Goal: Task Accomplishment & Management: Manage account settings

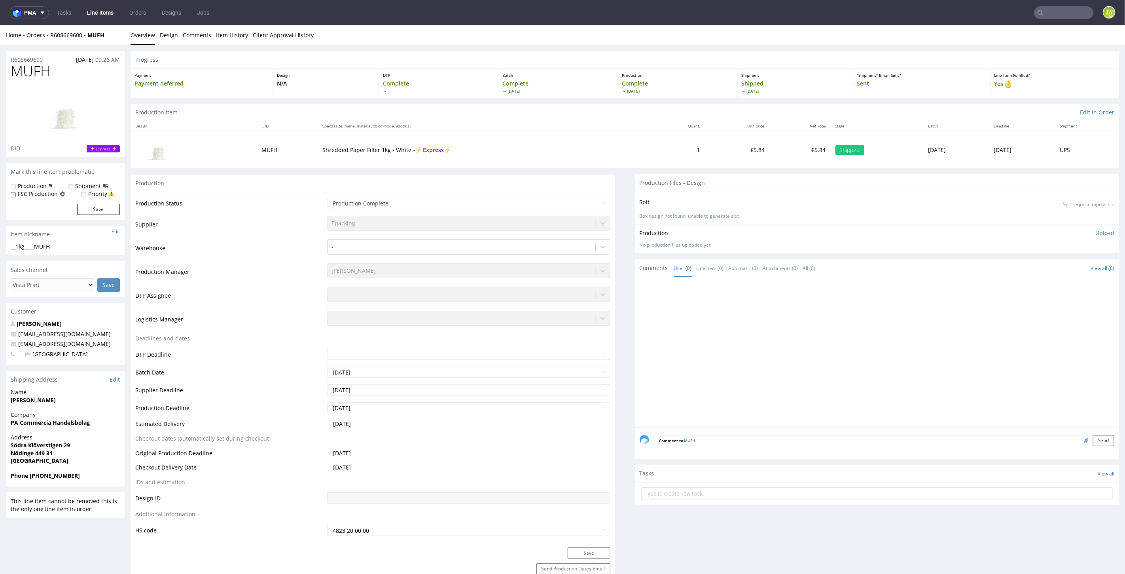
click at [97, 15] on link "Line Items" at bounding box center [100, 12] width 36 height 13
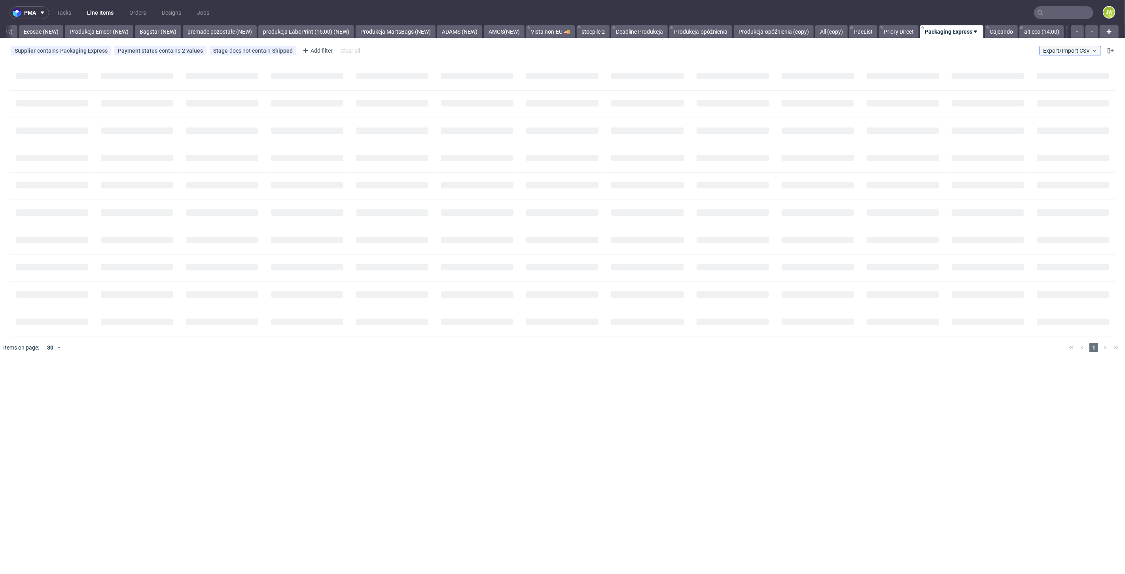
click at [1062, 48] on span "Export/Import CSV" at bounding box center [1070, 50] width 55 height 6
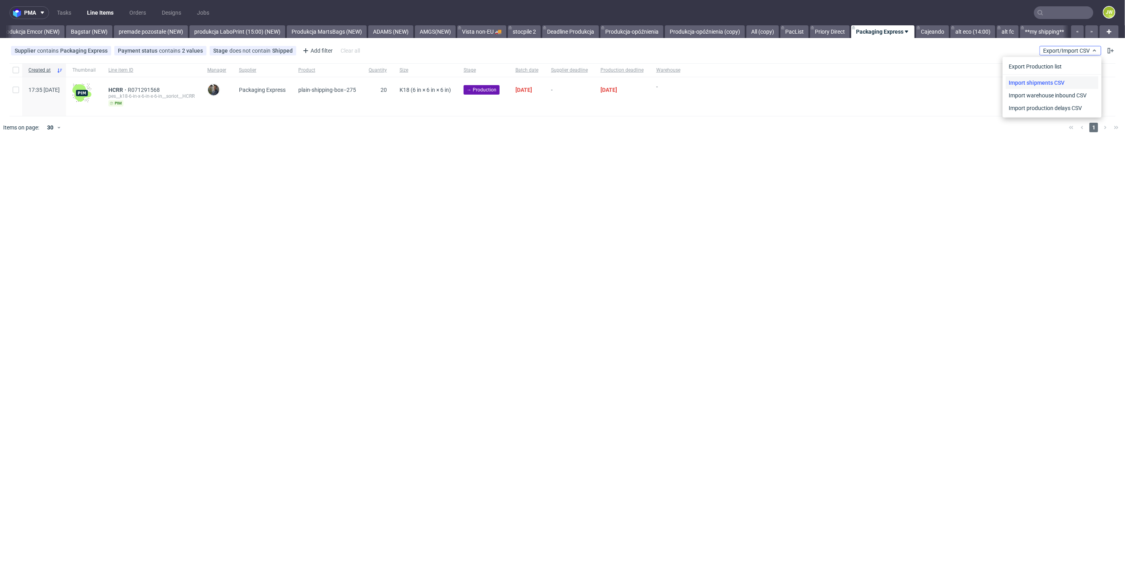
scroll to position [0, 1749]
click at [1048, 81] on link "Import shipments CSV" at bounding box center [1052, 82] width 93 height 13
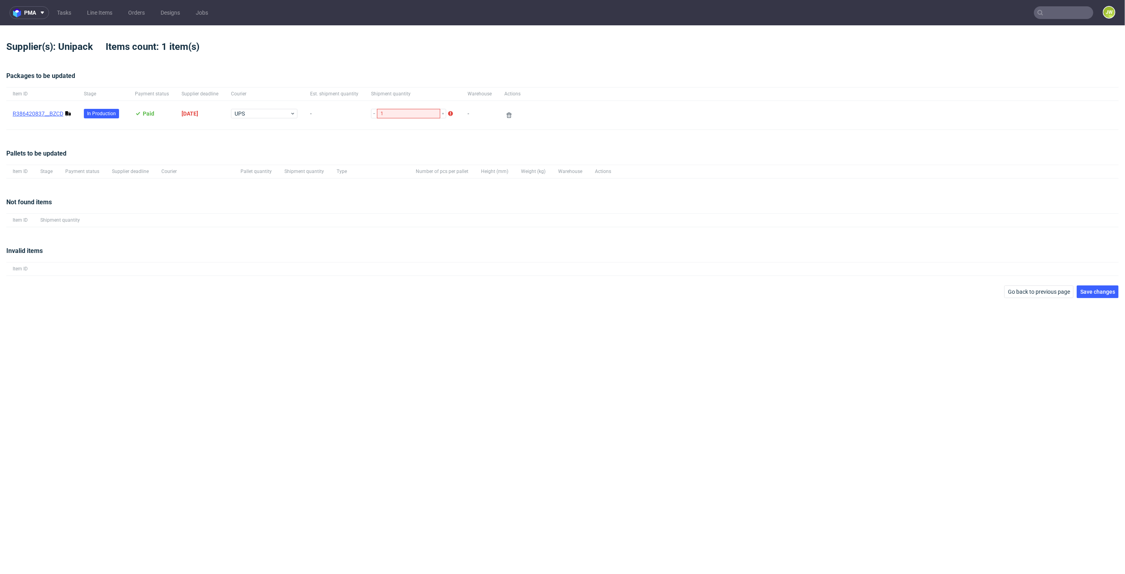
click at [53, 114] on link "R386420837__BZCD" at bounding box center [38, 113] width 51 height 6
click at [1081, 293] on span "Save changes" at bounding box center [1097, 292] width 35 height 6
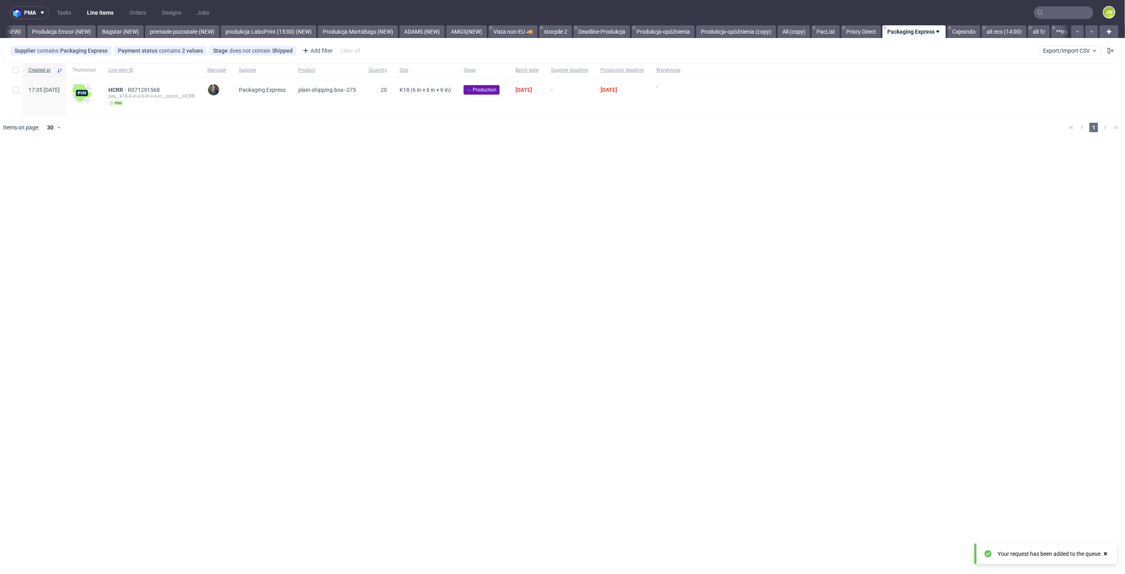
click at [384, 252] on div "pma Tasks Line Items Orders Designs Jobs JW All DTP Late Shipped Shipments DTP …" at bounding box center [562, 287] width 1125 height 574
click at [37, 30] on link "Produkcja Emcor (NEW)" at bounding box center [30, 31] width 68 height 13
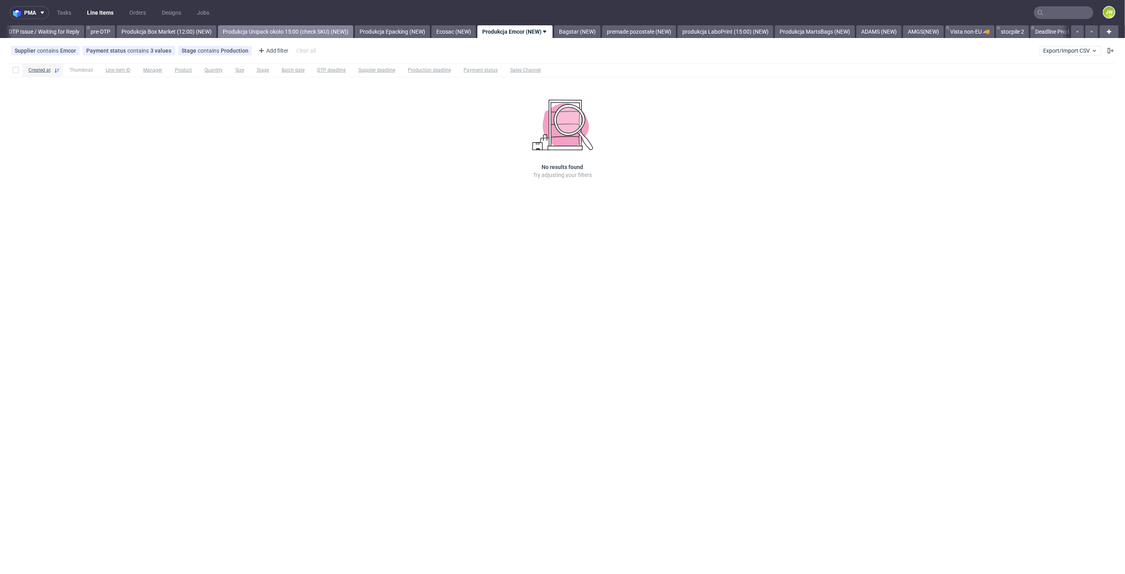
click at [258, 32] on link "Produkcja Unipack około 15:00 (check SKU) (NEW))" at bounding box center [285, 31] width 135 height 13
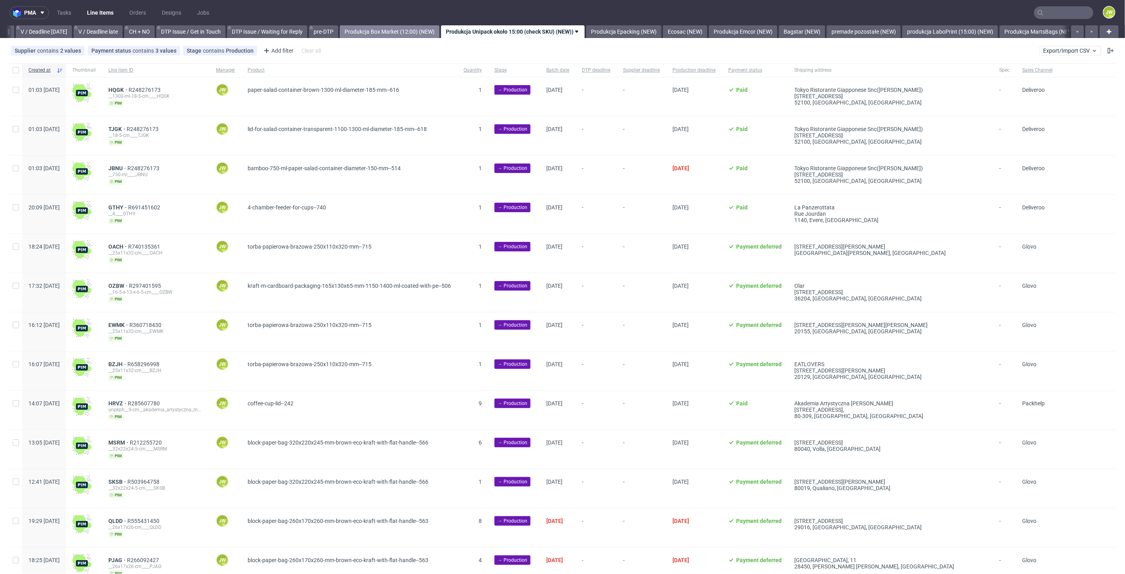
click at [379, 32] on link "Produkcja Box Market (12:00) (NEW)" at bounding box center [390, 31] width 100 height 13
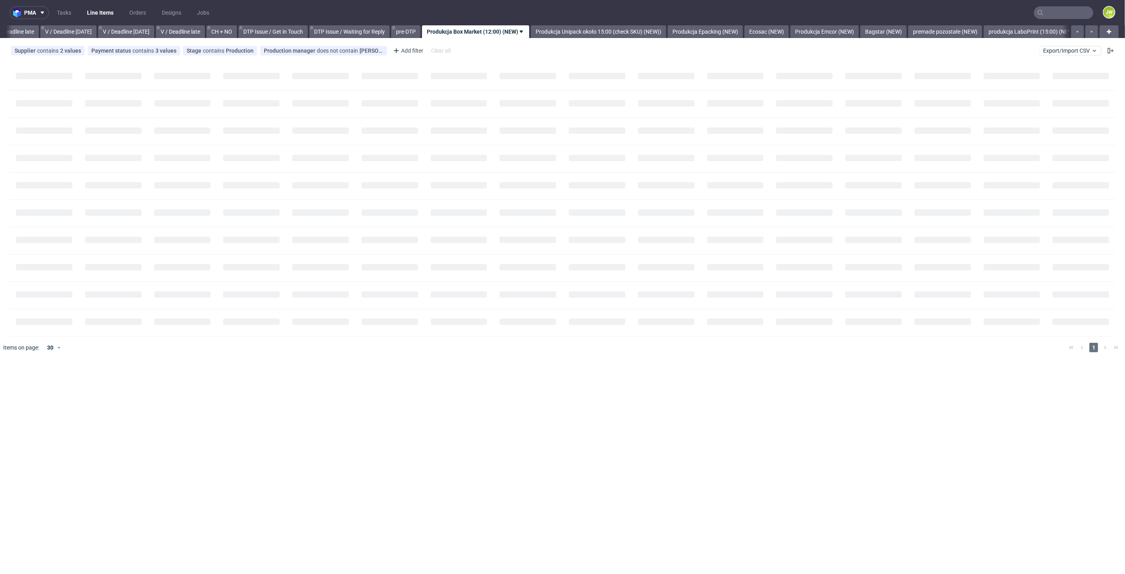
scroll to position [0, 898]
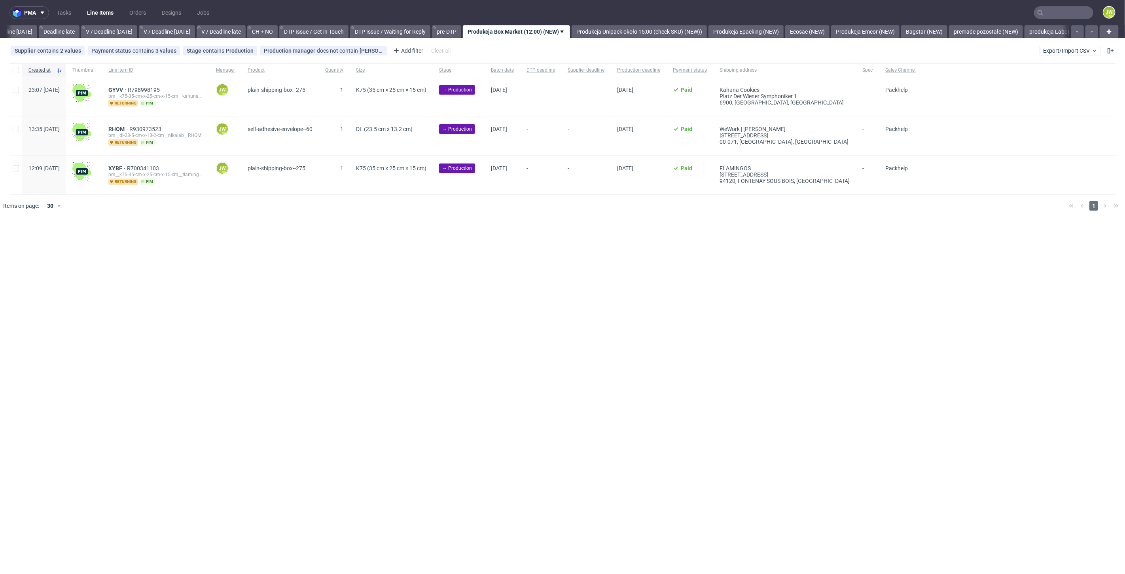
click at [321, 220] on div "pma Tasks Line Items Orders Designs Jobs JW All DTP Late Shipped Shipments DTP …" at bounding box center [562, 287] width 1125 height 574
click at [739, 31] on link "Produkcja Epacking (NEW)" at bounding box center [745, 31] width 75 height 13
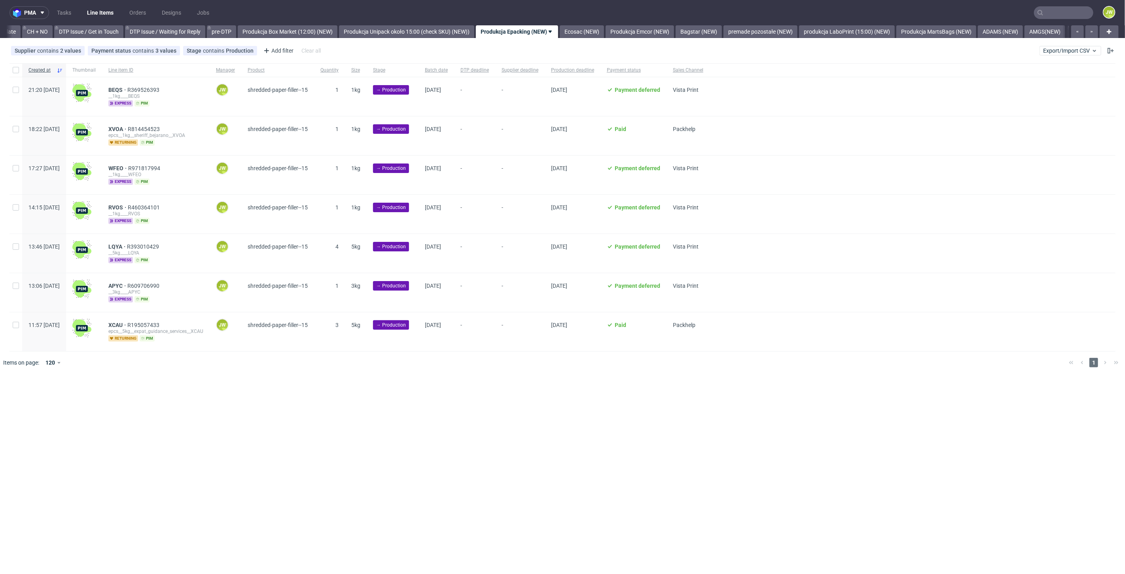
scroll to position [0, 1125]
drag, startPoint x: 483, startPoint y: 446, endPoint x: 483, endPoint y: 431, distance: 14.6
click at [483, 446] on div "pma Tasks Line Items Orders Designs Jobs JW All DTP Late Shipped Shipments DTP …" at bounding box center [562, 287] width 1125 height 574
click at [278, 29] on link "Produkcja Box Market (12:00) (NEW)" at bounding box center [286, 31] width 100 height 13
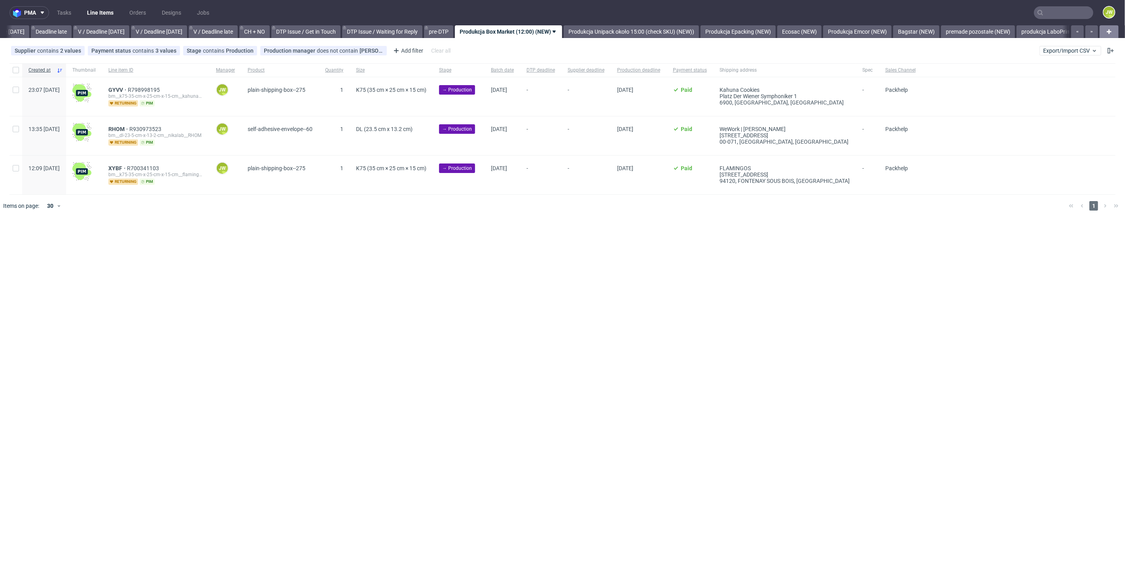
scroll to position [0, 898]
click at [459, 303] on div "pma Tasks Line Items Orders Designs Jobs JW All DTP Late Shipped Shipments DTP …" at bounding box center [562, 287] width 1125 height 574
click at [13, 70] on input "checkbox" at bounding box center [16, 70] width 6 height 6
checkbox input "true"
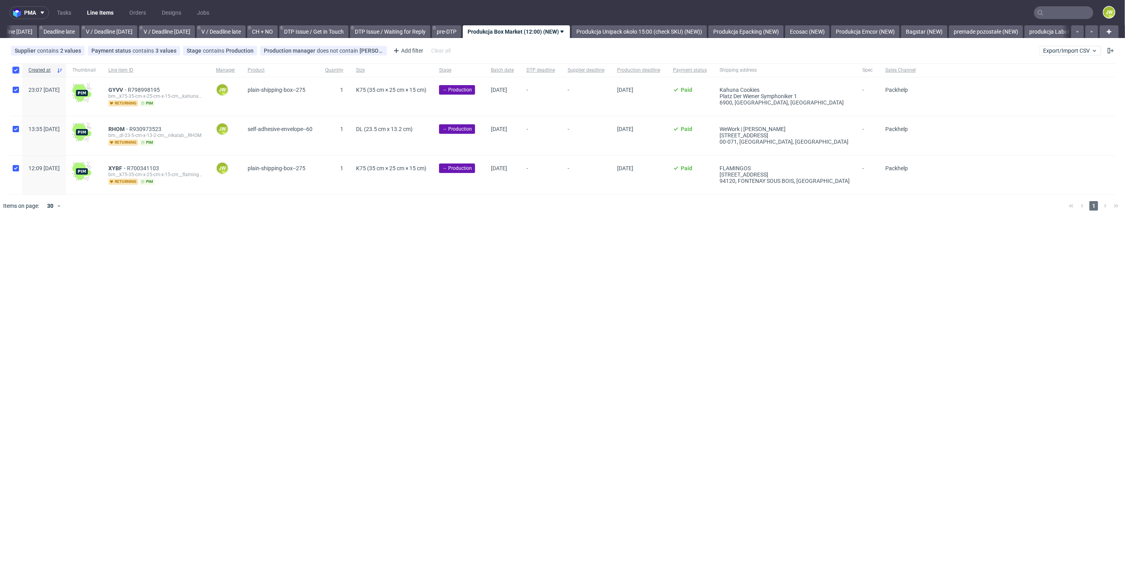
checkbox input "true"
click at [121, 242] on span "Change batch date" at bounding box center [138, 241] width 47 height 8
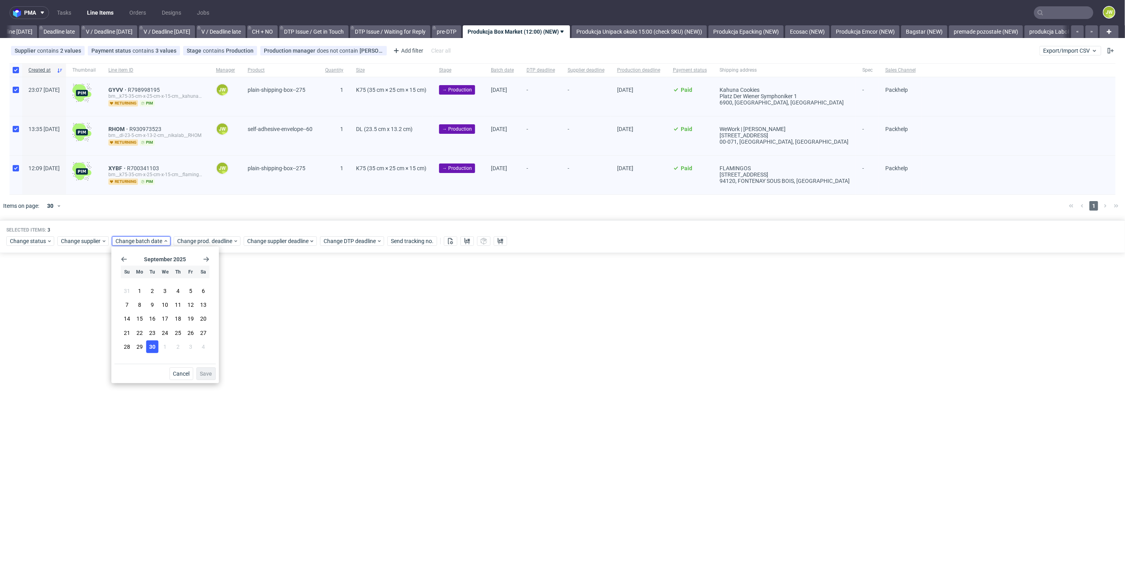
click at [152, 344] on span "30" at bounding box center [152, 347] width 6 height 8
click at [201, 371] on span "Save" at bounding box center [206, 374] width 12 height 6
click at [182, 242] on span "Change prod. deadline" at bounding box center [205, 241] width 56 height 8
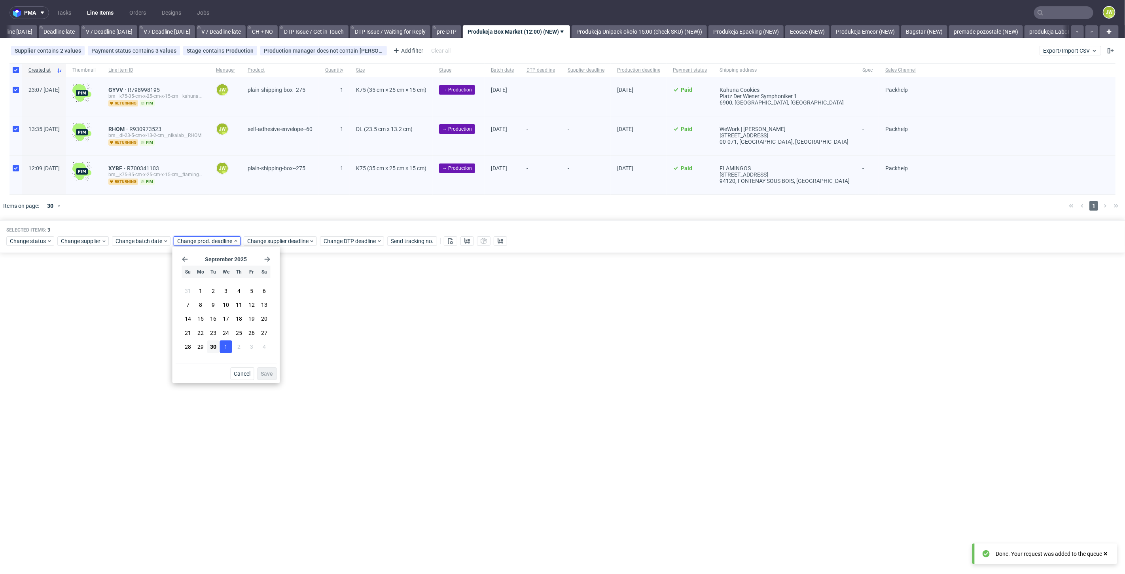
click at [226, 348] on span "1" at bounding box center [226, 347] width 3 height 8
click at [272, 374] on span "Save" at bounding box center [267, 374] width 12 height 6
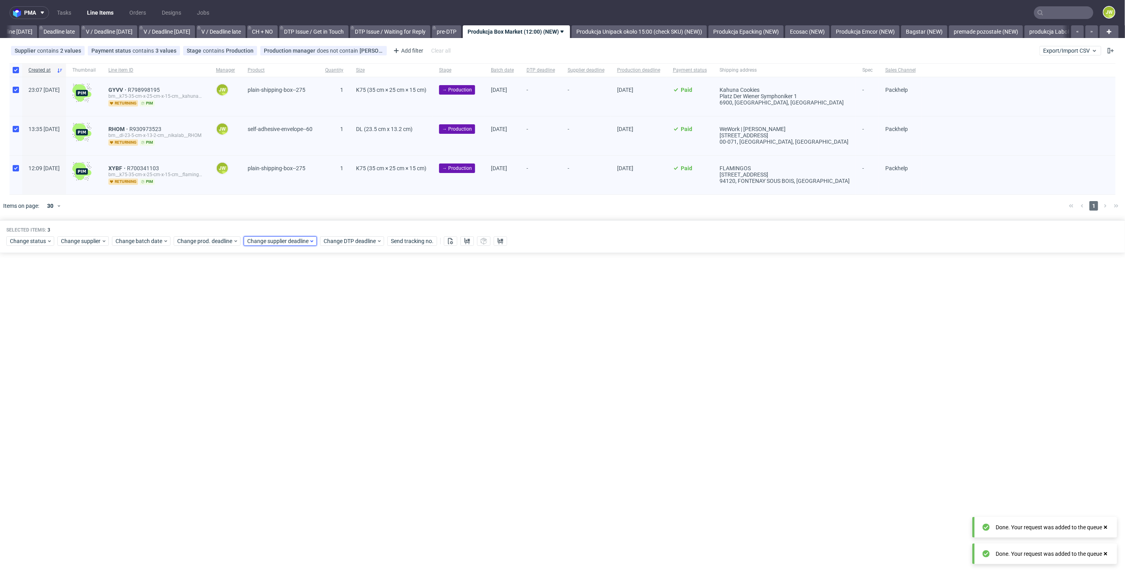
click at [265, 240] on span "Change supplier deadline" at bounding box center [278, 241] width 62 height 8
drag, startPoint x: 295, startPoint y: 348, endPoint x: 314, endPoint y: 362, distance: 23.9
click at [295, 348] on span "1" at bounding box center [296, 347] width 3 height 8
click at [338, 375] on span "Save" at bounding box center [337, 374] width 12 height 6
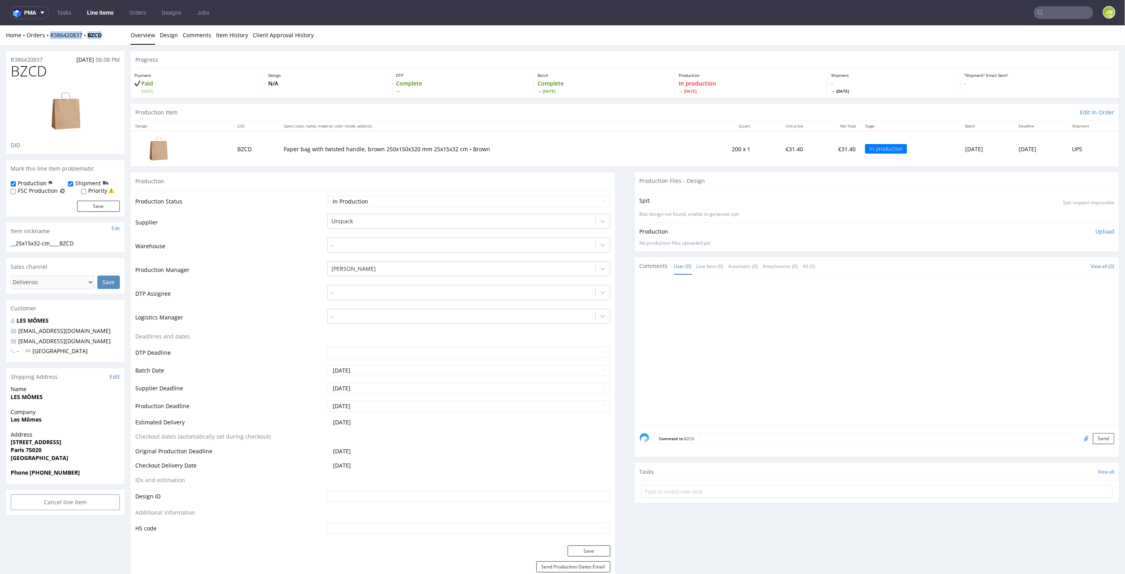
drag, startPoint x: 105, startPoint y: 38, endPoint x: 46, endPoint y: 41, distance: 59.0
click at [46, 41] on div "Home Orders R386420837 BZCD Overview Design Comments Item History Client Approv…" at bounding box center [562, 35] width 1125 height 20
copy div "R386420837 BZCD"
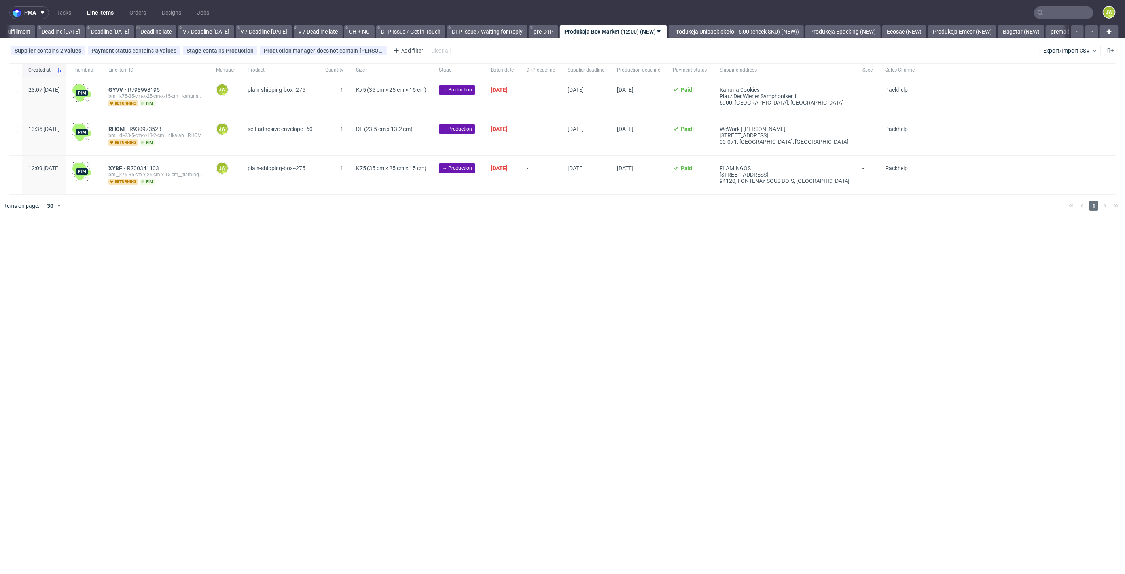
scroll to position [0, 860]
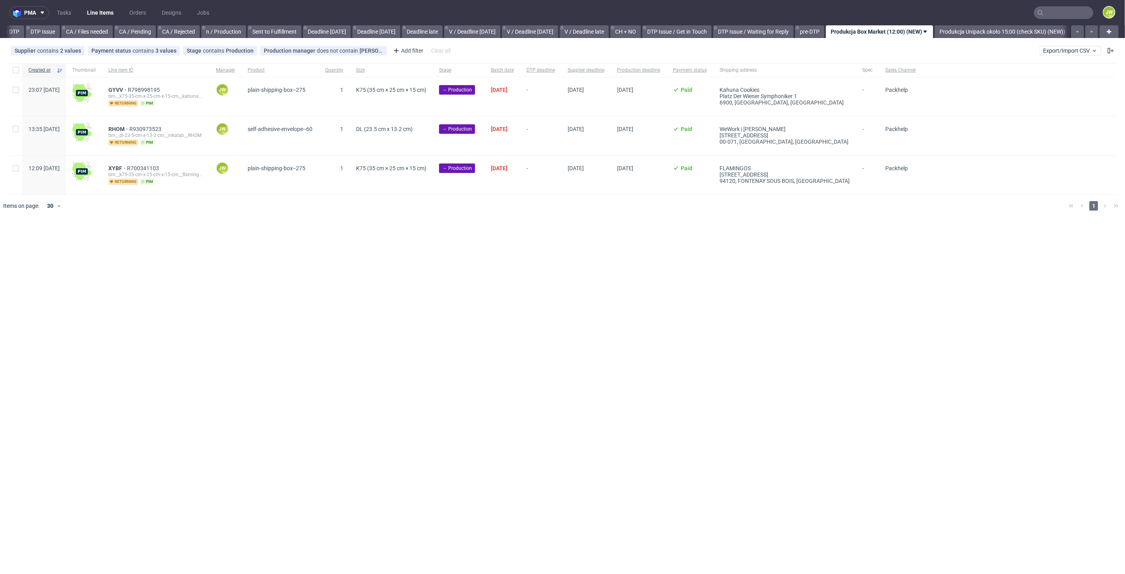
scroll to position [0, 682]
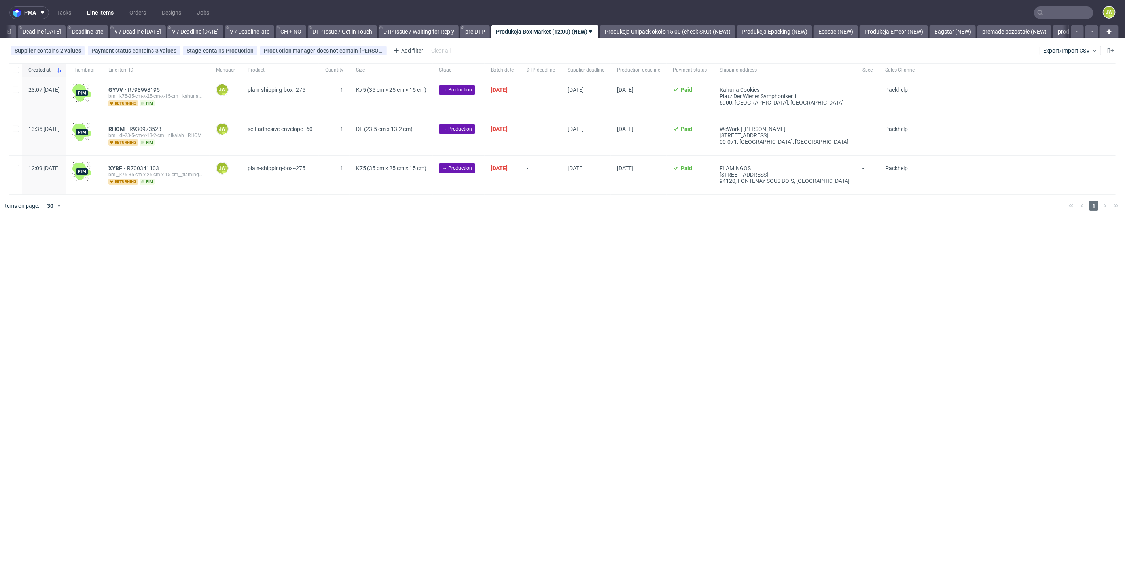
scroll to position [0, 898]
click at [445, 285] on div "pma Tasks Line Items Orders Designs Jobs JW All DTP Late Shipped Shipments DTP …" at bounding box center [562, 287] width 1125 height 574
click at [17, 70] on input "checkbox" at bounding box center [16, 70] width 6 height 6
checkbox input "true"
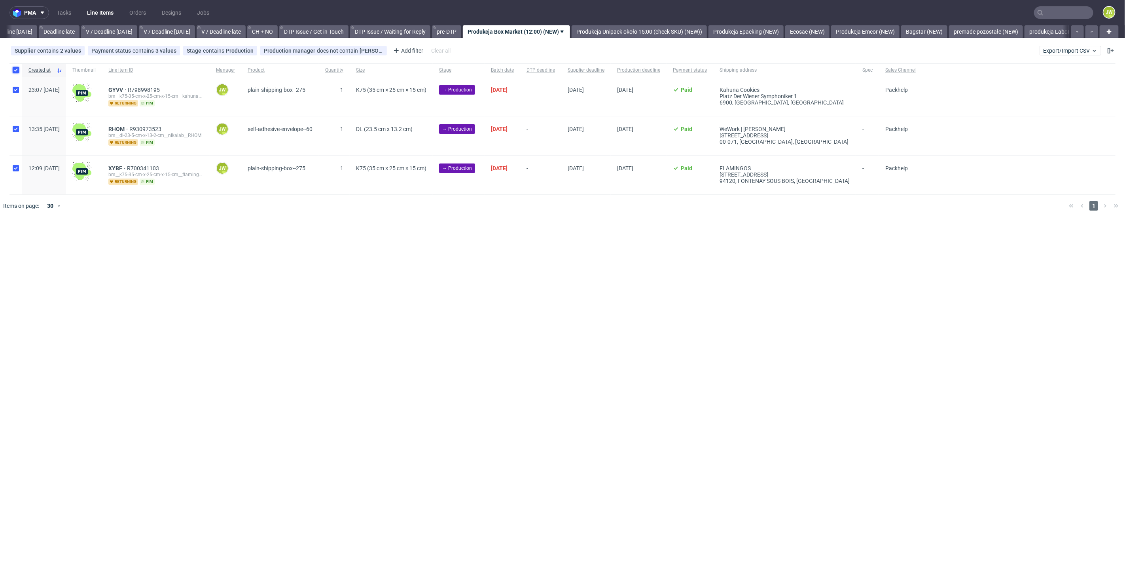
checkbox input "true"
click at [464, 243] on button at bounding box center [466, 240] width 13 height 9
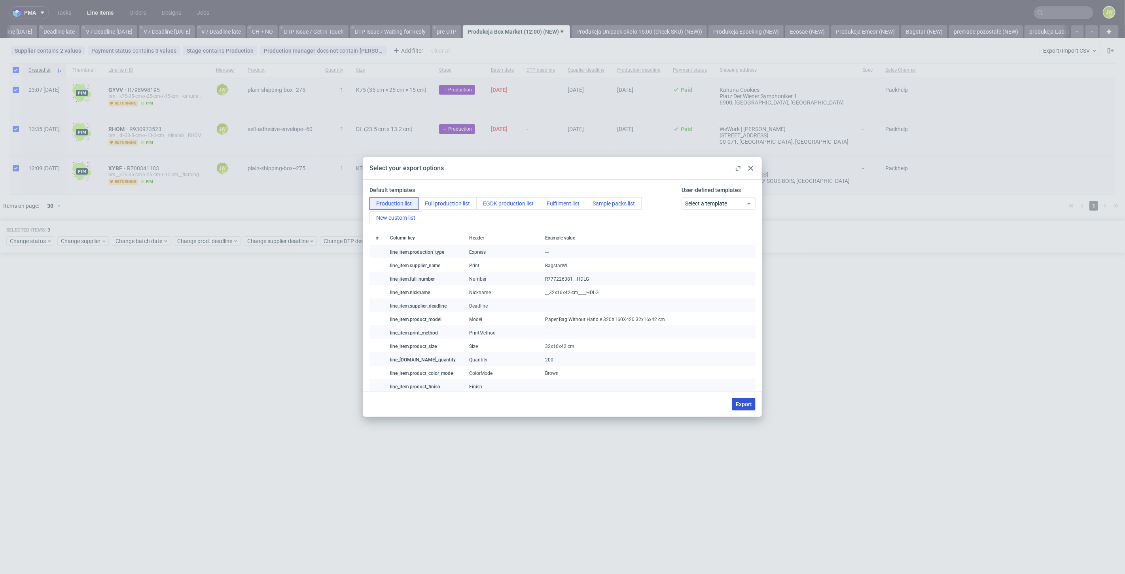
click at [742, 398] on button "Export" at bounding box center [743, 403] width 23 height 13
checkbox input "false"
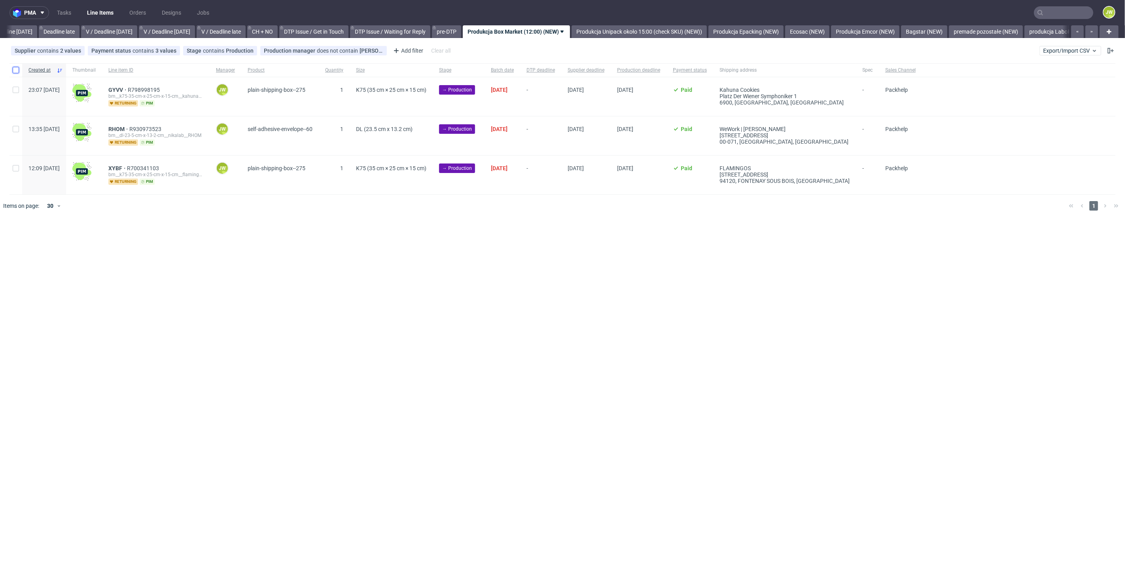
click at [16, 72] on input "checkbox" at bounding box center [16, 70] width 6 height 6
checkbox input "true"
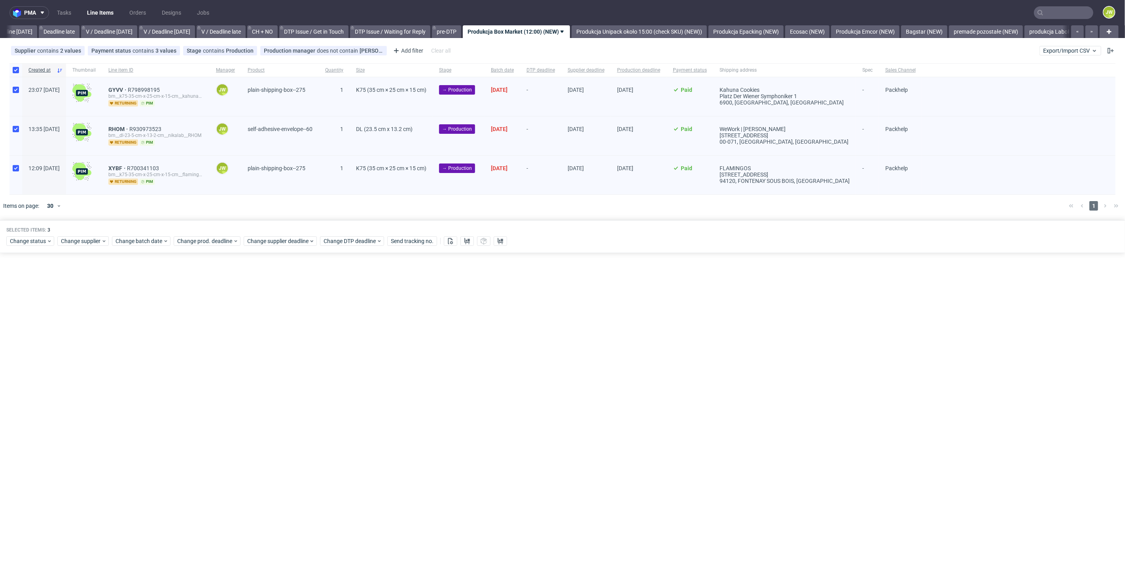
click at [19, 247] on div "Selected items: 3 Change status Change supplier Change batch date Change prod. …" at bounding box center [562, 236] width 1125 height 33
click at [19, 244] on div "Change status" at bounding box center [30, 240] width 48 height 9
click at [20, 299] on span "In Production" at bounding box center [29, 298] width 40 height 11
drag, startPoint x: 83, startPoint y: 354, endPoint x: 129, endPoint y: 308, distance: 64.9
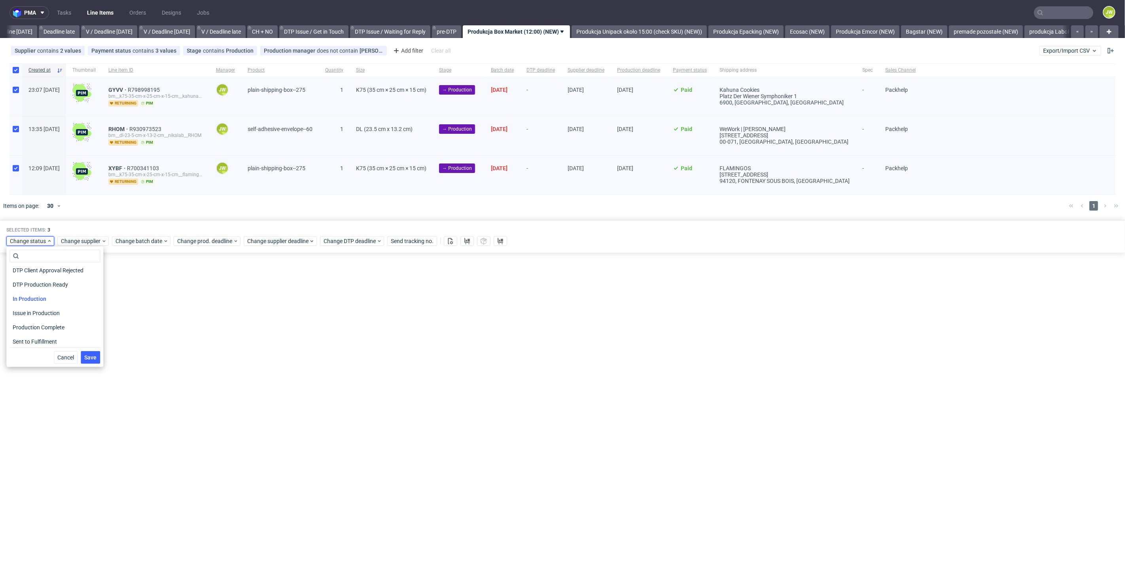
click at [84, 354] on span "Save" at bounding box center [90, 357] width 12 height 6
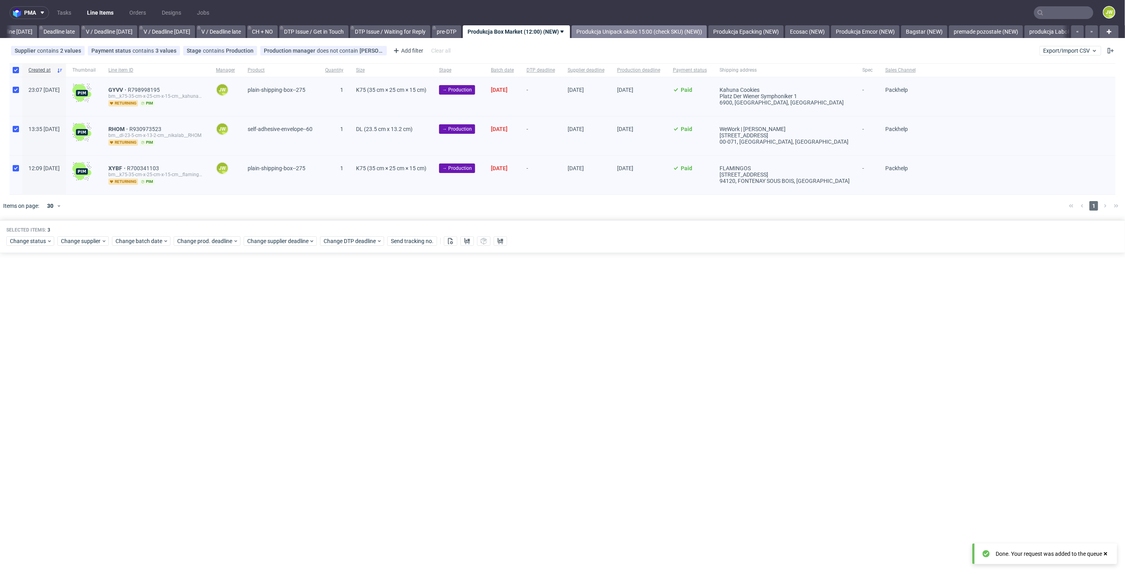
click at [611, 33] on link "Produkcja Unipack około 15:00 (check SKU) (NEW))" at bounding box center [639, 31] width 135 height 13
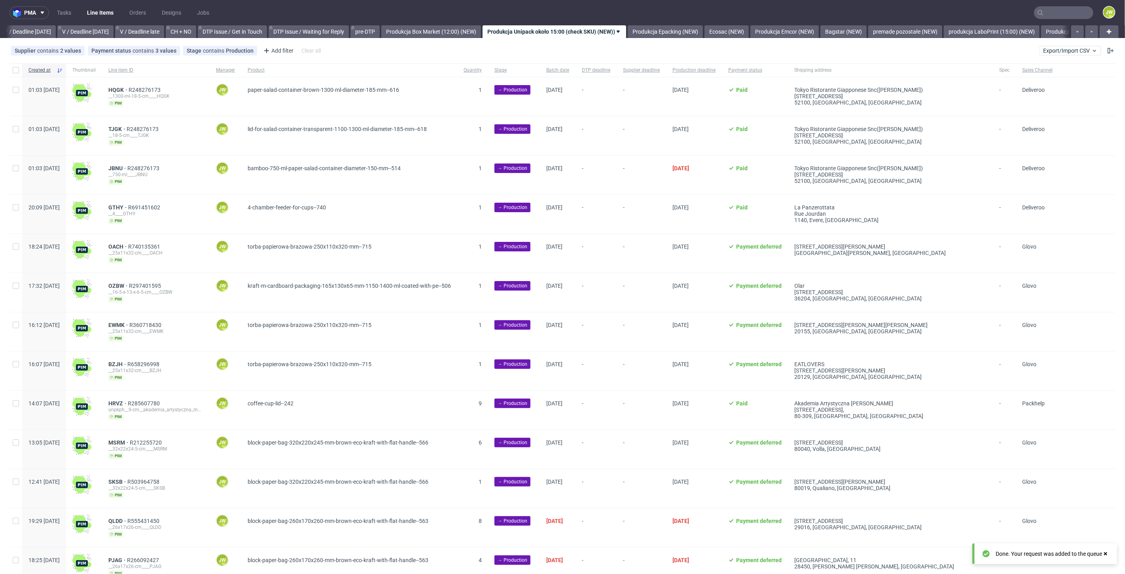
scroll to position [0, 1021]
click at [404, 30] on link "Produkcja Box Market (12:00) (NEW)" at bounding box center [390, 31] width 100 height 13
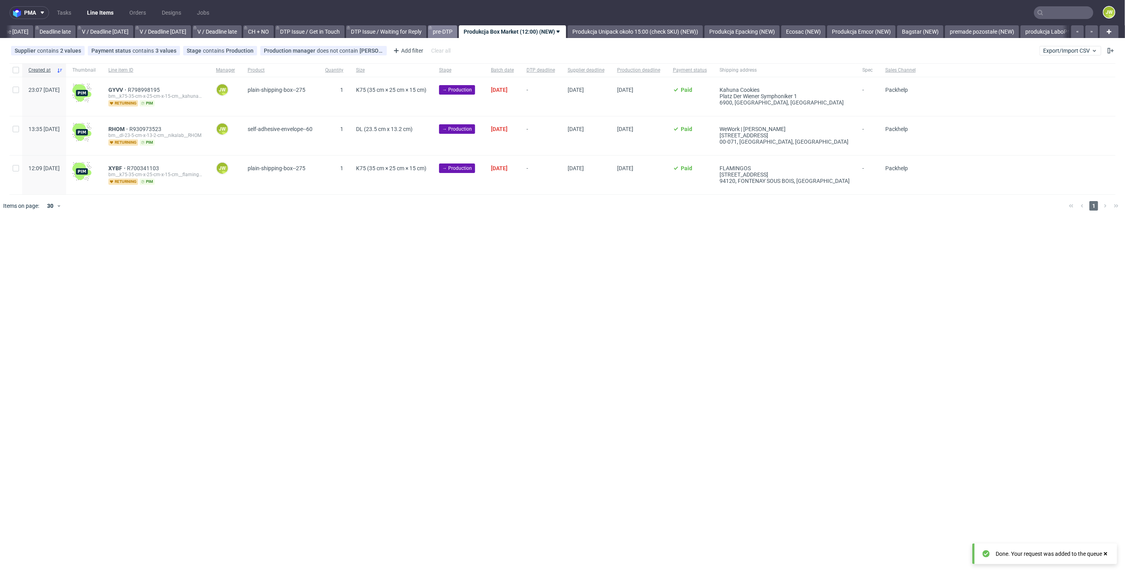
scroll to position [0, 898]
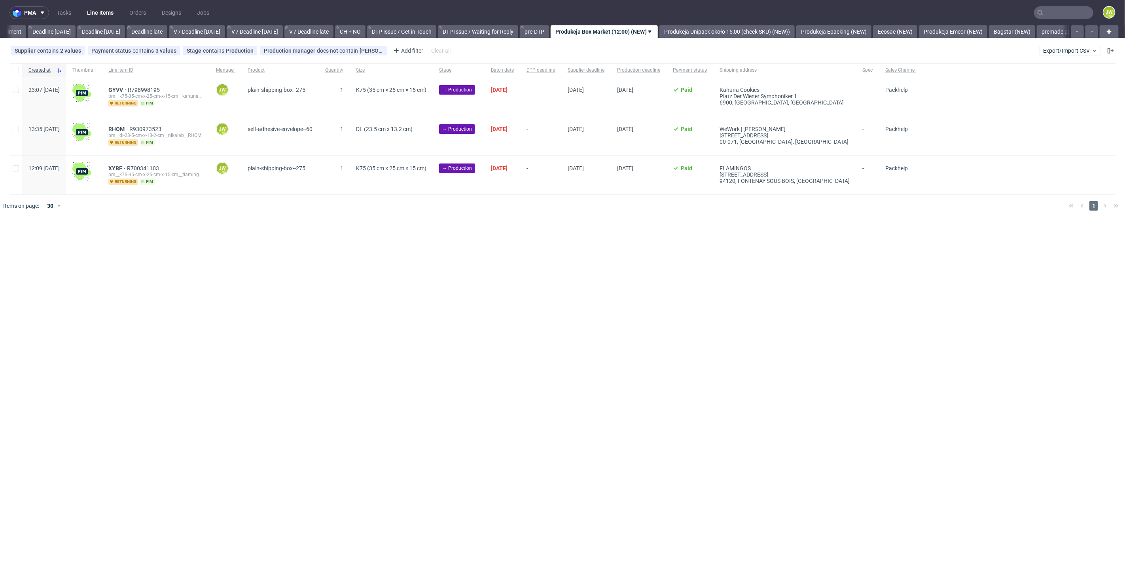
scroll to position [0, 860]
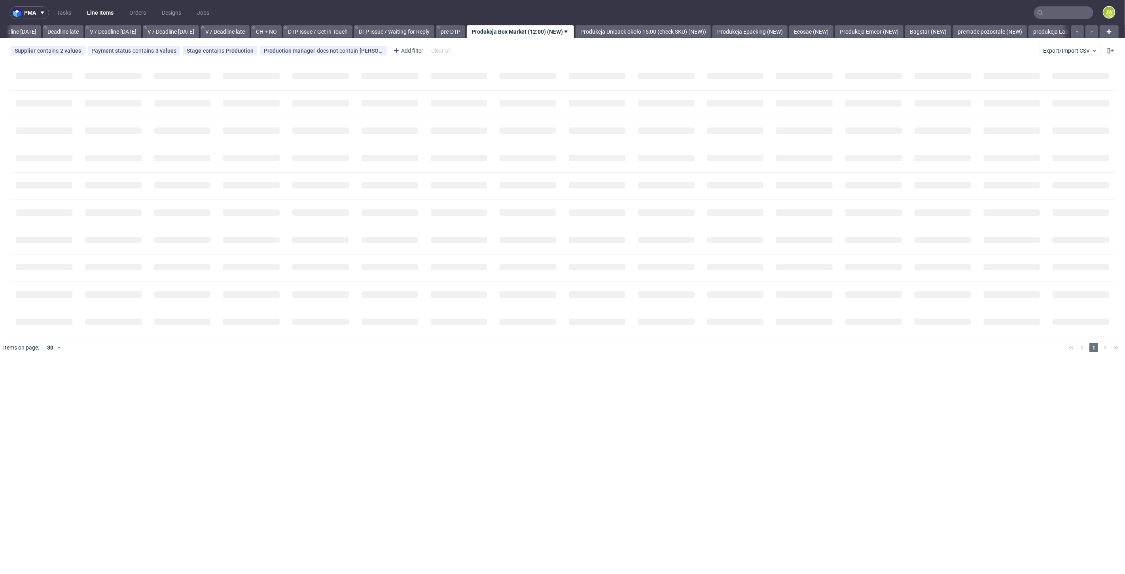
scroll to position [0, 898]
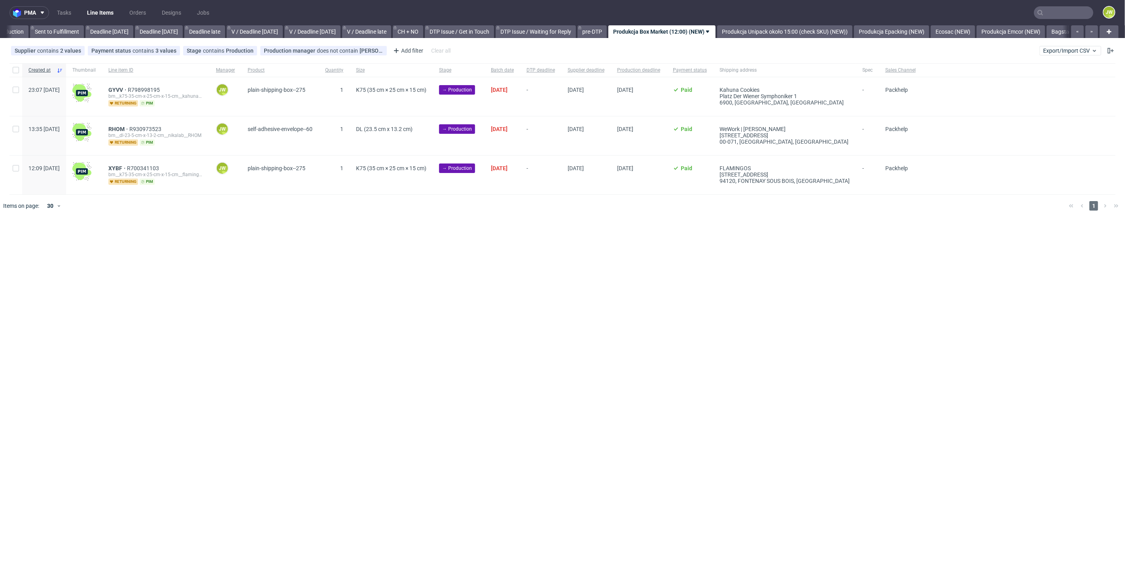
scroll to position [0, 874]
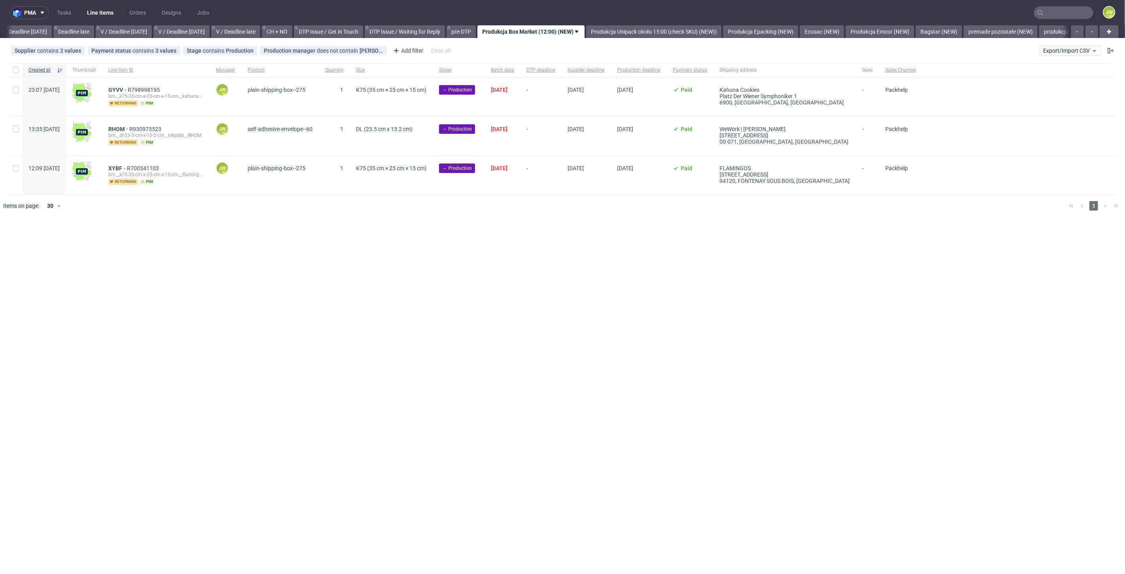
scroll to position [0, 898]
click at [18, 68] on input "checkbox" at bounding box center [16, 70] width 6 height 6
checkbox input "true"
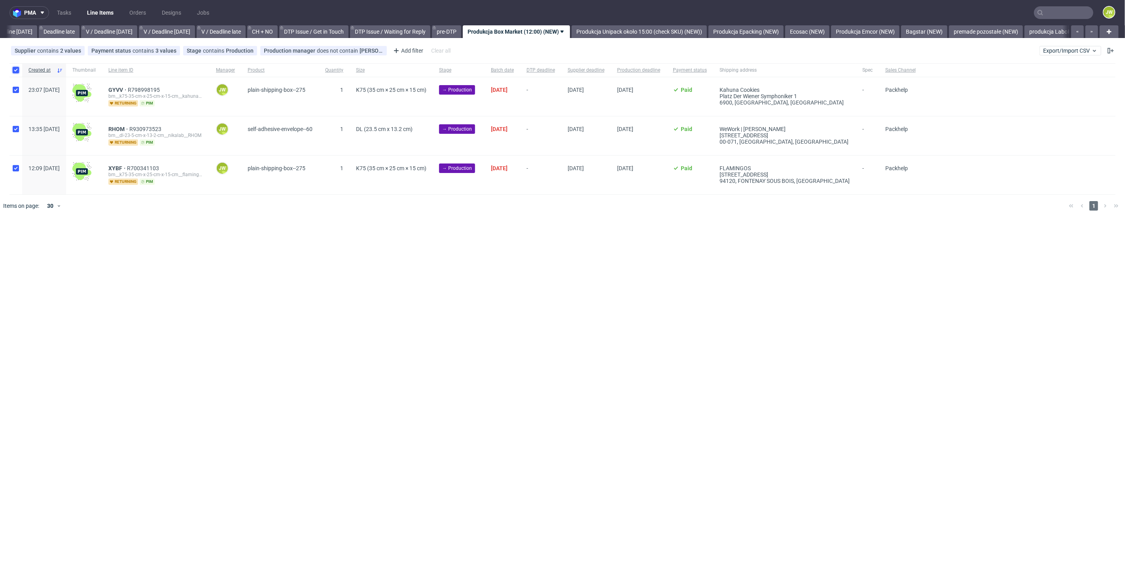
checkbox input "true"
click at [21, 239] on span "Change status" at bounding box center [28, 241] width 37 height 8
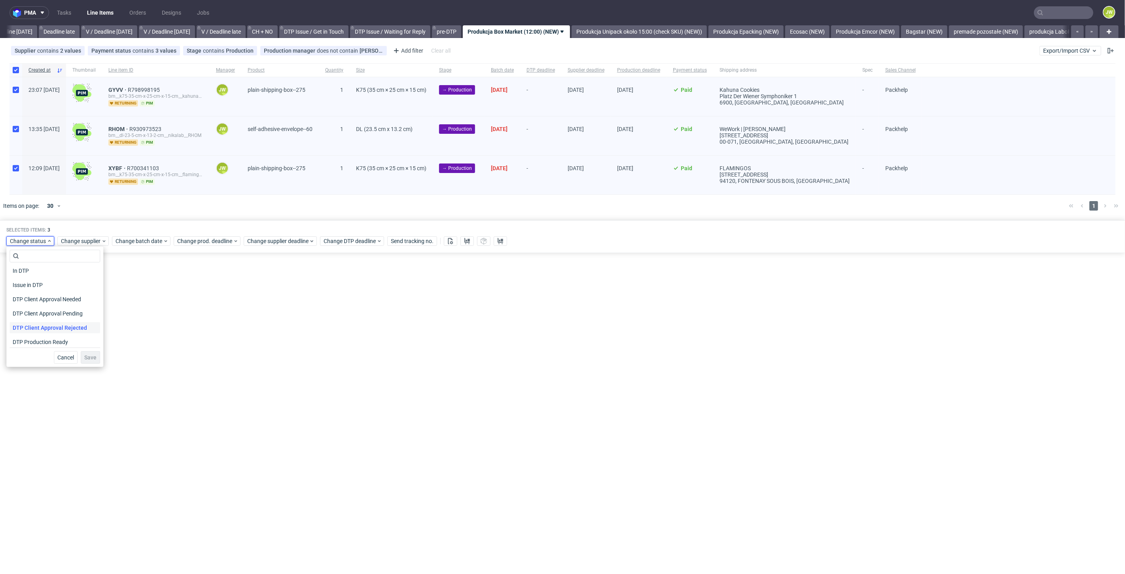
scroll to position [44, 0]
click at [23, 337] on span "In Production" at bounding box center [29, 342] width 40 height 11
drag, startPoint x: 87, startPoint y: 358, endPoint x: 331, endPoint y: 143, distance: 325.0
click at [88, 358] on span "Save" at bounding box center [90, 357] width 12 height 6
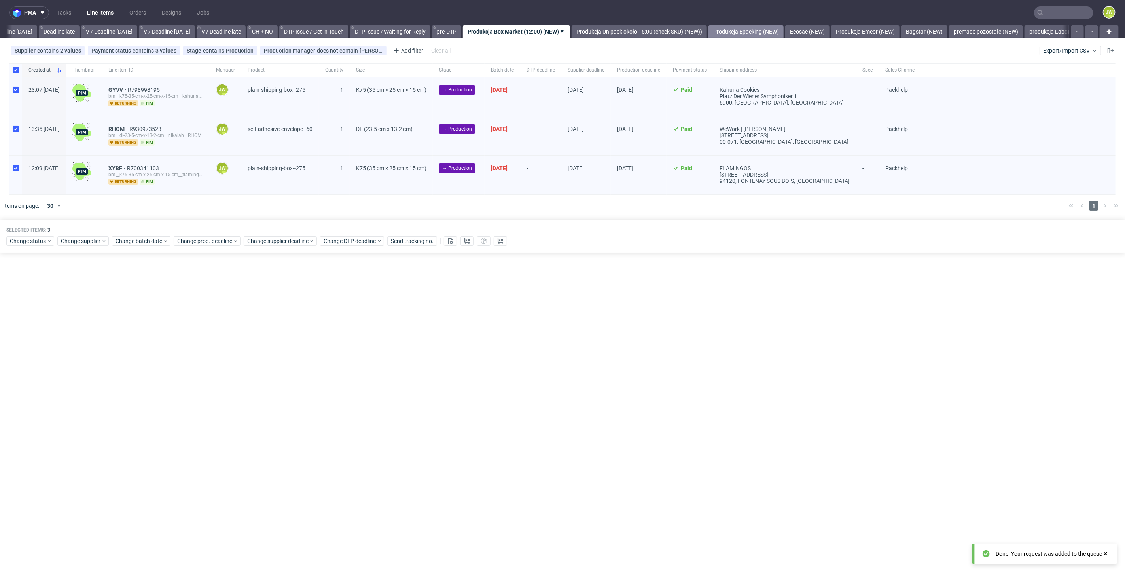
click at [755, 32] on link "Produkcja Epacking (NEW)" at bounding box center [745, 31] width 75 height 13
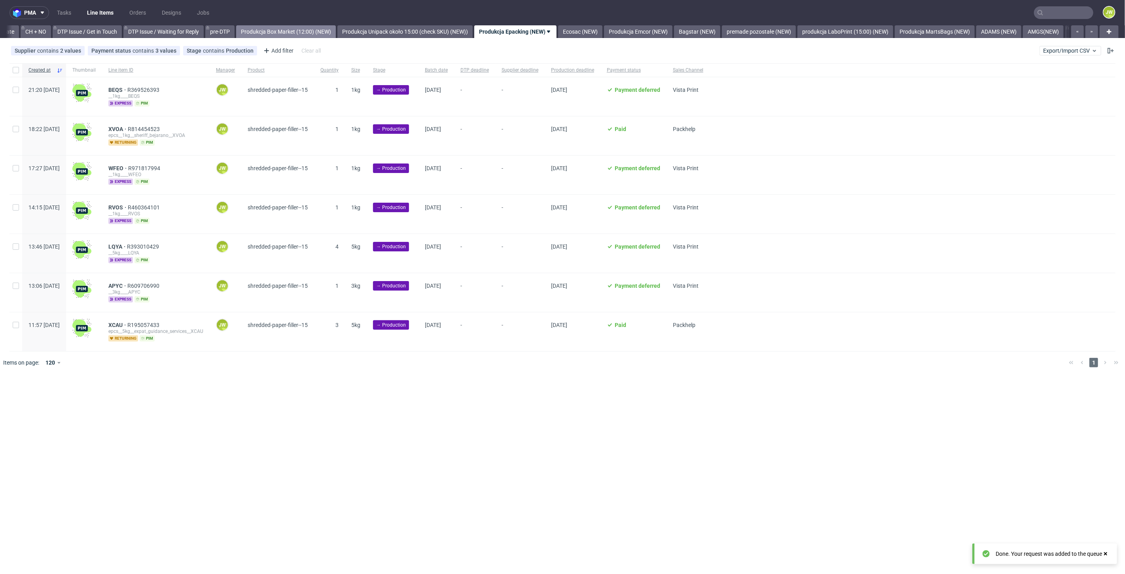
click at [305, 26] on link "Produkcja Box Market (12:00) (NEW)" at bounding box center [286, 31] width 100 height 13
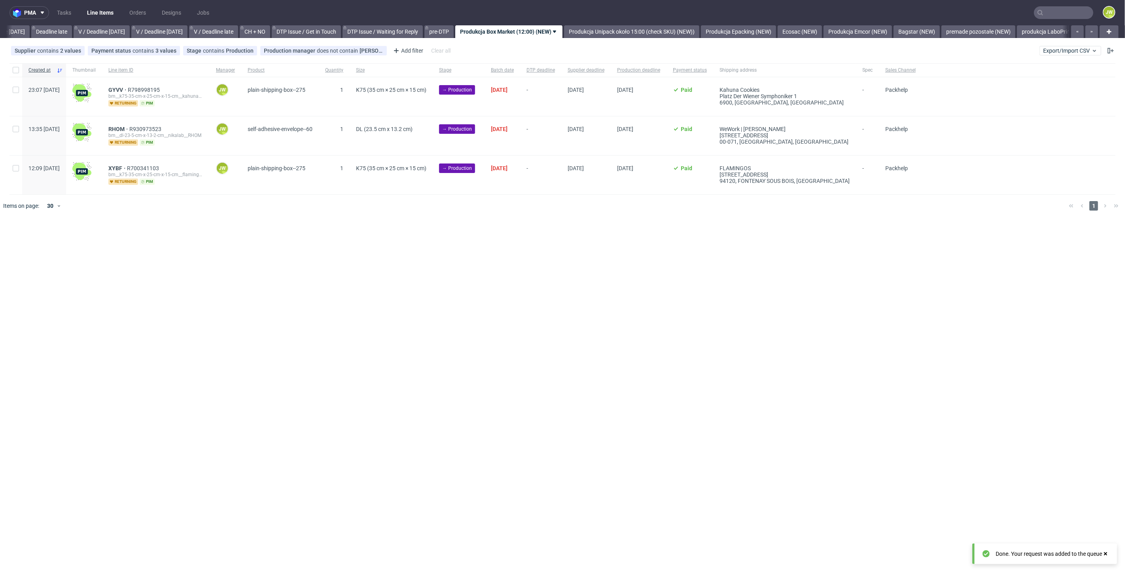
scroll to position [0, 898]
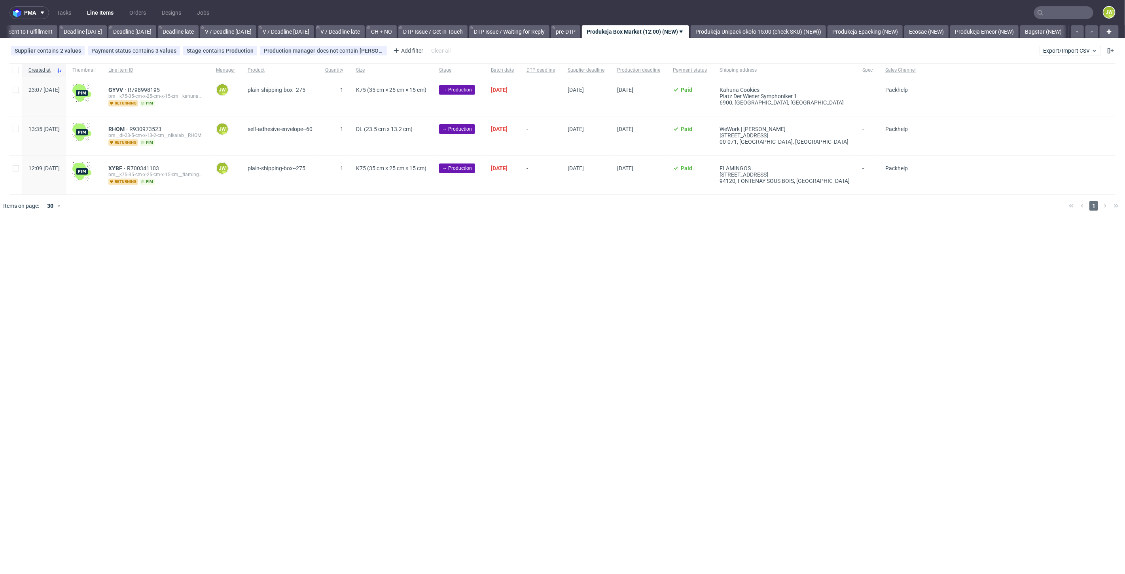
scroll to position [0, 878]
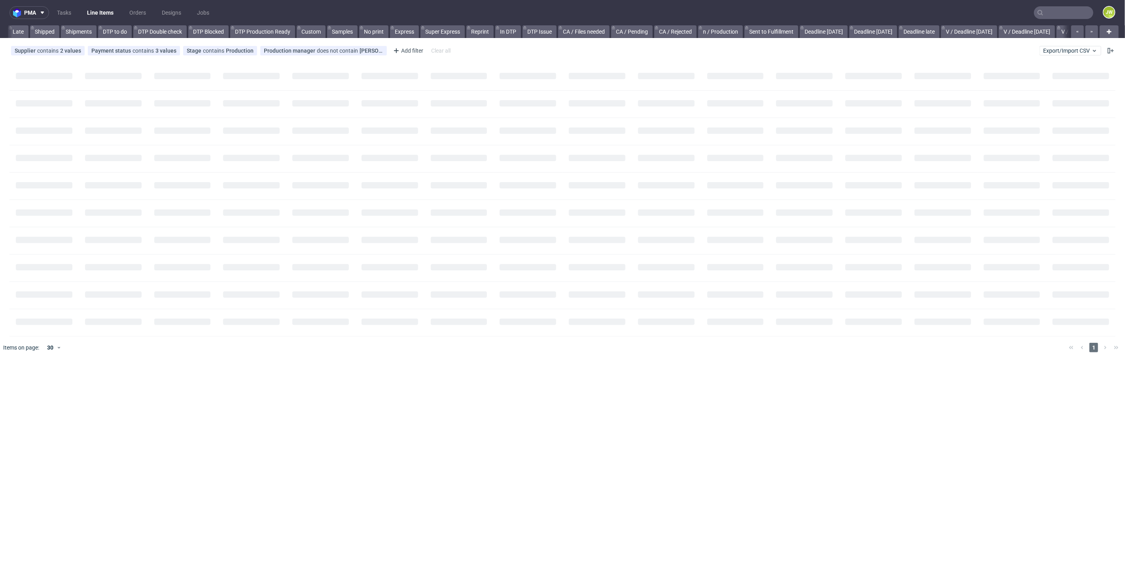
scroll to position [0, 662]
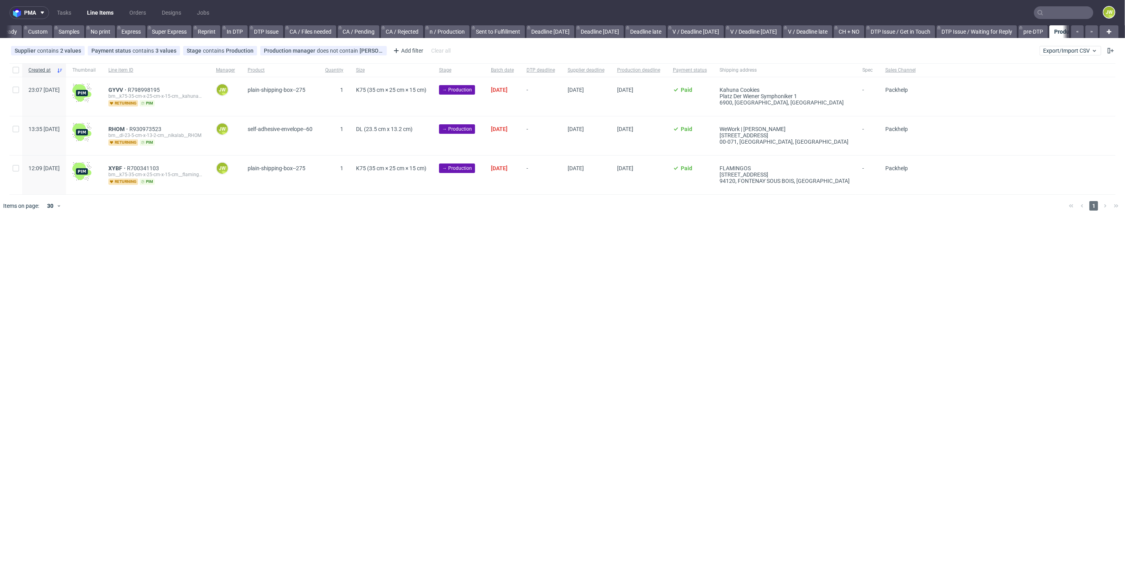
scroll to position [0, 779]
click at [762, 26] on link "Produkcja Epacking (NEW)" at bounding box center [745, 31] width 75 height 13
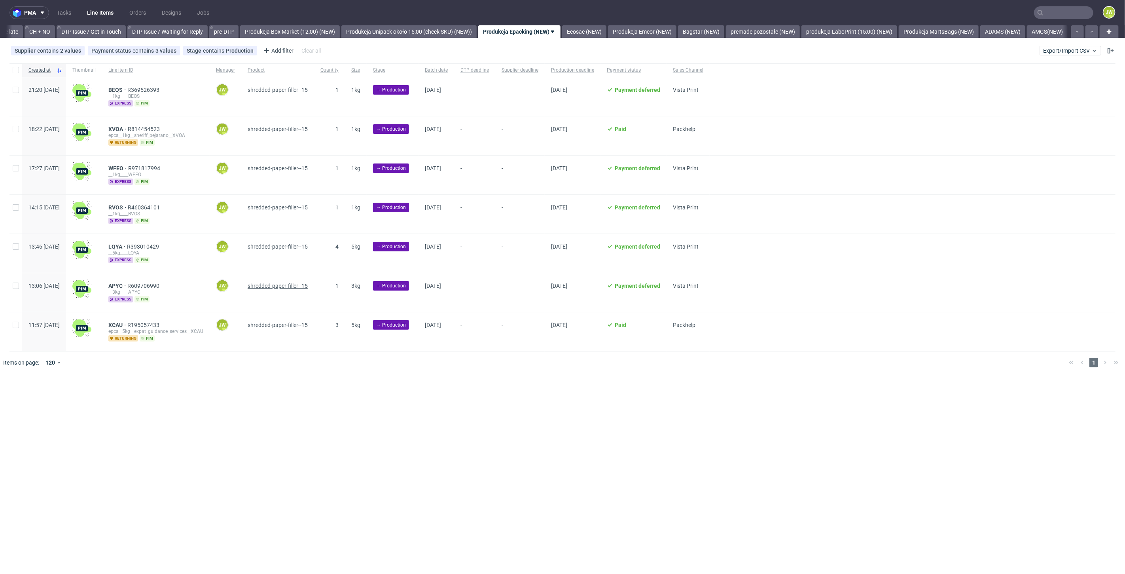
scroll to position [0, 1125]
click at [244, 404] on div "pma Tasks Line Items Orders Designs Jobs JW All DTP Late Shipped Shipments DTP …" at bounding box center [562, 287] width 1125 height 574
click at [16, 70] on input "checkbox" at bounding box center [16, 70] width 6 height 6
checkbox input "true"
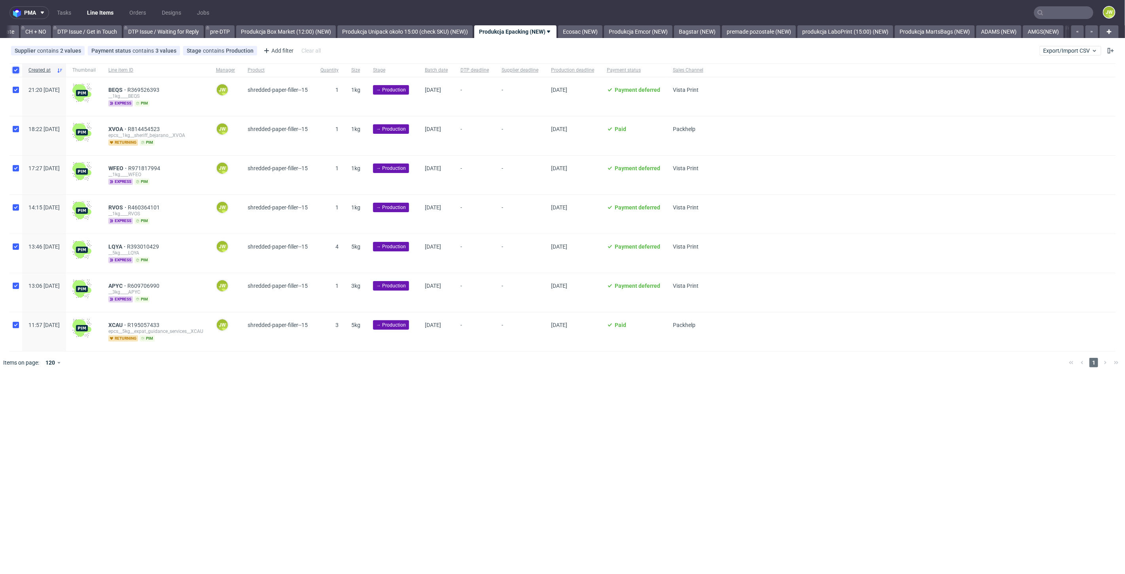
checkbox input "true"
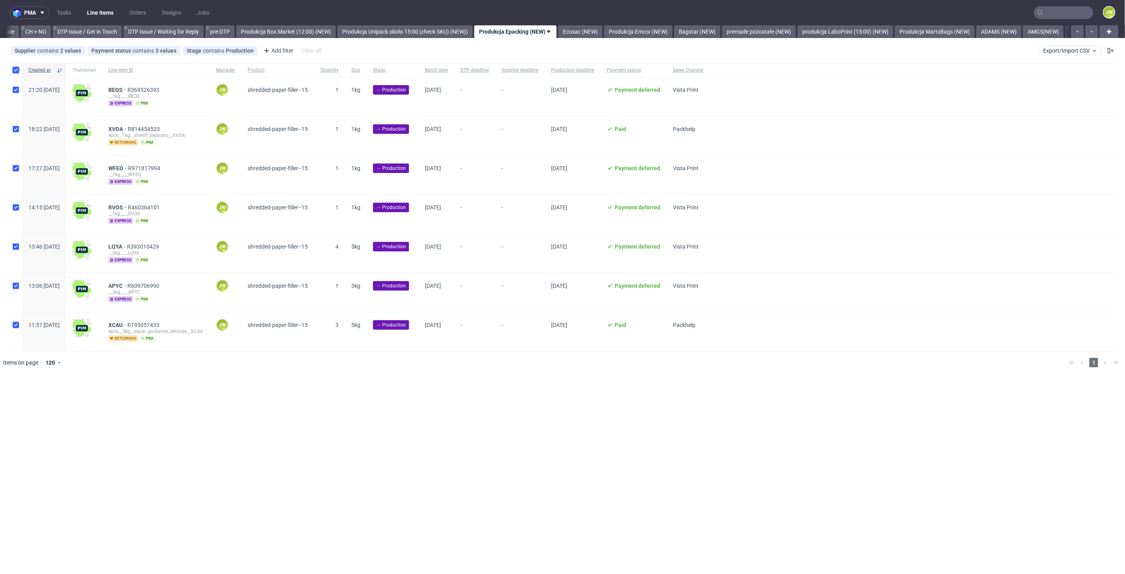
checkbox input "true"
click at [135, 401] on div "Selected items: 7 Change status Change supplier Change batch date Change prod. …" at bounding box center [562, 393] width 1125 height 33
click at [131, 396] on span "Change batch date" at bounding box center [138, 398] width 47 height 8
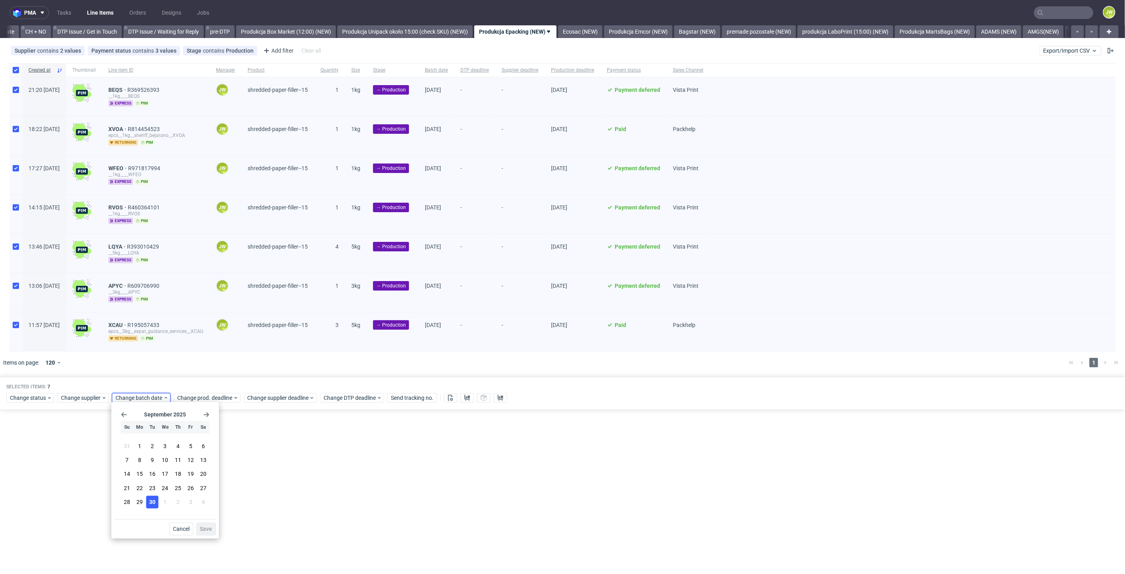
click at [151, 503] on span "30" at bounding box center [152, 502] width 6 height 8
click at [206, 526] on span "Save" at bounding box center [206, 529] width 12 height 6
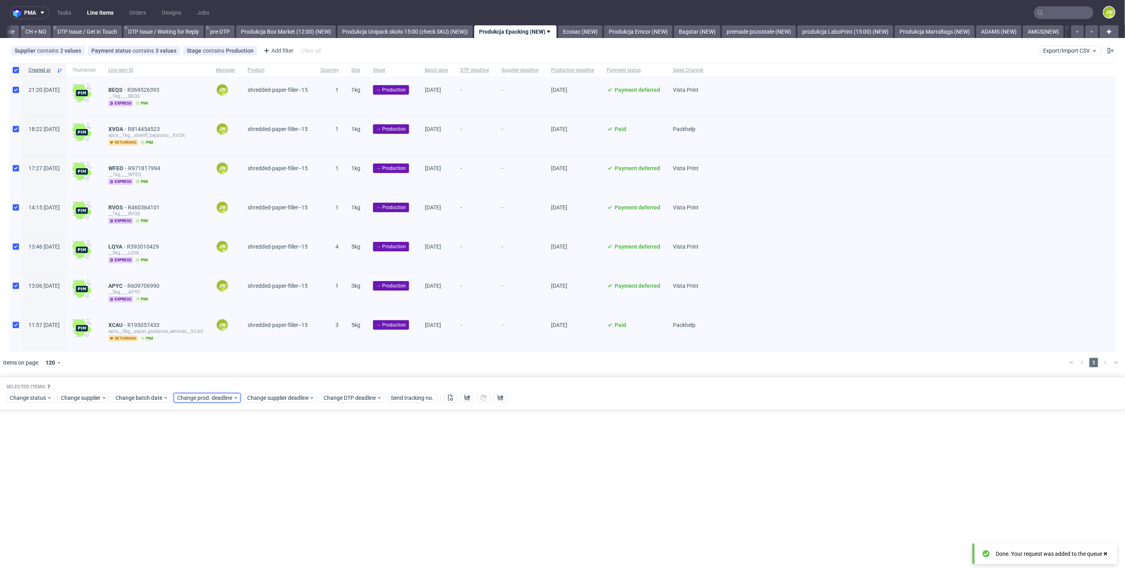
click at [197, 395] on span "Change prod. deadline" at bounding box center [205, 398] width 56 height 8
click at [229, 501] on button "1" at bounding box center [226, 501] width 12 height 13
click at [270, 527] on span "Save" at bounding box center [267, 529] width 12 height 6
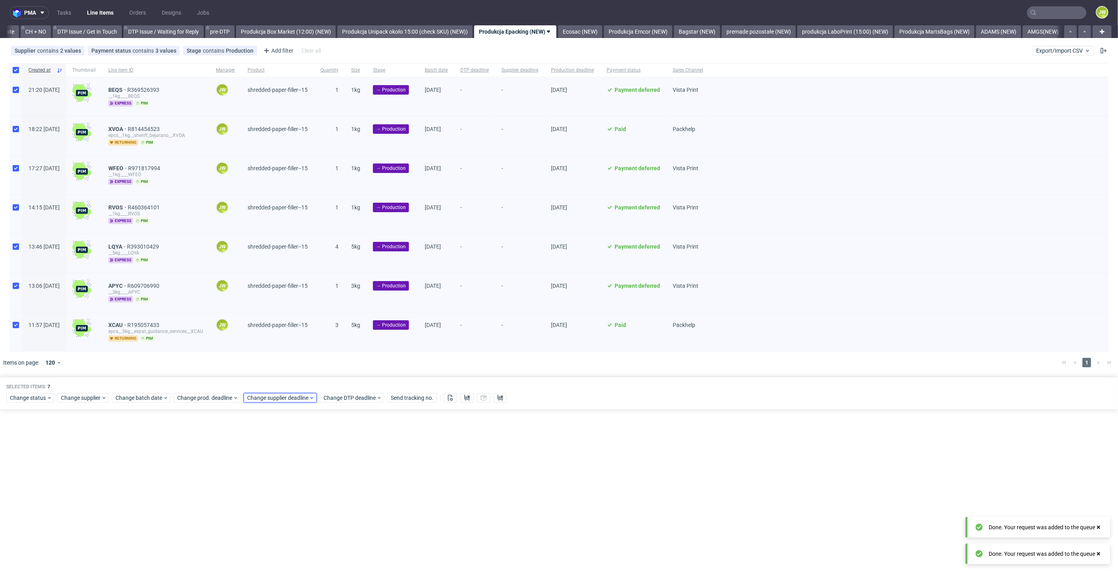
click at [272, 395] on span "Change supplier deadline" at bounding box center [278, 398] width 62 height 8
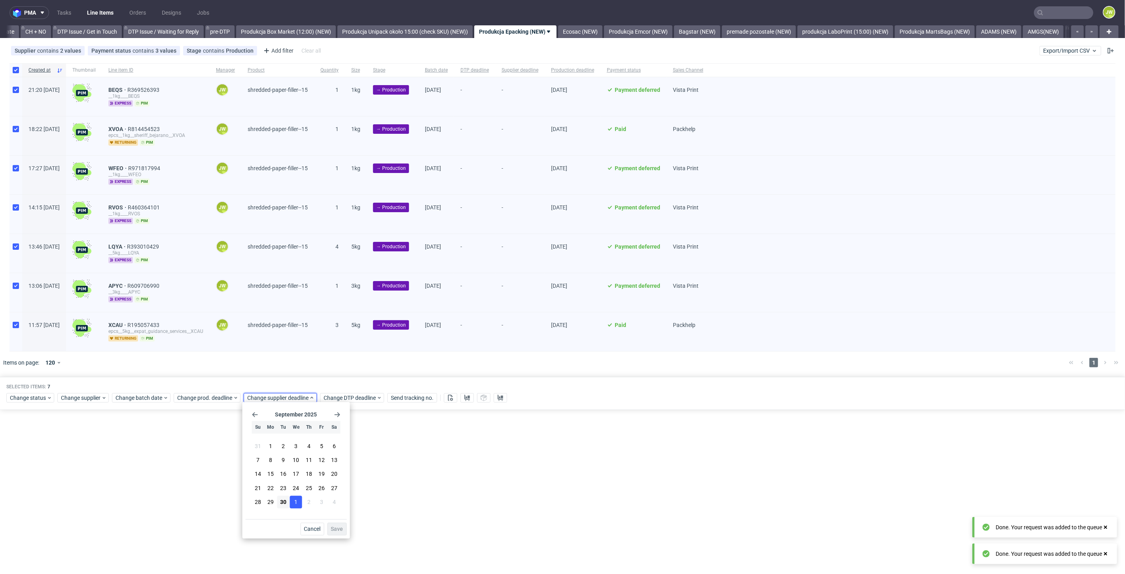
click at [293, 498] on button "1" at bounding box center [296, 501] width 12 height 13
click at [340, 527] on span "Save" at bounding box center [337, 529] width 12 height 6
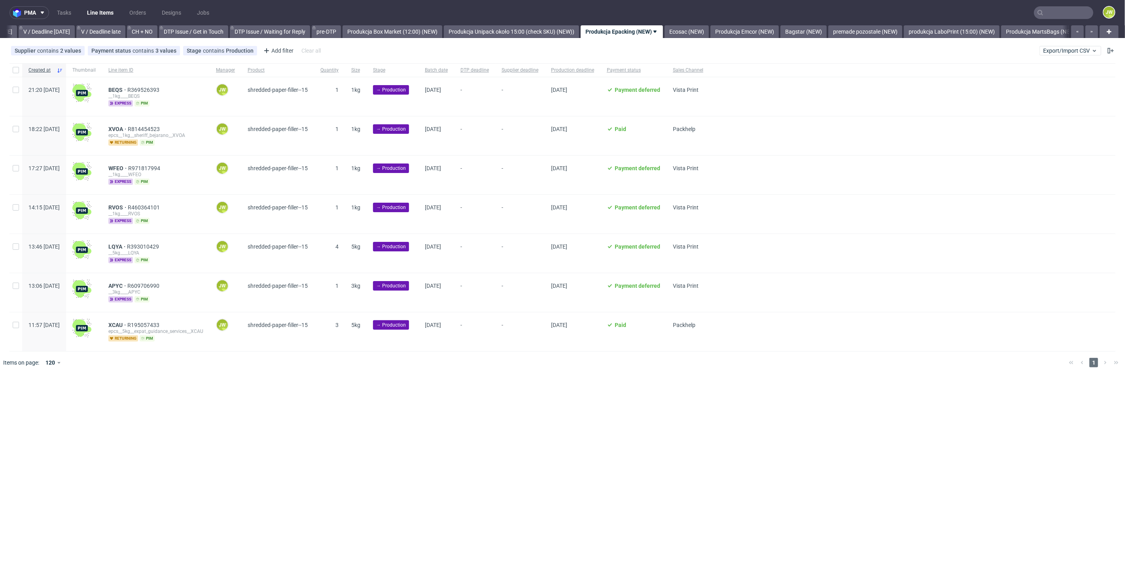
scroll to position [0, 1106]
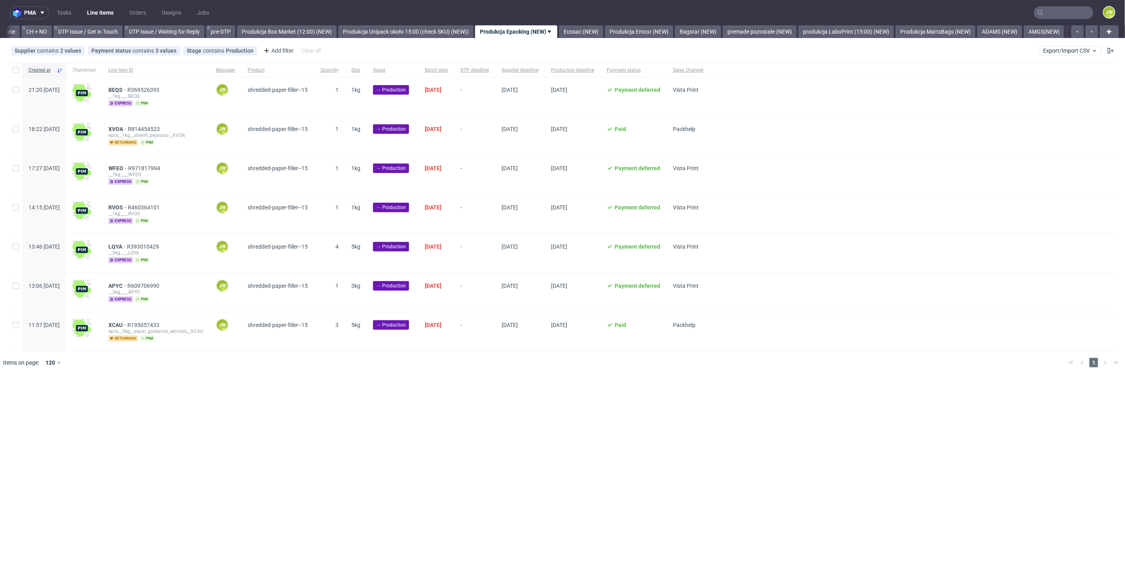
scroll to position [0, 1125]
click at [416, 399] on div "pma Tasks Line Items Orders Designs Jobs JW All DTP Late Shipped Shipments DTP …" at bounding box center [562, 287] width 1125 height 574
click at [18, 72] on input "checkbox" at bounding box center [16, 70] width 6 height 6
checkbox input "true"
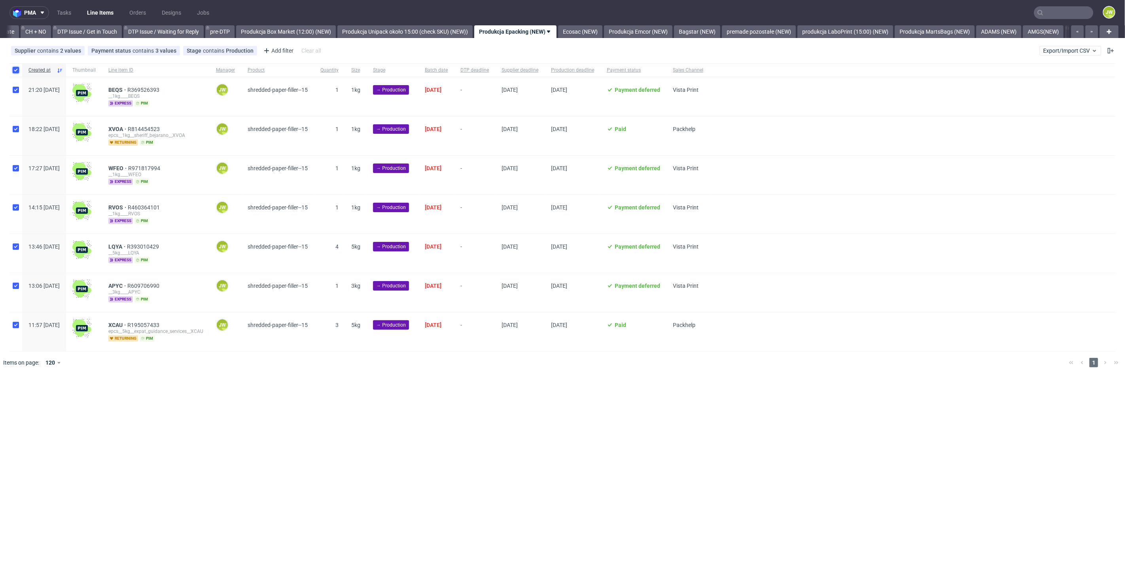
checkbox input "true"
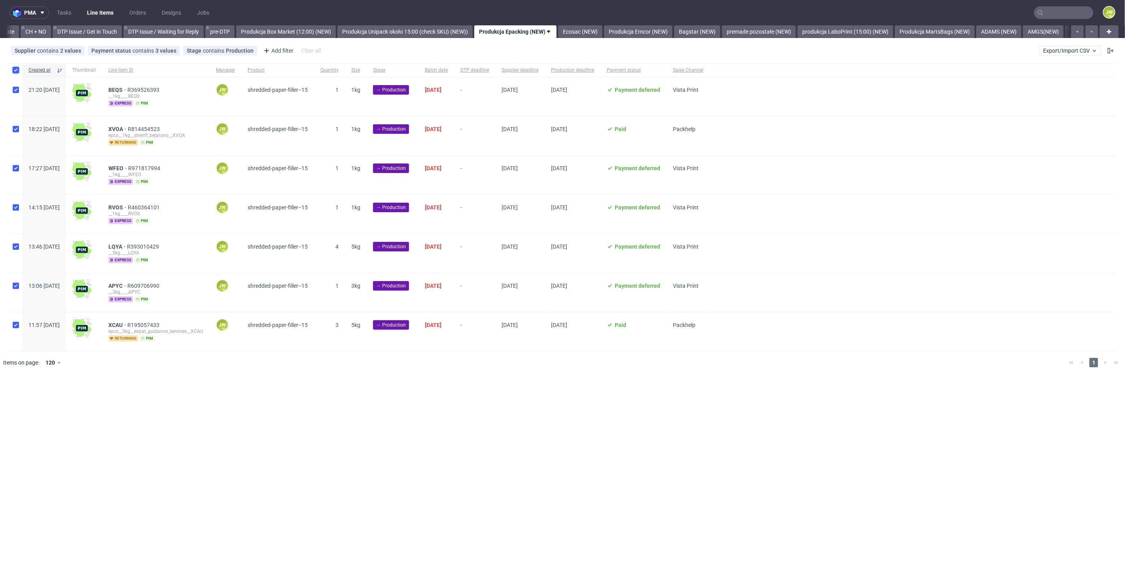
checkbox input "true"
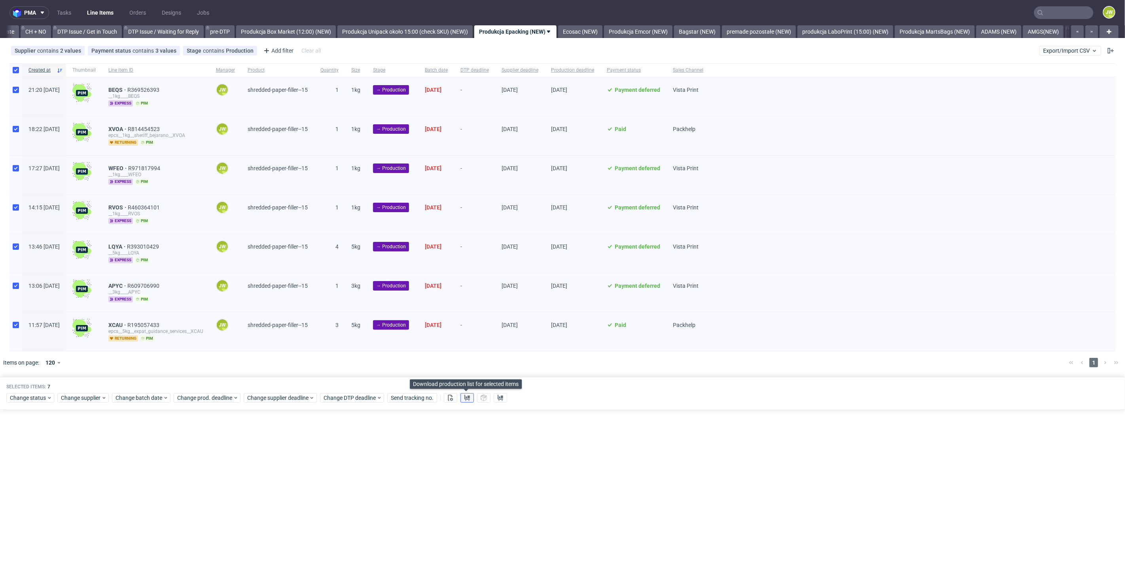
click at [466, 395] on icon at bounding box center [467, 397] width 6 height 6
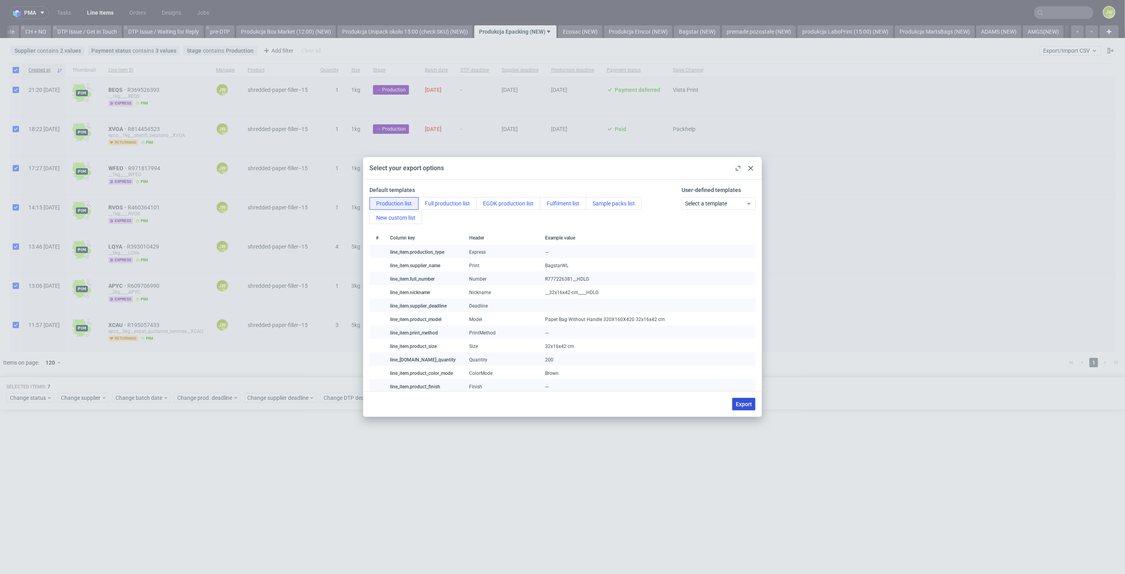
click at [736, 399] on button "Export" at bounding box center [743, 403] width 23 height 13
checkbox input "false"
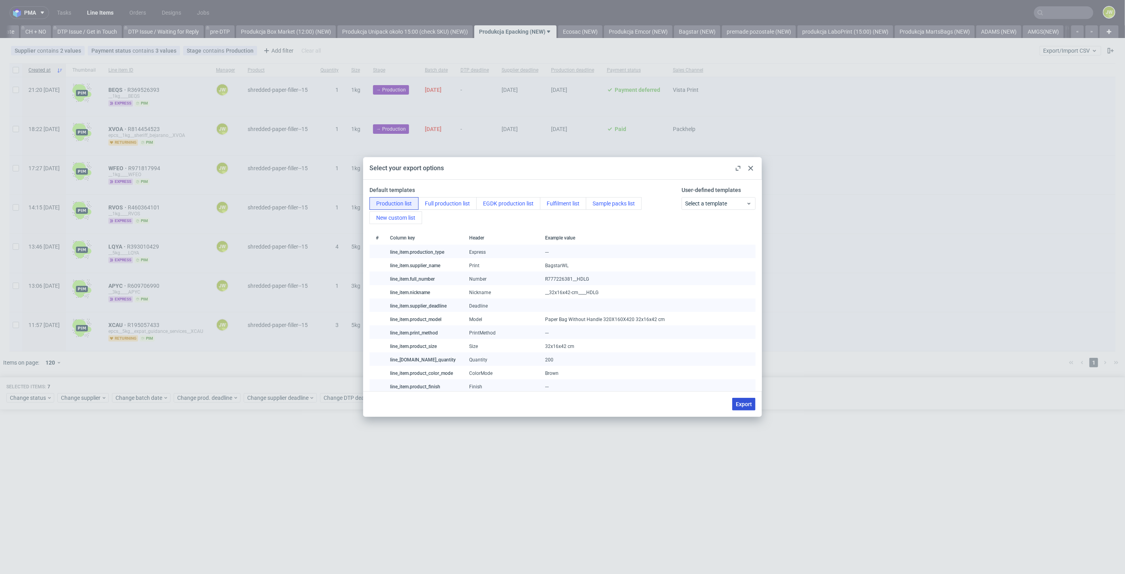
checkbox input "false"
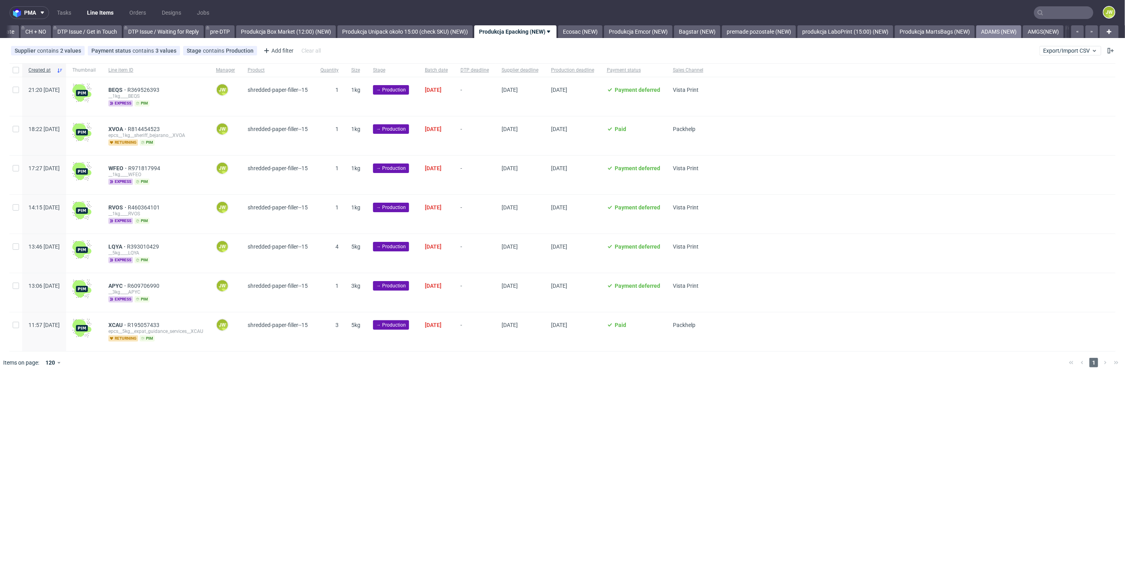
click at [1021, 32] on link "ADAMS (NEW)" at bounding box center [998, 31] width 45 height 13
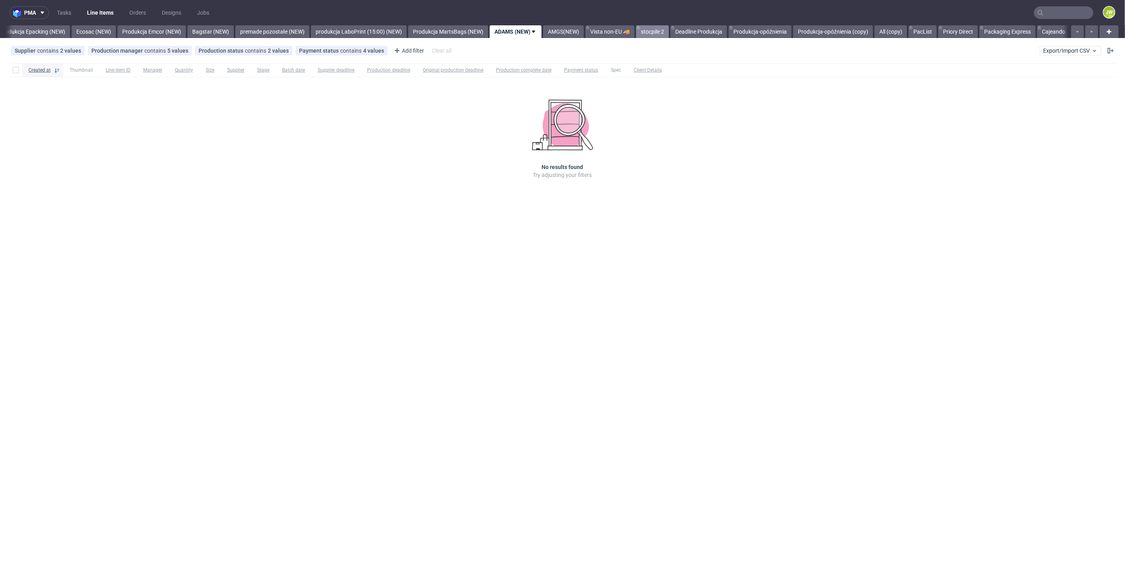
click at [666, 31] on link "stocpile 2" at bounding box center [652, 31] width 33 height 13
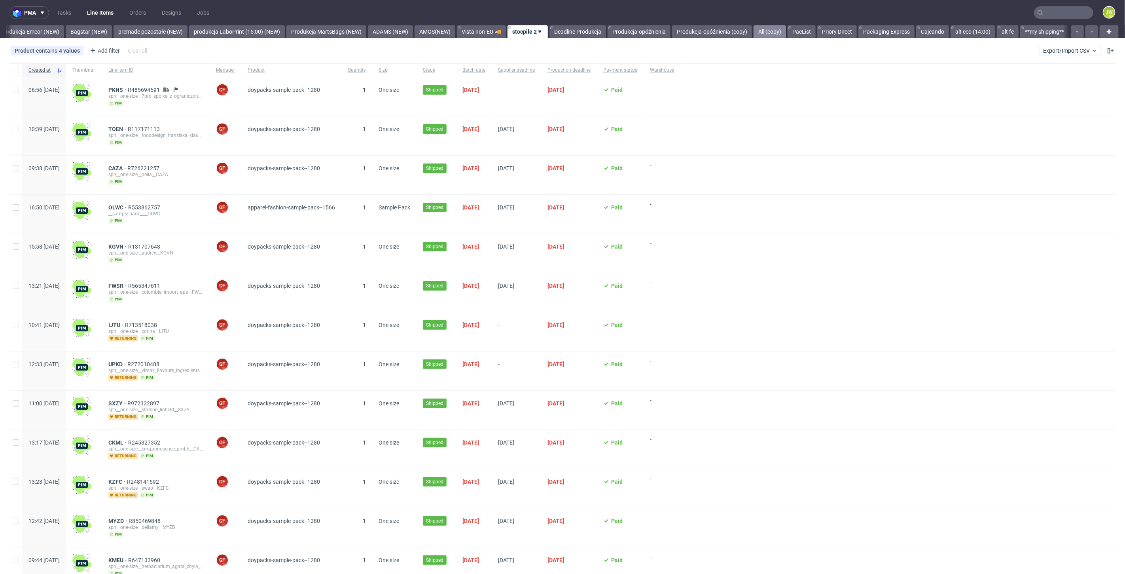
click at [772, 32] on link "All (copy)" at bounding box center [769, 31] width 32 height 13
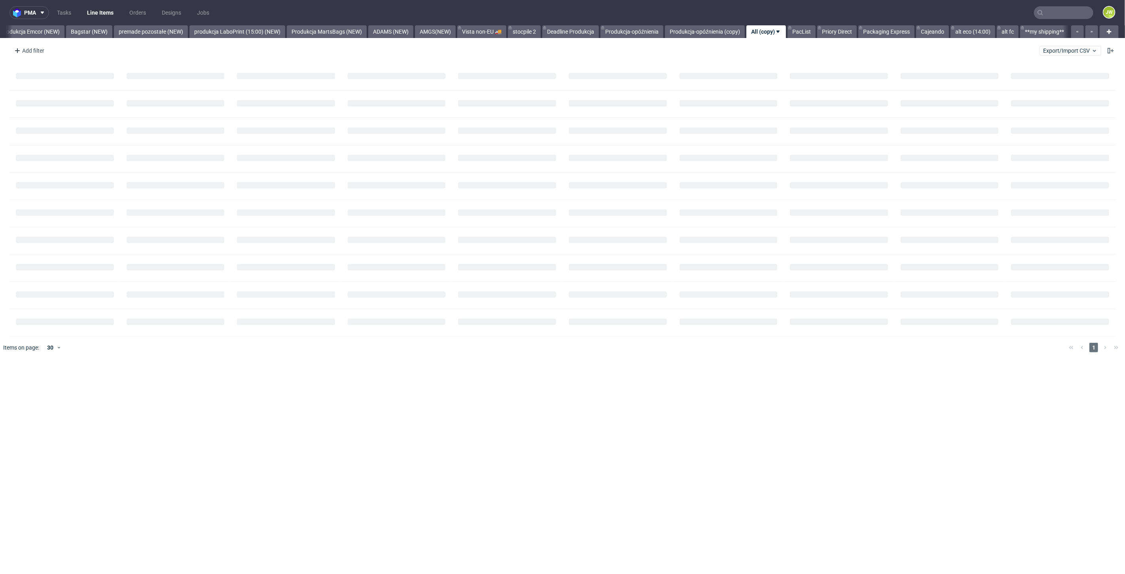
scroll to position [0, 1749]
click at [28, 48] on div "Add filter" at bounding box center [28, 50] width 35 height 13
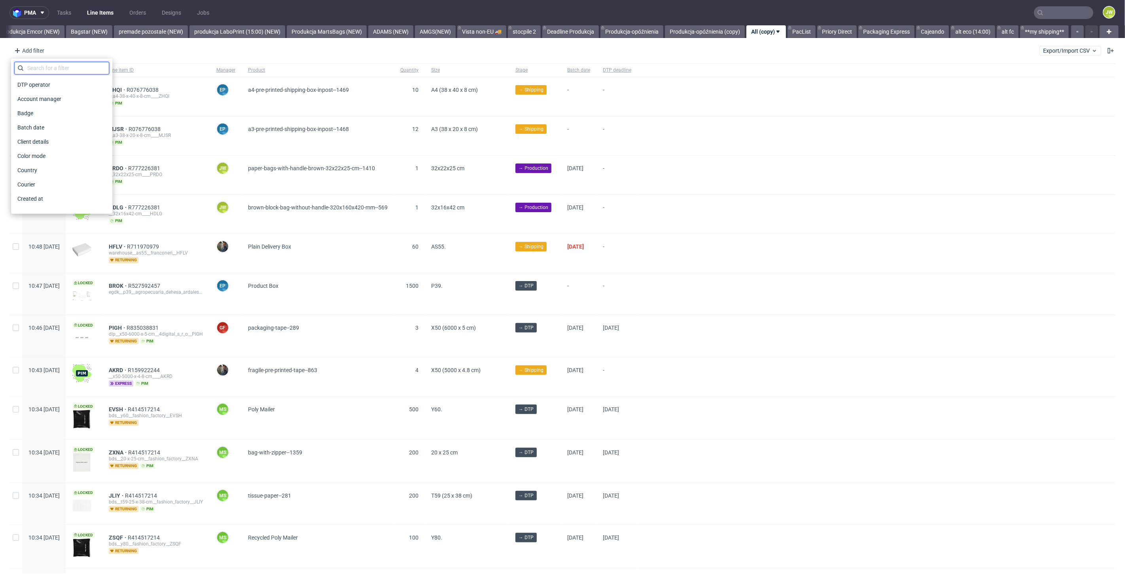
click at [32, 65] on input "text" at bounding box center [61, 68] width 95 height 13
type input "su"
click at [30, 102] on span "Supplier" at bounding box center [27, 98] width 27 height 11
click at [36, 89] on input "text" at bounding box center [61, 85] width 95 height 13
type input "epacki"
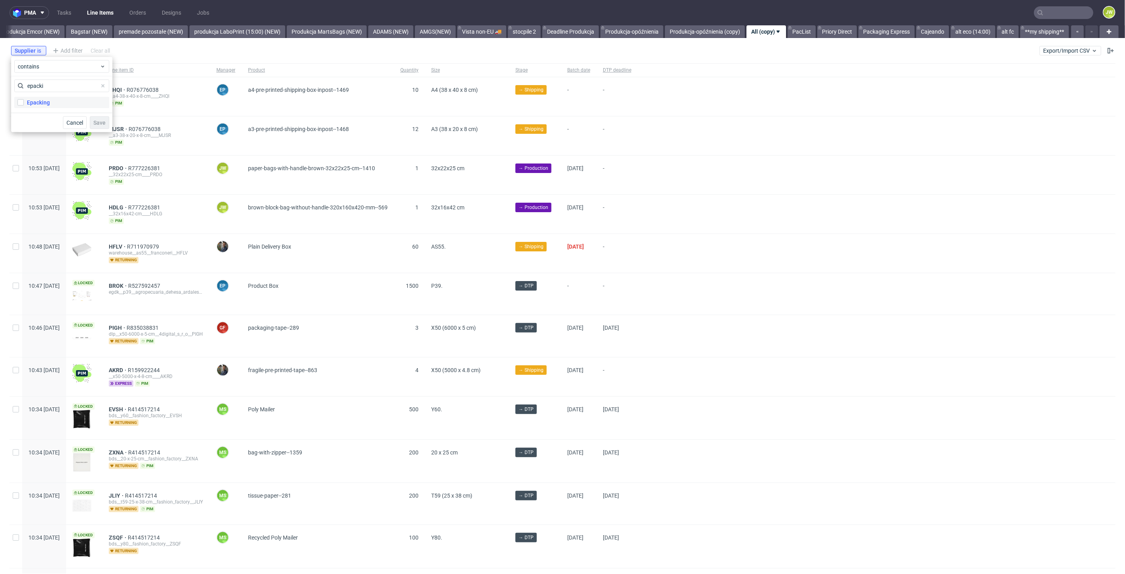
click at [37, 97] on label "Epacking" at bounding box center [61, 102] width 95 height 11
click at [24, 99] on input "Epacking" at bounding box center [20, 102] width 6 height 6
checkbox input "true"
click at [92, 122] on button "Save" at bounding box center [99, 122] width 19 height 13
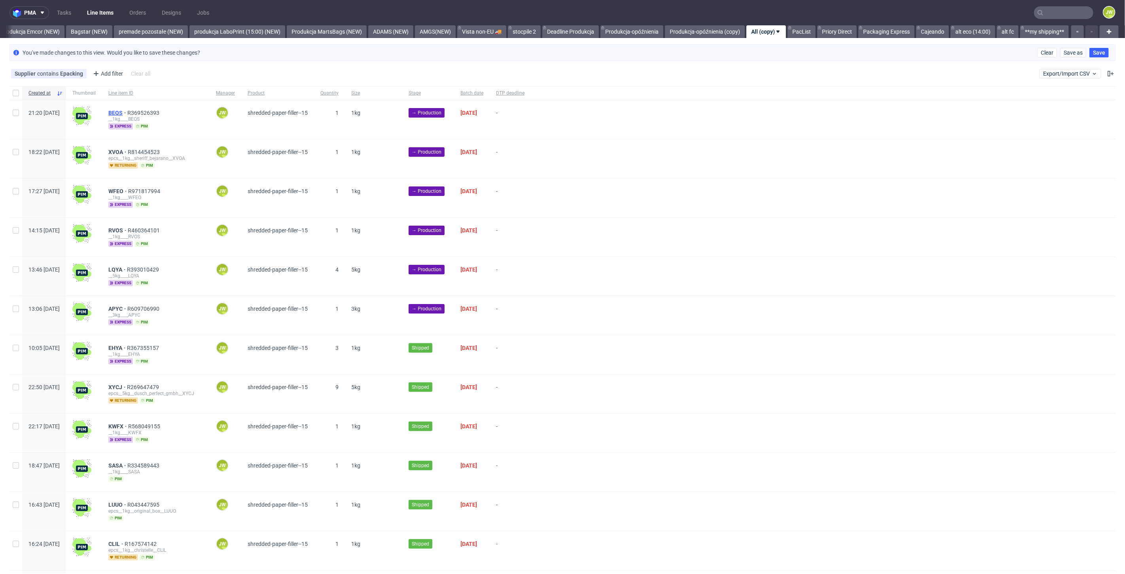
click at [127, 110] on span "BEQS" at bounding box center [117, 113] width 19 height 6
drag, startPoint x: 131, startPoint y: 114, endPoint x: 138, endPoint y: 72, distance: 42.1
click at [127, 114] on span "BEQS" at bounding box center [117, 113] width 19 height 6
click at [301, 64] on div "Supplier contains Epacking Add filter Hide filters Clear all Export/Import CSV" at bounding box center [562, 73] width 1125 height 19
click at [516, 66] on div "Supplier contains Epacking Add filter Hide filters Clear all Export/Import CSV" at bounding box center [562, 73] width 1125 height 19
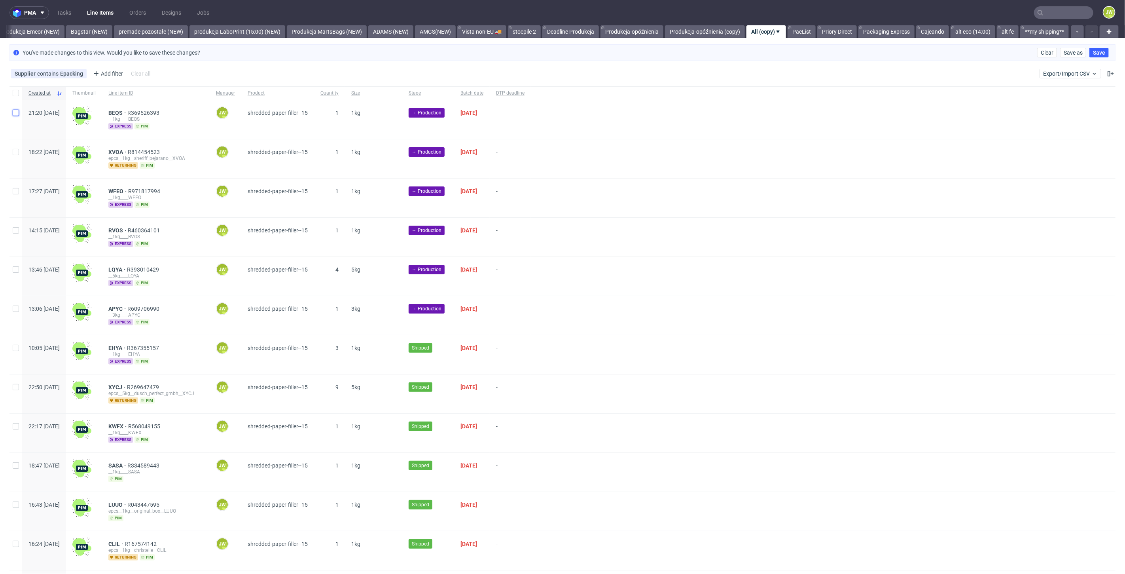
click at [13, 114] on input "checkbox" at bounding box center [16, 113] width 6 height 6
checkbox input "true"
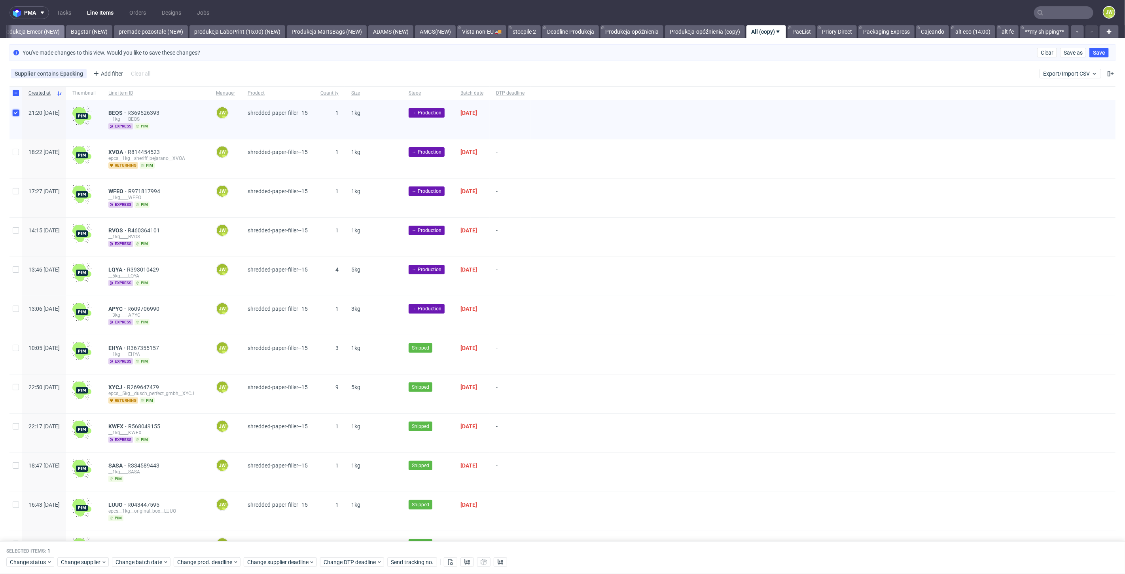
click at [48, 30] on link "Produkcja Emcor (NEW)" at bounding box center [30, 31] width 68 height 13
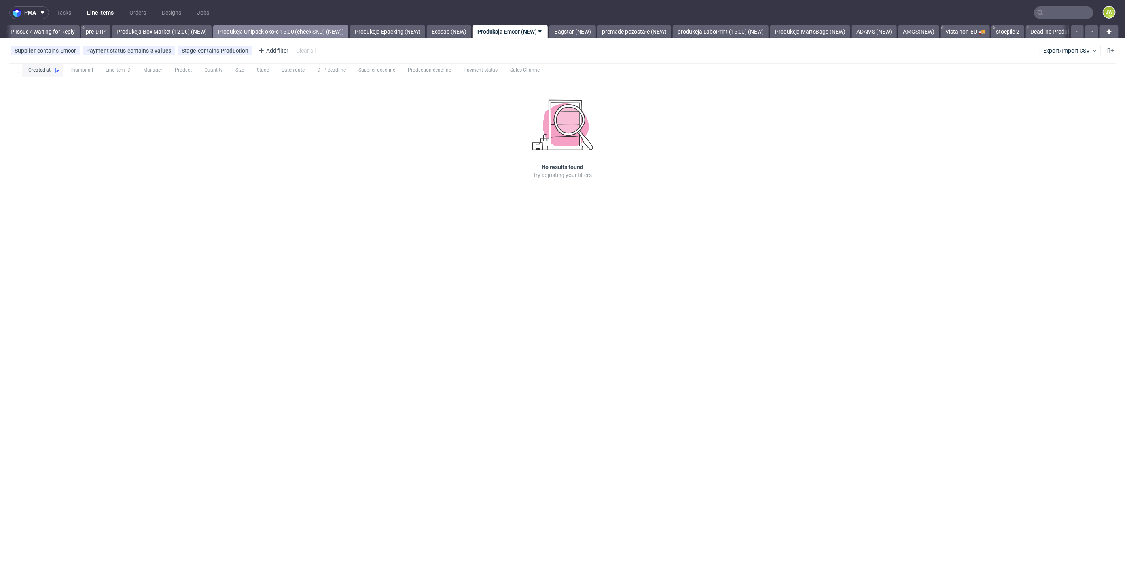
scroll to position [0, 1244]
click at [189, 32] on link "Produkcja Box Market (12:00) (NEW)" at bounding box center [167, 31] width 100 height 13
click at [749, 30] on link "Produkcja Epacking (NEW)" at bounding box center [745, 31] width 75 height 13
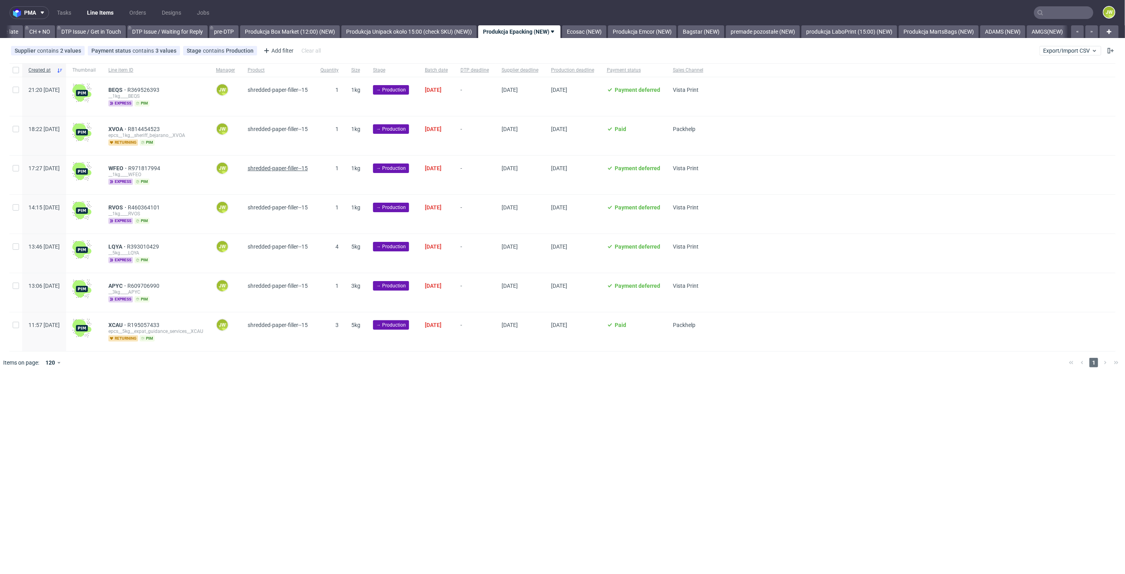
scroll to position [0, 1125]
click at [19, 74] on div at bounding box center [15, 69] width 13 height 13
checkbox input "true"
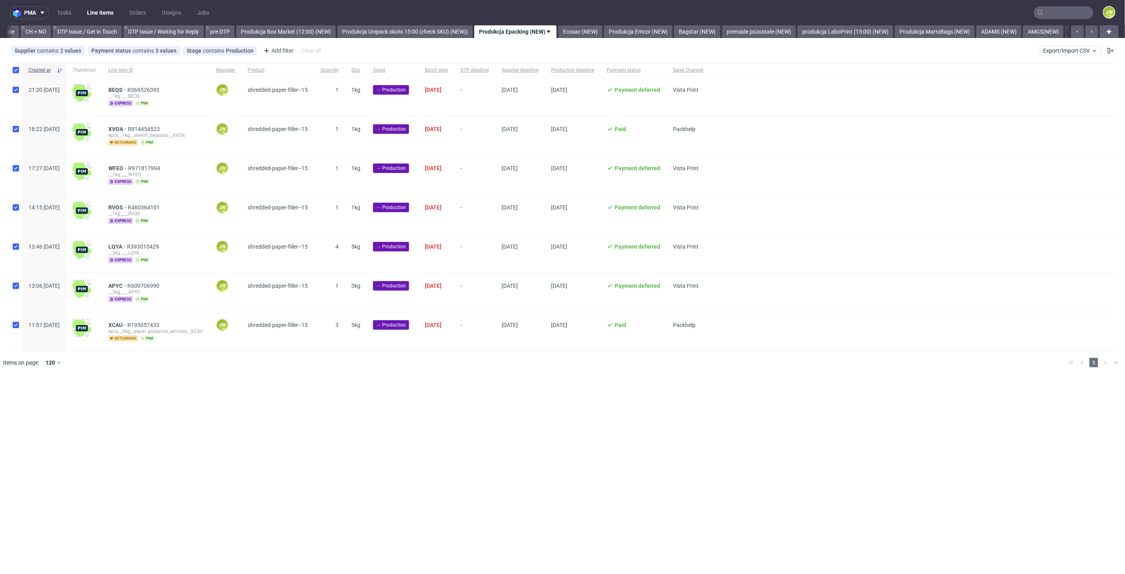
checkbox input "true"
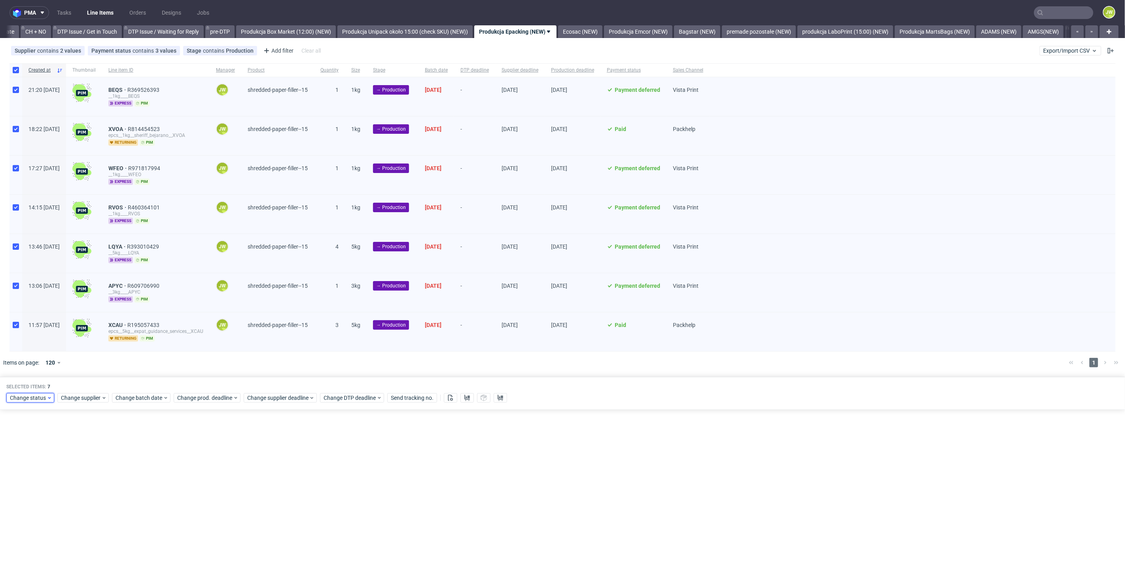
click at [23, 396] on span "Change status" at bounding box center [28, 398] width 37 height 8
click at [23, 494] on span "In Production" at bounding box center [29, 497] width 40 height 11
click at [89, 511] on span "Save" at bounding box center [90, 513] width 12 height 6
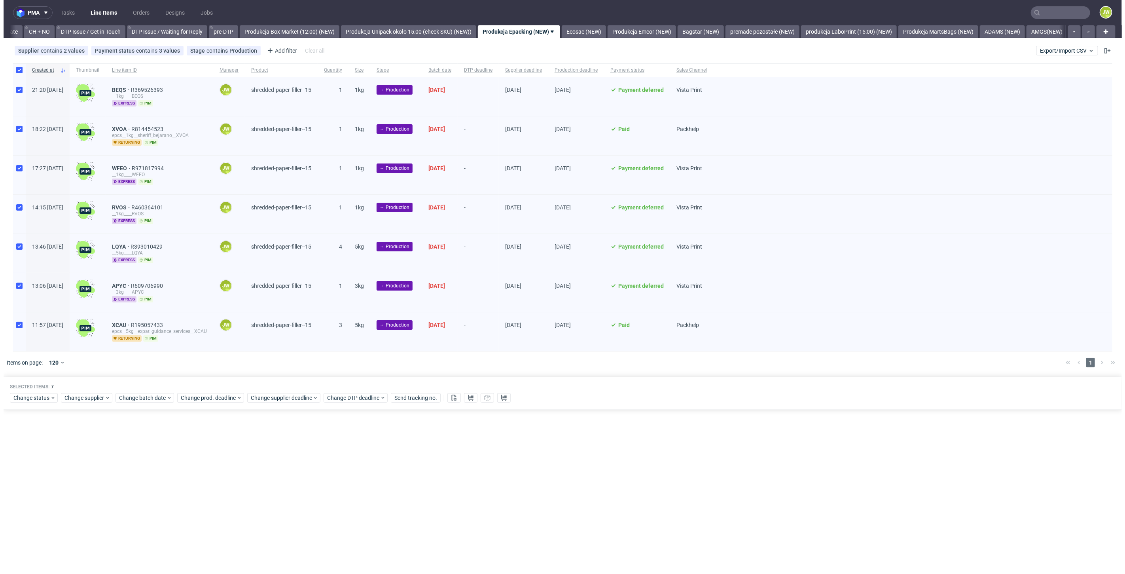
scroll to position [0, 1125]
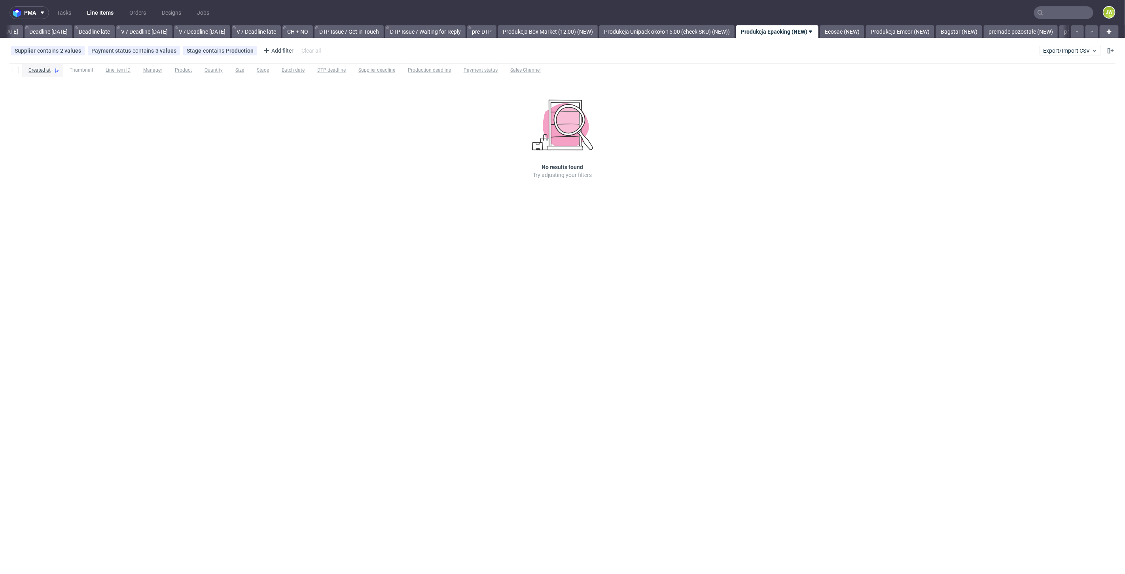
scroll to position [0, 1054]
click at [599, 33] on link "Ecosac (NEW)" at bounding box center [580, 31] width 44 height 13
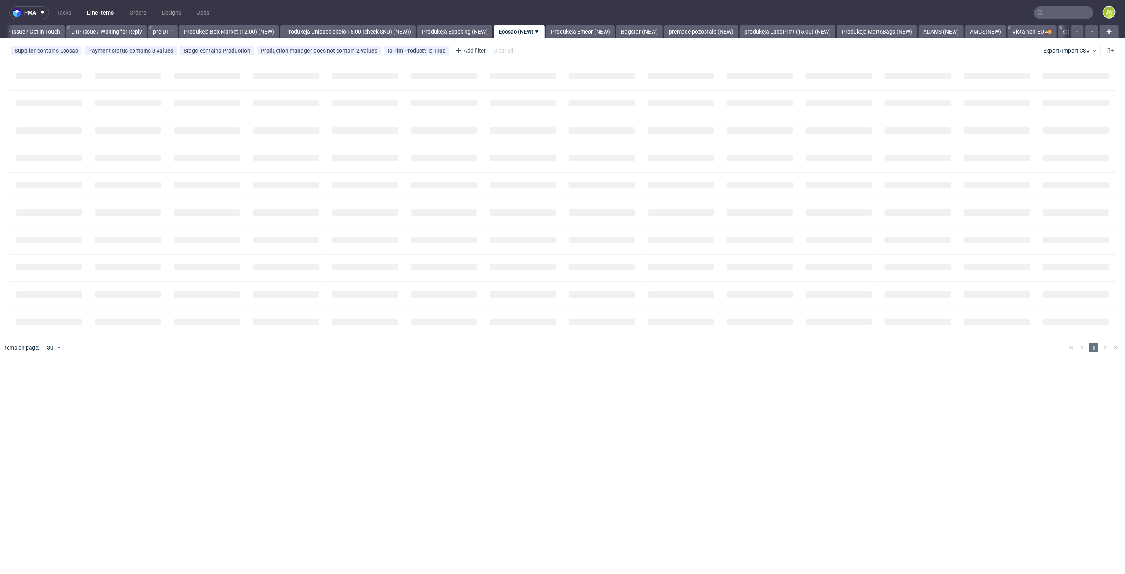
scroll to position [0, 1186]
click at [17, 71] on input "checkbox" at bounding box center [16, 70] width 6 height 6
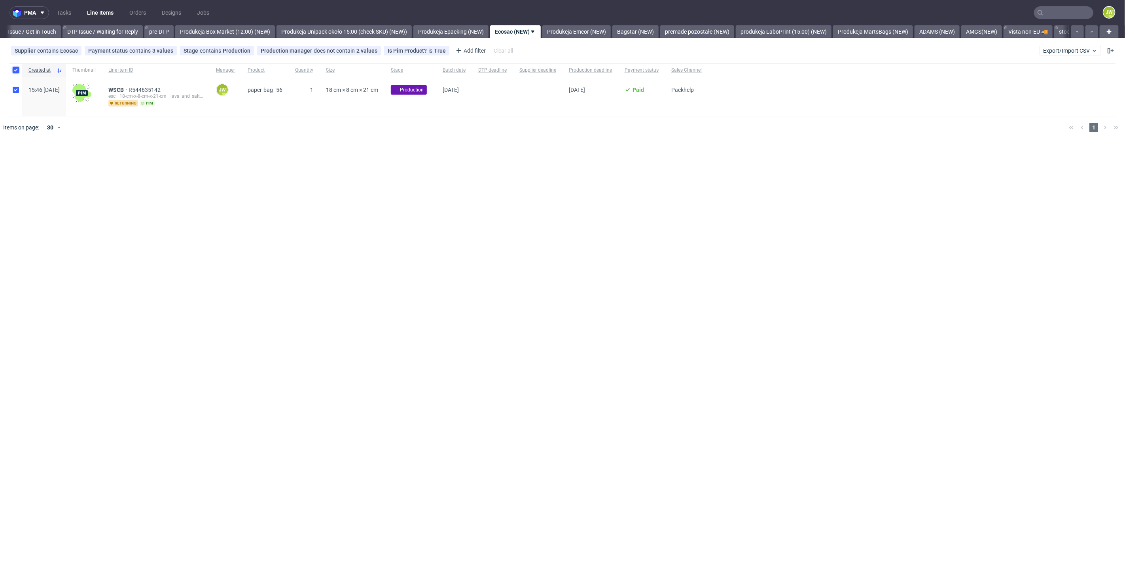
checkbox input "true"
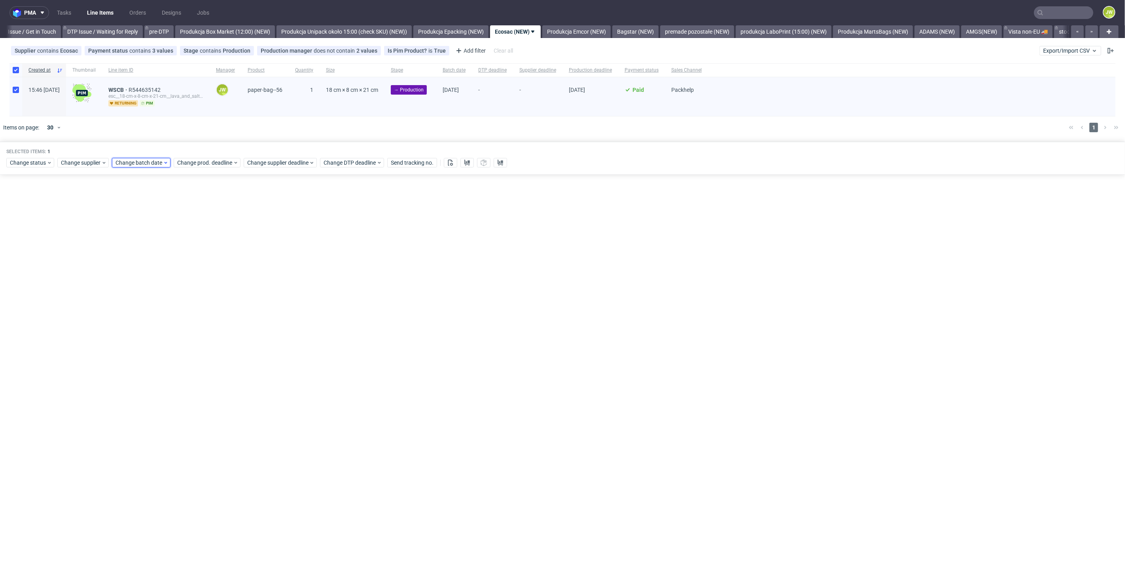
click at [131, 163] on span "Change batch date" at bounding box center [138, 163] width 47 height 8
click at [150, 269] on span "30" at bounding box center [152, 269] width 6 height 8
click at [200, 293] on button "Save" at bounding box center [205, 295] width 19 height 13
click at [199, 163] on span "Change prod. deadline" at bounding box center [205, 163] width 56 height 8
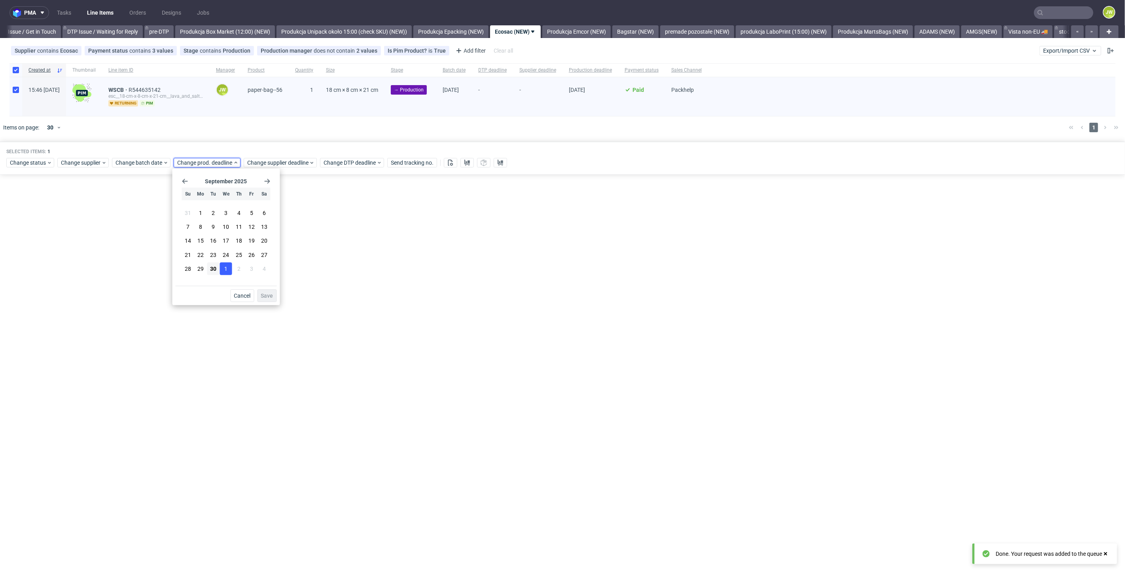
click at [229, 274] on section "31 1 2 3 4 5 6 7 8 9 10 11 12 13 14 15 16 17 18 19 20 21 22 23 24 25 26 27 28 2…" at bounding box center [226, 241] width 89 height 70
click at [226, 268] on span "1" at bounding box center [226, 269] width 3 height 8
click at [269, 293] on span "Save" at bounding box center [267, 296] width 12 height 6
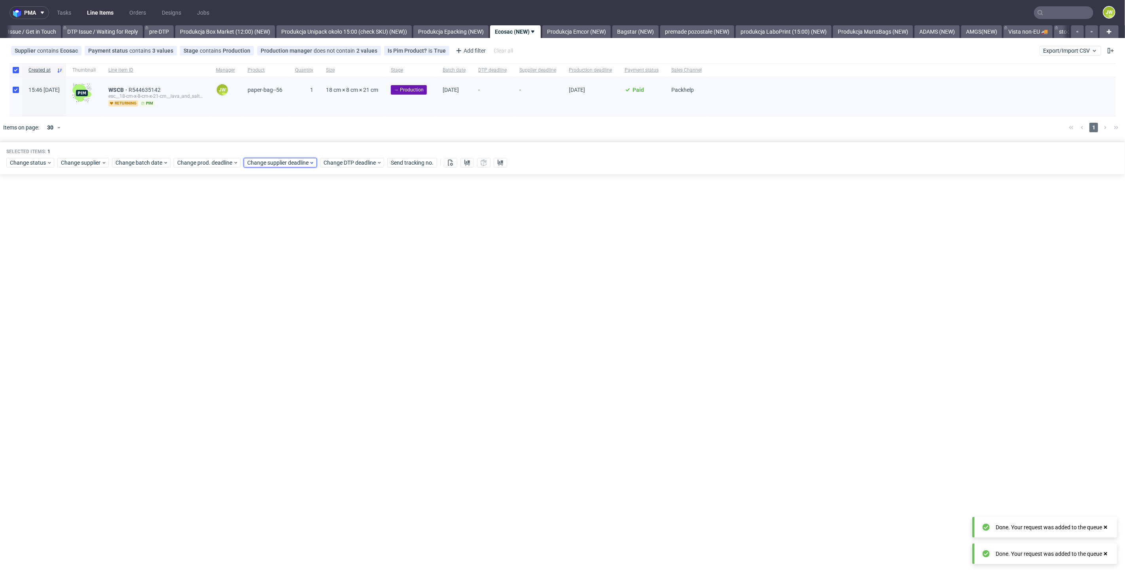
click at [261, 161] on span "Change supplier deadline" at bounding box center [278, 163] width 62 height 8
click at [295, 272] on span "1" at bounding box center [296, 269] width 3 height 8
click at [341, 296] on span "Save" at bounding box center [337, 296] width 12 height 6
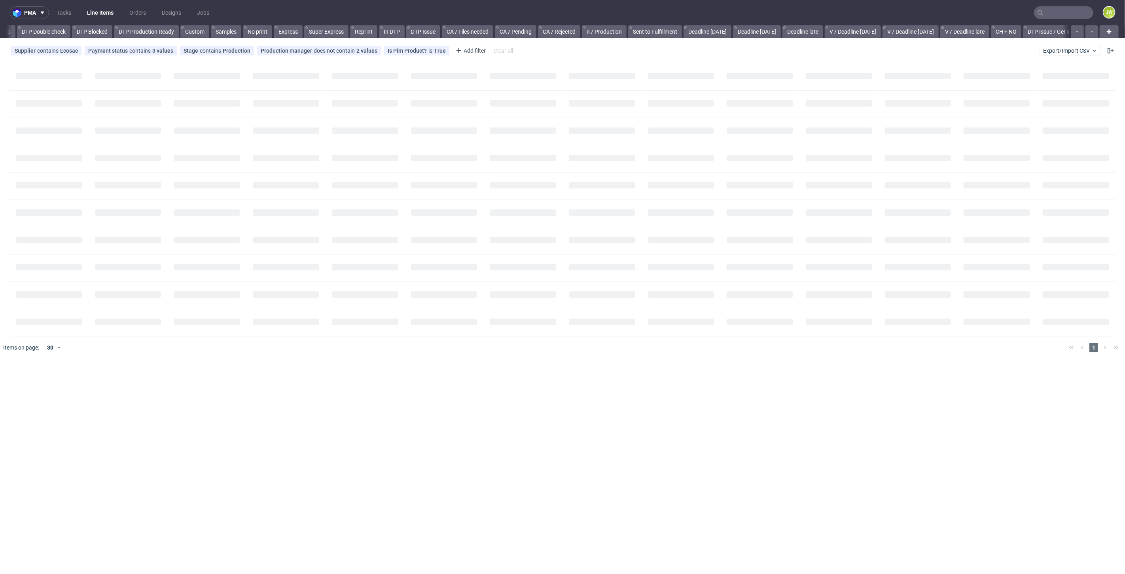
scroll to position [0, 627]
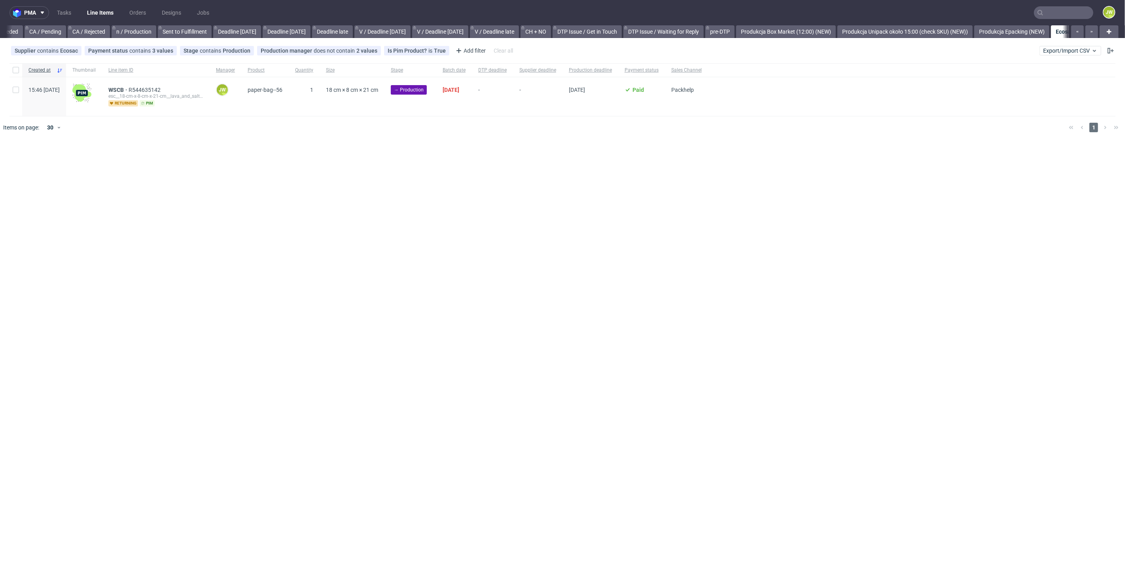
scroll to position [0, 916]
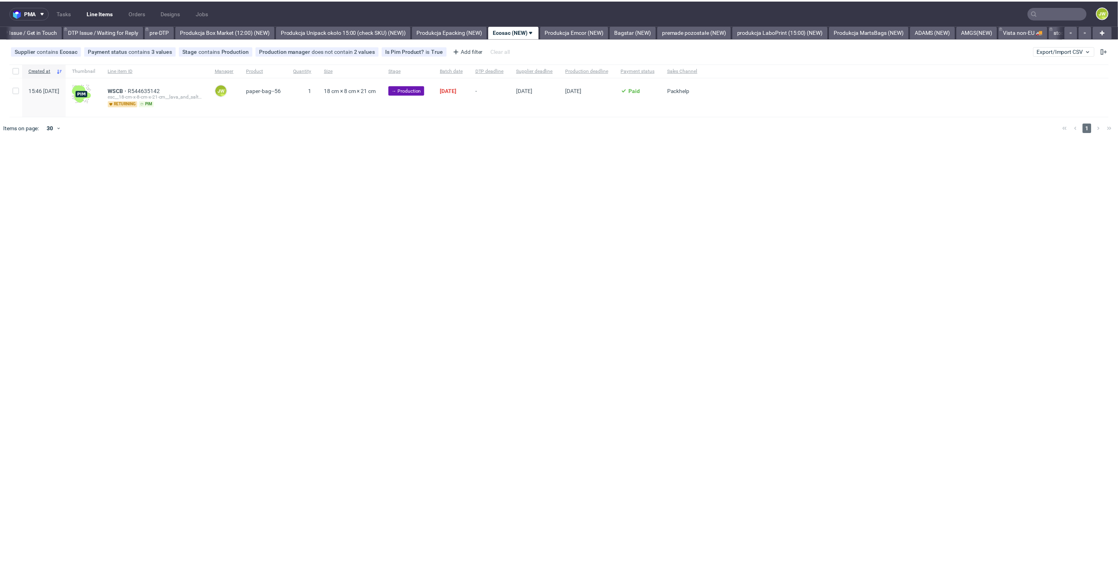
scroll to position [0, 1186]
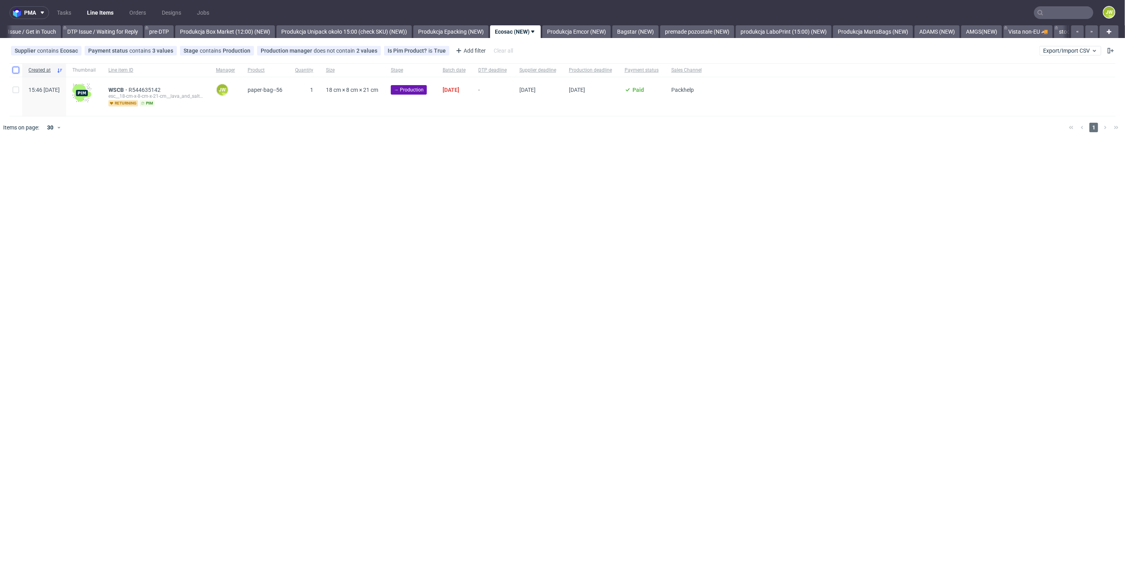
drag, startPoint x: 13, startPoint y: 72, endPoint x: 23, endPoint y: 78, distance: 11.3
click at [13, 72] on input "checkbox" at bounding box center [16, 70] width 6 height 6
checkbox input "true"
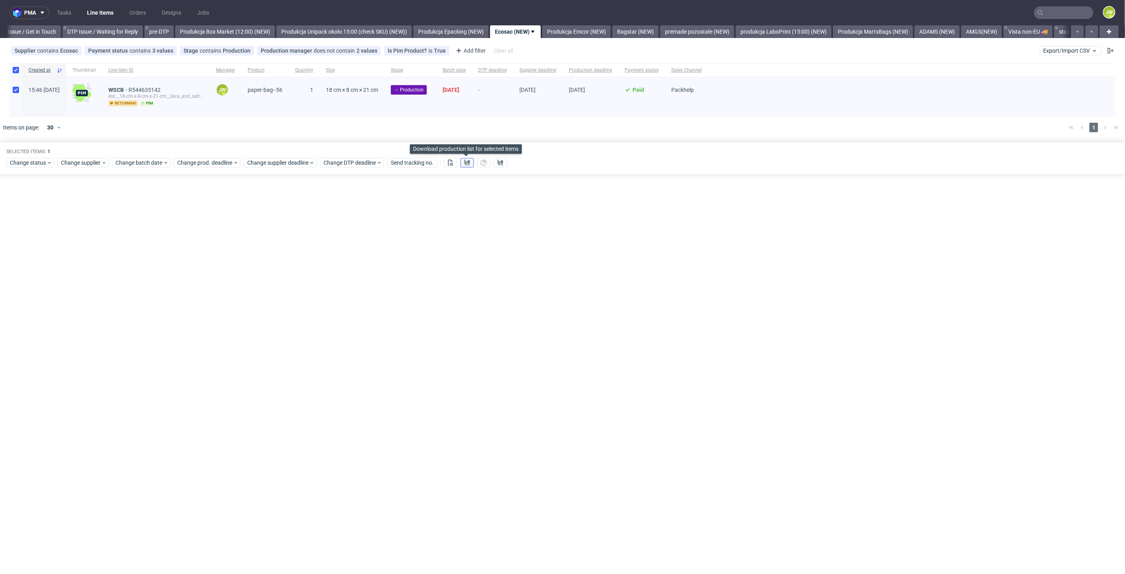
click at [461, 161] on button at bounding box center [466, 162] width 13 height 9
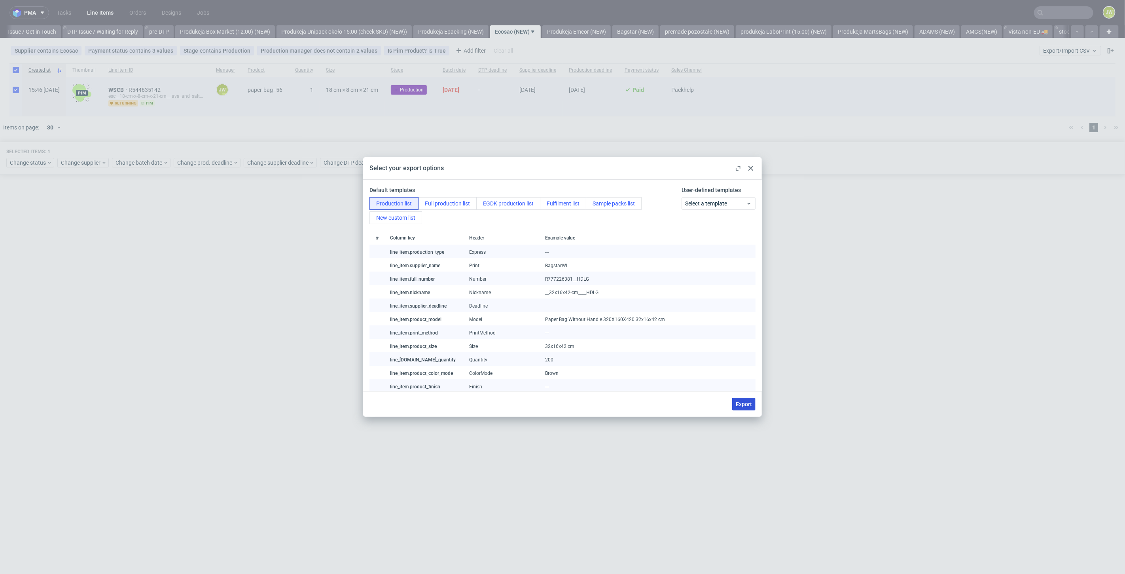
click at [744, 398] on button "Export" at bounding box center [743, 403] width 23 height 13
checkbox input "false"
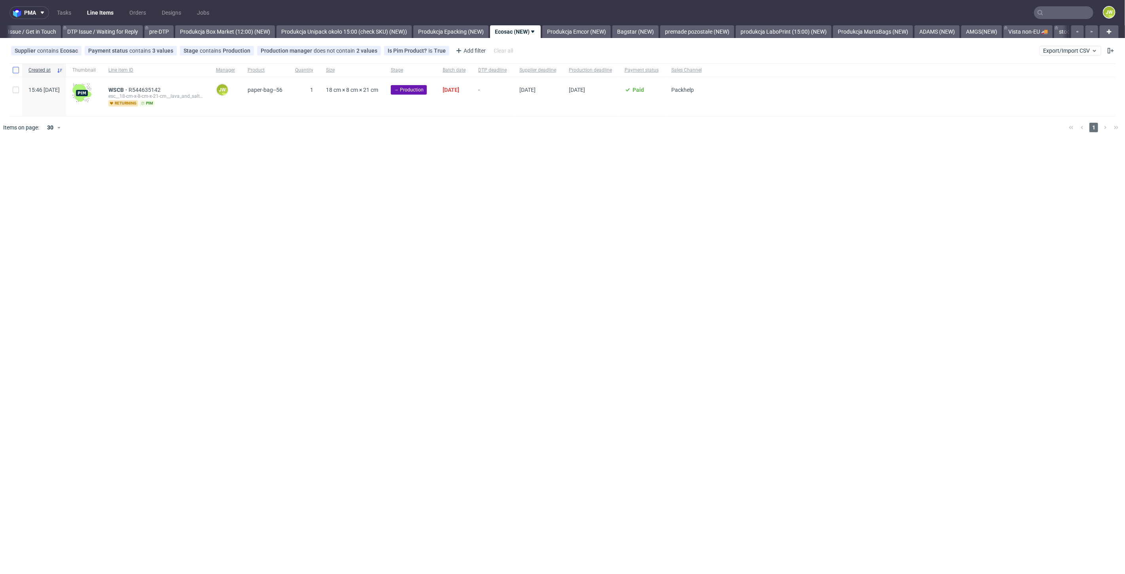
click at [19, 72] on div at bounding box center [15, 69] width 13 height 13
checkbox input "true"
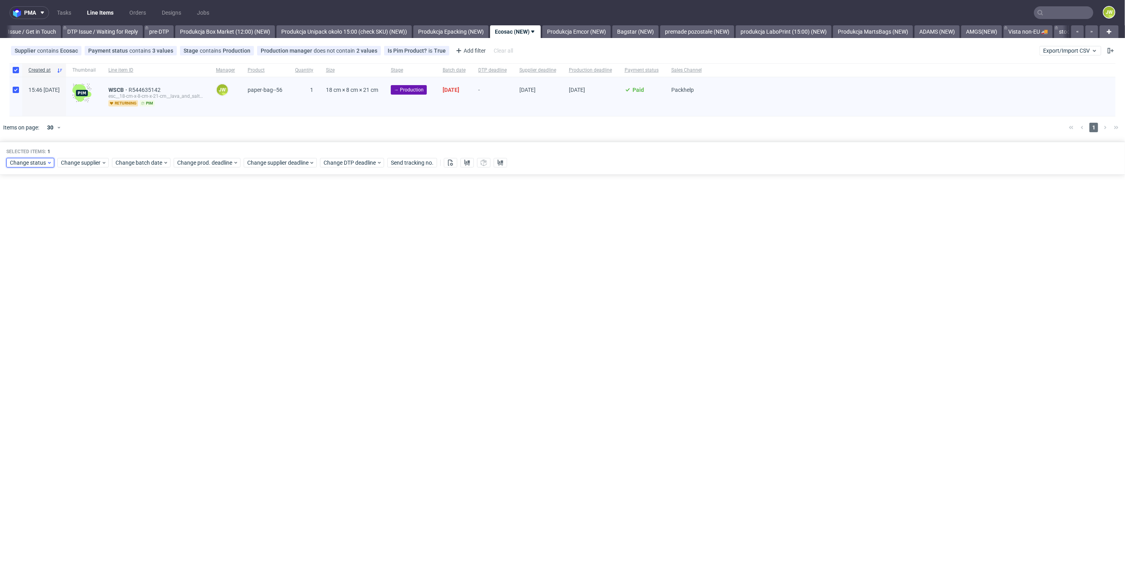
click at [25, 167] on div "Change status" at bounding box center [30, 162] width 48 height 9
click at [30, 263] on span "In Production" at bounding box center [29, 264] width 40 height 11
click at [91, 276] on span "Save" at bounding box center [90, 279] width 12 height 6
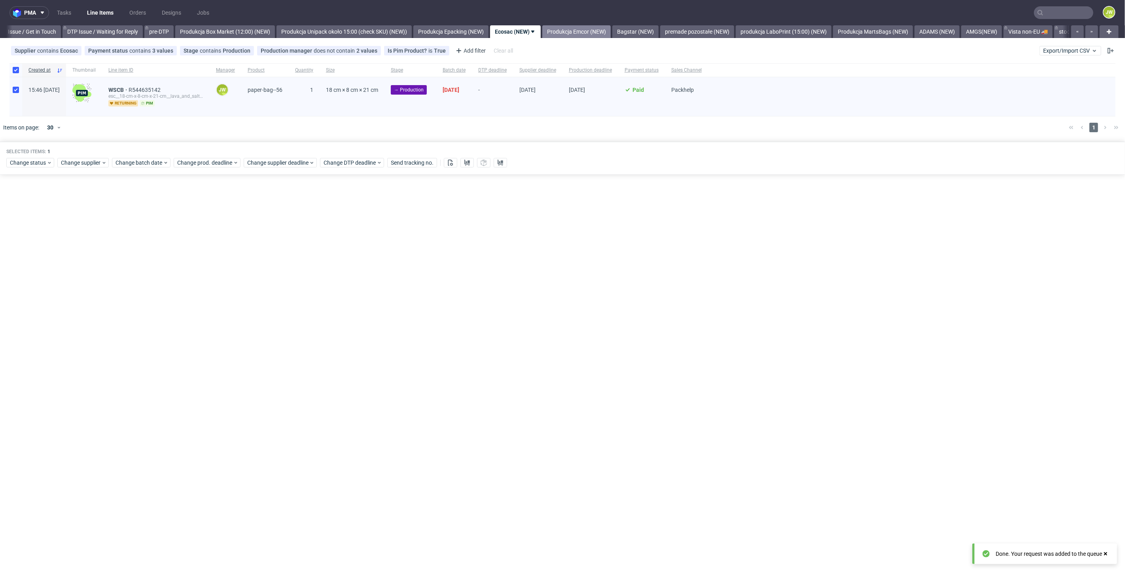
click at [587, 32] on link "Produkcja Emcor (NEW)" at bounding box center [576, 31] width 68 height 13
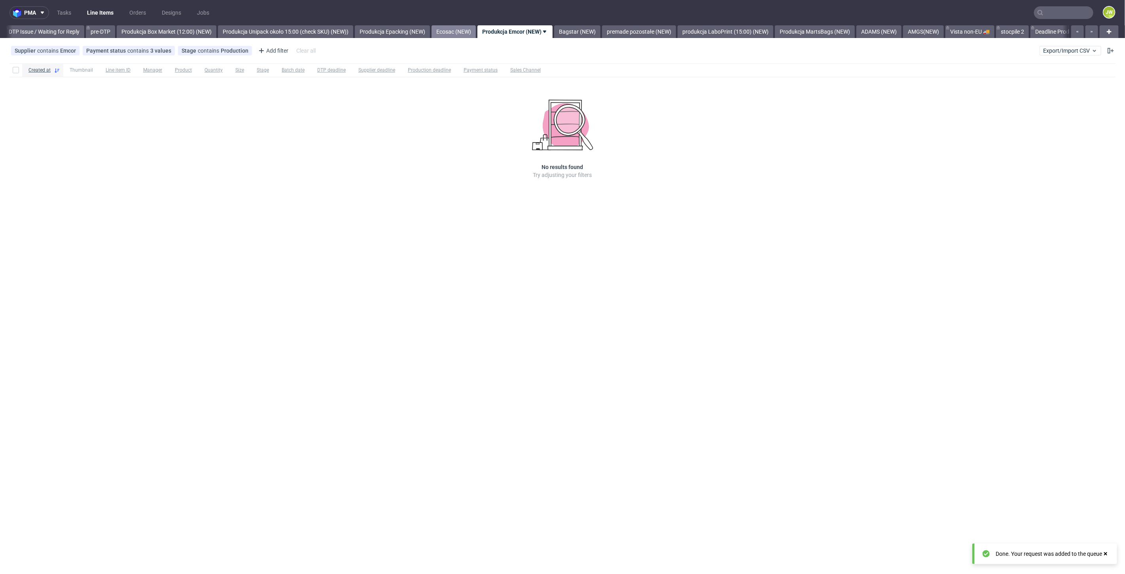
click at [456, 34] on link "Ecosac (NEW)" at bounding box center [454, 31] width 44 height 13
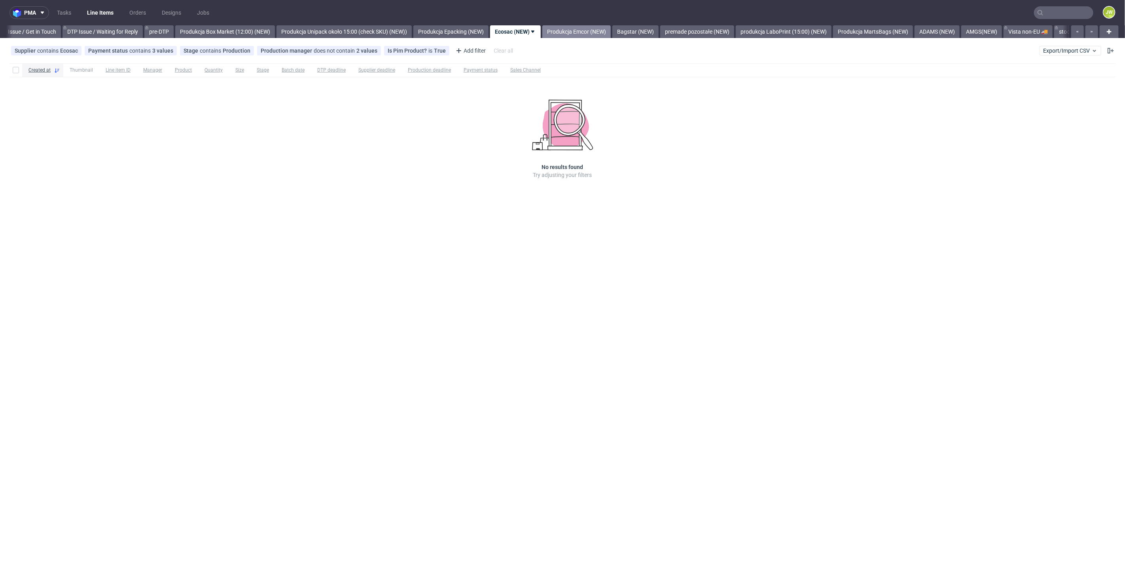
click at [590, 31] on link "Produkcja Emcor (NEW)" at bounding box center [576, 31] width 68 height 13
click at [580, 32] on link "Bagstar (NEW)" at bounding box center [577, 31] width 46 height 13
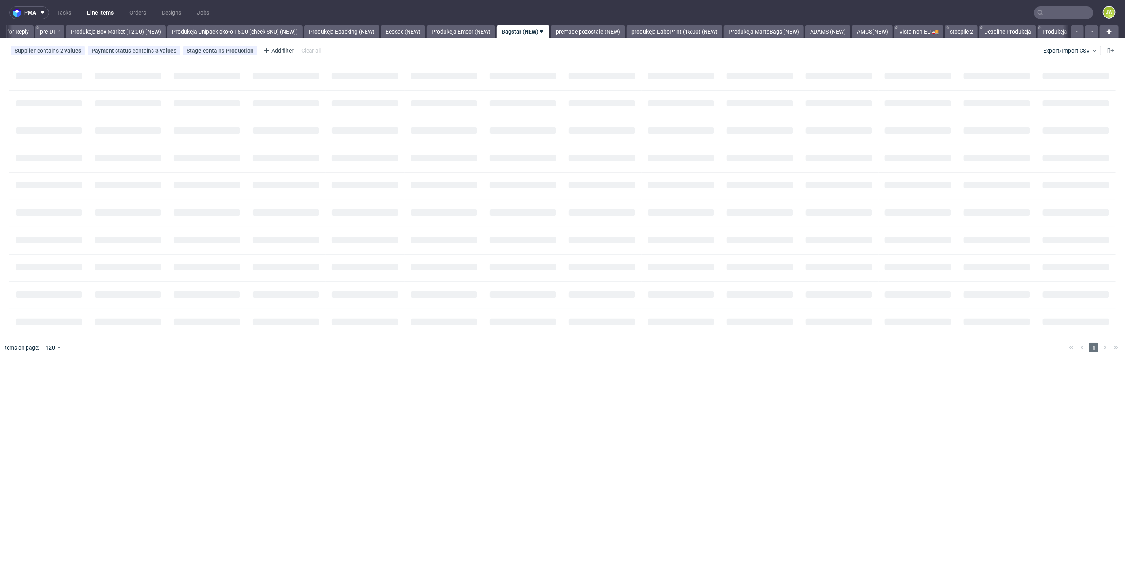
scroll to position [0, 1303]
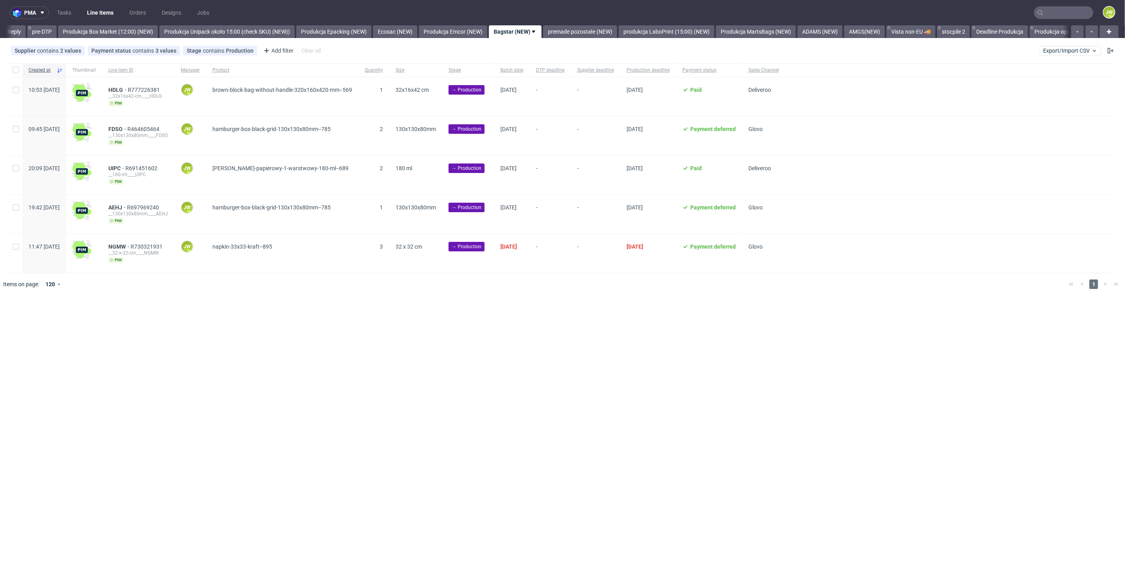
click at [12, 73] on div at bounding box center [15, 69] width 13 height 13
checkbox input "true"
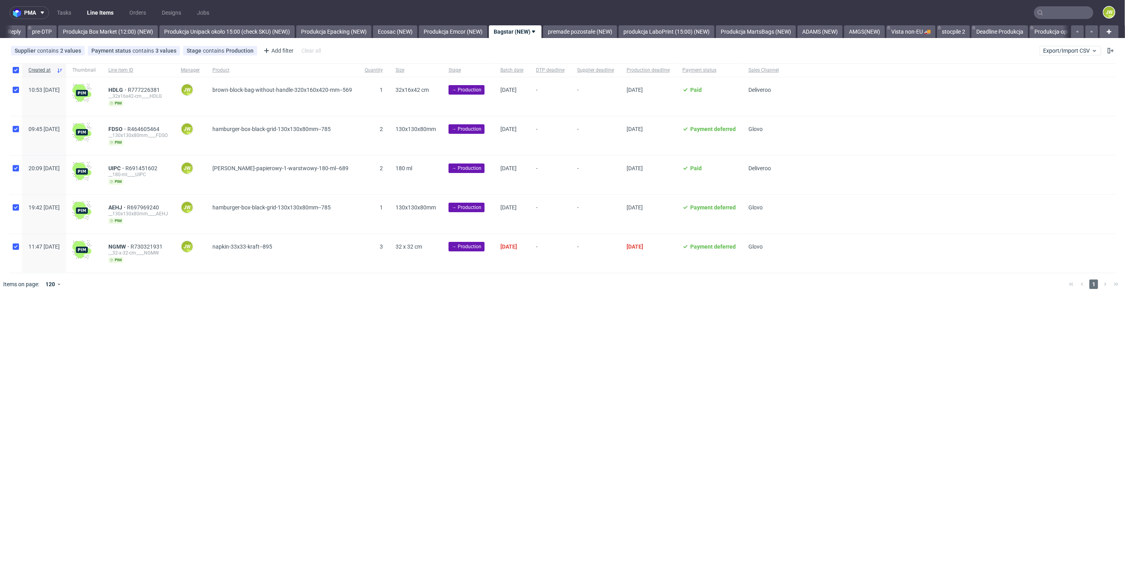
checkbox input "true"
click at [125, 320] on span "Change batch date" at bounding box center [138, 319] width 47 height 8
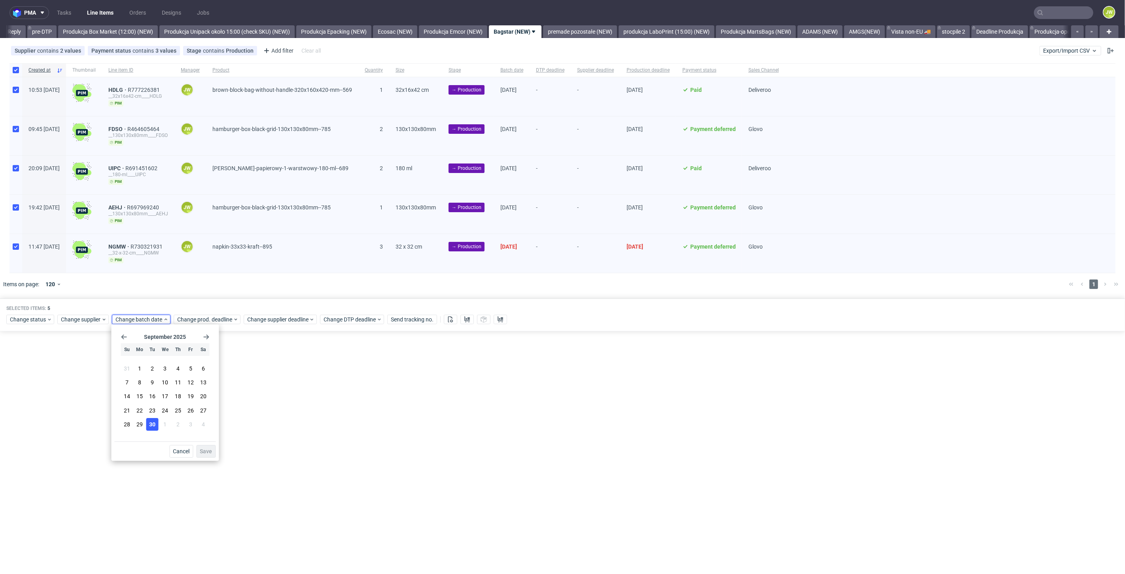
click at [150, 424] on span "30" at bounding box center [152, 424] width 6 height 8
click at [209, 451] on span "Save" at bounding box center [206, 451] width 12 height 6
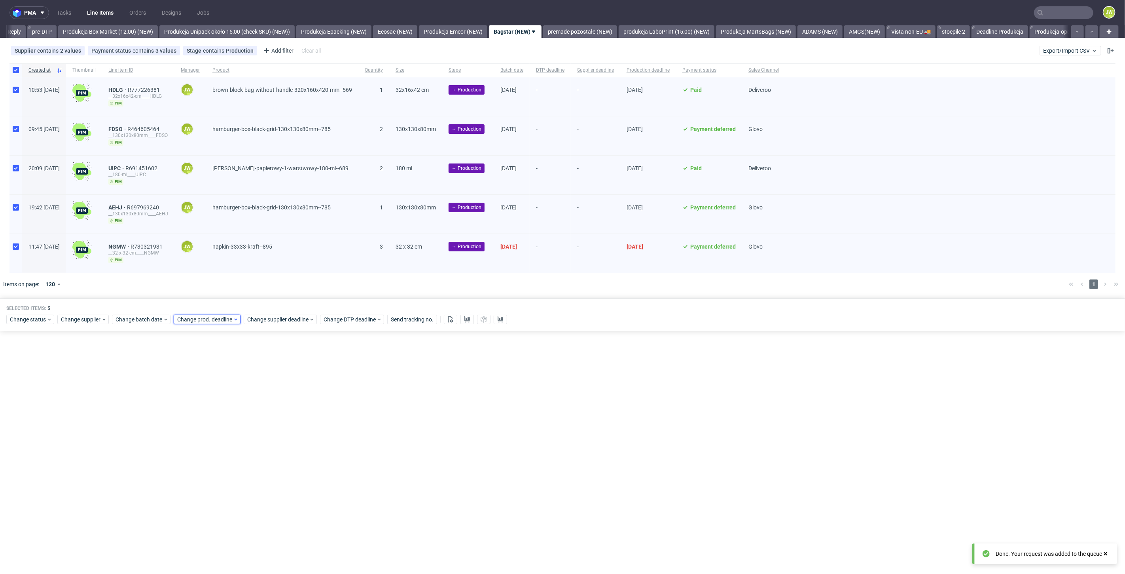
click at [190, 315] on span "Change prod. deadline" at bounding box center [205, 319] width 56 height 8
drag, startPoint x: 224, startPoint y: 428, endPoint x: 237, endPoint y: 437, distance: 15.7
click at [224, 428] on button "1" at bounding box center [226, 424] width 12 height 13
drag, startPoint x: 266, startPoint y: 453, endPoint x: 257, endPoint y: 398, distance: 55.6
click at [267, 451] on span "Save" at bounding box center [267, 451] width 12 height 6
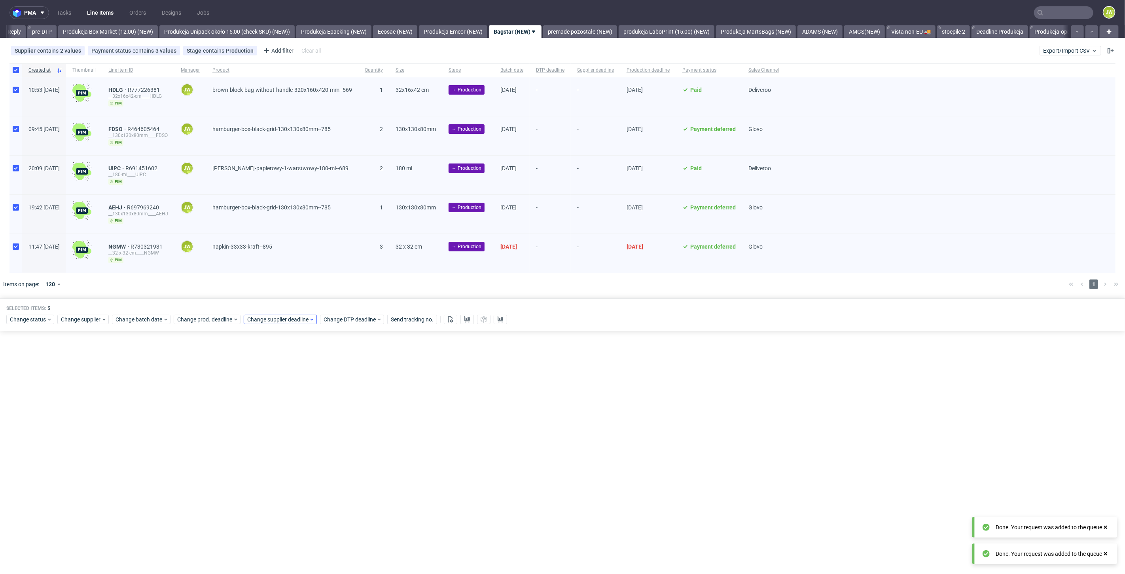
drag, startPoint x: 257, startPoint y: 325, endPoint x: 257, endPoint y: 319, distance: 6.3
click at [257, 324] on div "Selected items: 5 Change status Change supplier Change batch date Change prod. …" at bounding box center [562, 314] width 1125 height 33
click at [257, 320] on span "Change supplier deadline" at bounding box center [278, 319] width 62 height 8
click at [302, 423] on section "31 1 2 3 4 5 6 7 8 9 10 11 12 13 14 15 16 17 18 19 20 21 22 23 24 25 26 27 28 2…" at bounding box center [296, 397] width 89 height 70
click at [290, 418] on button "1" at bounding box center [296, 424] width 12 height 13
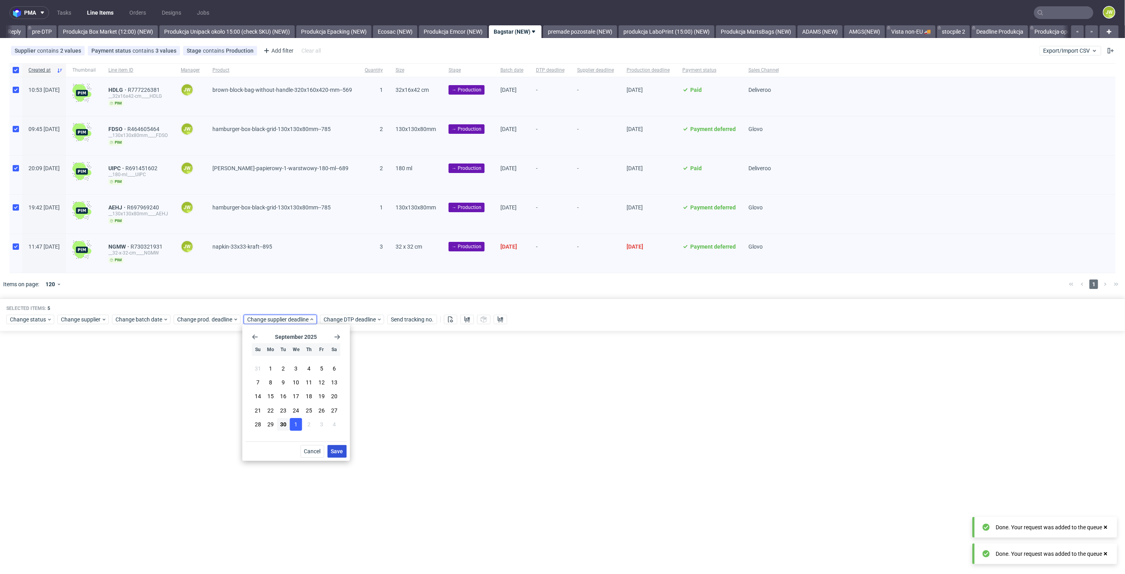
click at [338, 454] on span "Save" at bounding box center [337, 451] width 12 height 6
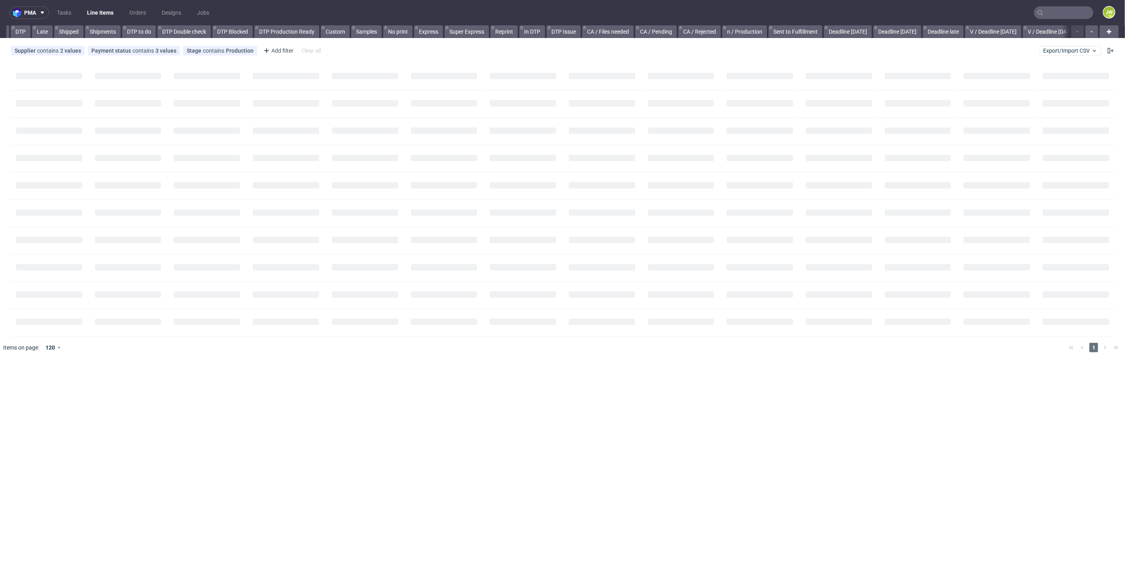
scroll to position [0, 147]
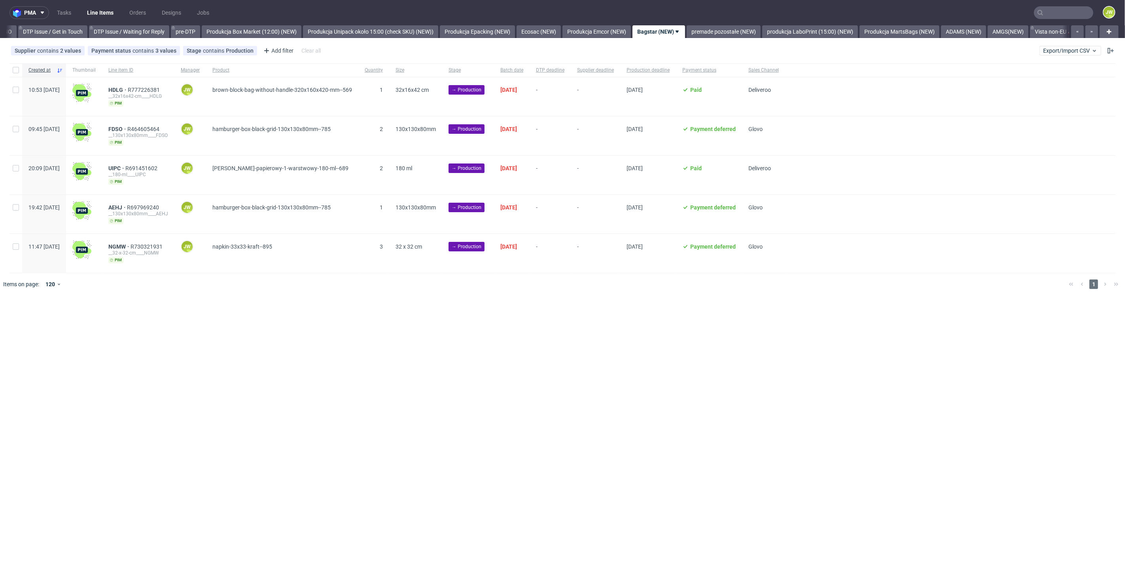
scroll to position [0, 1228]
click at [12, 68] on div at bounding box center [15, 69] width 13 height 13
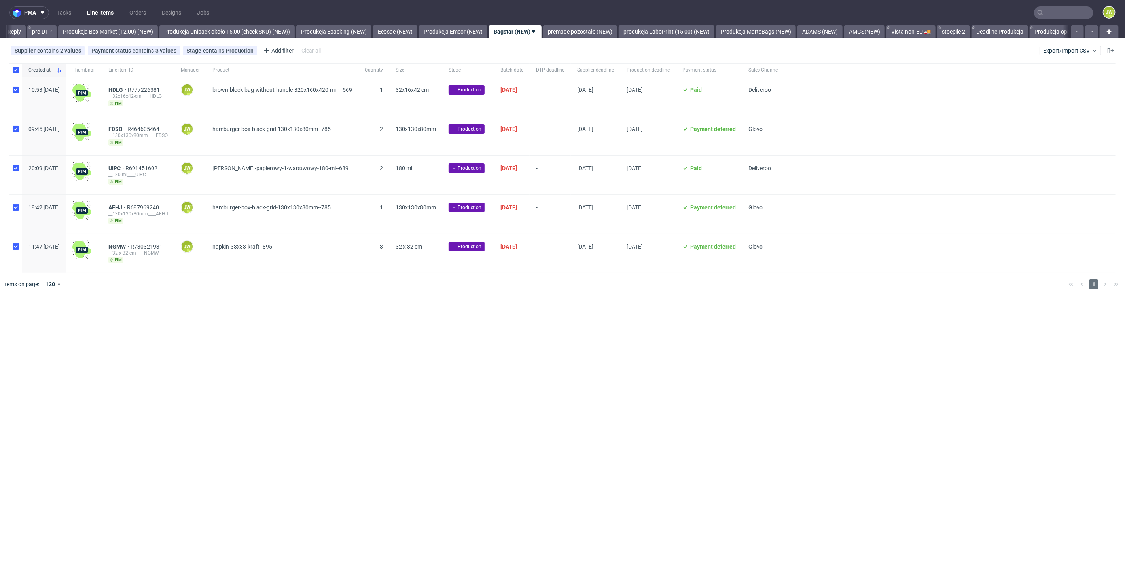
checkbox input "true"
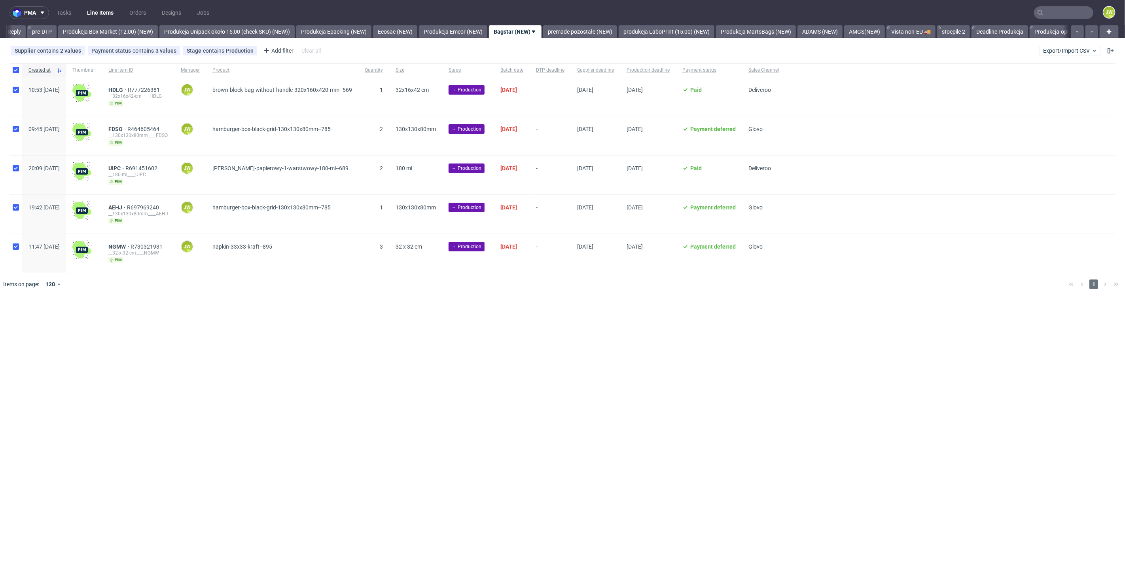
checkbox input "true"
click at [464, 318] on use at bounding box center [467, 319] width 6 height 6
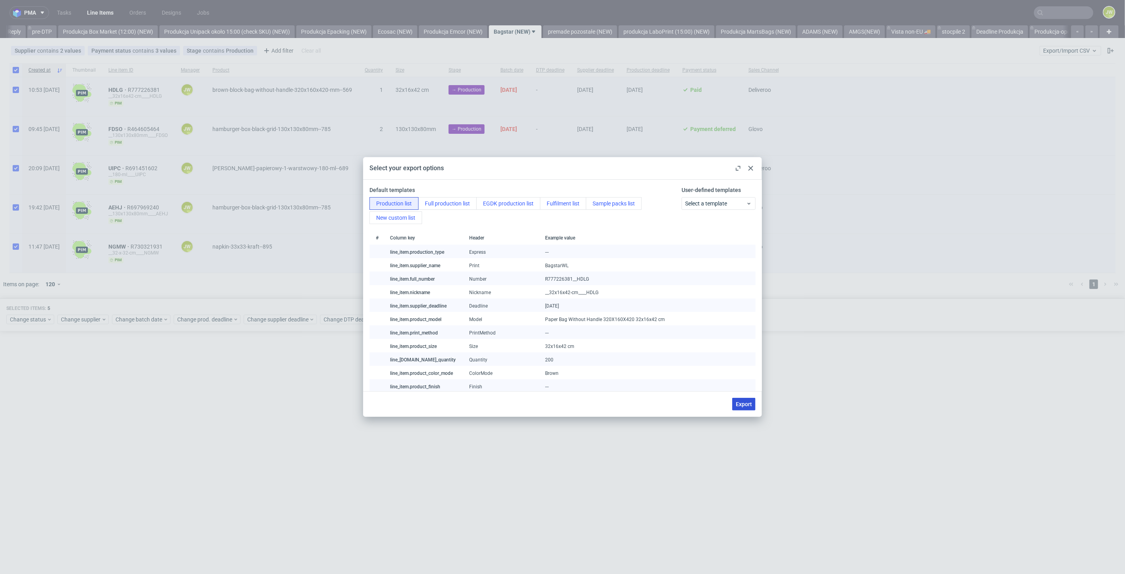
click at [739, 399] on button "Export" at bounding box center [743, 403] width 23 height 13
checkbox input "false"
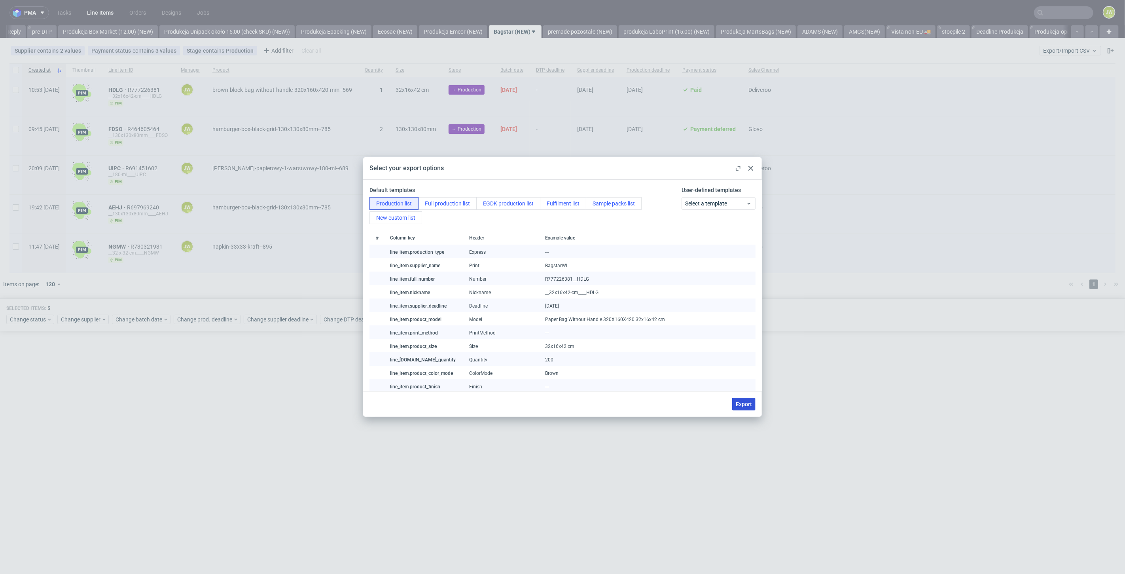
checkbox input "false"
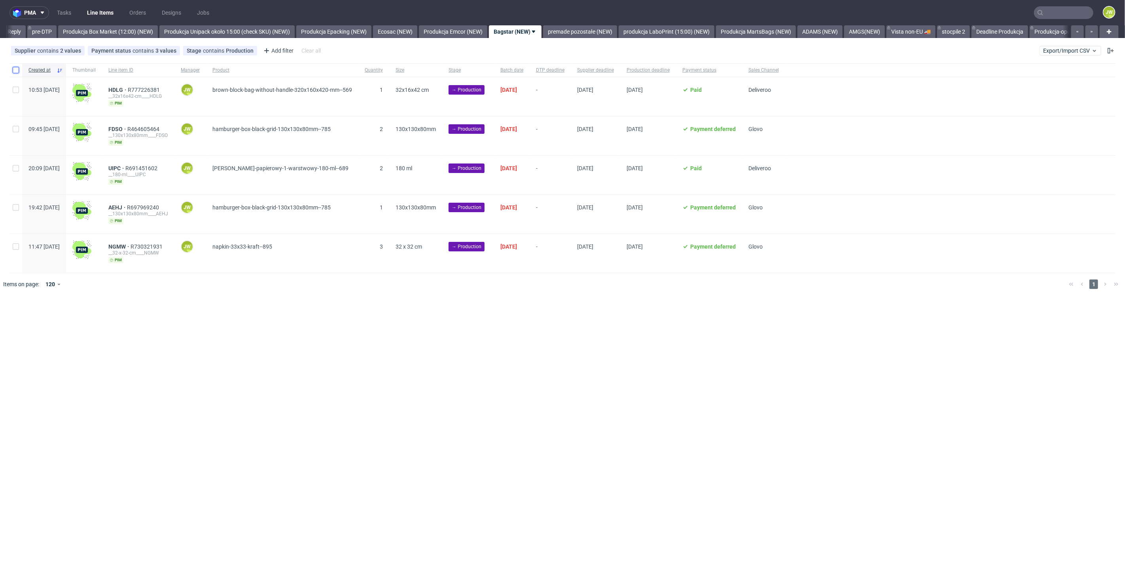
drag, startPoint x: 17, startPoint y: 70, endPoint x: 12, endPoint y: 168, distance: 98.2
click at [17, 70] on input "checkbox" at bounding box center [16, 70] width 6 height 6
checkbox input "true"
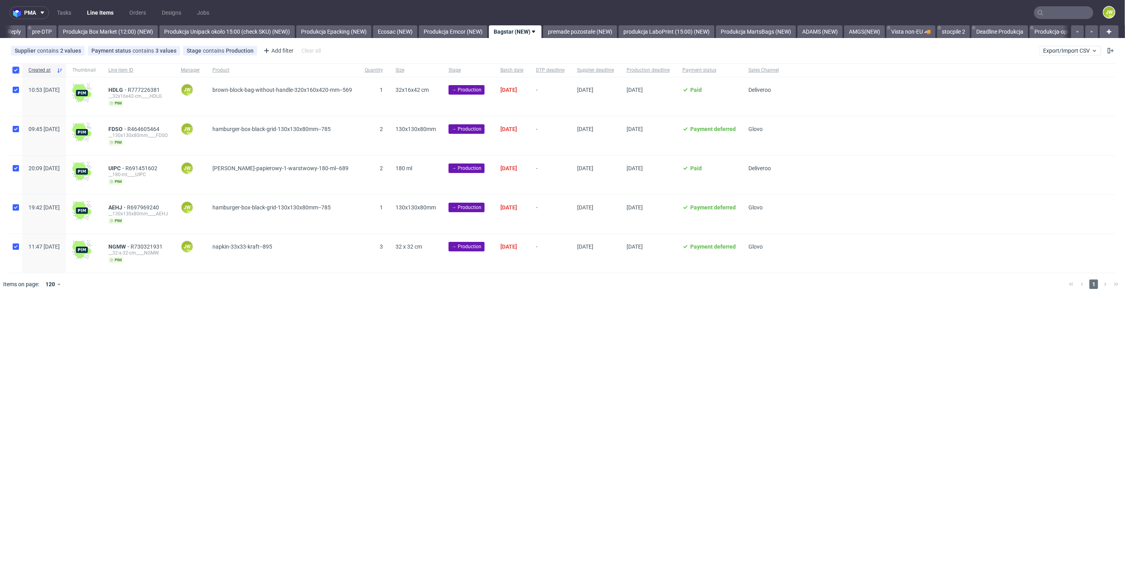
checkbox input "true"
click at [23, 319] on span "Change status" at bounding box center [28, 319] width 37 height 8
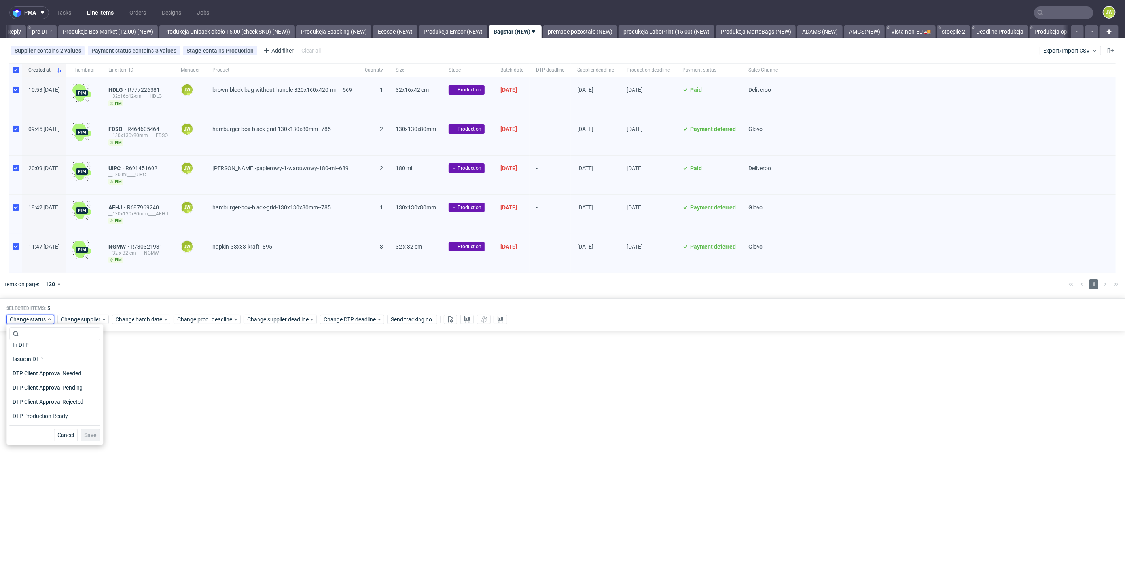
scroll to position [88, 0]
click at [20, 378] on span "In Production" at bounding box center [29, 376] width 40 height 11
click at [84, 433] on span "Save" at bounding box center [90, 435] width 12 height 6
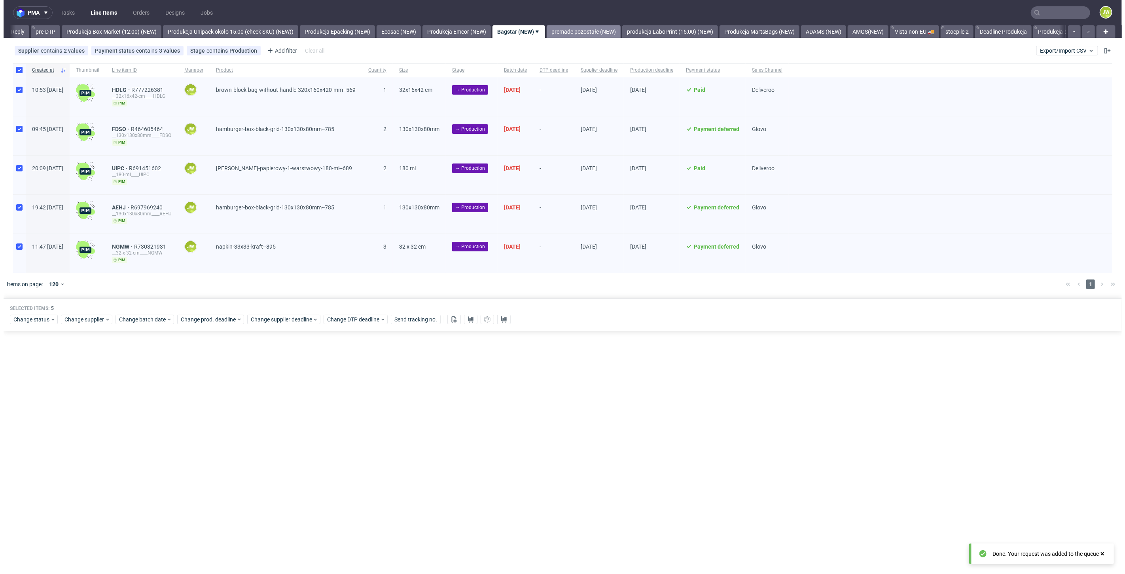
scroll to position [0, 1303]
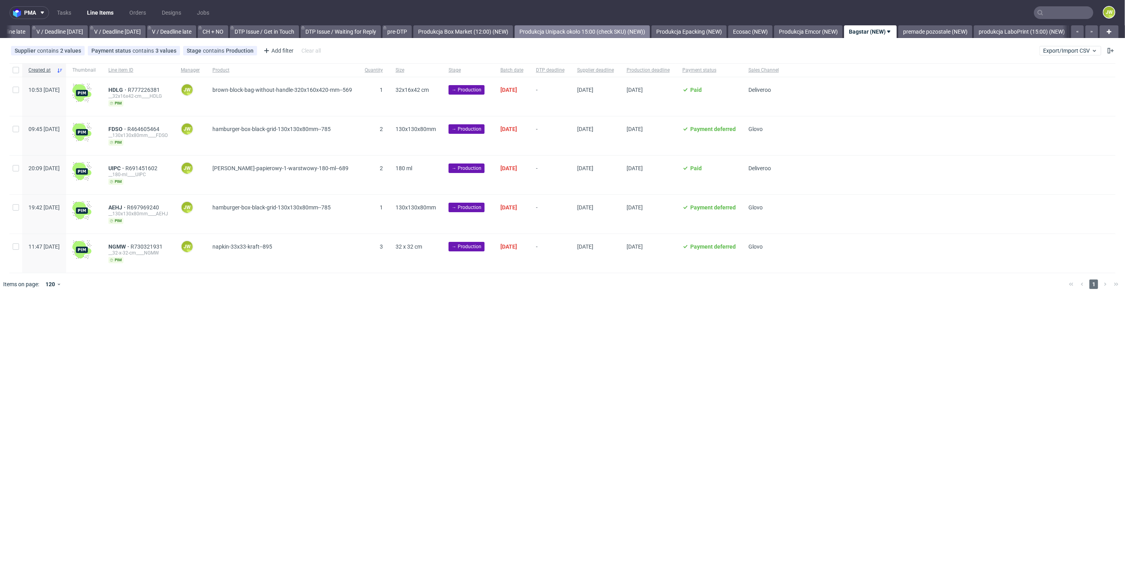
scroll to position [0, 1194]
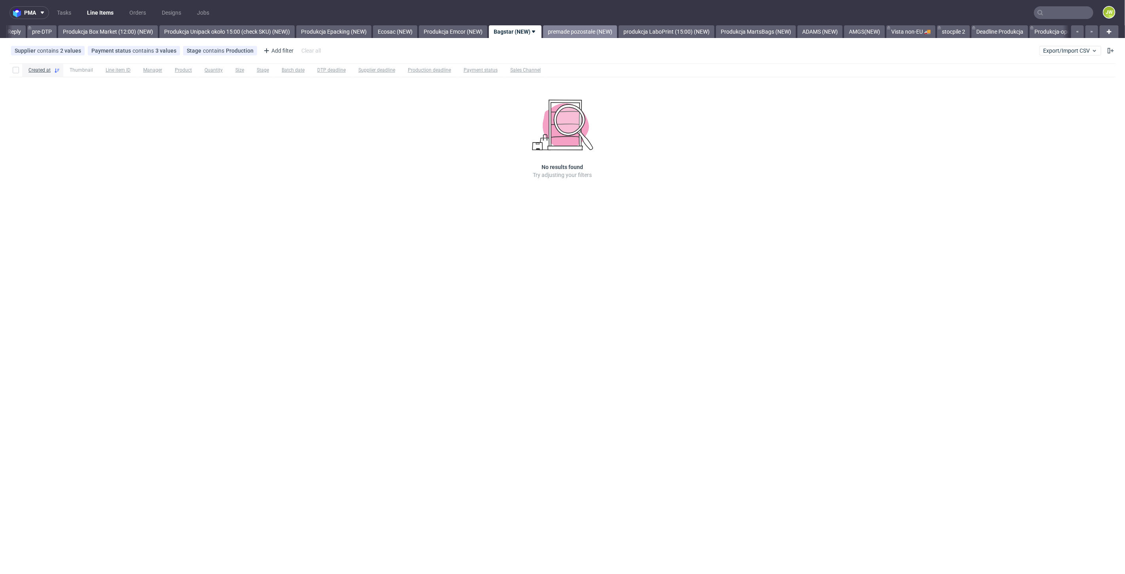
click at [577, 34] on link "premade pozostałe (NEW)" at bounding box center [580, 31] width 74 height 13
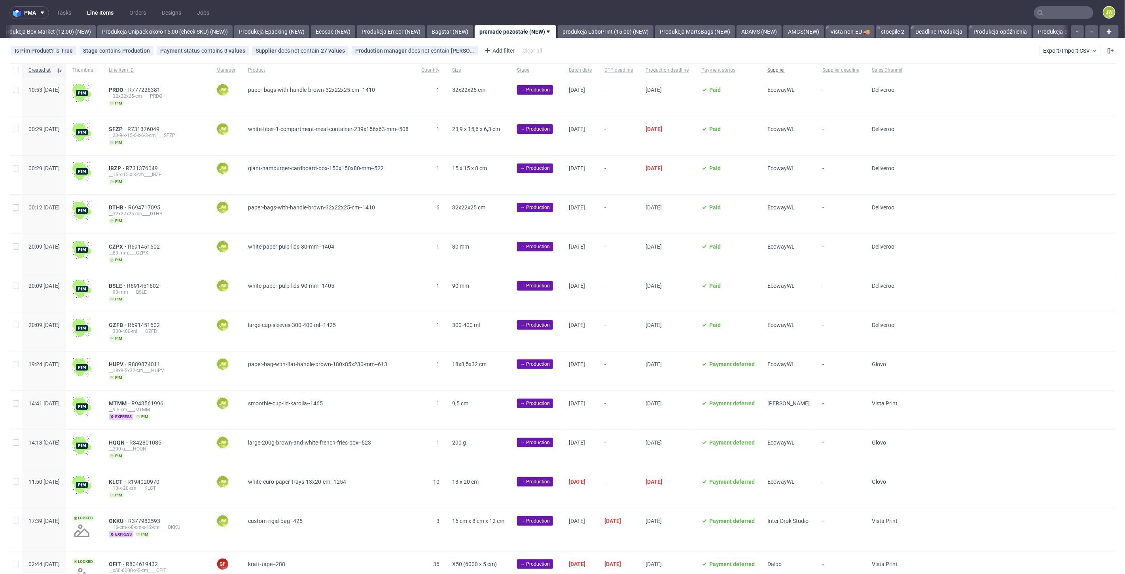
click at [810, 73] on span "Supplier" at bounding box center [788, 70] width 42 height 7
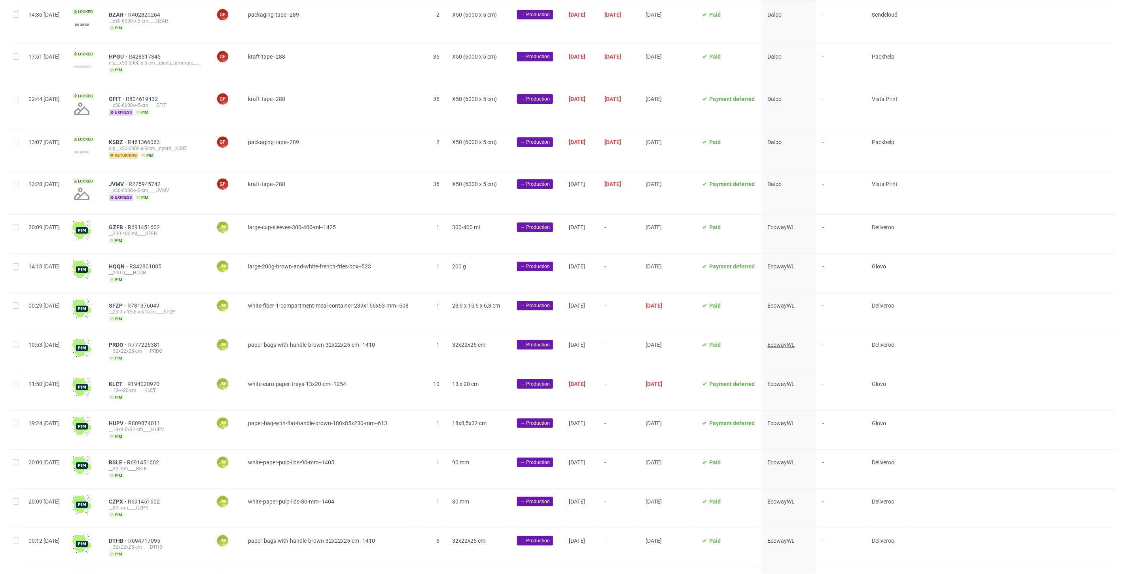
scroll to position [132, 0]
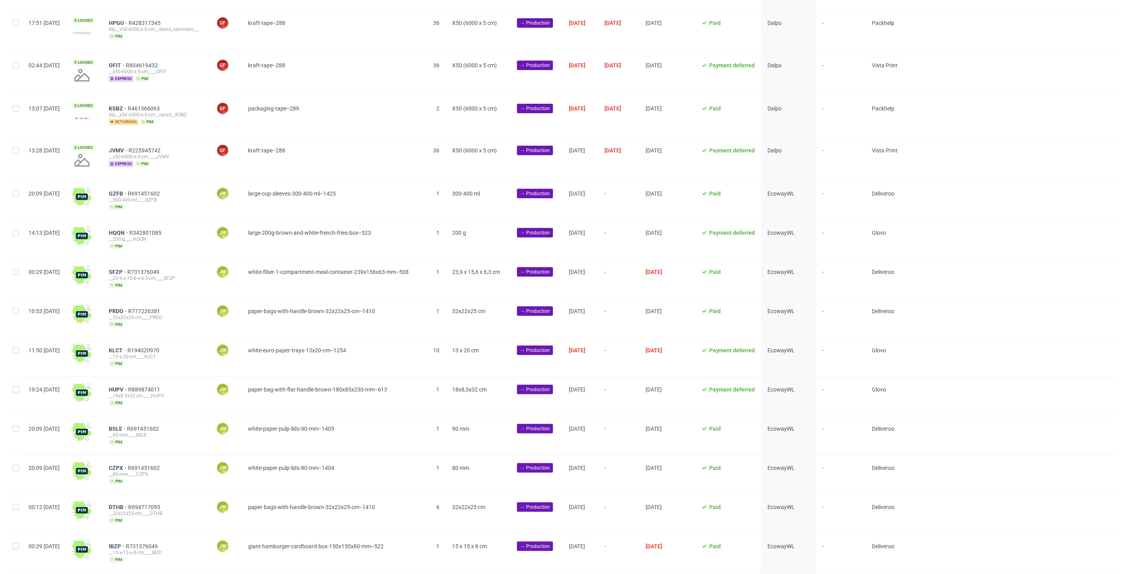
click at [13, 195] on div at bounding box center [15, 200] width 13 height 39
checkbox input "true"
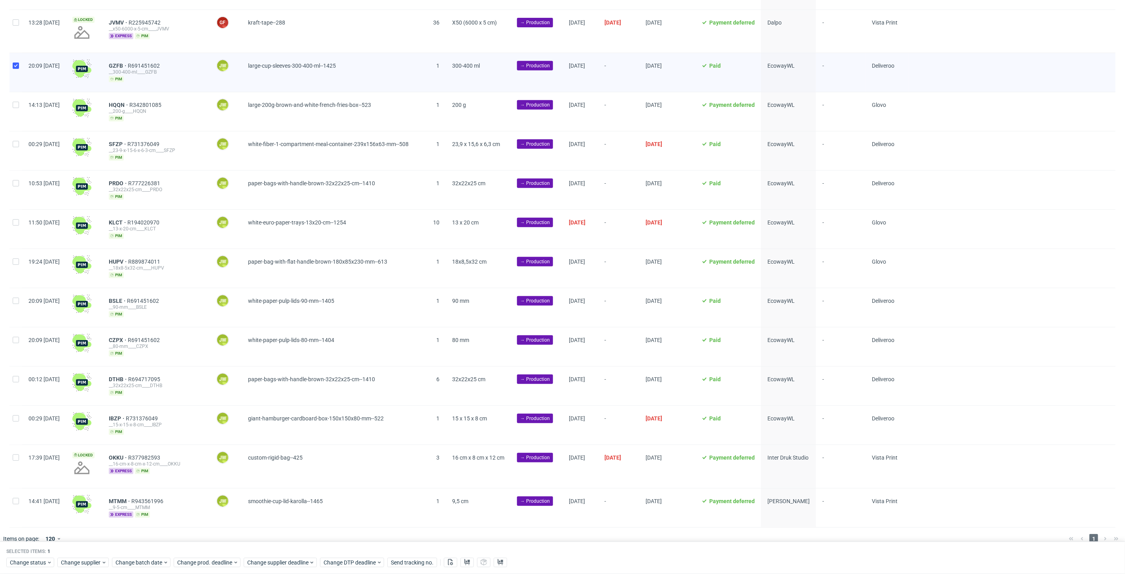
scroll to position [263, 0]
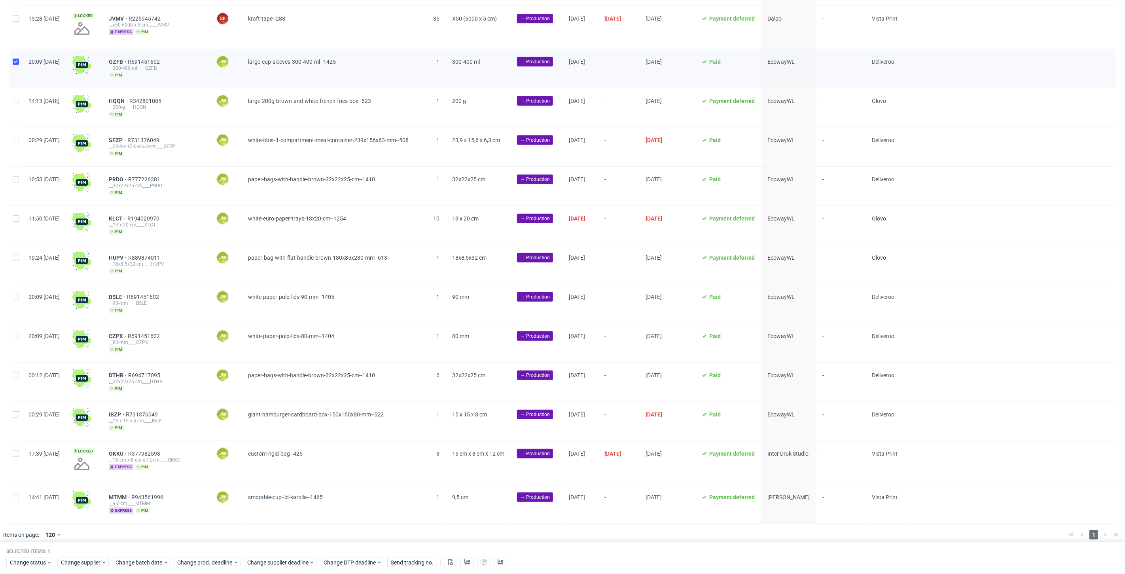
click at [15, 413] on div at bounding box center [15, 420] width 13 height 39
checkbox input "true"
click at [16, 374] on input "checkbox" at bounding box center [16, 375] width 6 height 6
checkbox input "true"
drag, startPoint x: 17, startPoint y: 332, endPoint x: 8, endPoint y: 306, distance: 27.8
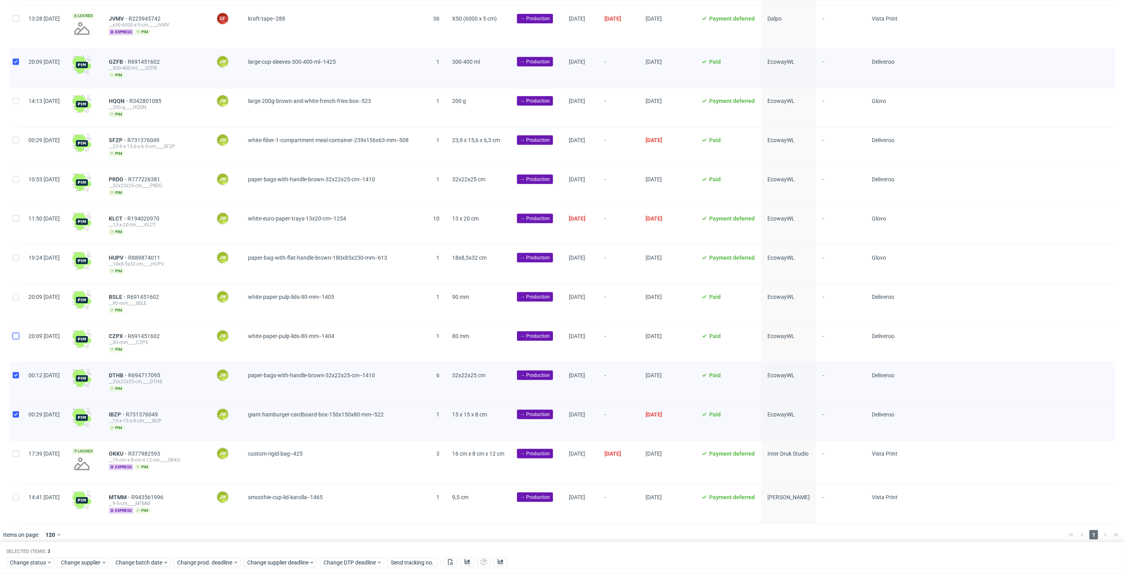
click at [18, 333] on input "checkbox" at bounding box center [16, 336] width 6 height 6
checkbox input "true"
click at [4, 288] on div "Created at Thumbnail Line item ID Manager Product Quantity Size Stage Batch dat…" at bounding box center [562, 173] width 1125 height 700
click at [11, 293] on div at bounding box center [15, 303] width 13 height 39
checkbox input "true"
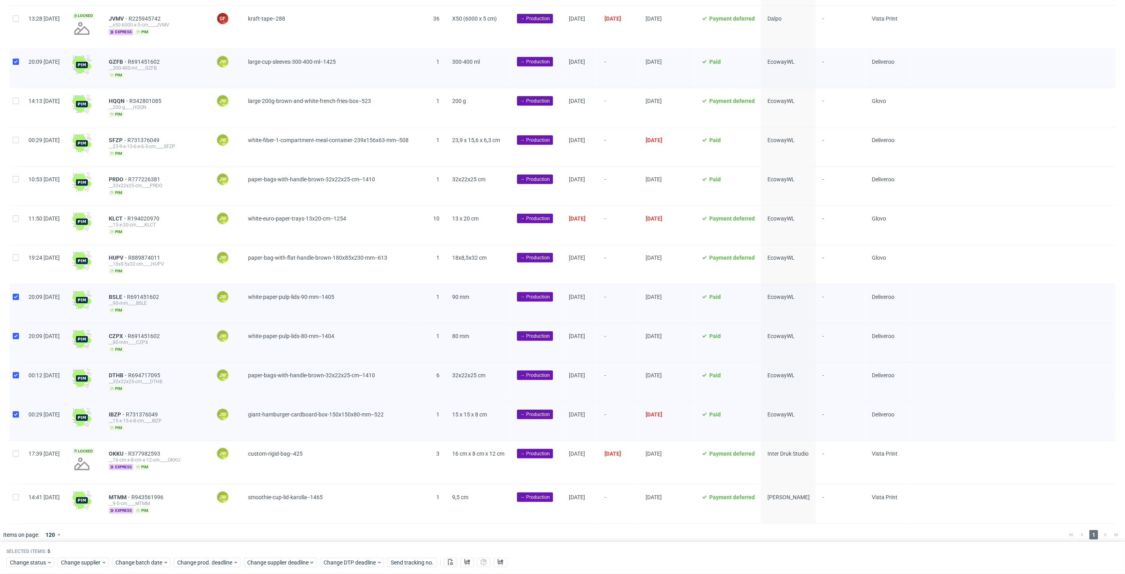
click at [16, 261] on div at bounding box center [15, 264] width 13 height 39
checkbox input "true"
click at [12, 215] on div at bounding box center [15, 225] width 13 height 39
checkbox input "true"
click at [13, 176] on input "checkbox" at bounding box center [16, 179] width 6 height 6
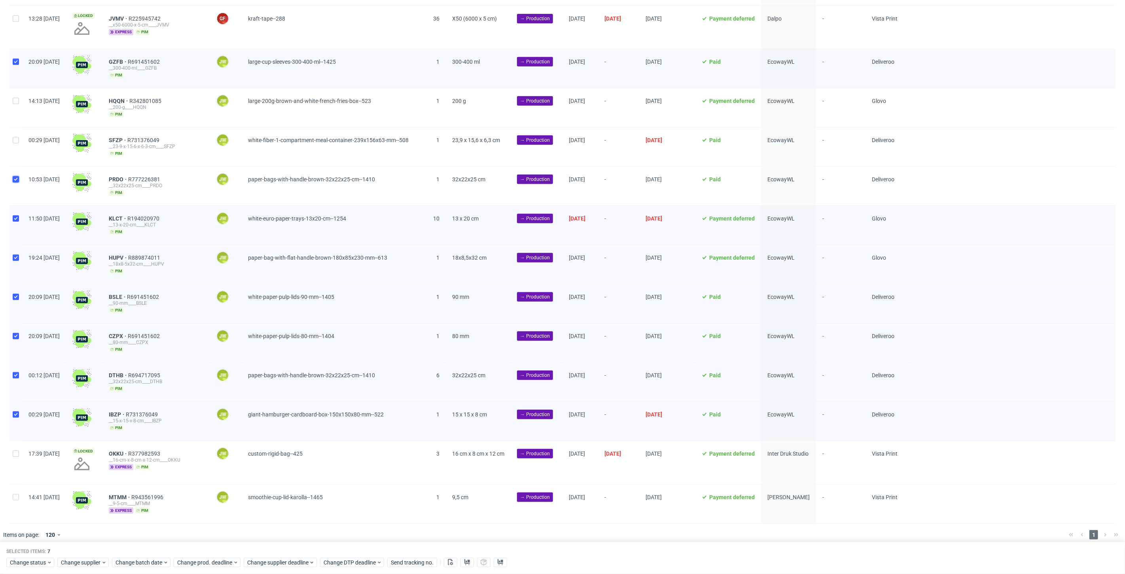
checkbox input "true"
click at [10, 135] on div at bounding box center [15, 146] width 13 height 39
checkbox input "true"
click at [11, 100] on div at bounding box center [15, 107] width 13 height 39
checkbox input "true"
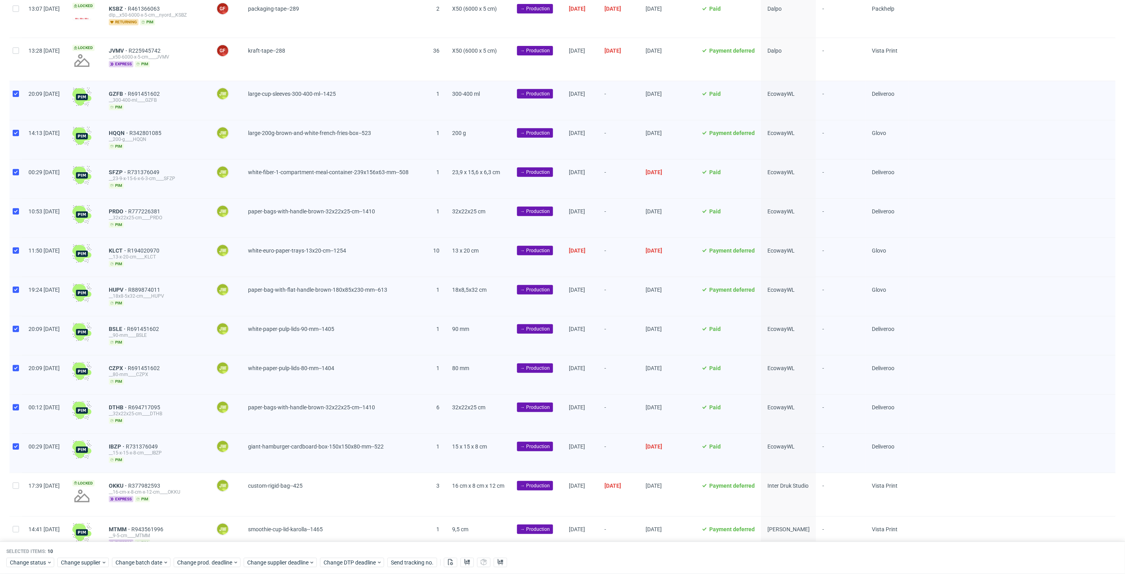
scroll to position [220, 0]
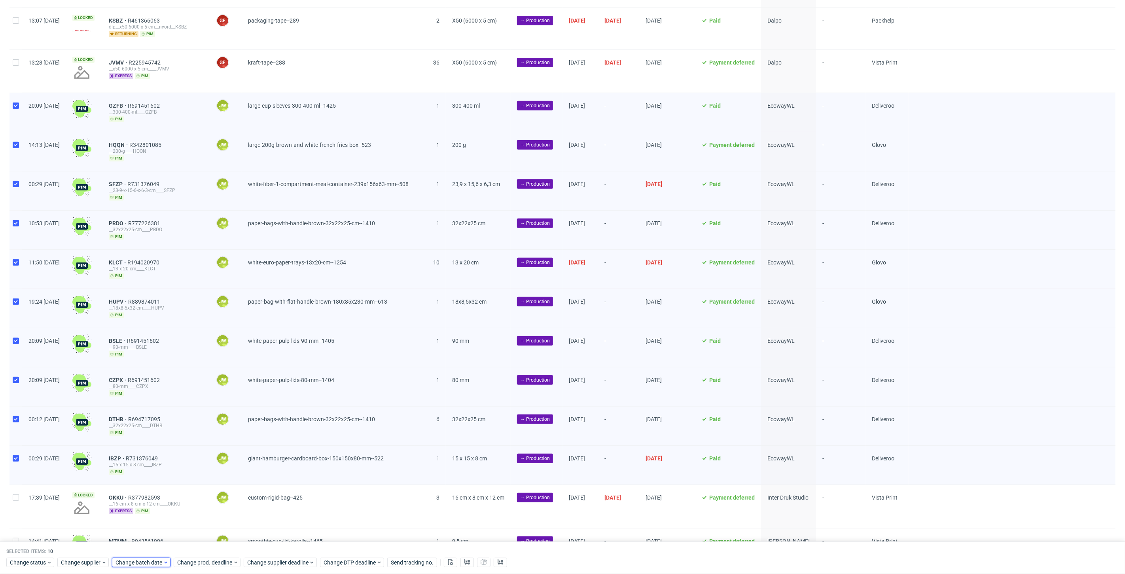
click at [134, 562] on span "Change batch date" at bounding box center [138, 562] width 47 height 8
click at [153, 519] on span "30" at bounding box center [152, 519] width 6 height 8
click at [217, 547] on div "September 2025 Su Mo Tu We Th Fr Sa 31 1 2 3 4 5 6 7 8 9 10 11 12 13 14 15 16 1…" at bounding box center [165, 488] width 108 height 136
click at [208, 545] on span "Save" at bounding box center [206, 547] width 12 height 6
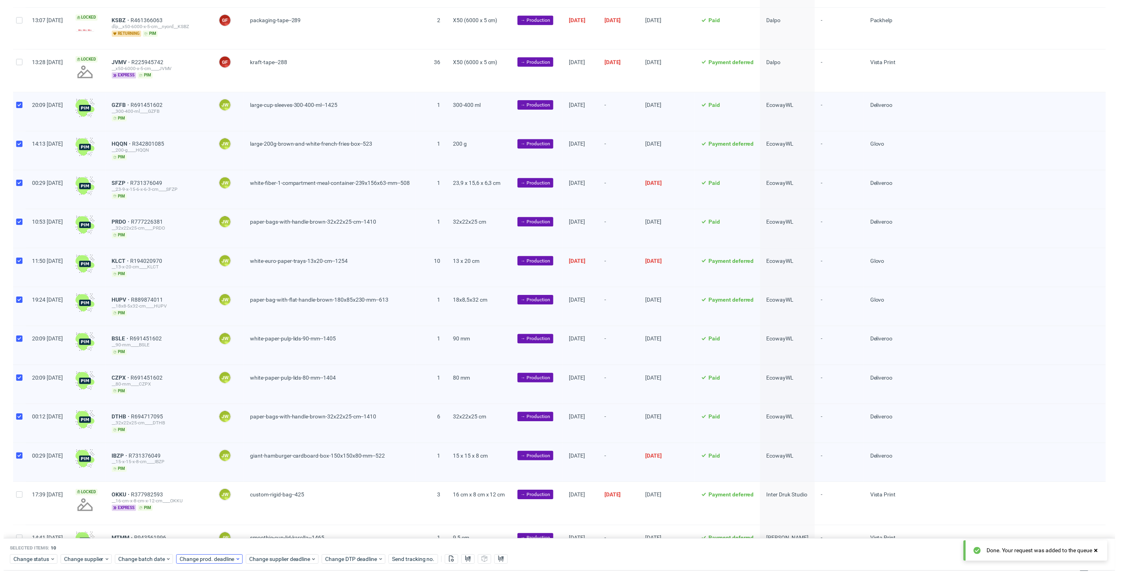
scroll to position [0, 1368]
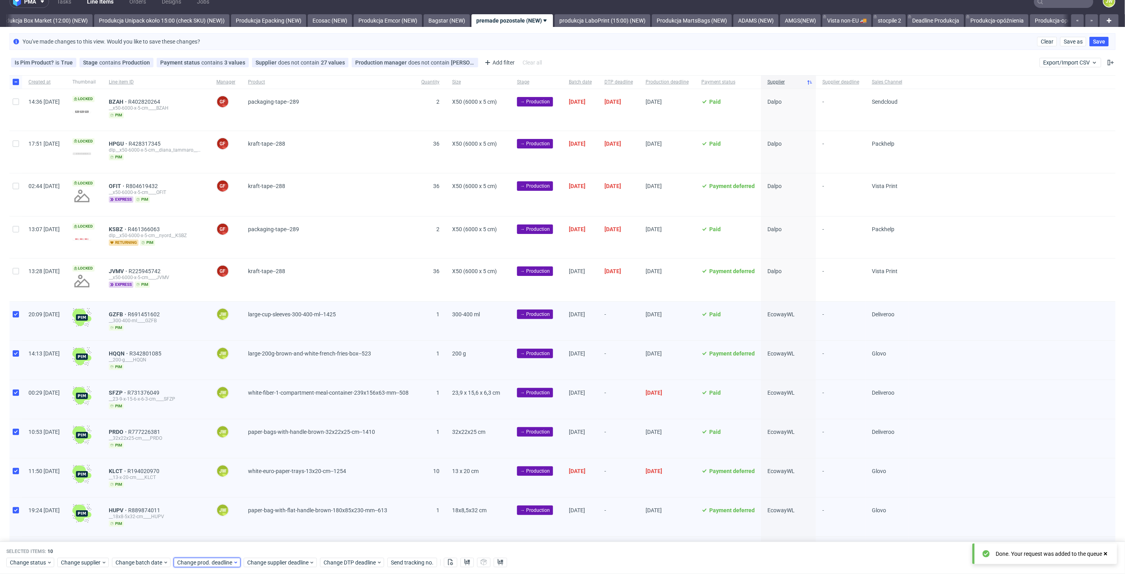
click at [199, 565] on span "Change prod. deadline" at bounding box center [205, 562] width 56 height 8
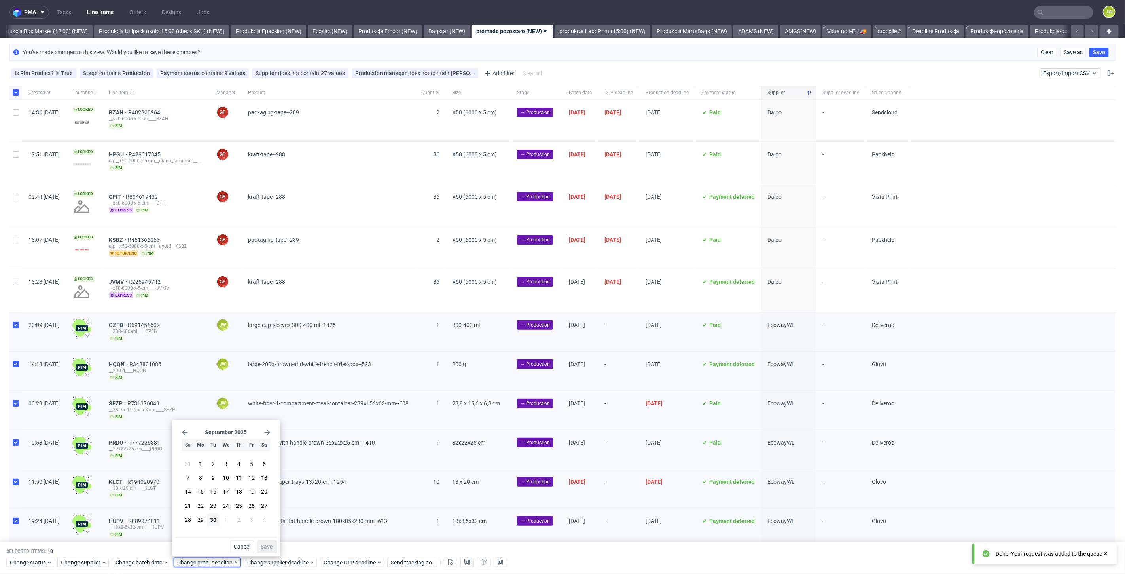
scroll to position [0, 0]
click at [235, 519] on button "2" at bounding box center [239, 519] width 12 height 13
click at [268, 547] on span "Save" at bounding box center [267, 547] width 12 height 6
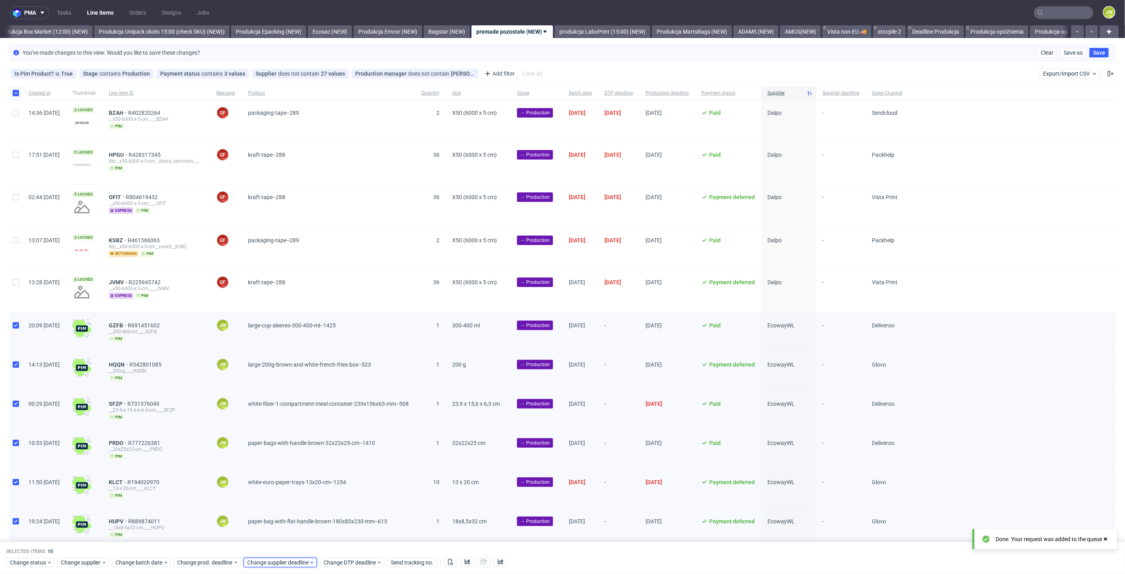
scroll to position [0, 1368]
drag, startPoint x: 265, startPoint y: 562, endPoint x: 266, endPoint y: 556, distance: 6.1
click at [265, 562] on span "Change supplier deadline" at bounding box center [278, 562] width 62 height 8
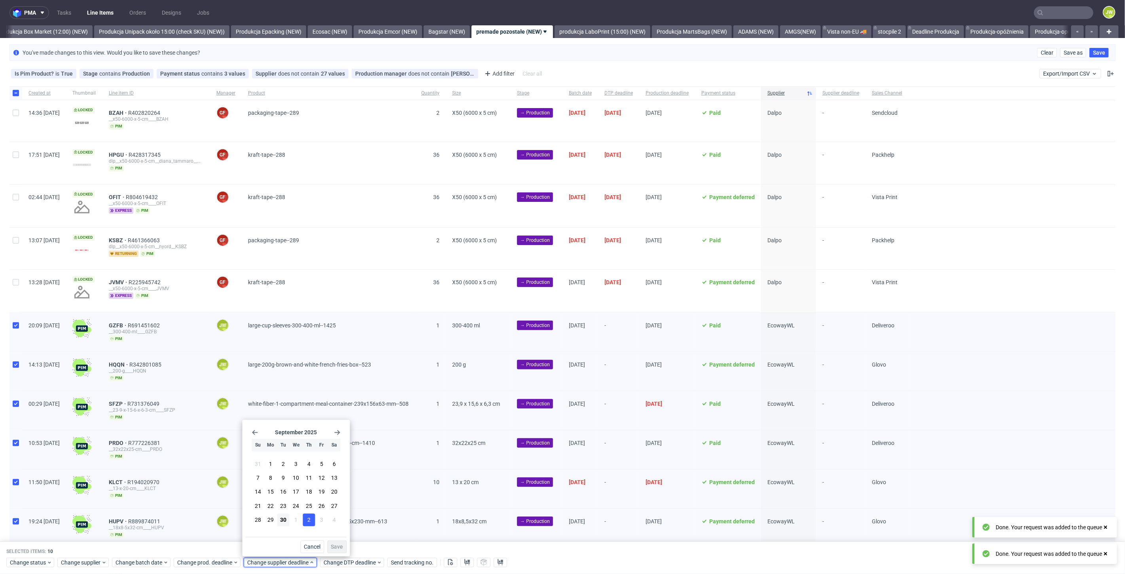
click at [310, 523] on button "2" at bounding box center [309, 519] width 12 height 13
click at [335, 547] on span "Save" at bounding box center [337, 547] width 12 height 6
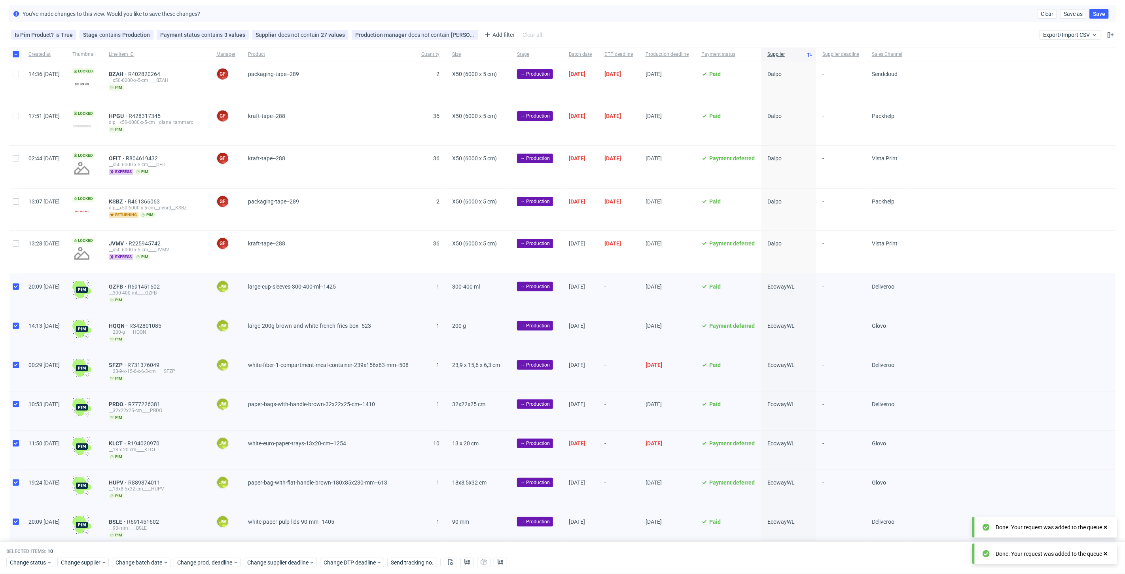
scroll to position [88, 0]
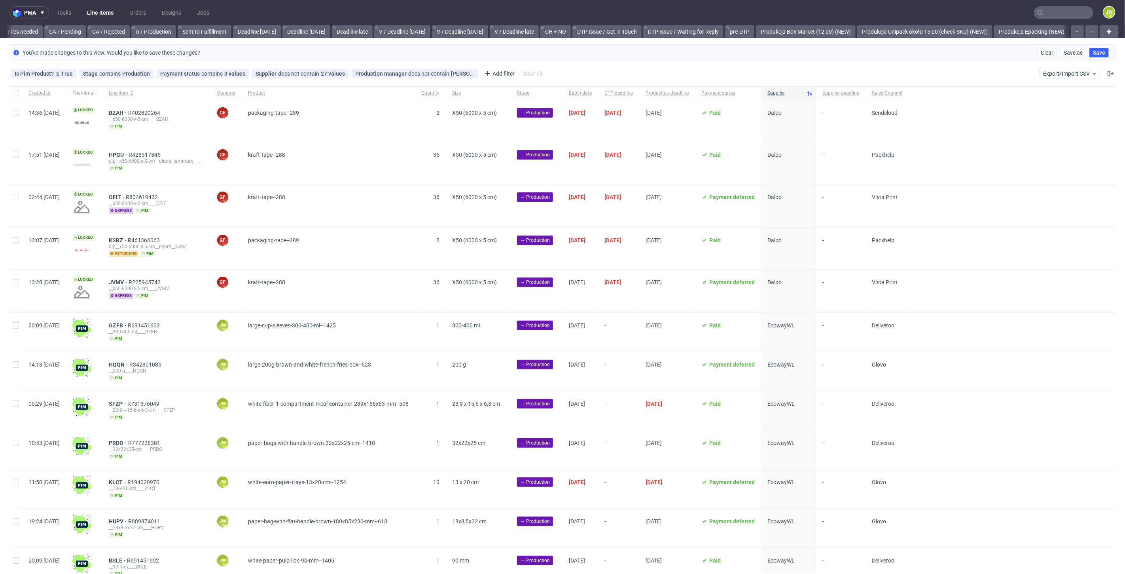
scroll to position [0, 868]
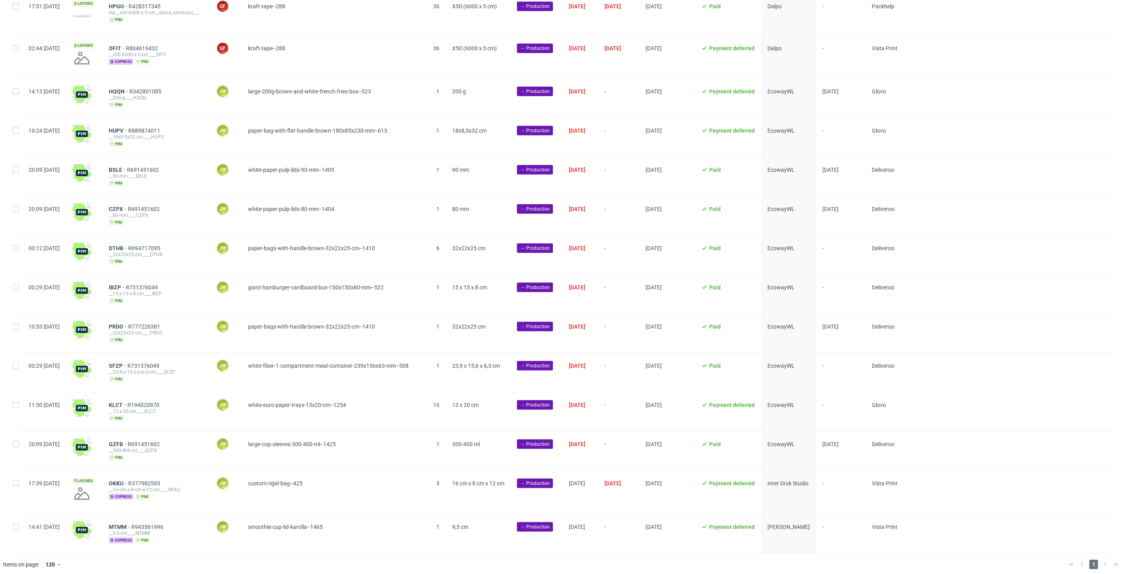
scroll to position [0, 1368]
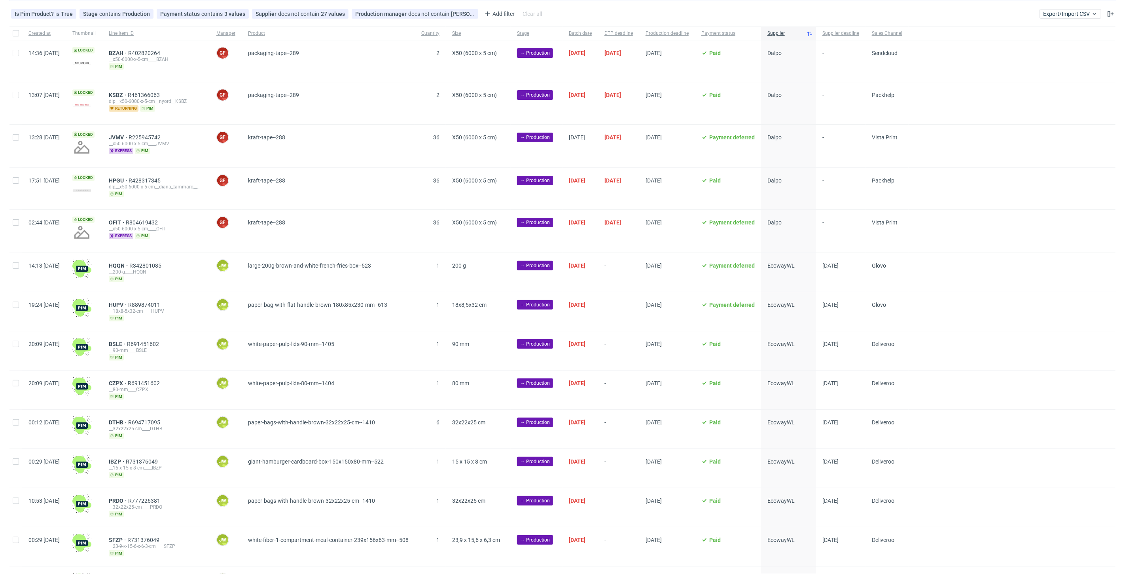
scroll to position [88, 0]
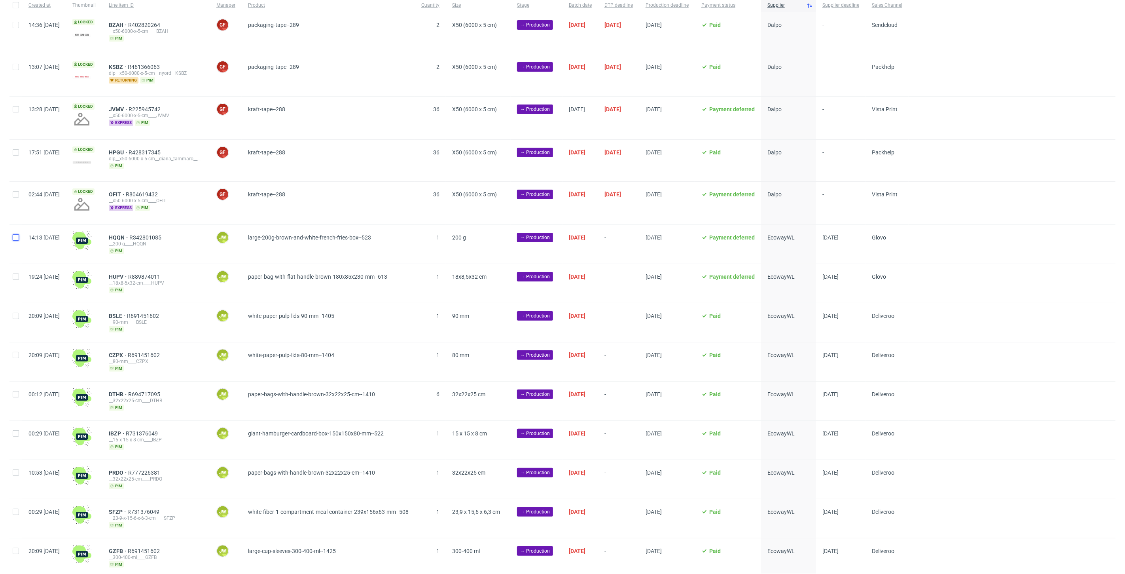
click at [16, 237] on input "checkbox" at bounding box center [16, 237] width 6 height 6
checkbox input "true"
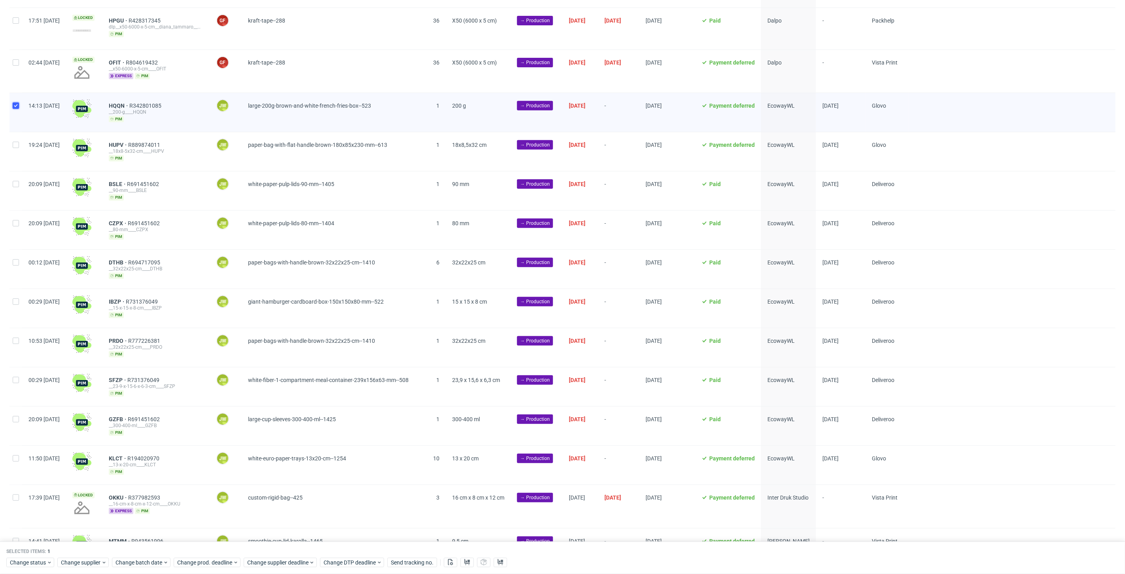
scroll to position [266, 0]
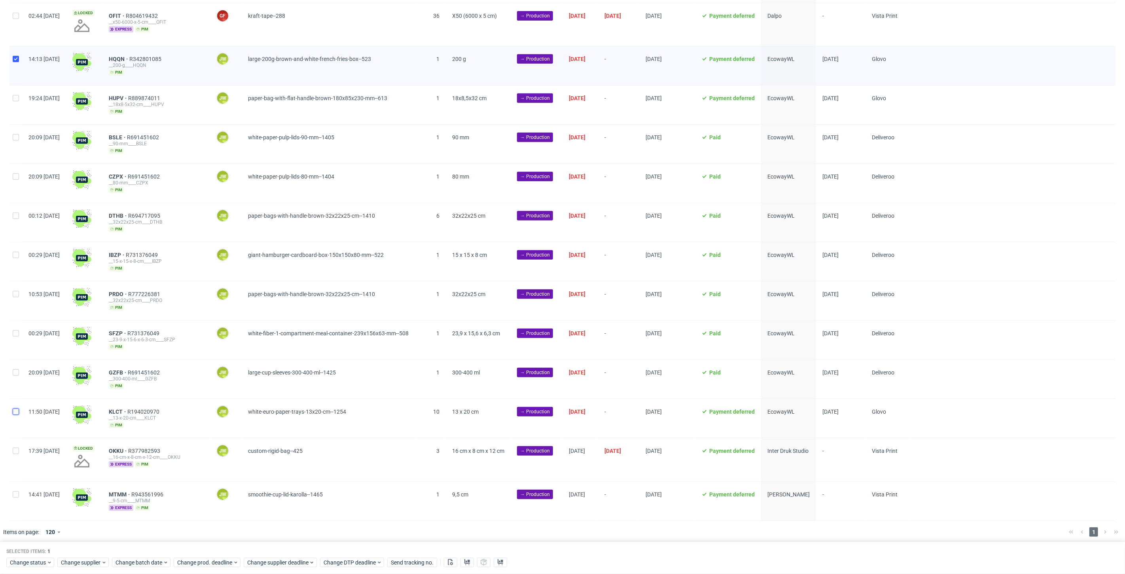
click at [13, 408] on input "checkbox" at bounding box center [16, 411] width 6 height 6
checkbox input "true"
click at [18, 369] on input "checkbox" at bounding box center [16, 372] width 6 height 6
checkbox input "true"
click at [15, 316] on div at bounding box center [15, 300] width 13 height 39
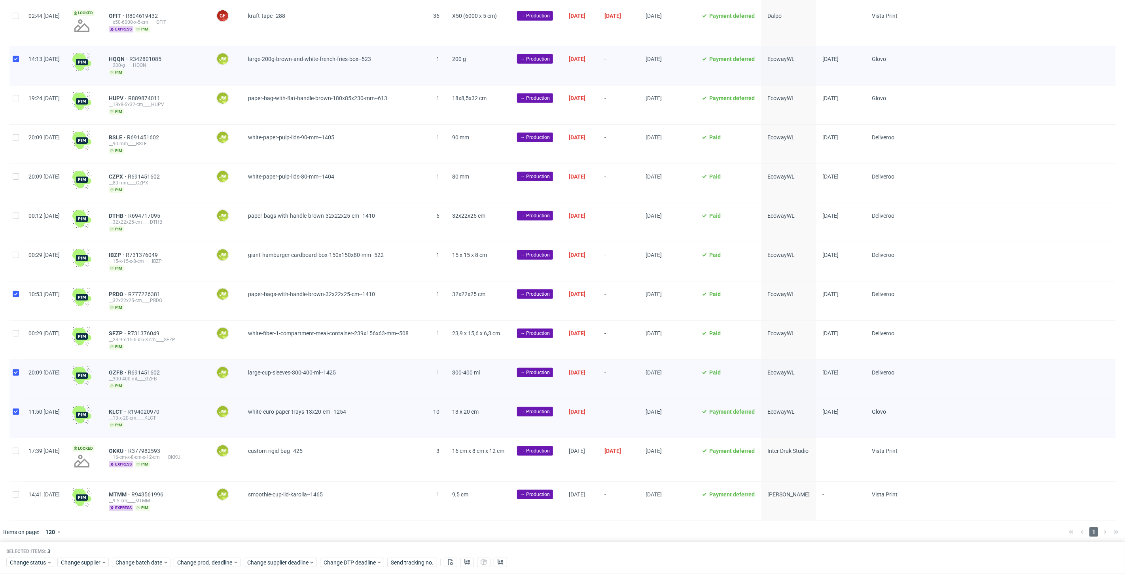
checkbox input "true"
click at [16, 330] on input "checkbox" at bounding box center [16, 333] width 6 height 6
checkbox input "true"
click at [23, 242] on div "00:29 [DATE]" at bounding box center [44, 261] width 44 height 39
click at [18, 252] on input "checkbox" at bounding box center [16, 255] width 6 height 6
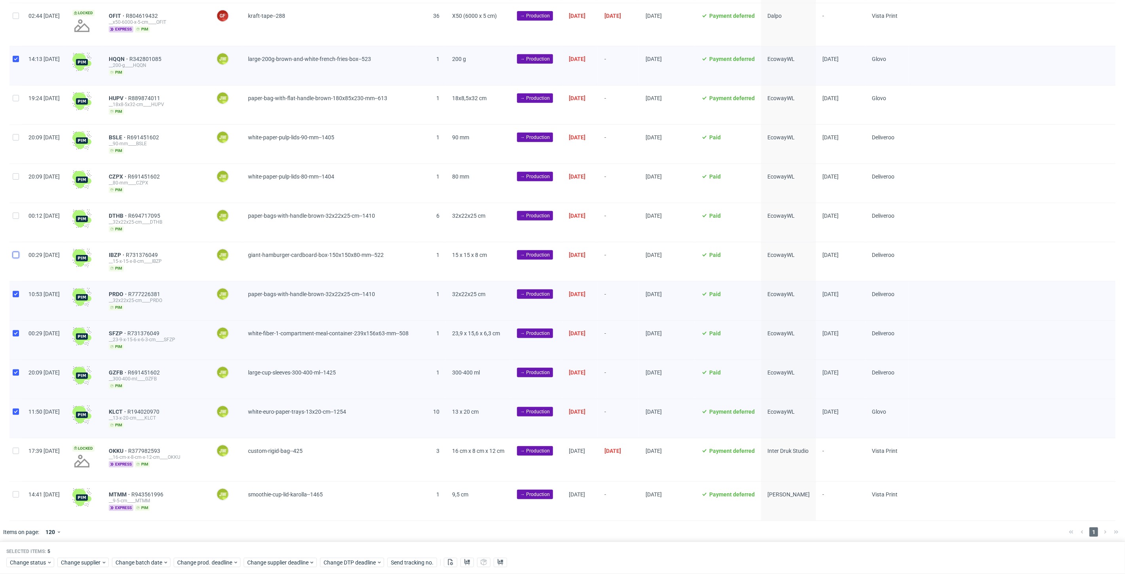
checkbox input "true"
click at [18, 205] on div at bounding box center [15, 222] width 13 height 39
checkbox input "true"
drag, startPoint x: 17, startPoint y: 181, endPoint x: 12, endPoint y: 151, distance: 30.4
click at [17, 180] on div at bounding box center [15, 183] width 13 height 39
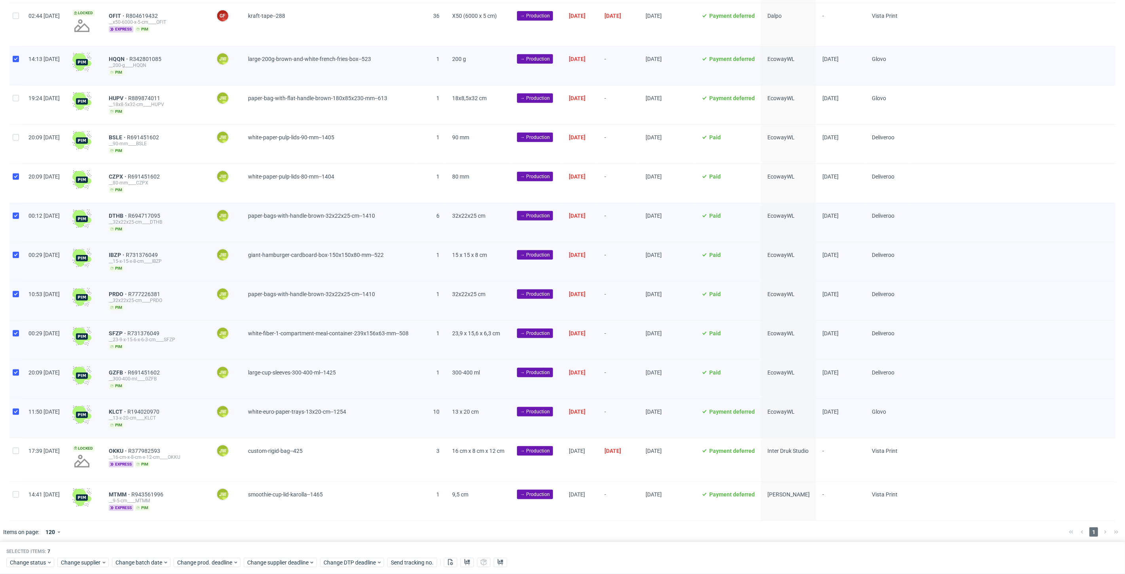
checkbox input "true"
click at [17, 125] on div at bounding box center [15, 144] width 13 height 39
checkbox input "true"
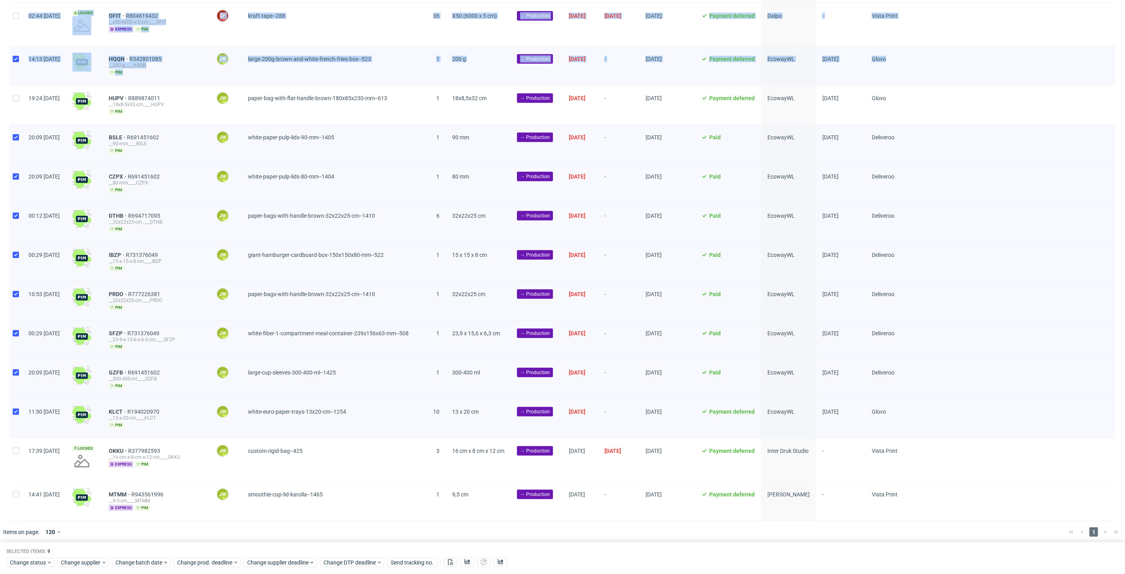
click at [9, 94] on div "Created at Thumbnail Line item ID Manager Product Quantity Size Stage Batch dat…" at bounding box center [562, 170] width 1125 height 700
click at [20, 104] on div at bounding box center [15, 104] width 13 height 39
checkbox input "true"
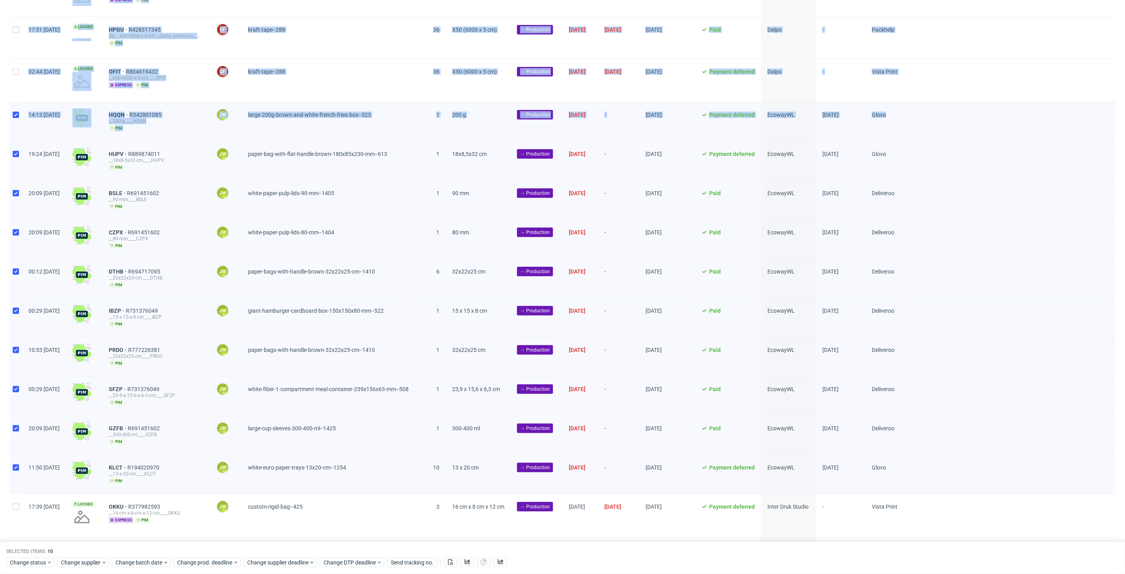
scroll to position [222, 0]
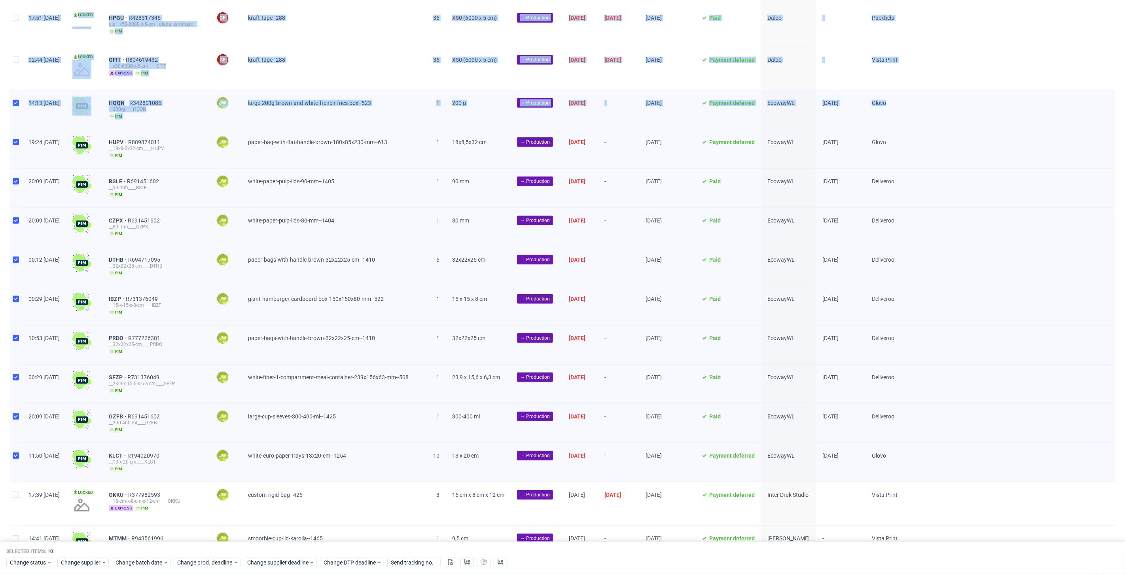
click at [409, 107] on span "large-200g-brown-and-white-french-fries-box--523" at bounding box center [328, 110] width 161 height 20
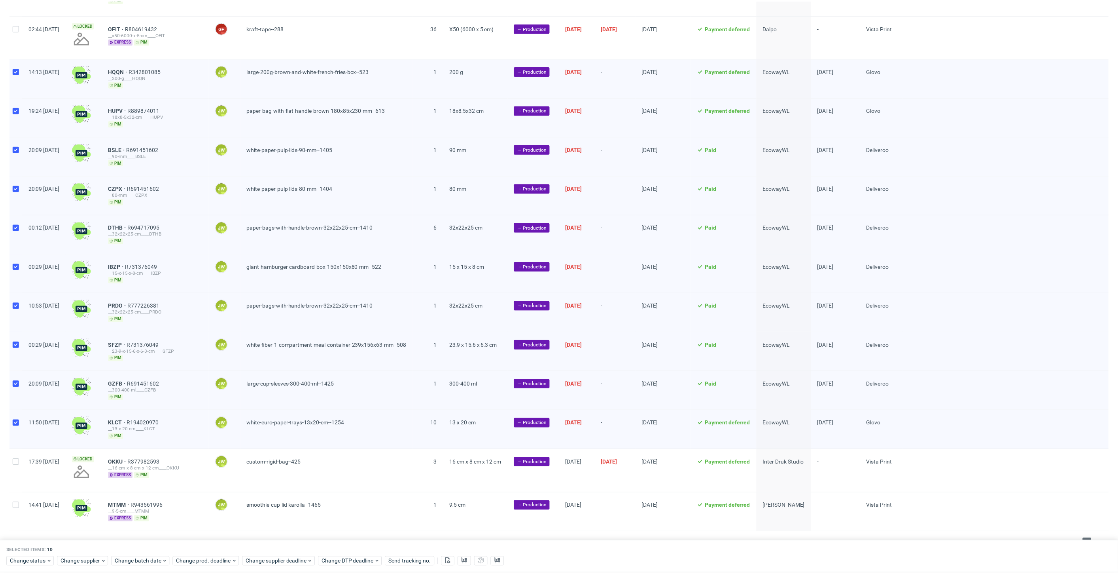
scroll to position [266, 0]
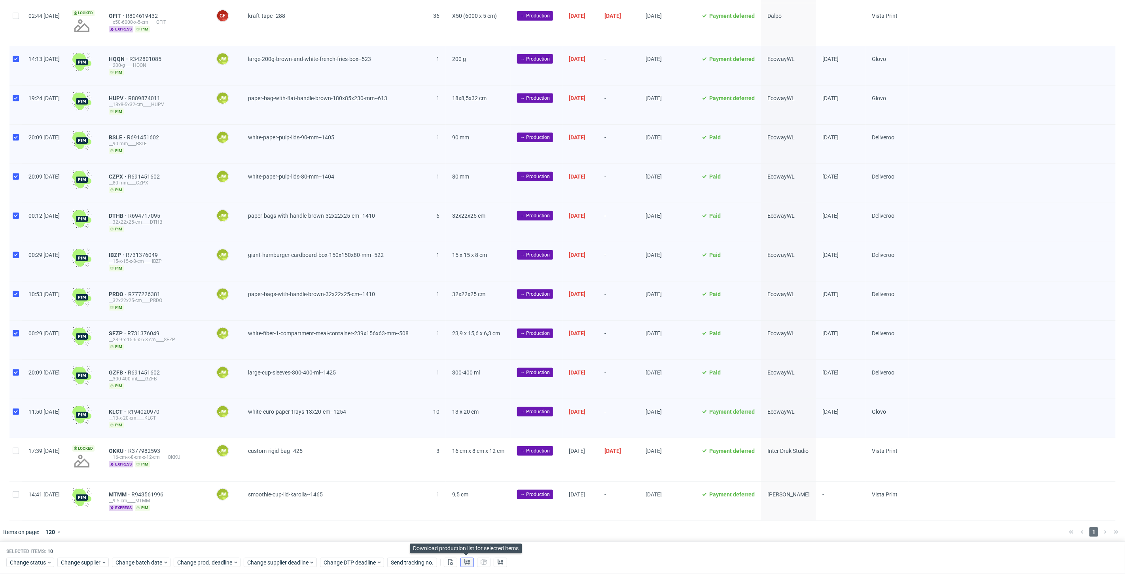
click at [465, 560] on icon at bounding box center [467, 561] width 6 height 6
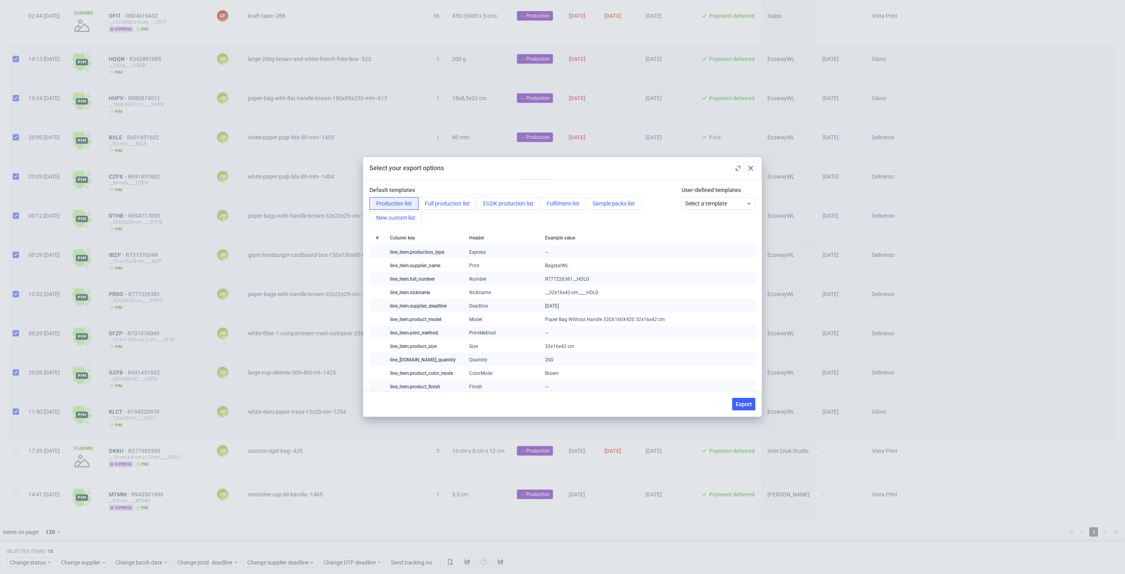
click at [743, 395] on div "Export" at bounding box center [562, 404] width 399 height 26
click at [738, 404] on span "Export" at bounding box center [744, 404] width 16 height 6
checkbox input "false"
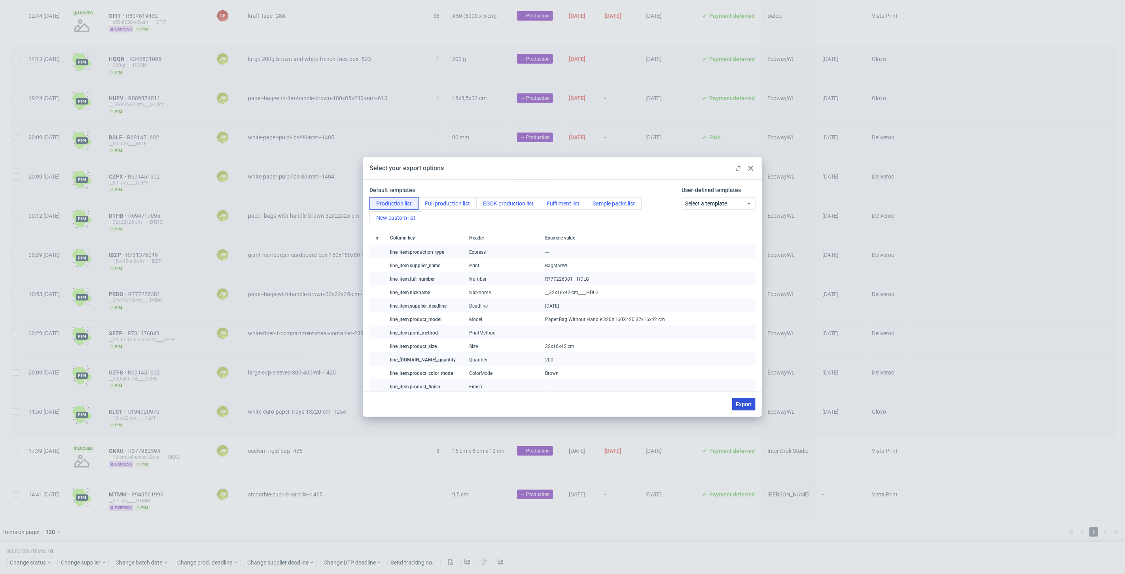
checkbox input "false"
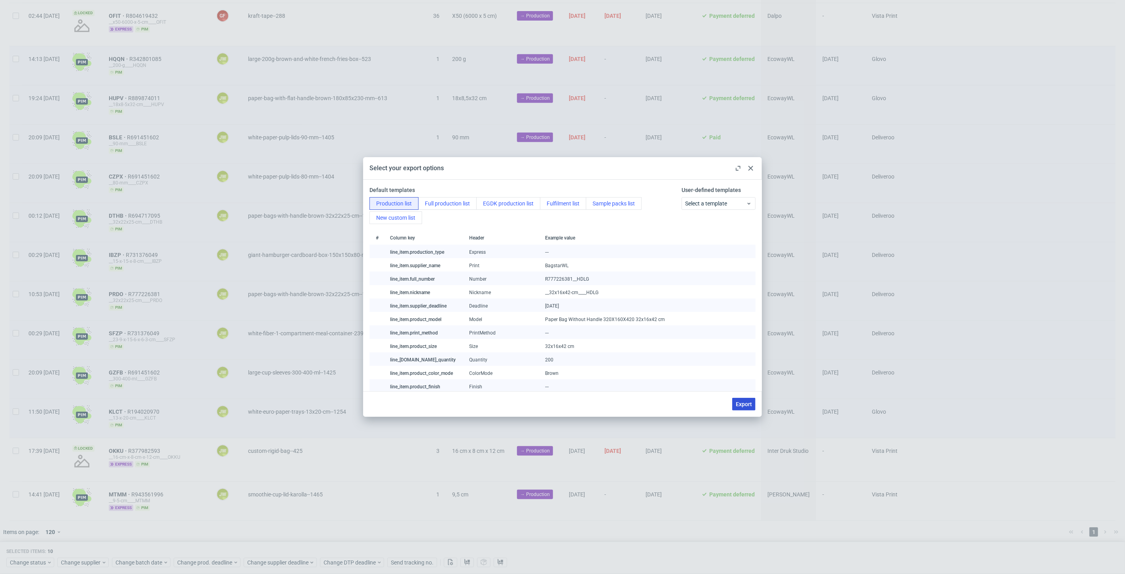
checkbox input "false"
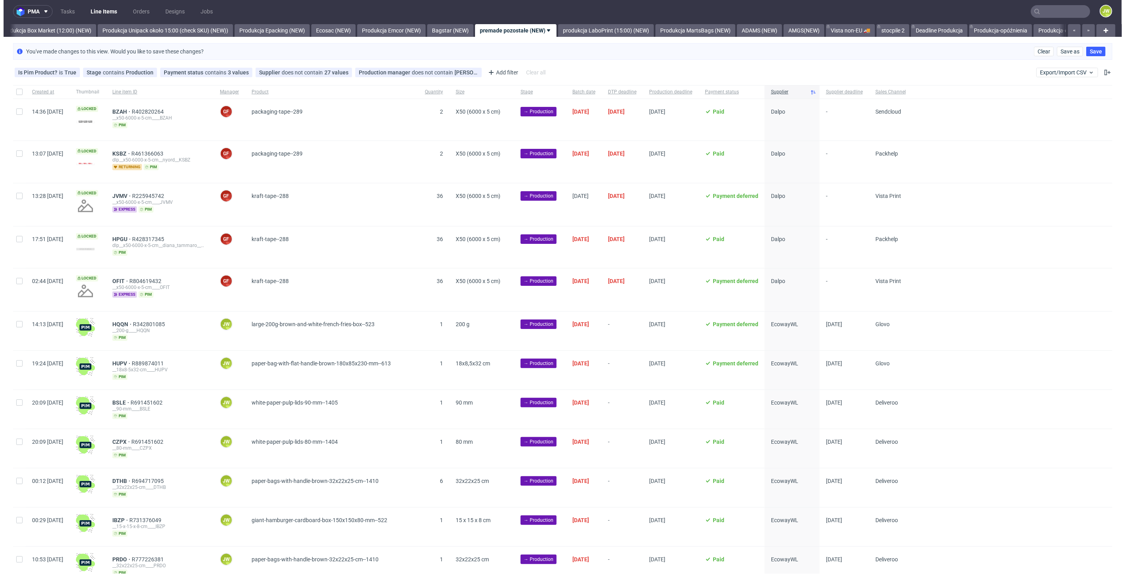
scroll to position [0, 1368]
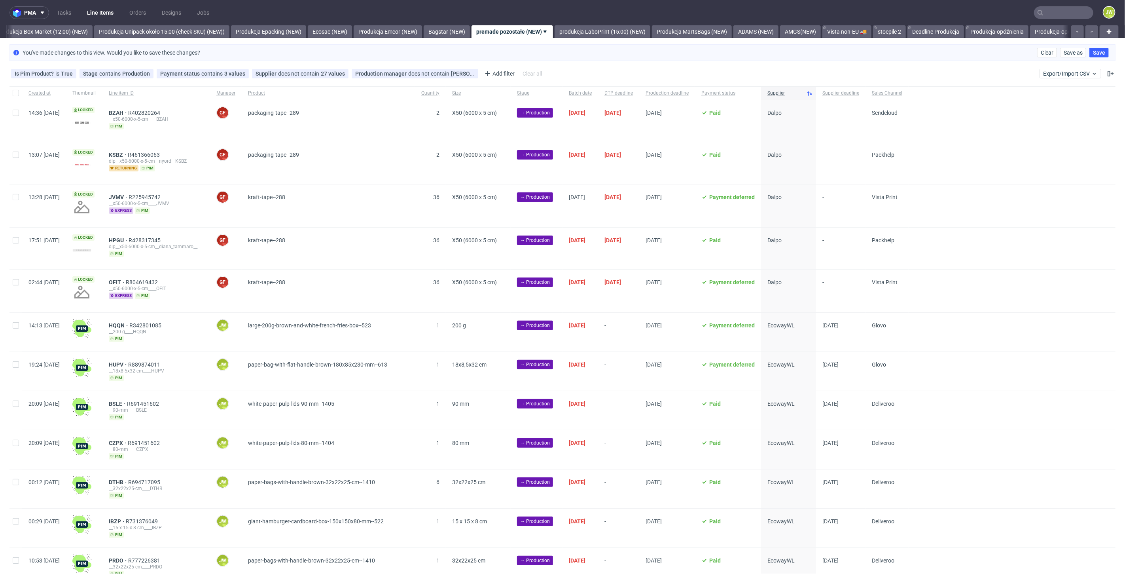
click at [22, 327] on div "14:13 Mon 29.09.2025" at bounding box center [44, 331] width 44 height 39
click at [19, 326] on div at bounding box center [15, 331] width 13 height 39
checkbox input "true"
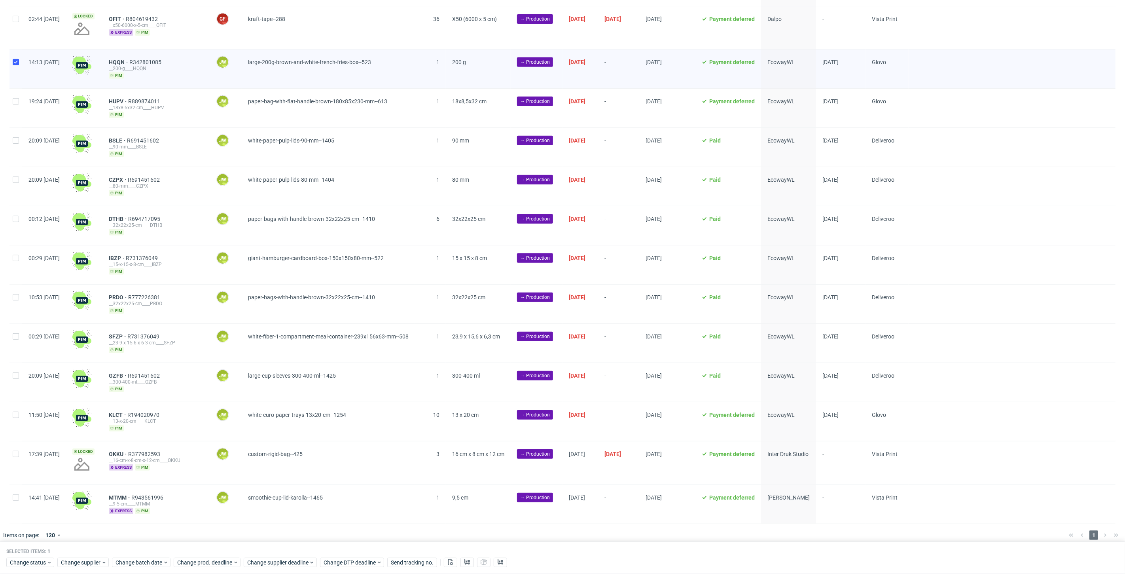
scroll to position [263, 0]
click at [17, 411] on input "checkbox" at bounding box center [16, 414] width 6 height 6
checkbox input "true"
click at [11, 375] on div at bounding box center [15, 381] width 13 height 39
checkbox input "true"
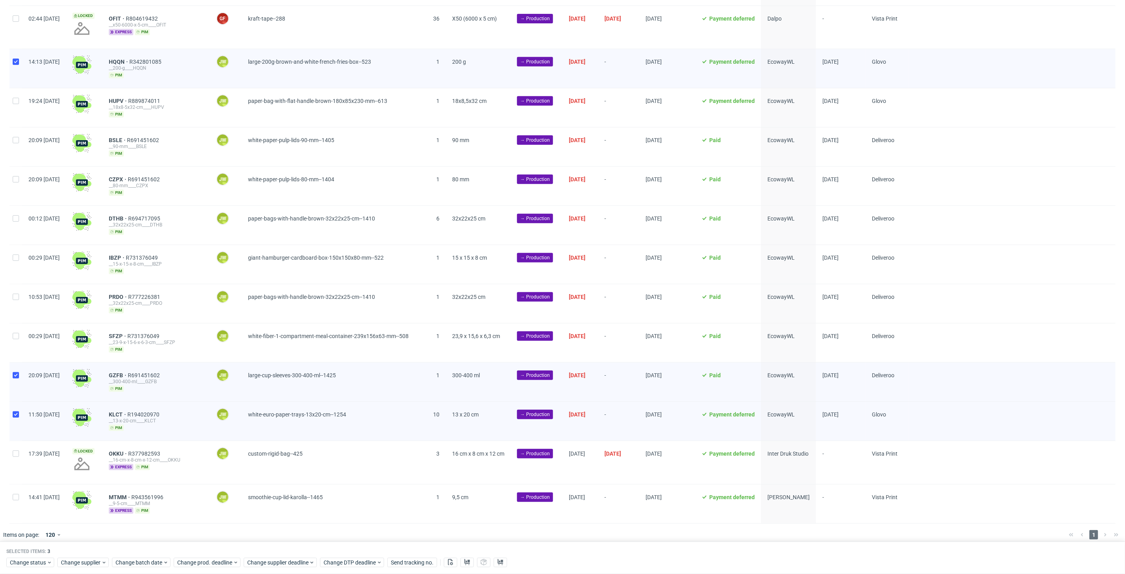
click at [9, 327] on div "Created at Thumbnail Line item ID Manager Product Quantity Size Stage Batch dat…" at bounding box center [562, 173] width 1125 height 700
click at [10, 289] on div at bounding box center [15, 303] width 13 height 39
click at [12, 317] on div at bounding box center [15, 303] width 13 height 39
checkbox input "false"
click at [13, 333] on input "checkbox" at bounding box center [16, 336] width 6 height 6
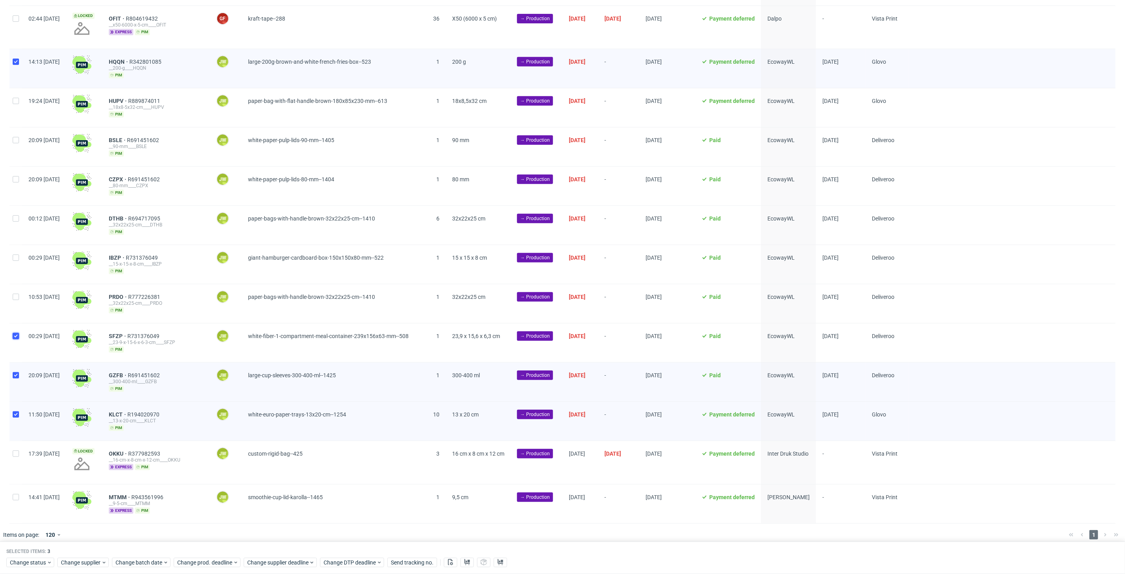
checkbox input "true"
click at [13, 307] on div at bounding box center [15, 303] width 13 height 39
checkbox input "true"
click at [11, 99] on div at bounding box center [15, 107] width 13 height 39
checkbox input "true"
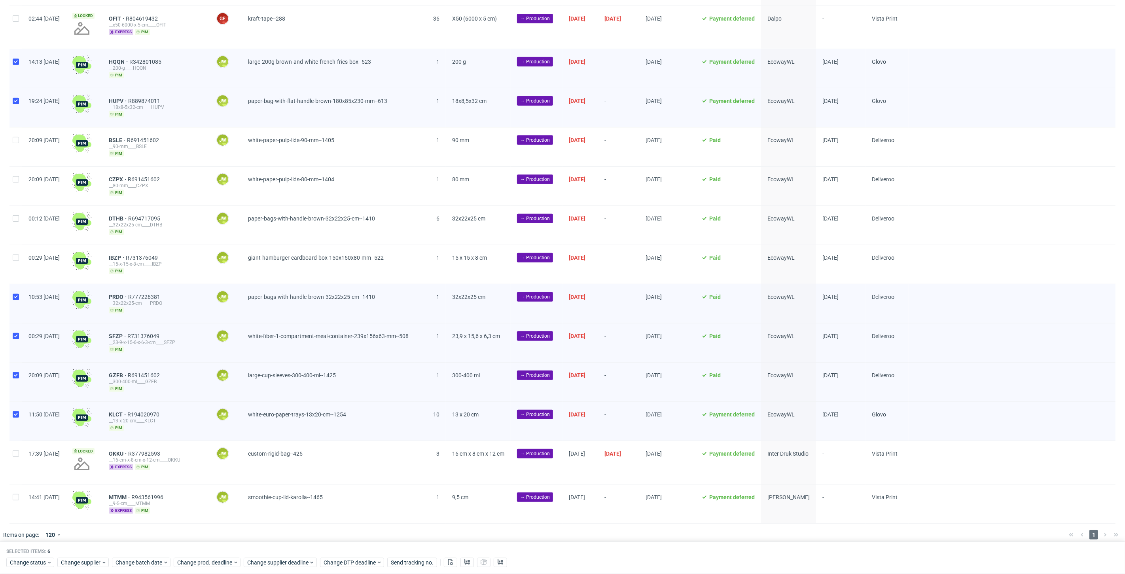
click at [15, 149] on div at bounding box center [15, 146] width 13 height 39
checkbox input "true"
click at [14, 168] on div at bounding box center [15, 186] width 13 height 39
checkbox input "true"
click at [16, 219] on div at bounding box center [15, 225] width 13 height 39
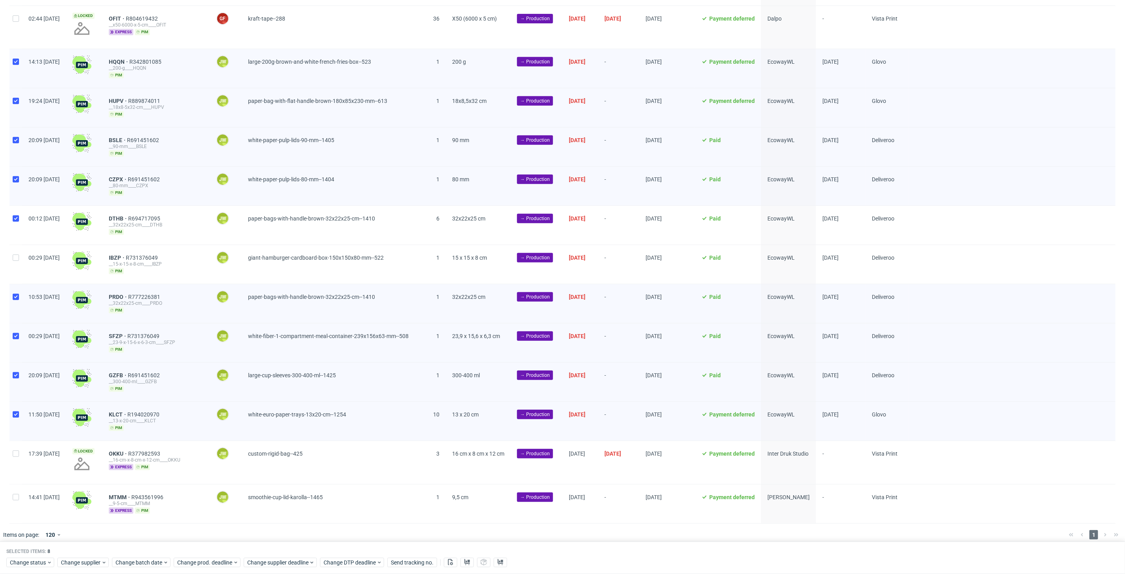
checkbox input "true"
click at [21, 253] on div at bounding box center [15, 264] width 13 height 39
checkbox input "true"
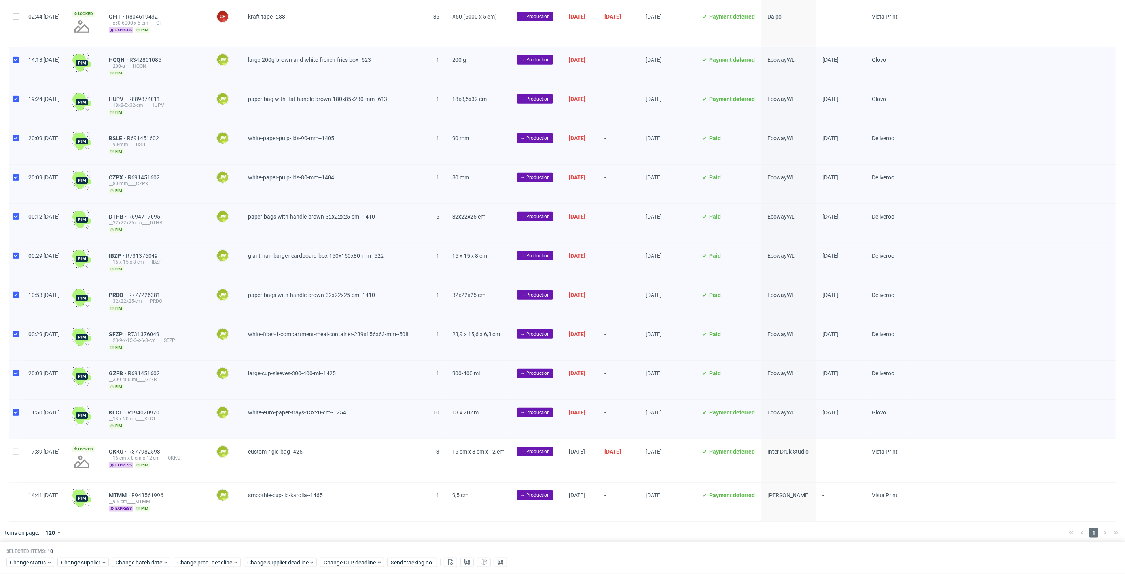
scroll to position [266, 0]
click at [17, 559] on span "Change status" at bounding box center [28, 562] width 37 height 8
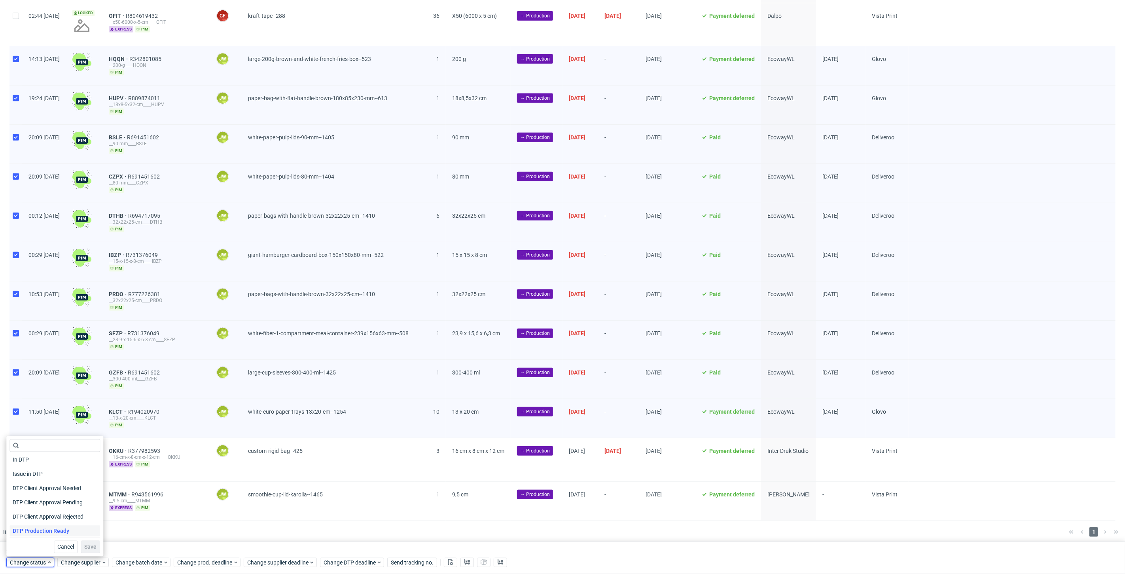
scroll to position [44, 0]
click at [33, 536] on span "In Production" at bounding box center [29, 531] width 40 height 11
click at [91, 547] on span "Save" at bounding box center [90, 547] width 12 height 6
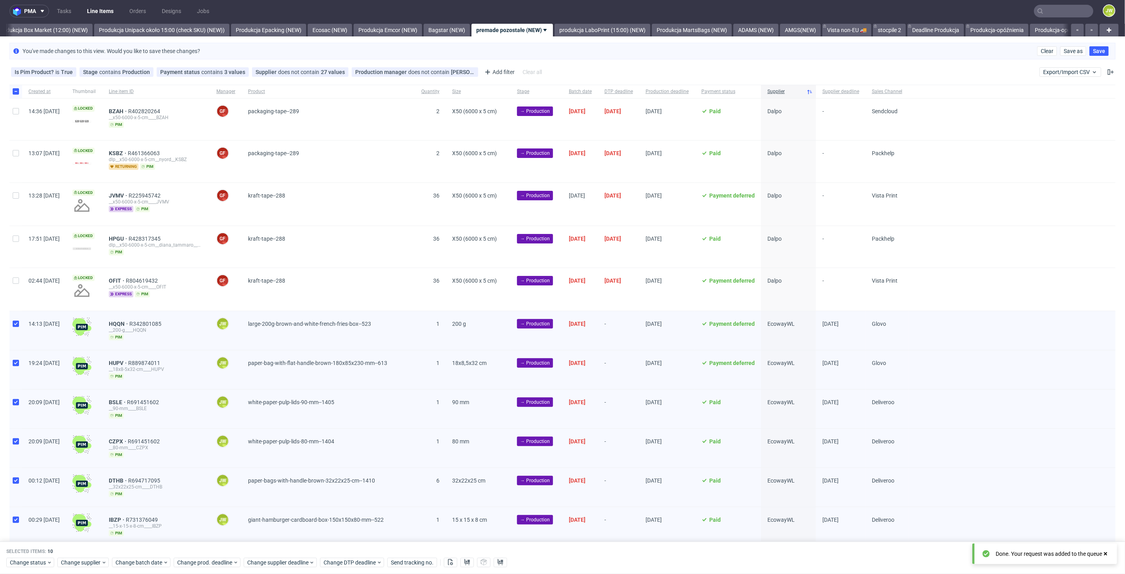
scroll to position [0, 0]
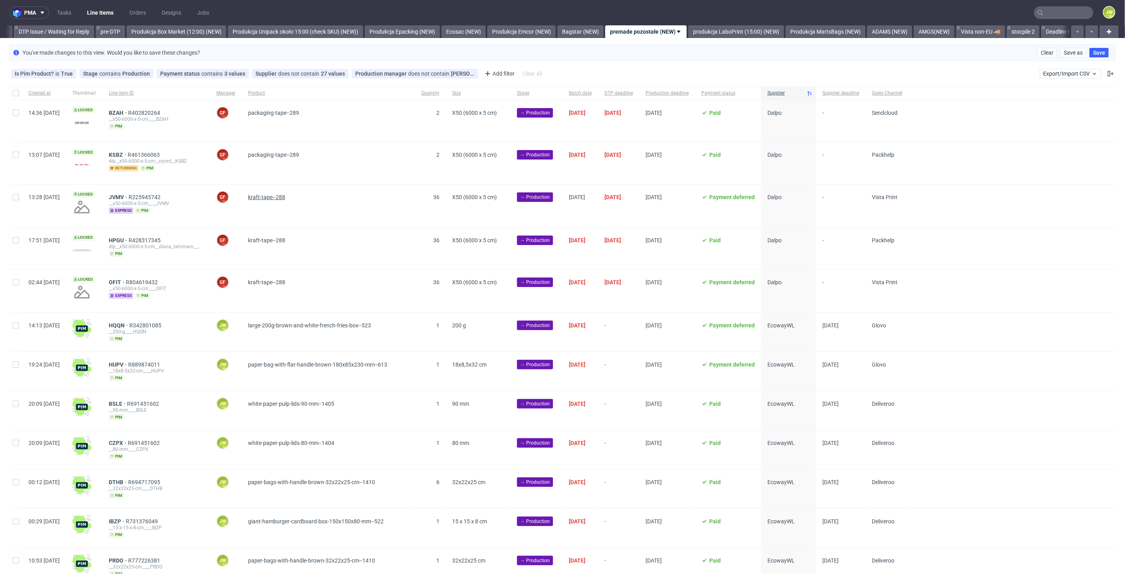
scroll to position [0, 1300]
click at [606, 38] on div "pma Tasks Line Items Orders Designs Jobs JW All DTP Late Shipped Shipments DTP …" at bounding box center [562, 287] width 1125 height 574
click at [602, 33] on link "produkcja LaboPrint (15:00) (NEW)" at bounding box center [603, 31] width 96 height 13
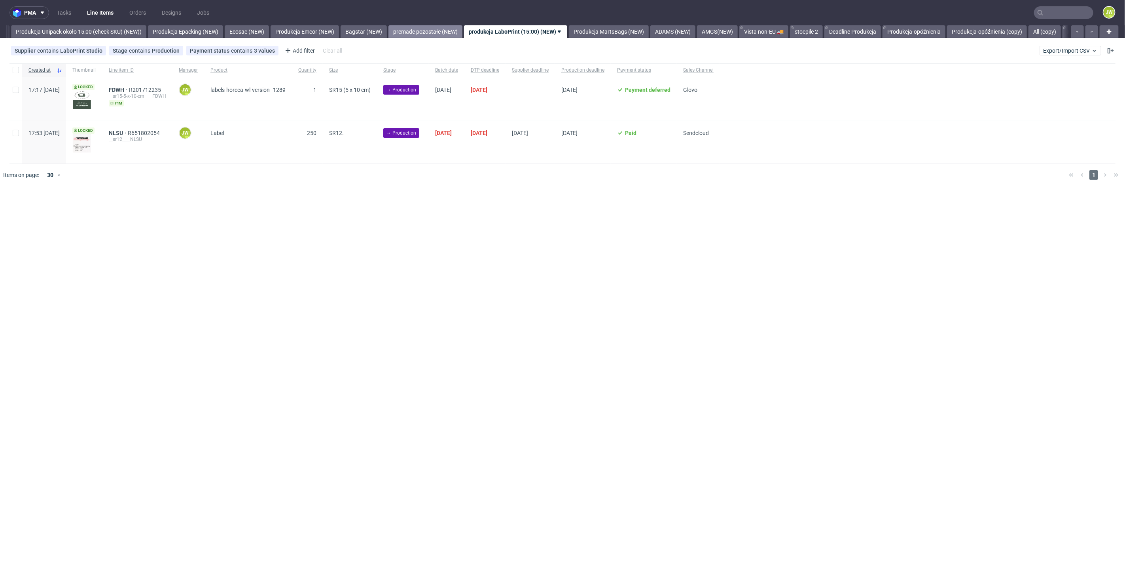
click at [432, 30] on link "premade pozostałe (NEW)" at bounding box center [425, 31] width 74 height 13
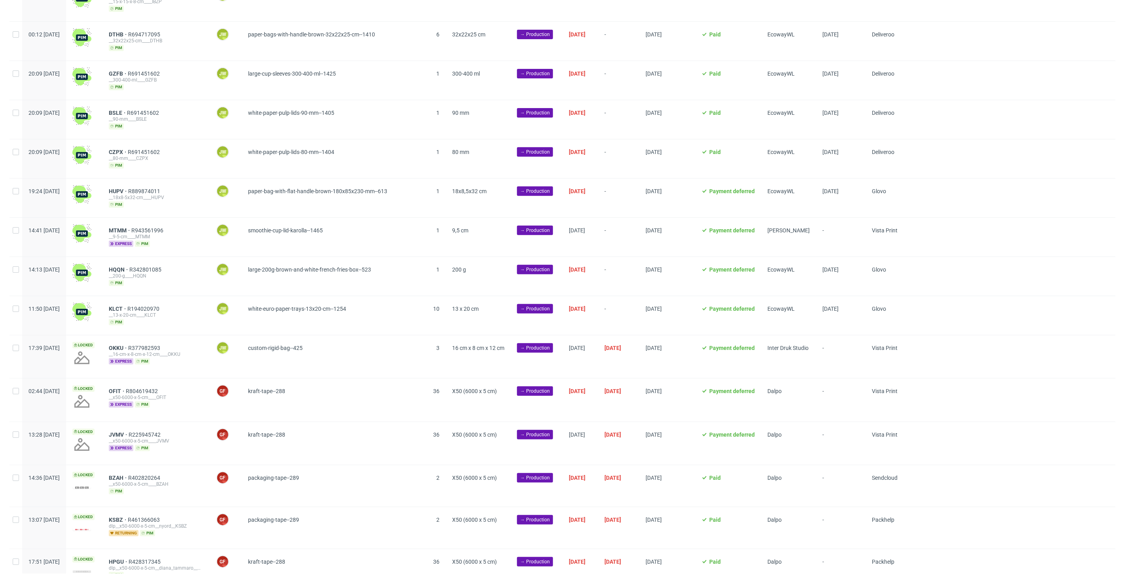
scroll to position [79, 0]
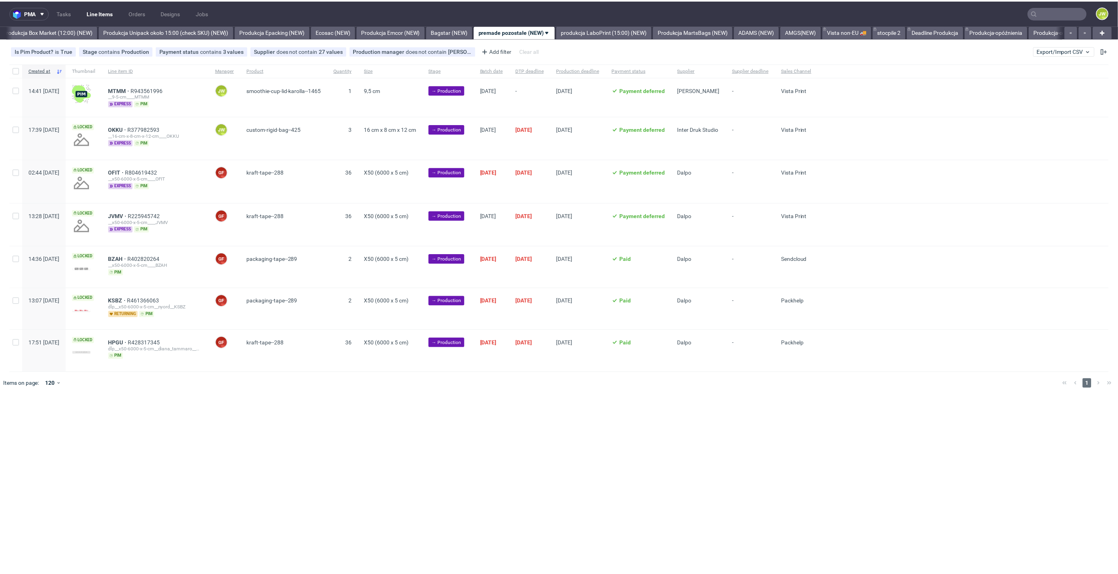
scroll to position [0, 1365]
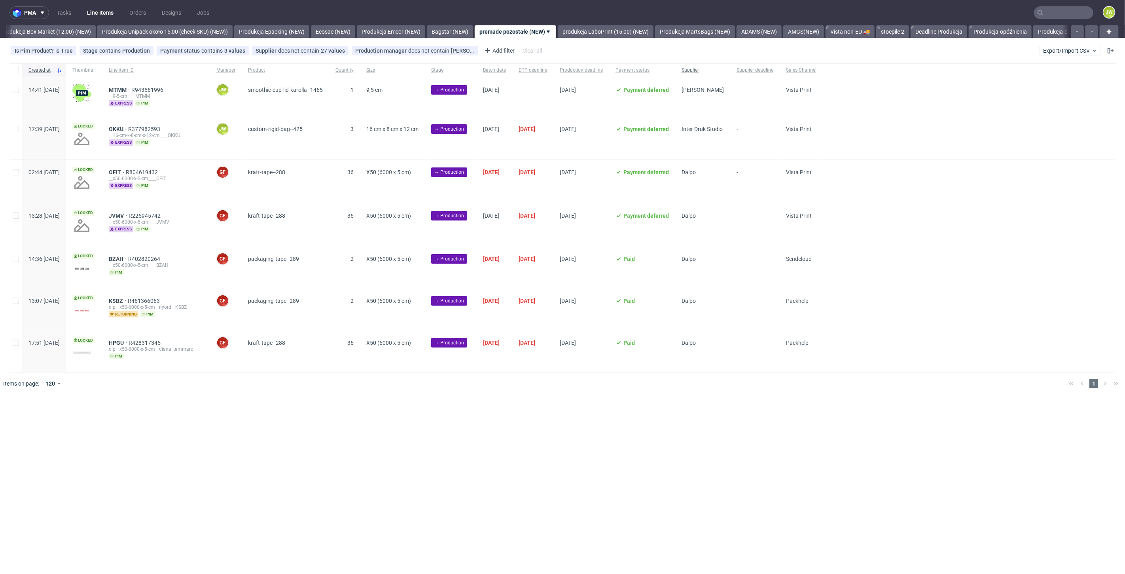
click at [724, 73] on span "Supplier" at bounding box center [702, 70] width 42 height 7
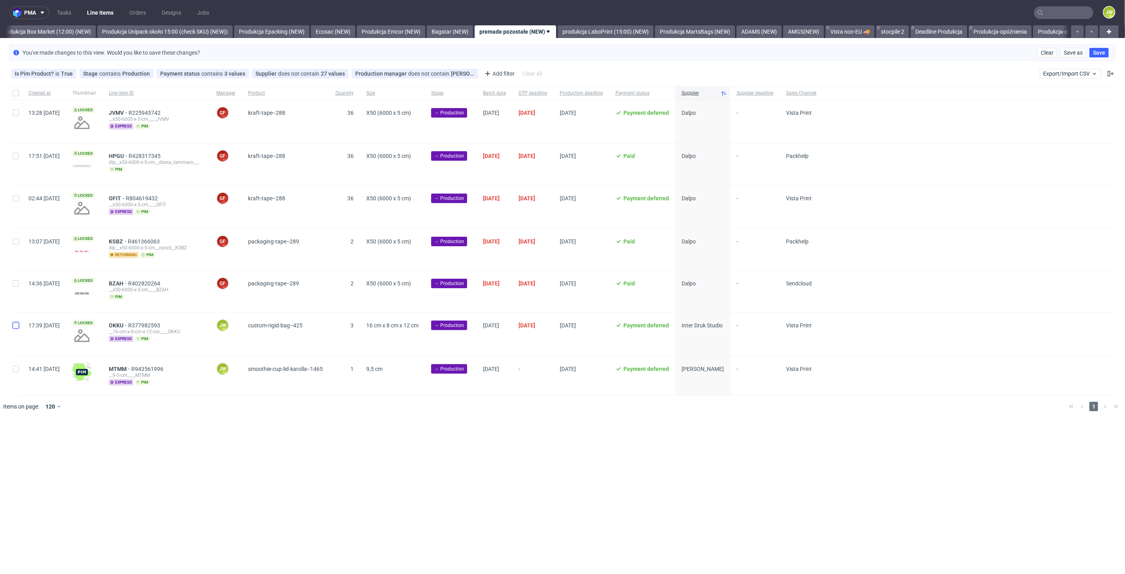
click at [18, 322] on input "checkbox" at bounding box center [16, 325] width 6 height 6
checkbox input "true"
click at [152, 441] on span "Change batch date" at bounding box center [138, 441] width 47 height 8
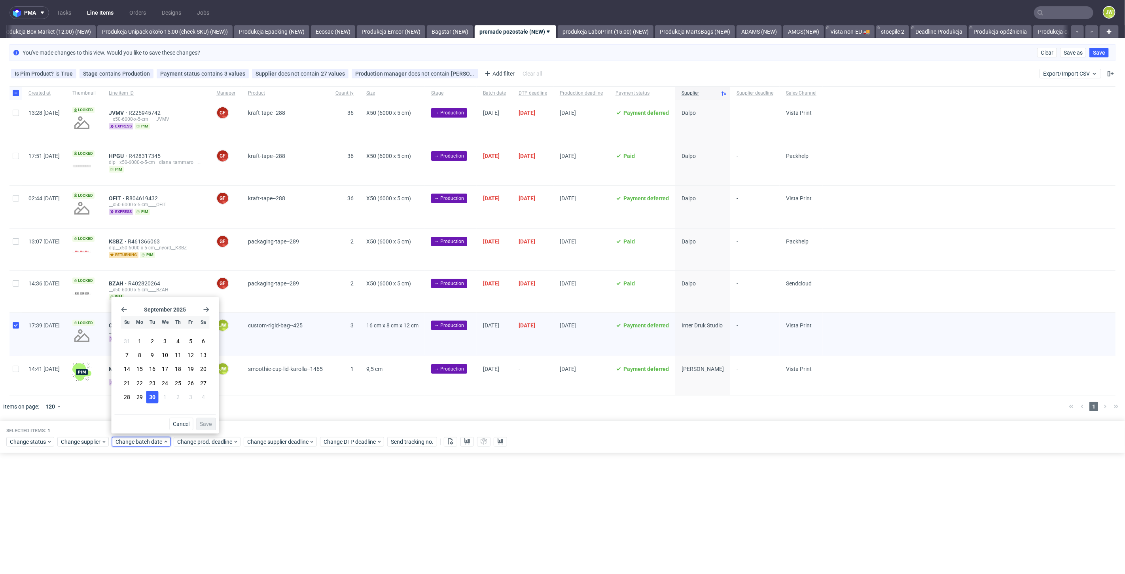
click at [152, 397] on span "30" at bounding box center [152, 397] width 6 height 8
click at [206, 423] on span "Save" at bounding box center [206, 424] width 12 height 6
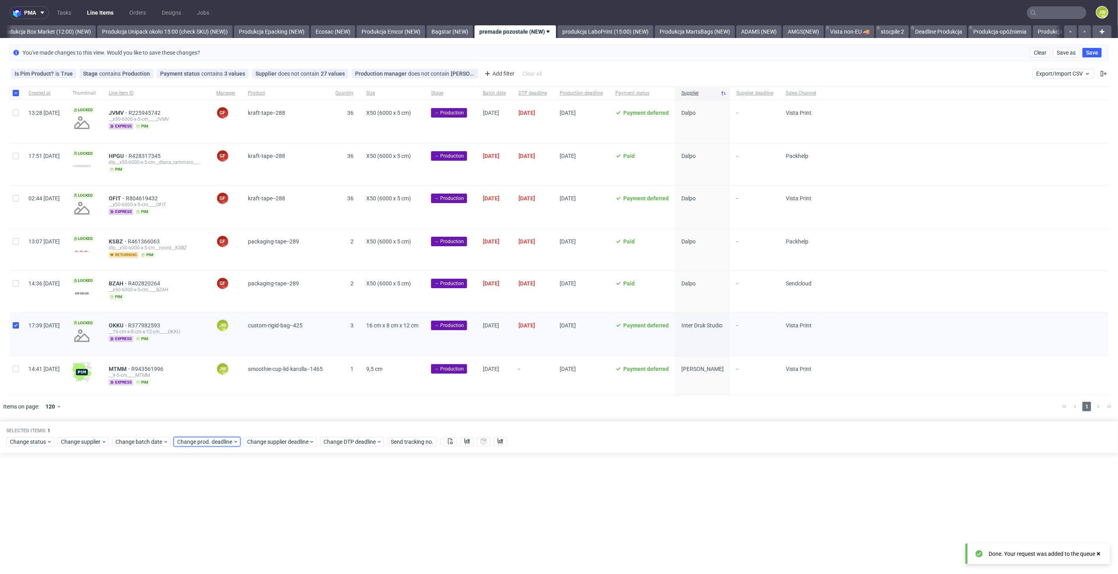
scroll to position [0, 1365]
click at [203, 440] on span "Change prod. deadline" at bounding box center [205, 441] width 56 height 8
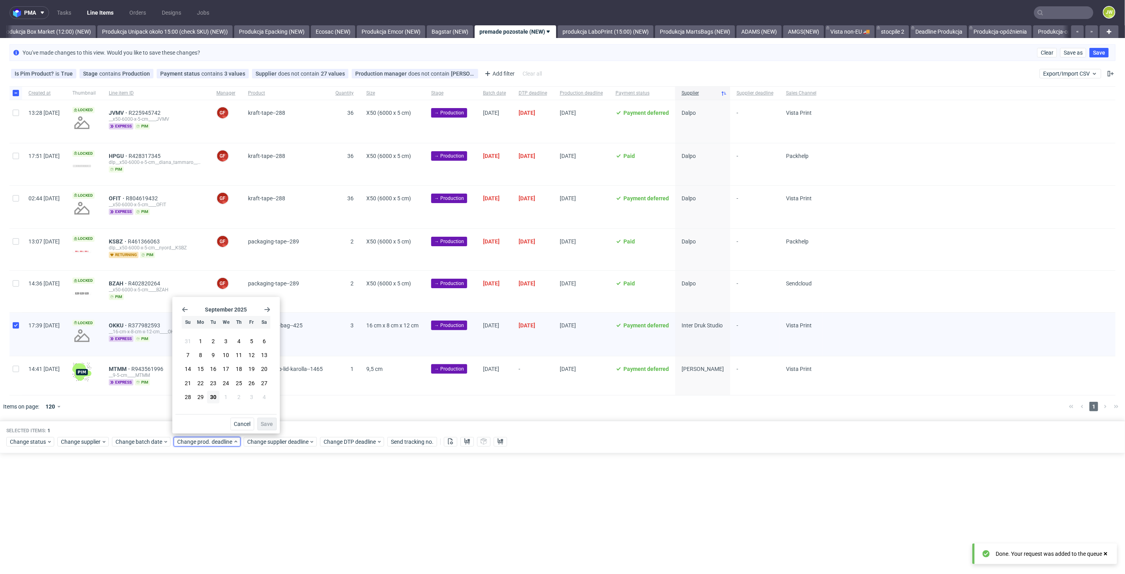
click at [269, 307] on icon "Go forward 1 month" at bounding box center [267, 309] width 6 height 6
click at [211, 371] on span "14" at bounding box center [213, 369] width 6 height 8
click at [272, 424] on span "Save" at bounding box center [267, 424] width 12 height 6
click at [269, 439] on span "Change supplier deadline" at bounding box center [278, 441] width 62 height 8
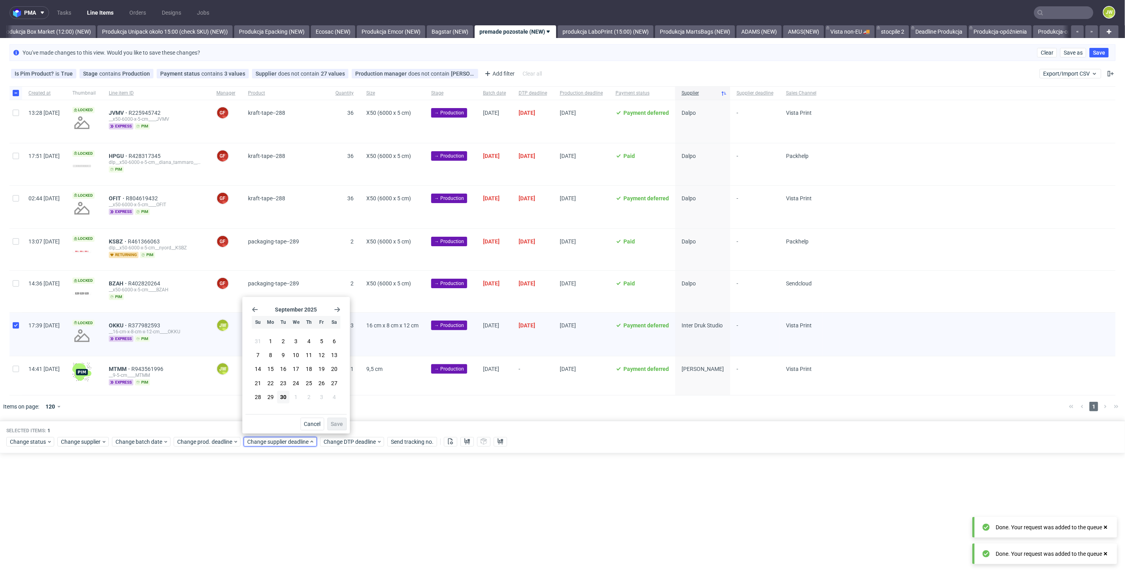
click at [338, 310] on icon "Go forward 1 month" at bounding box center [337, 309] width 6 height 6
click at [283, 368] on span "14" at bounding box center [283, 369] width 6 height 8
click at [329, 423] on button "Save" at bounding box center [336, 423] width 19 height 13
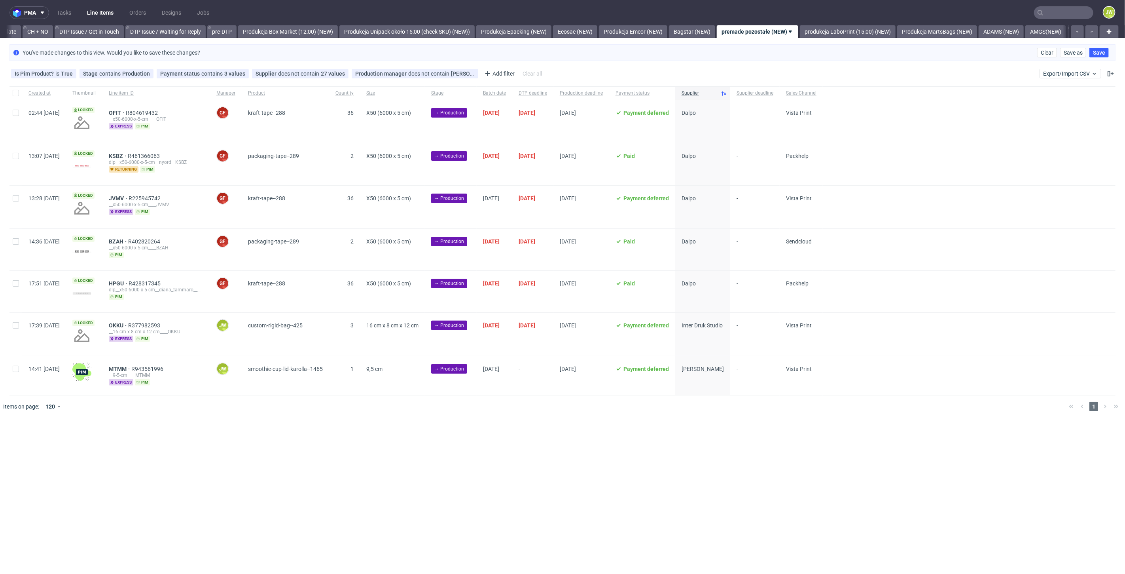
scroll to position [0, 1229]
drag, startPoint x: 18, startPoint y: 326, endPoint x: 26, endPoint y: 332, distance: 10.1
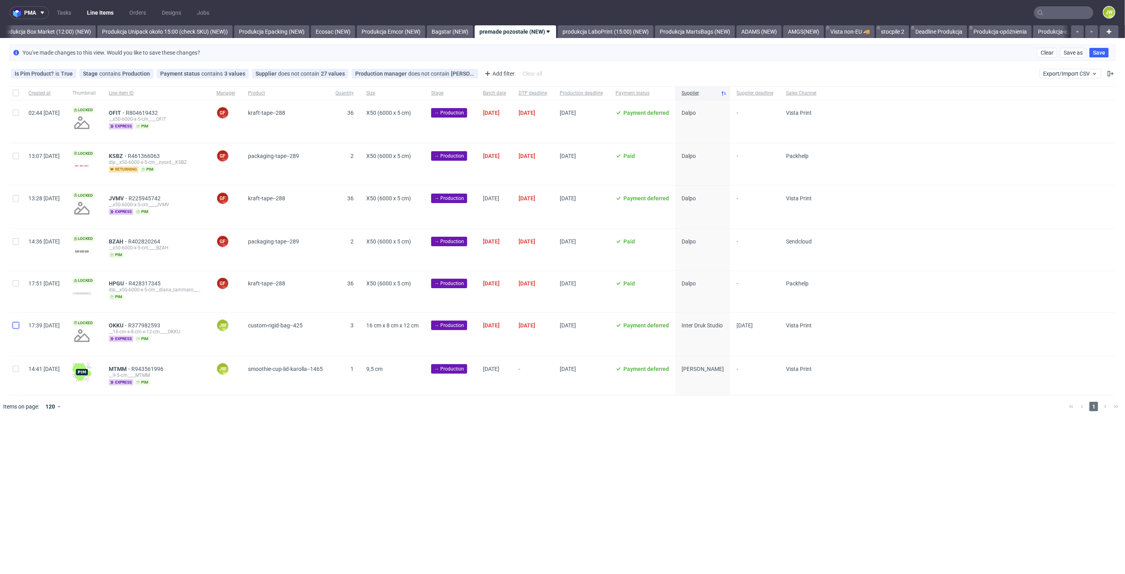
click at [17, 326] on input "checkbox" at bounding box center [16, 325] width 6 height 6
checkbox input "true"
click at [255, 402] on div at bounding box center [573, 406] width 977 height 22
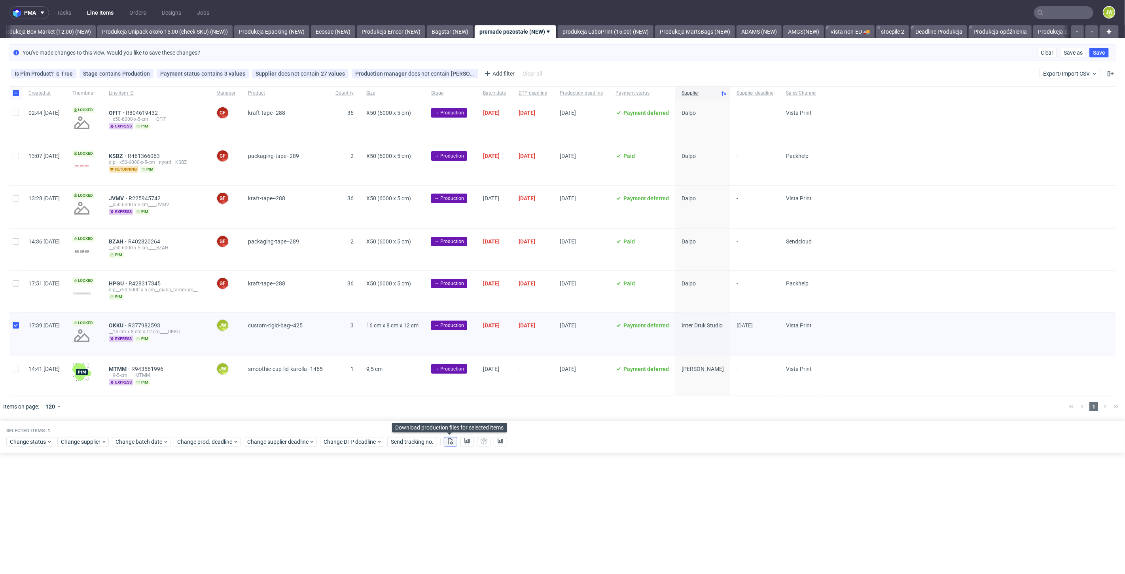
click at [448, 441] on use at bounding box center [450, 441] width 5 height 6
click at [466, 440] on icon at bounding box center [467, 441] width 6 height 6
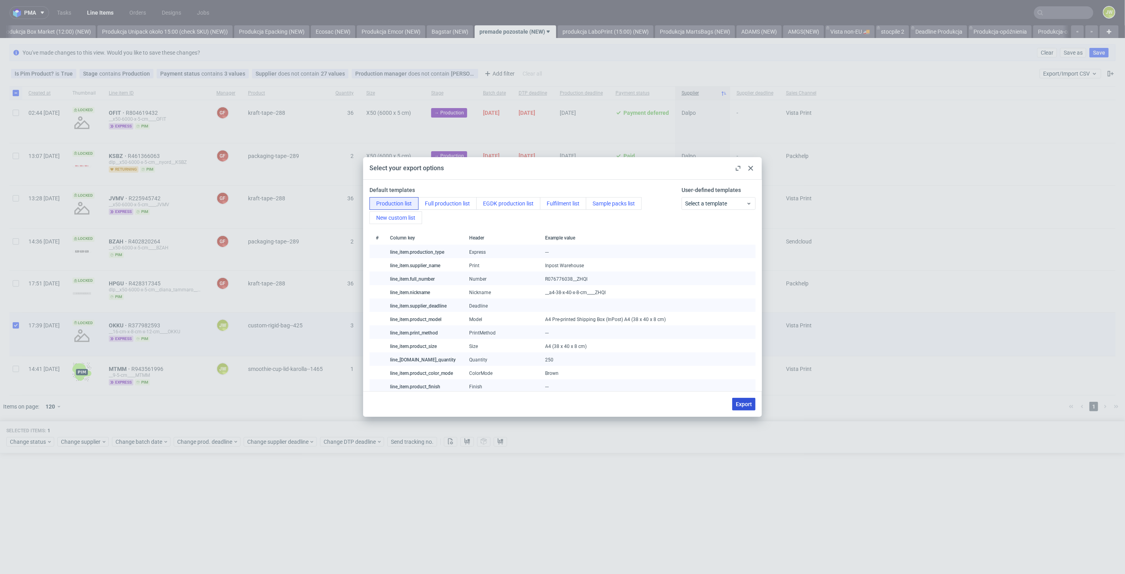
click at [736, 404] on span "Export" at bounding box center [744, 404] width 16 height 6
checkbox input "false"
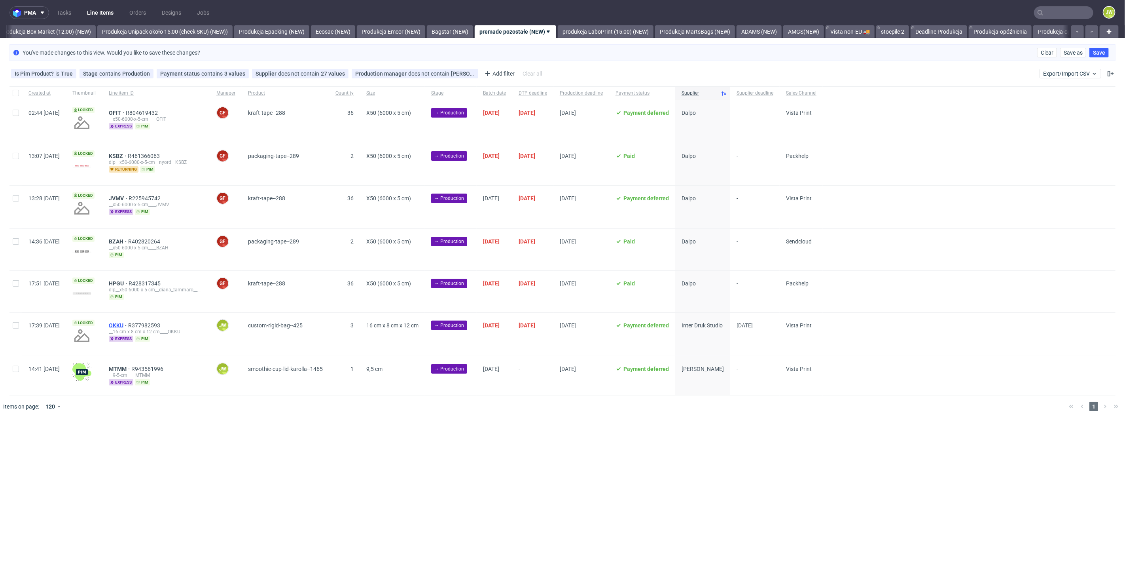
click at [128, 322] on span "OKKU" at bounding box center [118, 325] width 19 height 6
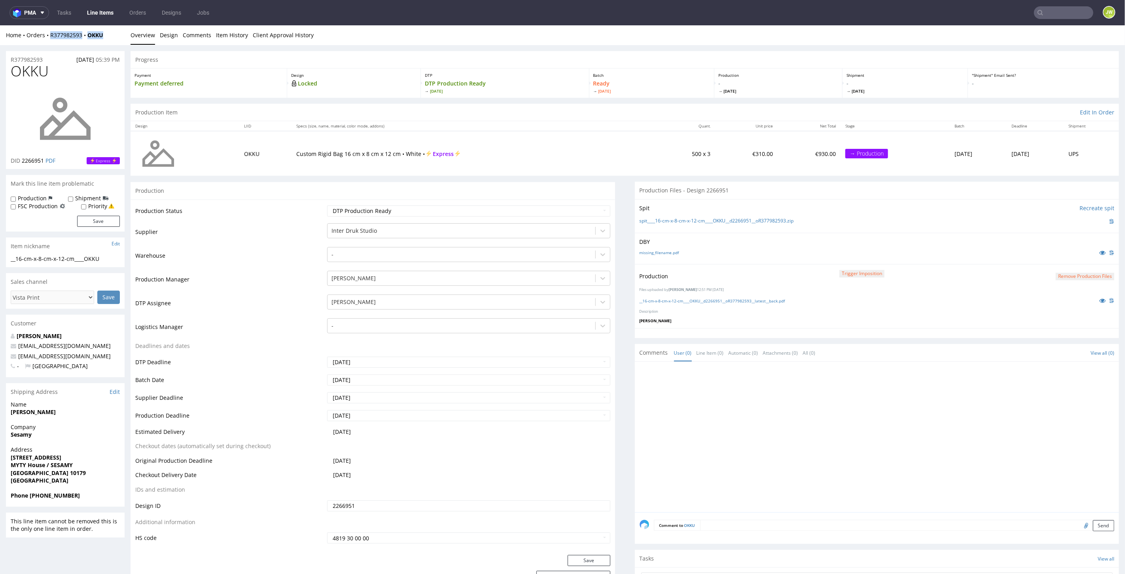
drag, startPoint x: 108, startPoint y: 33, endPoint x: 47, endPoint y: 43, distance: 62.1
click at [47, 43] on div "Home Orders R377982593 OKKU Overview Design Comments Item History Client Approv…" at bounding box center [562, 35] width 1125 height 20
copy div "R377982593 OKKU"
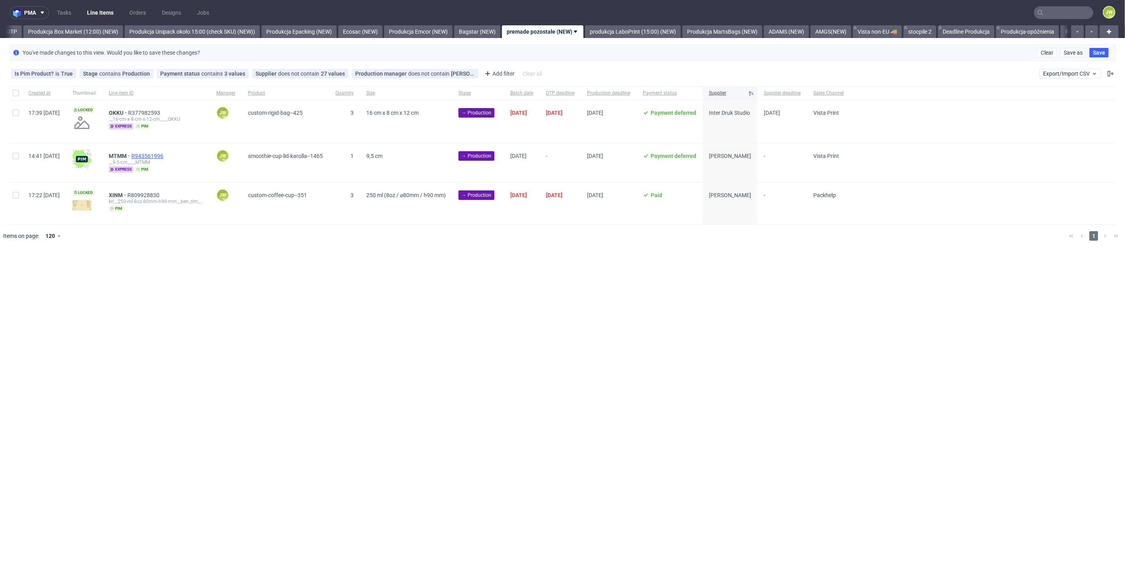
scroll to position [0, 1365]
click at [19, 110] on div at bounding box center [15, 121] width 13 height 43
checkbox input "true"
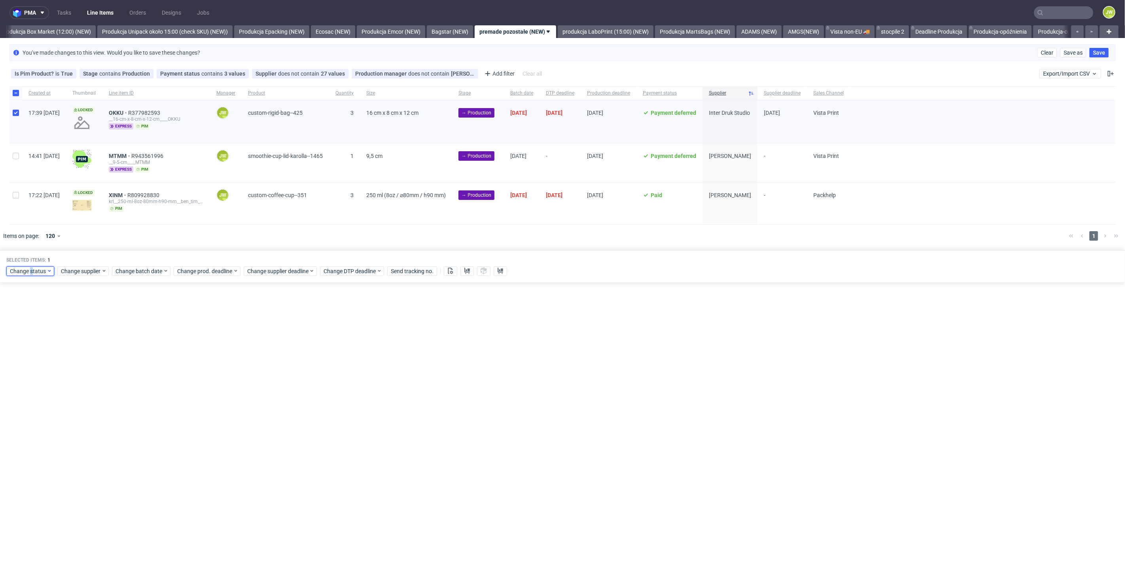
click at [31, 272] on span "Change status" at bounding box center [28, 271] width 37 height 8
click at [32, 371] on span "In Production" at bounding box center [29, 372] width 40 height 11
click at [84, 386] on span "Save" at bounding box center [90, 387] width 12 height 6
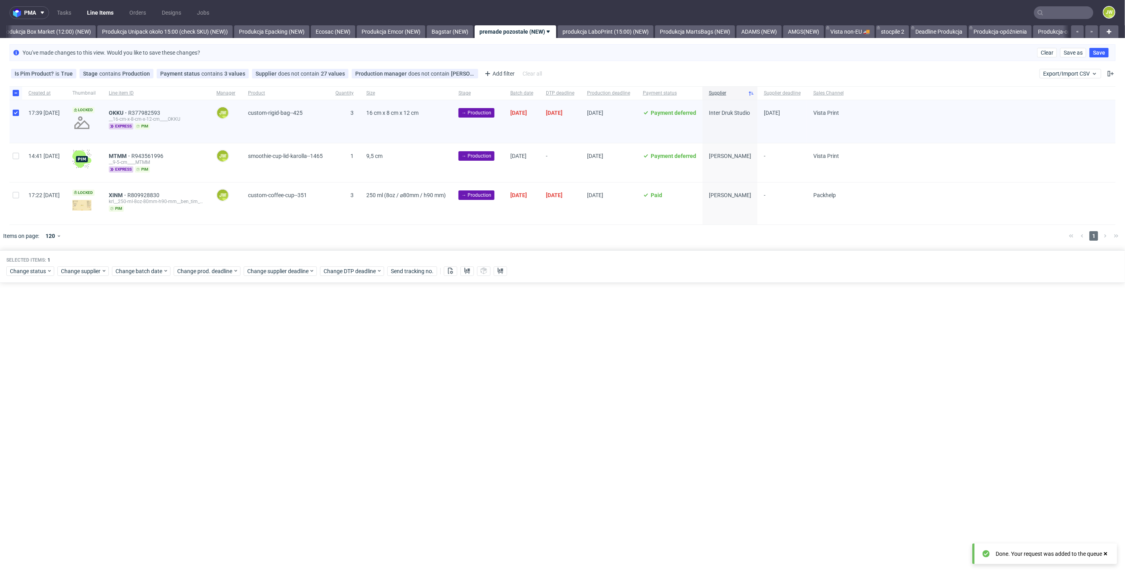
click at [284, 376] on div "pma Tasks Line Items Orders Designs Jobs JW All DTP Late Shipped Shipments DTP …" at bounding box center [562, 287] width 1125 height 574
click at [19, 154] on input "checkbox" at bounding box center [16, 156] width 6 height 6
click at [13, 156] on input "checkbox" at bounding box center [16, 156] width 6 height 6
checkbox input "false"
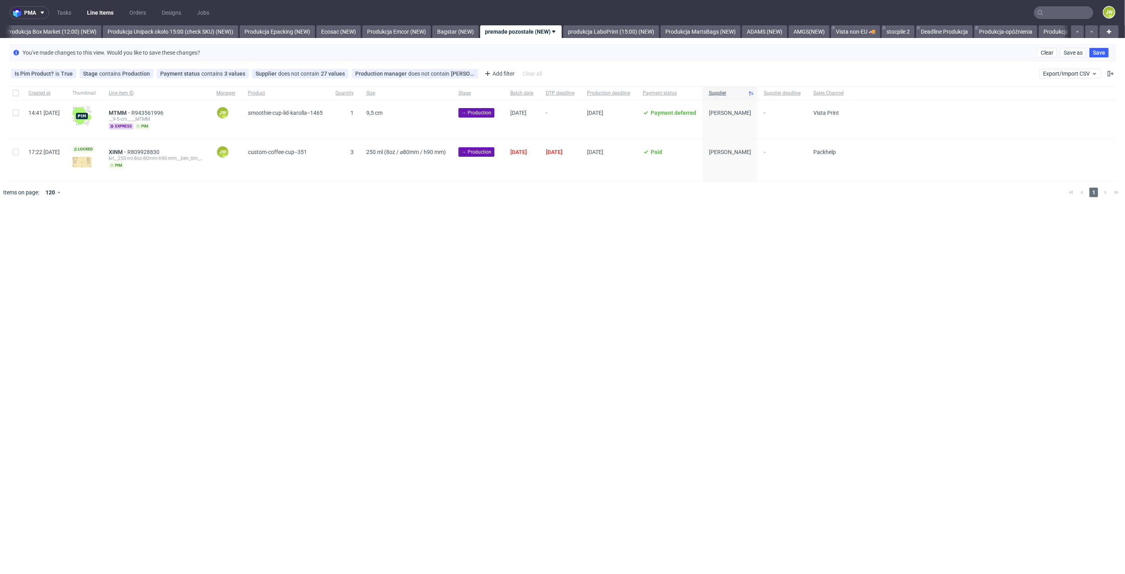
scroll to position [0, 1365]
click at [374, 375] on div "pma Tasks Line Items Orders Designs Jobs JW All DTP Late Shipped Shipments DTP …" at bounding box center [562, 287] width 1125 height 574
click at [13, 112] on input "checkbox" at bounding box center [16, 113] width 6 height 6
checkbox input "true"
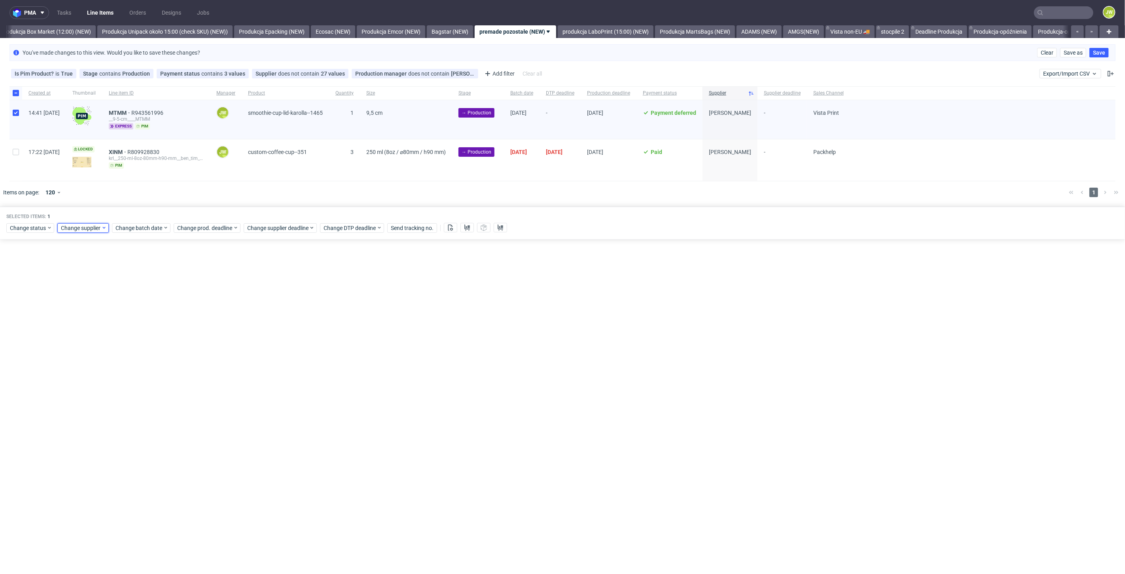
click at [79, 230] on span "Change supplier" at bounding box center [81, 228] width 40 height 8
click at [145, 228] on span "Change batch date" at bounding box center [138, 228] width 47 height 8
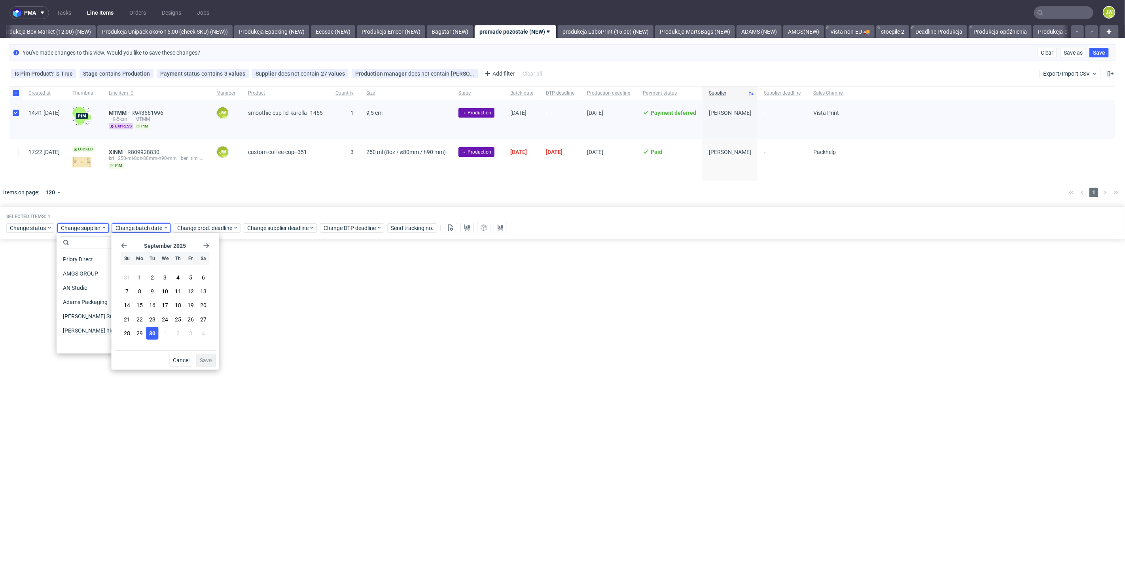
click at [153, 335] on span "30" at bounding box center [152, 333] width 6 height 8
click at [217, 360] on div "[DATE] Su Mo Tu We Th Fr Sa 31 1 2 3 4 5 6 7 8 9 10 11 12 13 14 15 16 17 18 19 …" at bounding box center [165, 301] width 108 height 136
drag, startPoint x: 203, startPoint y: 361, endPoint x: 201, endPoint y: 269, distance: 91.4
click at [203, 360] on span "Save" at bounding box center [206, 360] width 12 height 6
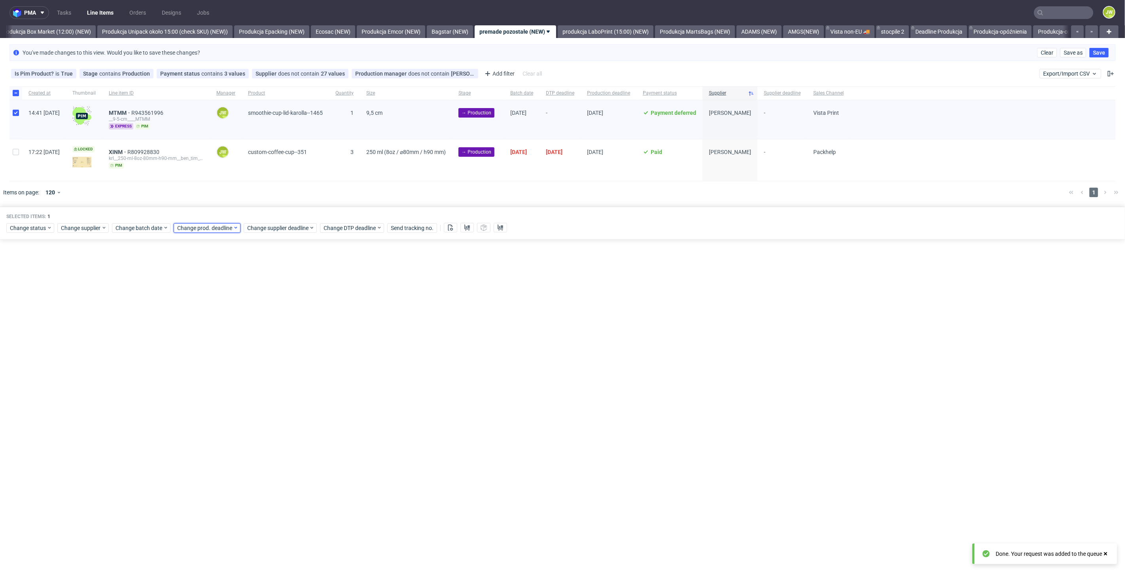
click at [194, 226] on span "Change prod. deadline" at bounding box center [205, 228] width 56 height 8
click at [225, 330] on span "1" at bounding box center [226, 333] width 3 height 8
drag, startPoint x: 274, startPoint y: 361, endPoint x: 266, endPoint y: 333, distance: 28.4
click at [273, 361] on button "Save" at bounding box center [266, 360] width 19 height 13
click at [248, 228] on span "Change supplier deadline" at bounding box center [278, 228] width 62 height 8
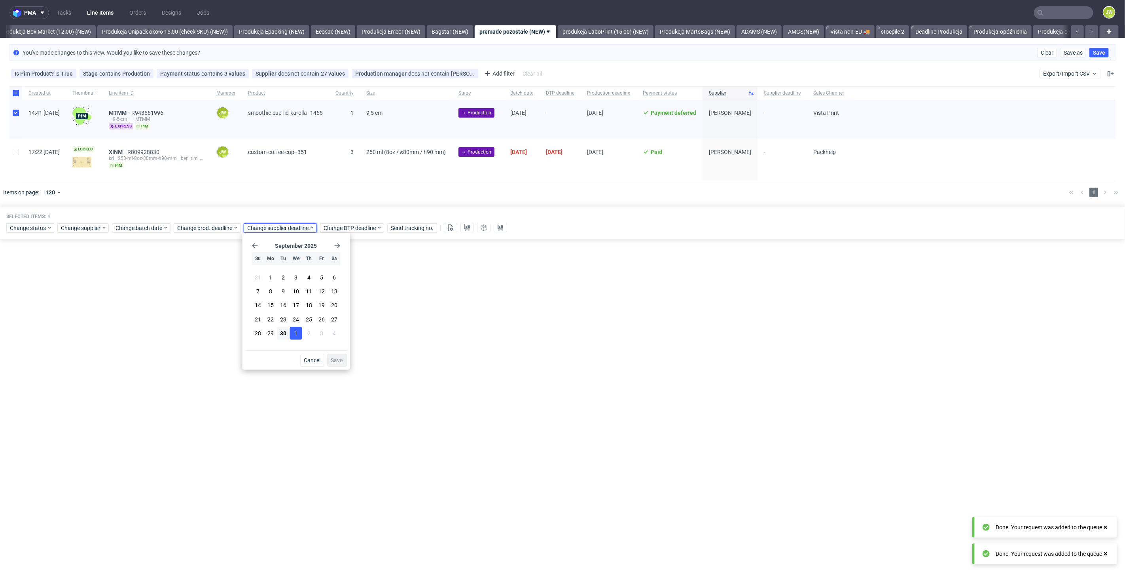
click at [293, 333] on button "1" at bounding box center [296, 333] width 12 height 13
click at [341, 357] on span "Save" at bounding box center [337, 360] width 12 height 6
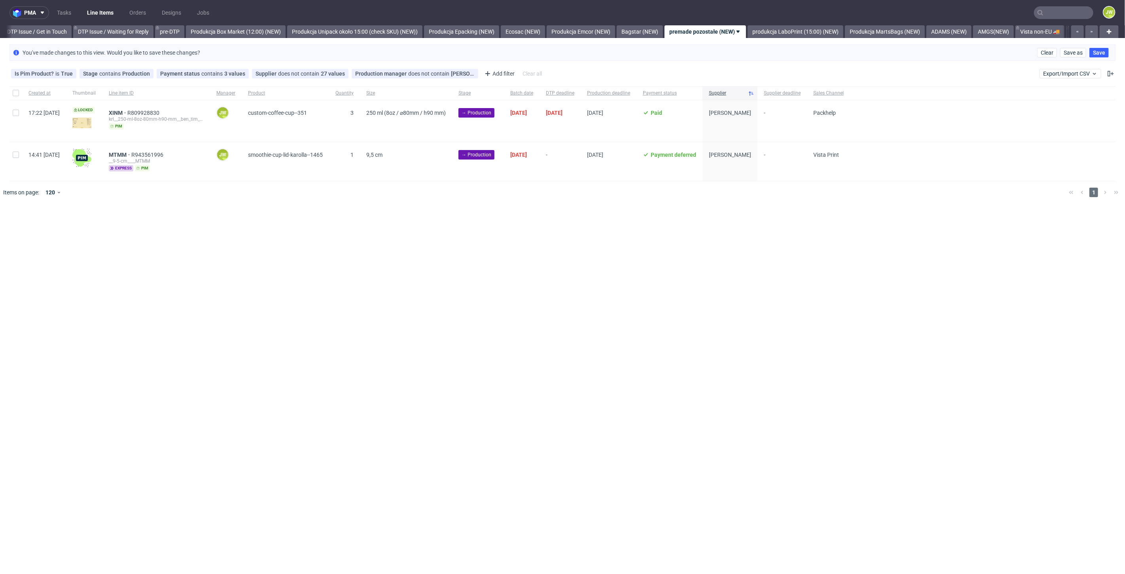
scroll to position [0, 1308]
drag, startPoint x: 541, startPoint y: 225, endPoint x: 344, endPoint y: 155, distance: 209.5
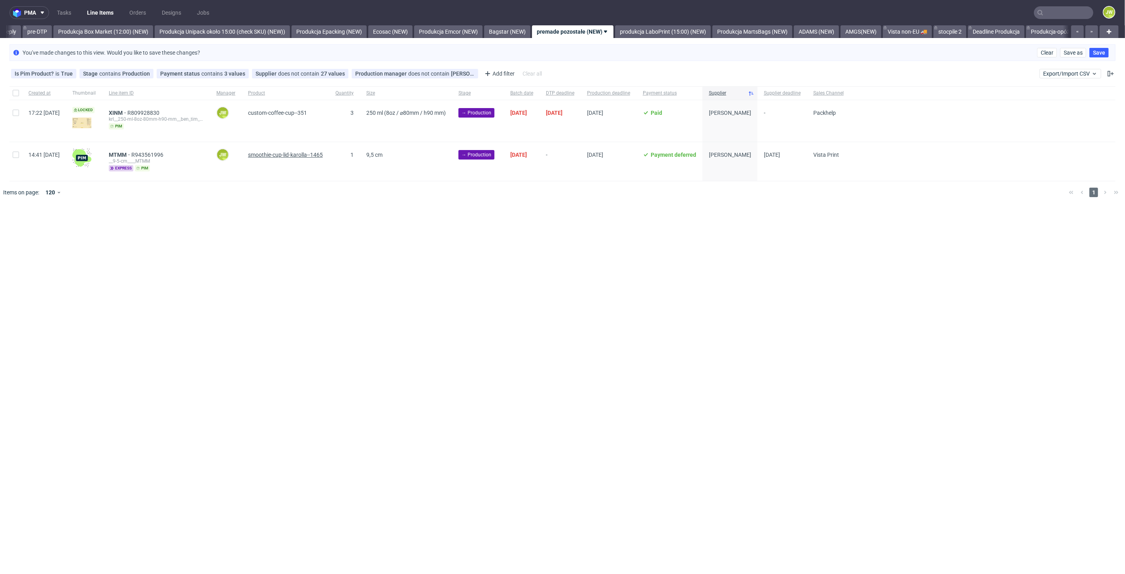
click at [538, 222] on div "pma Tasks Line Items Orders Designs Jobs JW All DTP Late Shipped Shipments DTP …" at bounding box center [562, 287] width 1125 height 574
drag, startPoint x: 489, startPoint y: 243, endPoint x: 446, endPoint y: 230, distance: 45.0
click at [488, 243] on div "pma Tasks Line Items Orders Designs Jobs JW All DTP Late Shipped Shipments DTP …" at bounding box center [562, 287] width 1125 height 574
click at [127, 113] on span "XINM" at bounding box center [118, 113] width 19 height 6
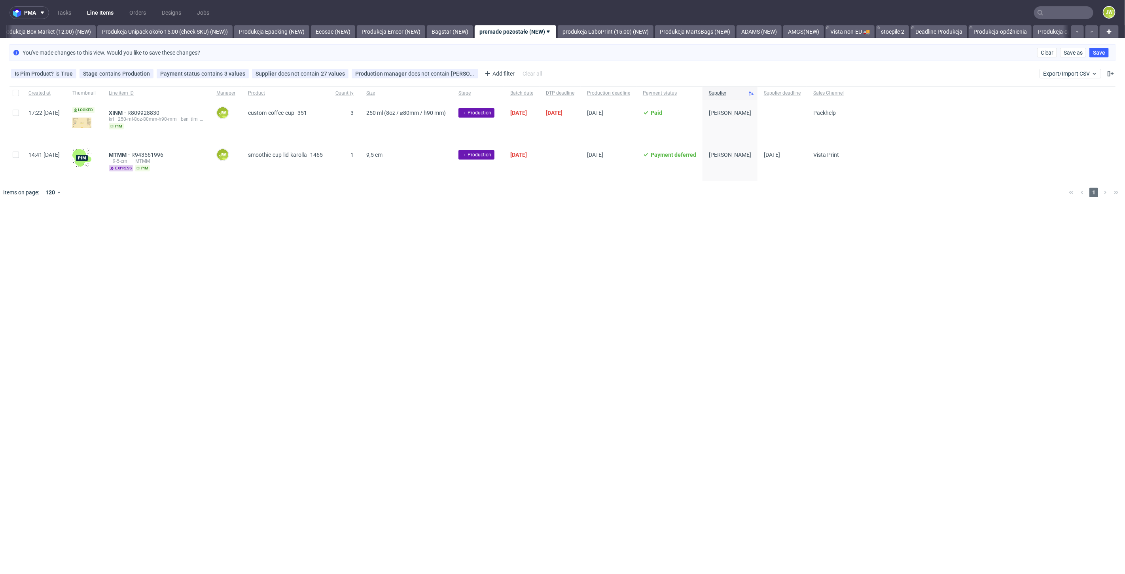
drag, startPoint x: 318, startPoint y: 238, endPoint x: 245, endPoint y: 233, distance: 72.6
click at [317, 239] on div "pma Tasks Line Items Orders Designs Jobs JW All DTP Late Shipped Shipments DTP …" at bounding box center [562, 287] width 1125 height 574
click at [17, 113] on input "checkbox" at bounding box center [16, 113] width 6 height 6
checkbox input "true"
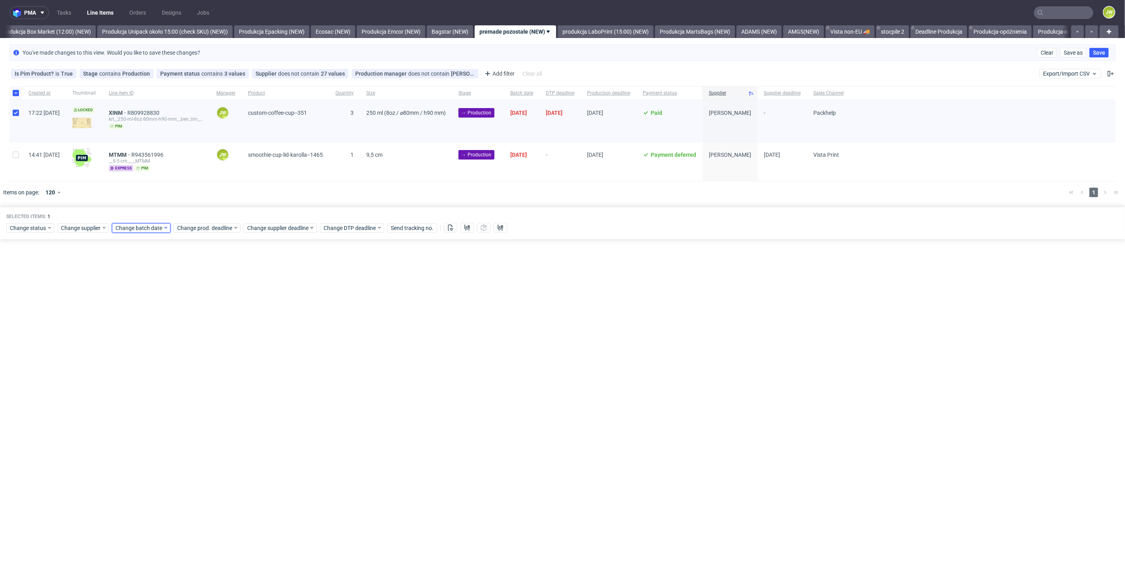
click at [126, 227] on span "Change batch date" at bounding box center [138, 228] width 47 height 8
click at [149, 331] on span "30" at bounding box center [152, 333] width 6 height 8
click at [199, 358] on button "Save" at bounding box center [205, 360] width 19 height 13
drag, startPoint x: 206, startPoint y: 220, endPoint x: 218, endPoint y: 226, distance: 13.5
click at [206, 222] on div "Change status Change supplier Change batch date Change prod. deadline Change su…" at bounding box center [562, 226] width 1112 height 11
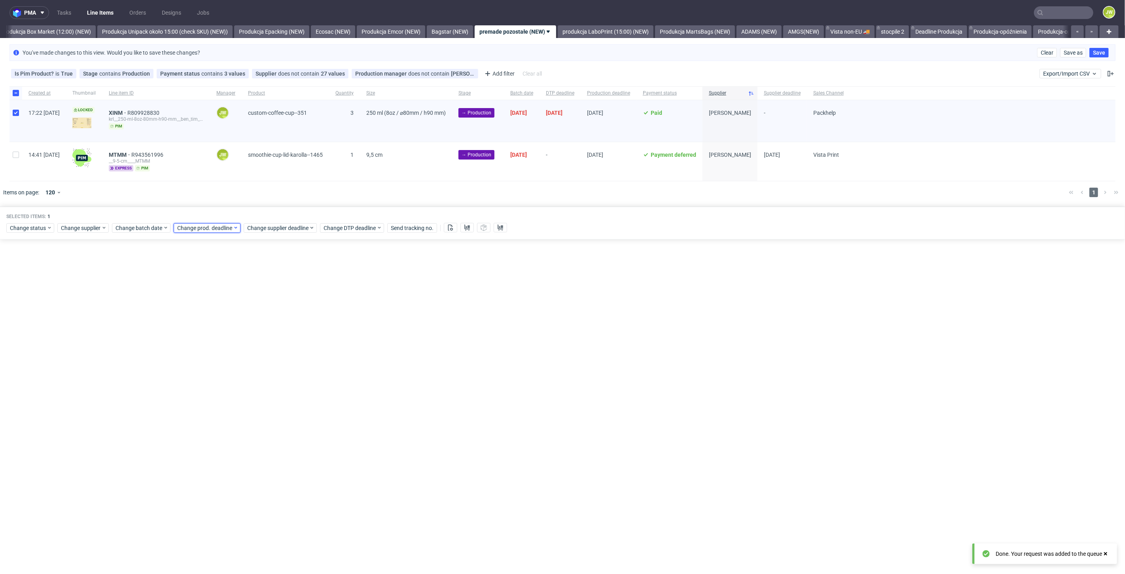
click at [222, 226] on span "Change prod. deadline" at bounding box center [205, 228] width 56 height 8
click at [265, 243] on icon "Go forward 1 month" at bounding box center [267, 245] width 6 height 6
click at [247, 319] on button "24" at bounding box center [251, 318] width 12 height 13
drag, startPoint x: 268, startPoint y: 360, endPoint x: 268, endPoint y: 318, distance: 42.3
click at [268, 360] on span "Save" at bounding box center [267, 360] width 12 height 6
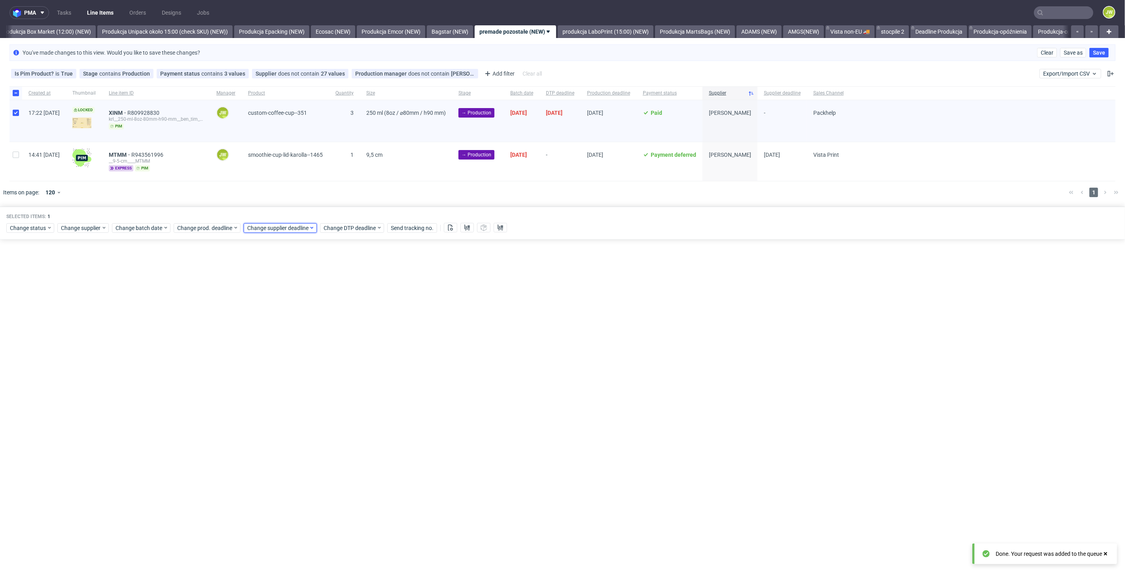
click at [262, 225] on span "Change supplier deadline" at bounding box center [278, 228] width 62 height 8
click at [337, 243] on icon "Go forward 1 month" at bounding box center [337, 245] width 6 height 6
click at [322, 318] on span "24" at bounding box center [321, 319] width 6 height 8
click at [333, 362] on span "Save" at bounding box center [337, 360] width 12 height 6
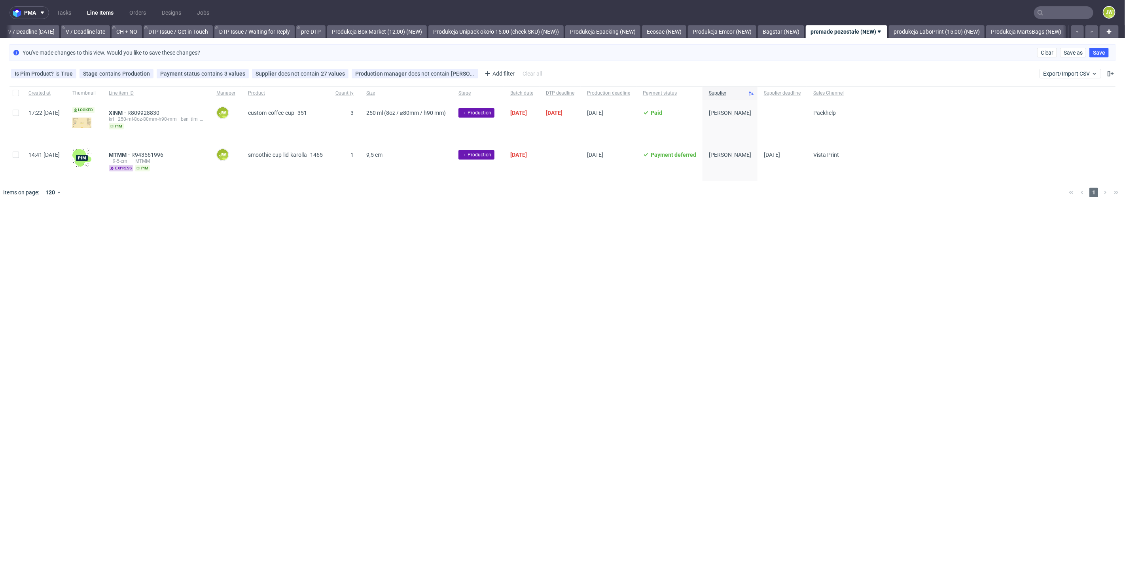
scroll to position [0, 1175]
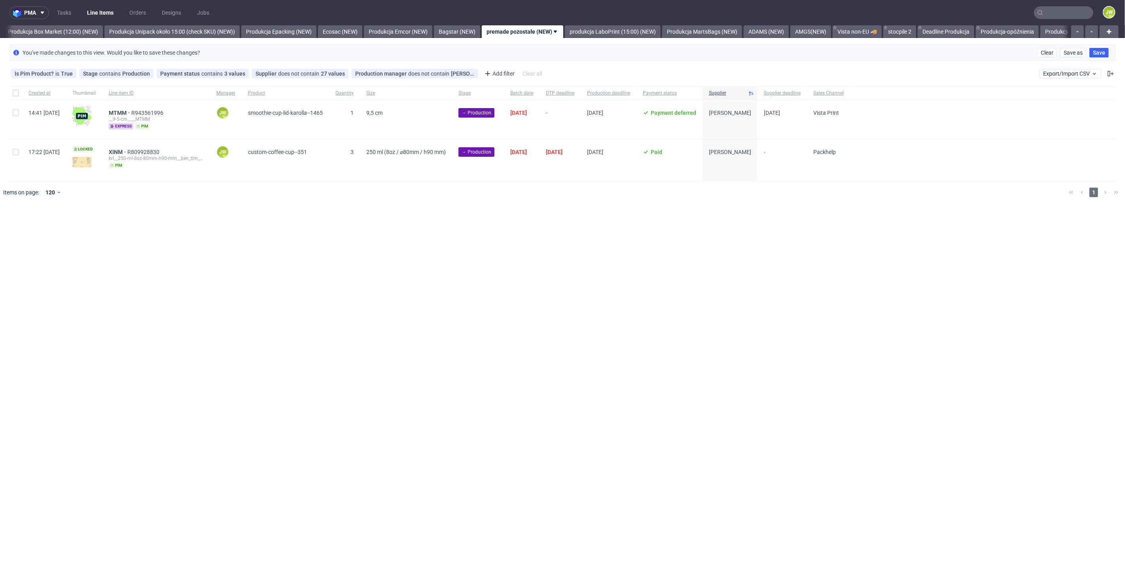
scroll to position [0, 1365]
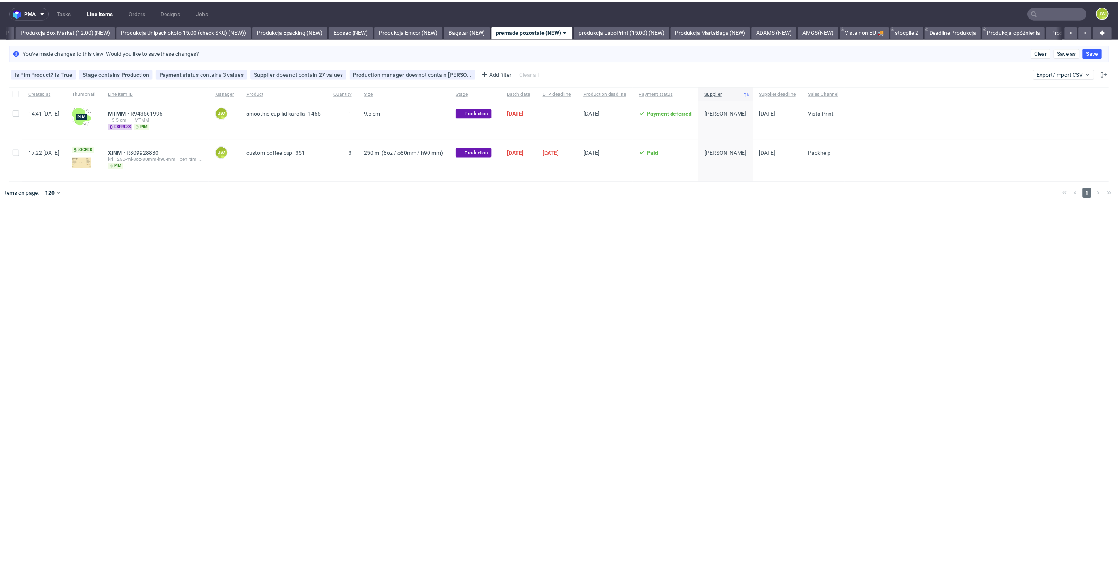
scroll to position [0, 1365]
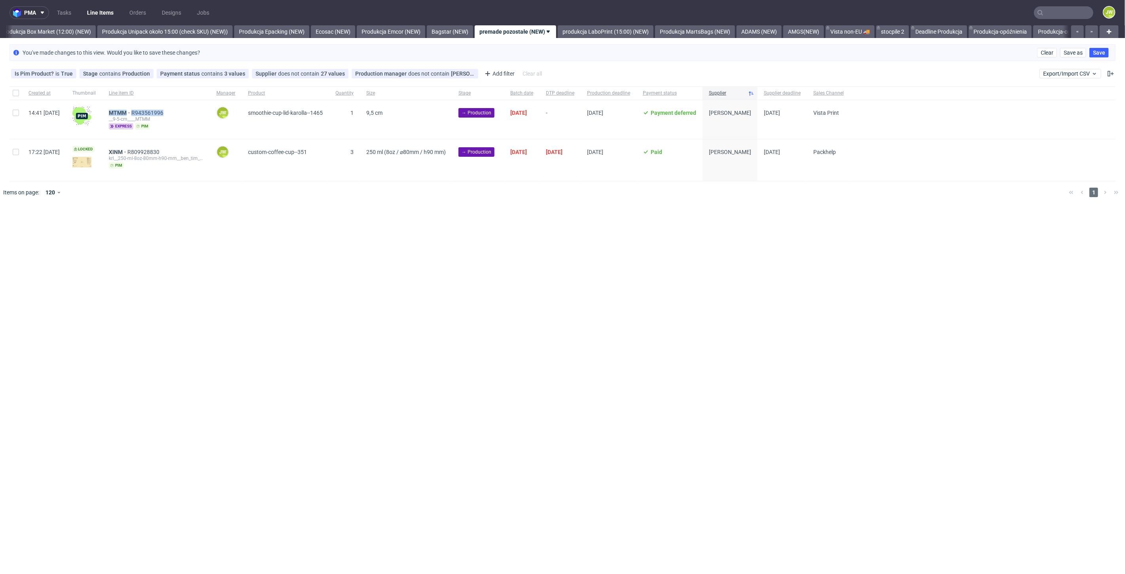
drag, startPoint x: 193, startPoint y: 112, endPoint x: 132, endPoint y: 114, distance: 61.3
click at [132, 114] on div "MTMM R943561996 __9-5-cm____MTMM express pim" at bounding box center [156, 119] width 108 height 39
copy div "MTMM R943561996"
drag, startPoint x: 194, startPoint y: 150, endPoint x: 123, endPoint y: 153, distance: 70.9
click at [123, 153] on div "17:22 Thu 11.09.2025 Locked XINM R809928830 krl__250-ml-8oz-80mm-h90-mm__ben_ti…" at bounding box center [562, 160] width 1106 height 42
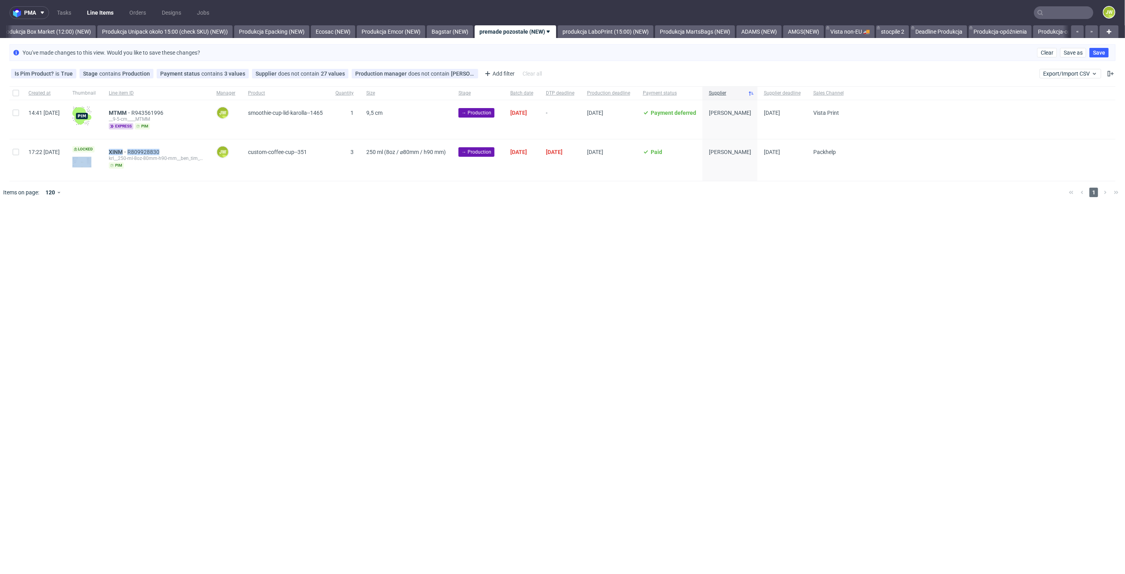
copy div "XINM R809928830"
drag, startPoint x: 24, startPoint y: 112, endPoint x: 20, endPoint y: 110, distance: 4.8
click at [23, 112] on div "14:41 Mon 29.09.2025" at bounding box center [44, 119] width 44 height 39
click at [17, 112] on input "checkbox" at bounding box center [16, 113] width 6 height 6
checkbox input "true"
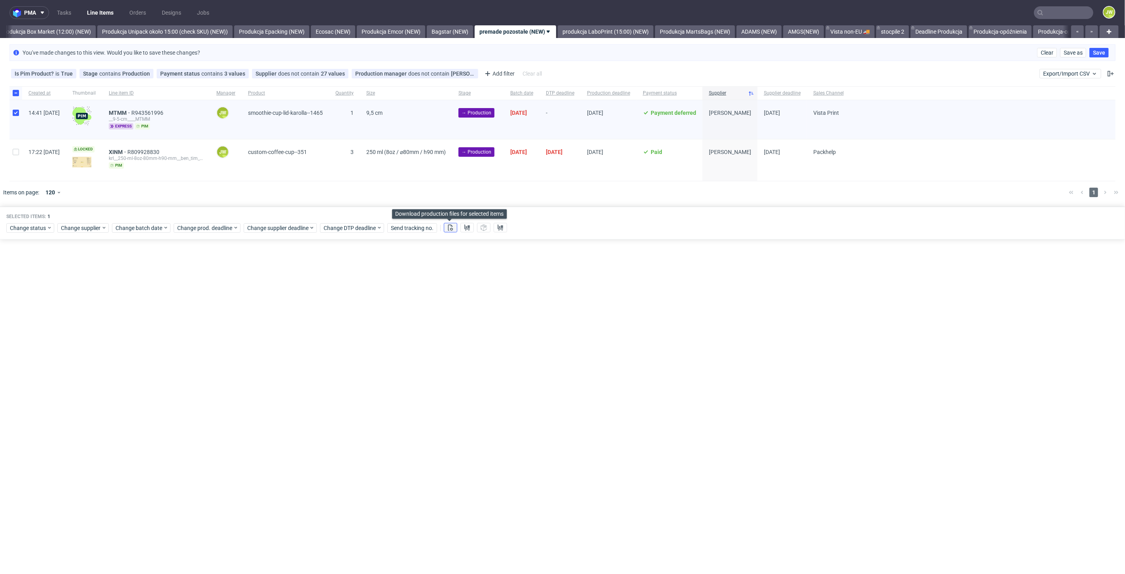
click at [450, 225] on icon at bounding box center [450, 227] width 6 height 6
click at [464, 225] on use at bounding box center [467, 227] width 6 height 6
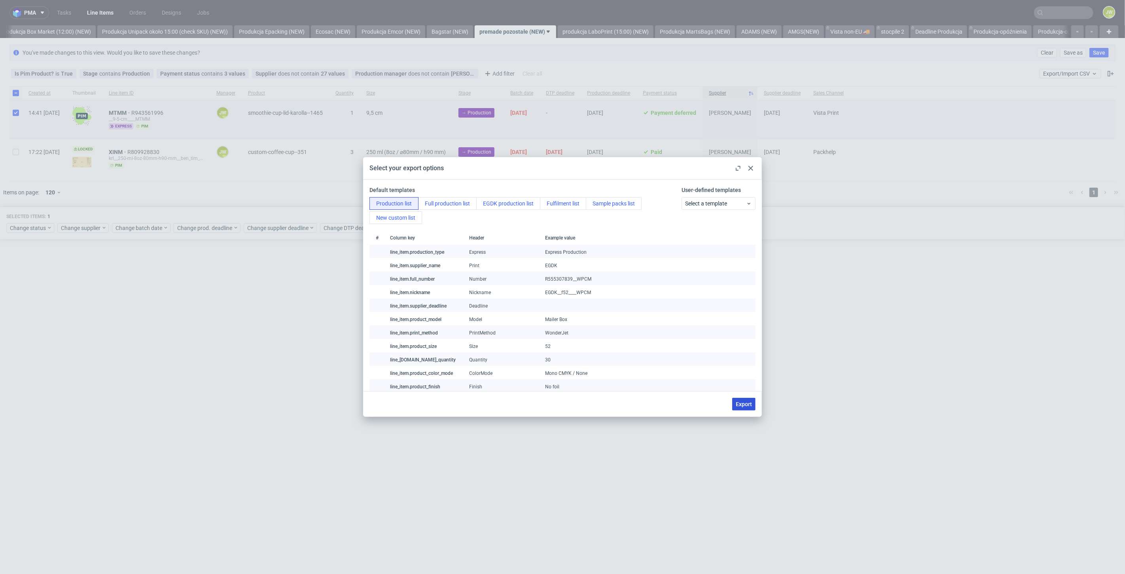
click at [746, 404] on span "Export" at bounding box center [744, 404] width 16 height 6
checkbox input "false"
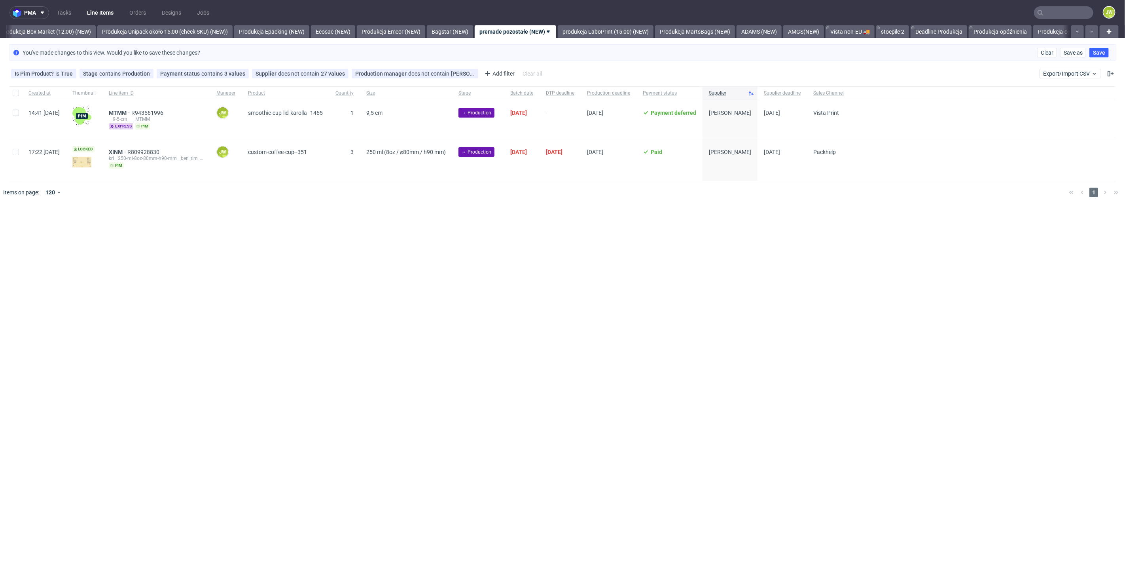
click at [19, 116] on div at bounding box center [15, 119] width 13 height 39
checkbox input "true"
click at [100, 188] on div at bounding box center [573, 192] width 977 height 22
click at [16, 112] on input "checkbox" at bounding box center [16, 113] width 6 height 6
checkbox input "false"
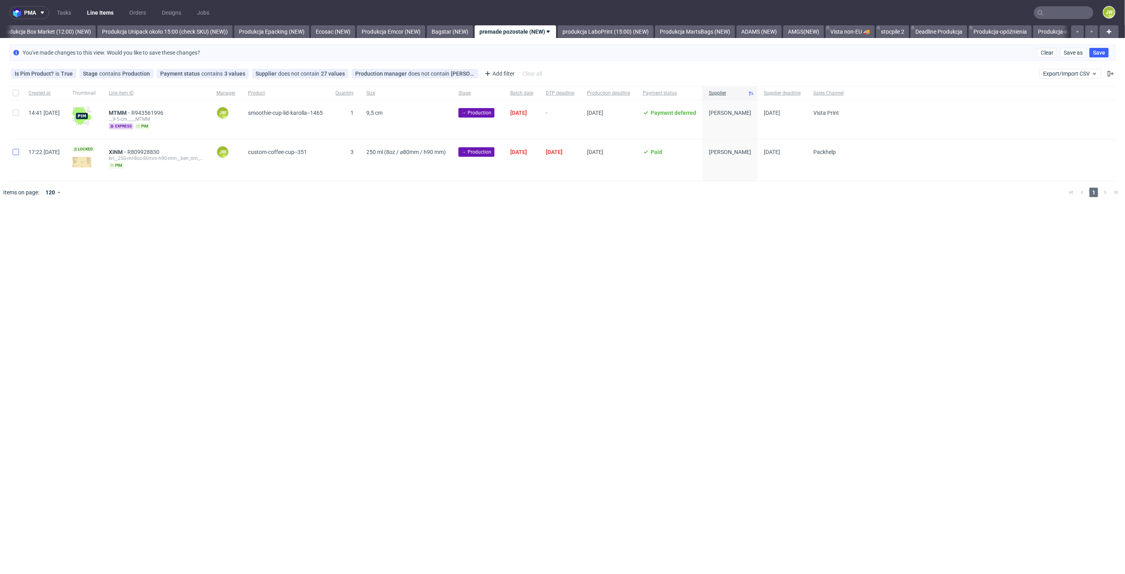
click at [15, 154] on div at bounding box center [15, 160] width 13 height 42
checkbox input "true"
click at [449, 227] on icon at bounding box center [450, 227] width 6 height 6
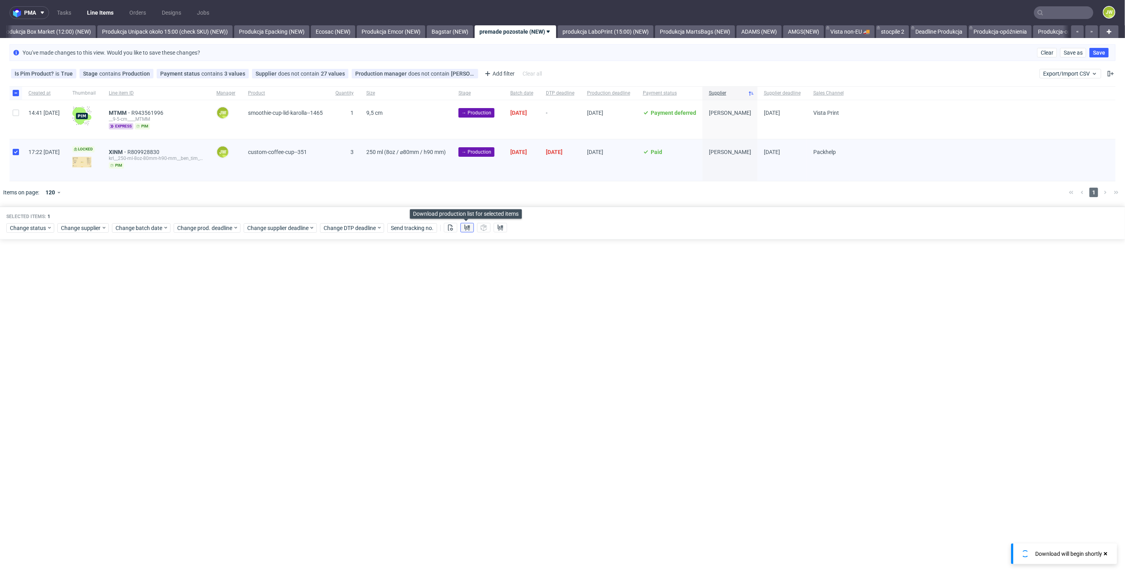
click at [470, 228] on button at bounding box center [466, 227] width 13 height 9
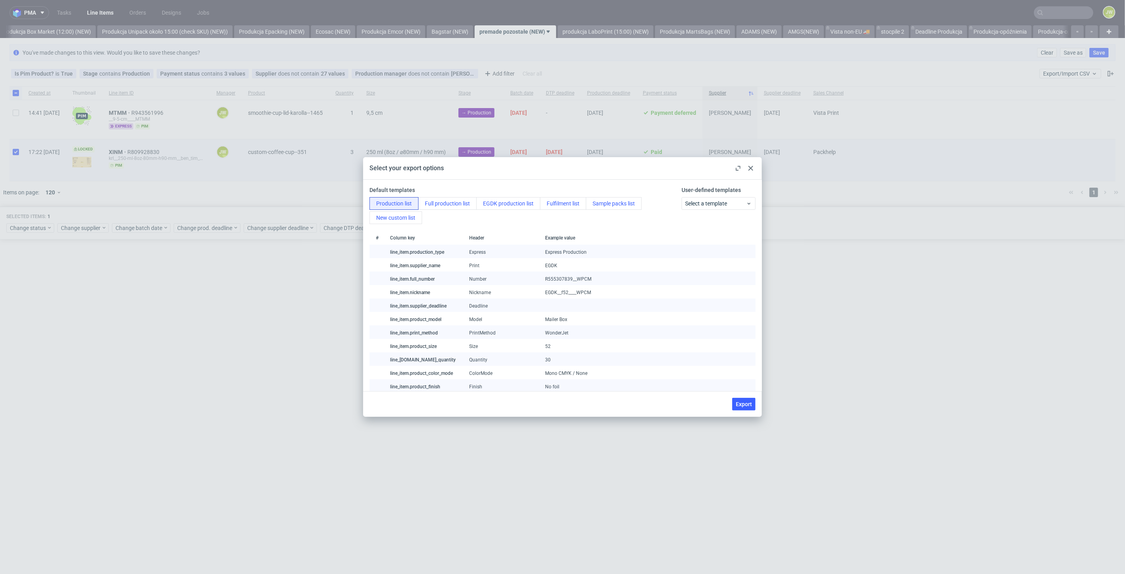
click at [742, 404] on span "Export" at bounding box center [744, 404] width 16 height 6
checkbox input "false"
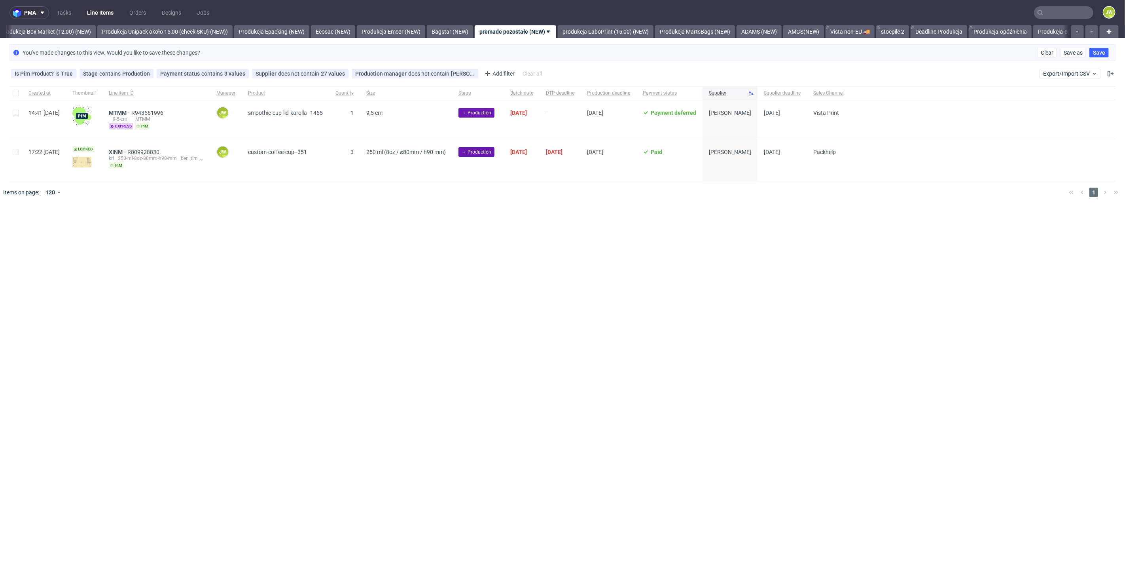
click at [14, 89] on div at bounding box center [15, 92] width 13 height 13
checkbox input "true"
click at [22, 229] on span "Change status" at bounding box center [28, 228] width 37 height 8
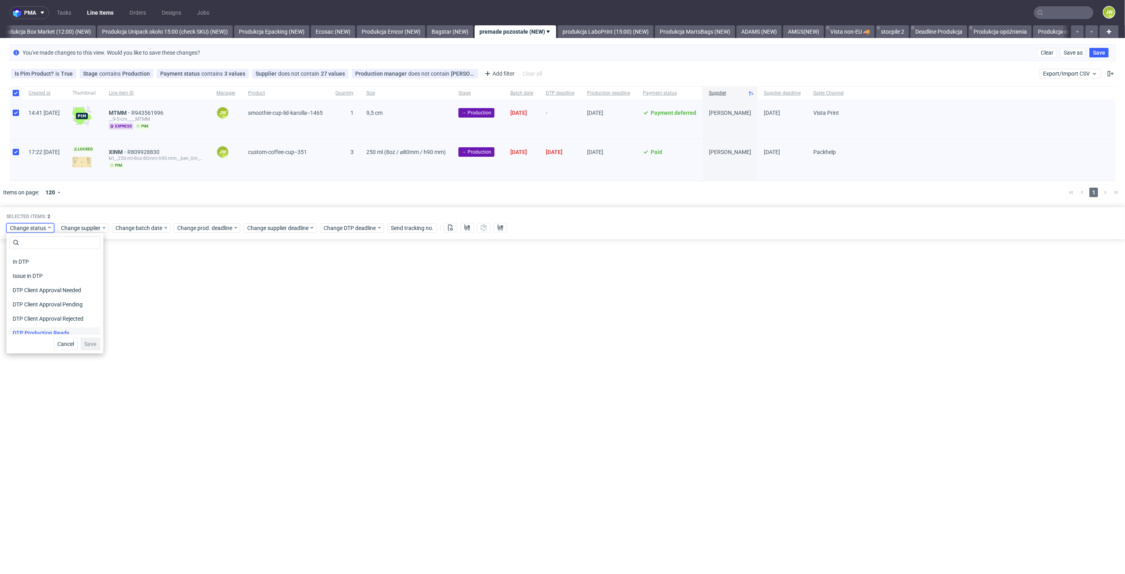
scroll to position [44, 0]
click at [26, 324] on span "In Production" at bounding box center [29, 329] width 40 height 11
drag, startPoint x: 81, startPoint y: 343, endPoint x: 220, endPoint y: 237, distance: 174.6
click at [84, 343] on span "Save" at bounding box center [90, 344] width 12 height 6
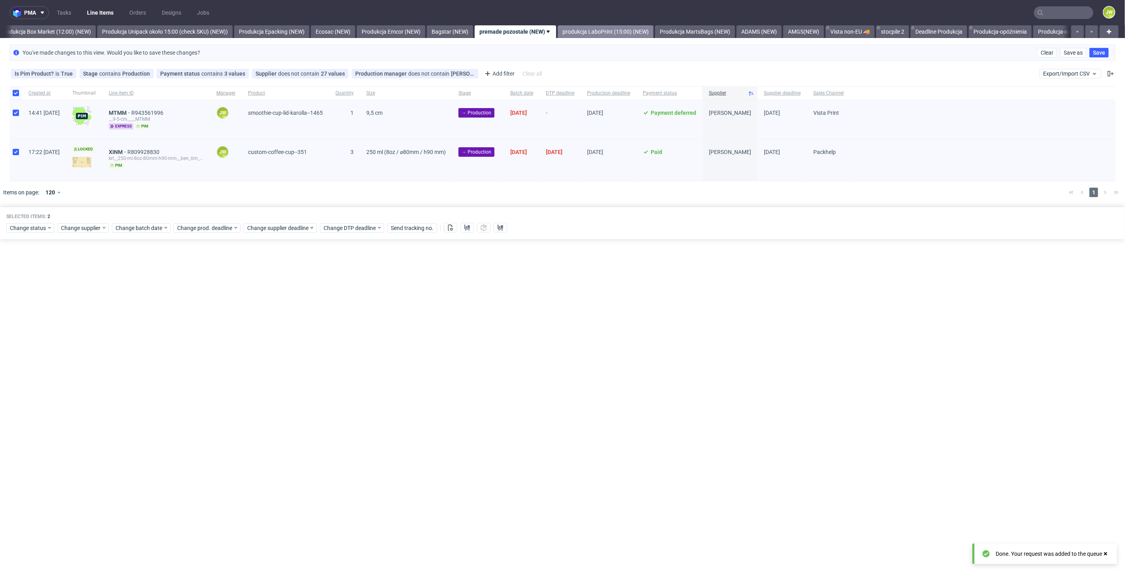
click at [607, 31] on link "produkcja LaboPrint (15:00) (NEW)" at bounding box center [606, 31] width 96 height 13
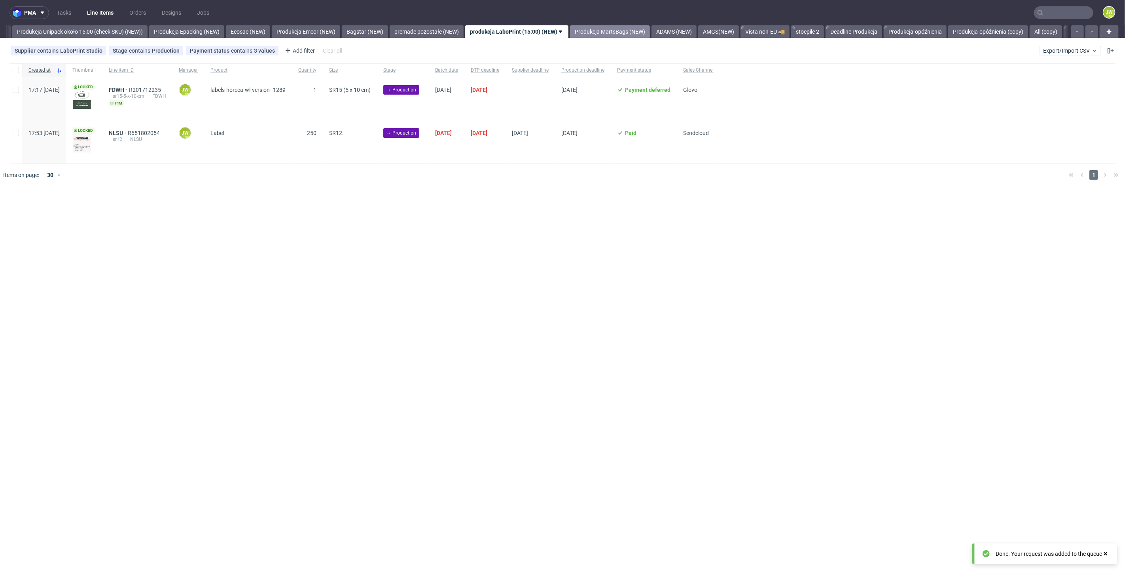
scroll to position [0, 1451]
click at [447, 31] on link "premade pozostałe (NEW)" at bounding box center [425, 31] width 74 height 13
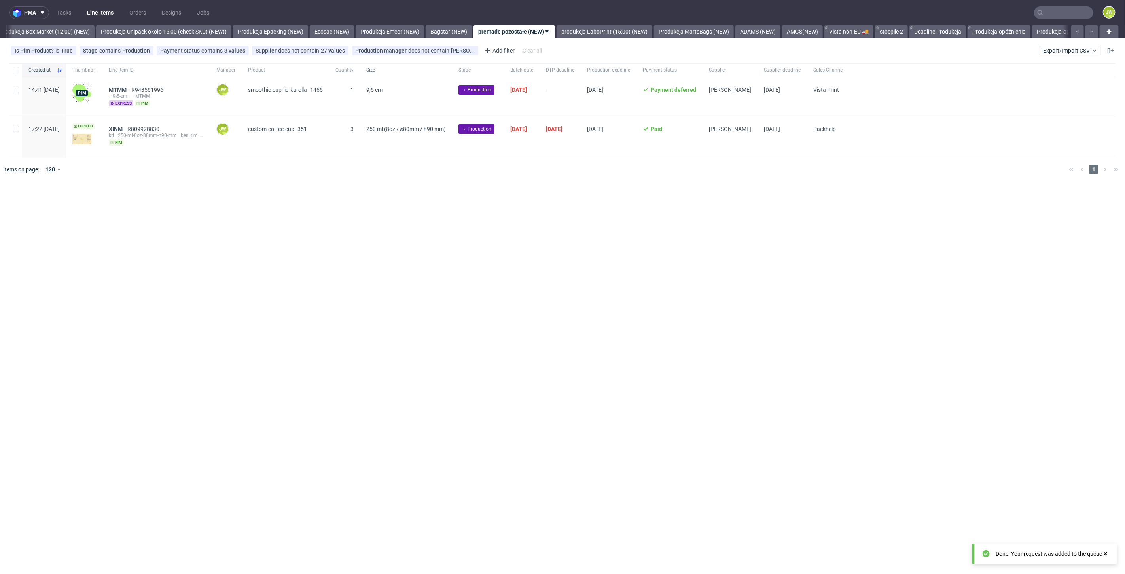
scroll to position [0, 1365]
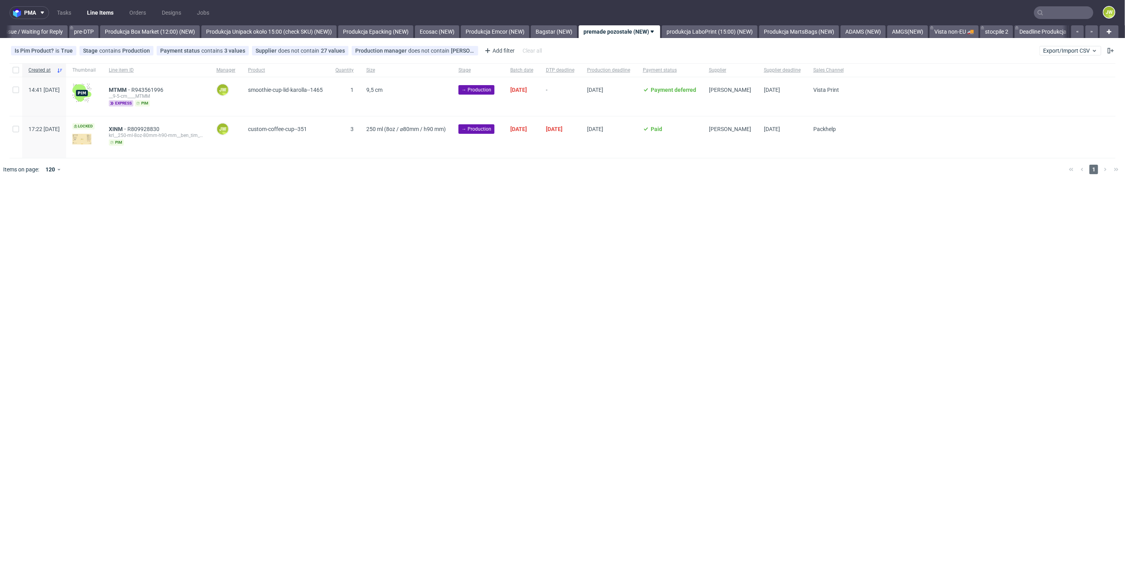
scroll to position [0, 1314]
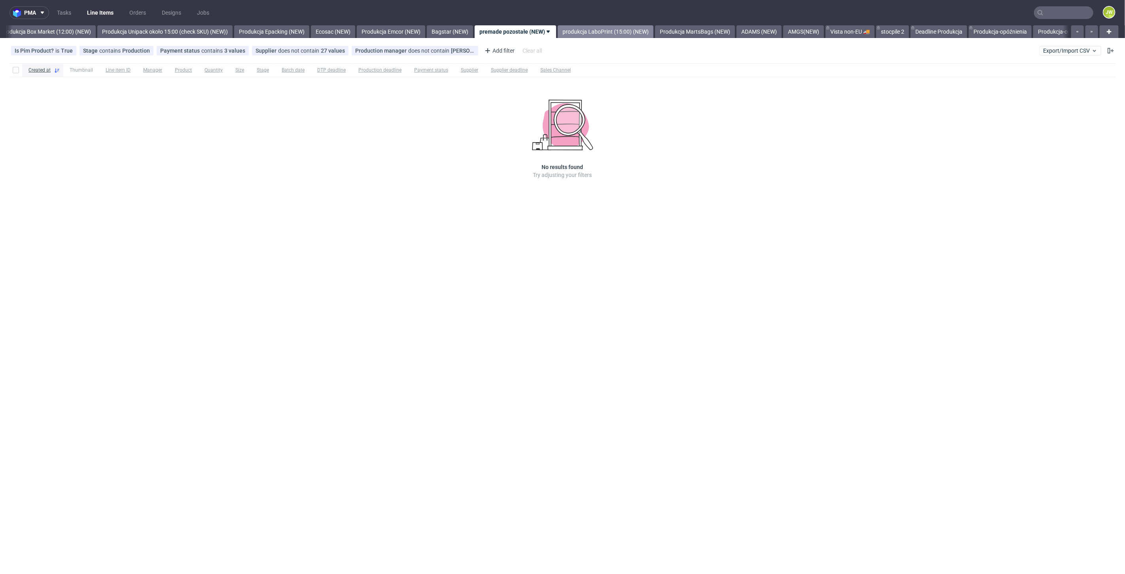
click at [620, 36] on link "produkcja LaboPrint (15:00) (NEW)" at bounding box center [606, 31] width 96 height 13
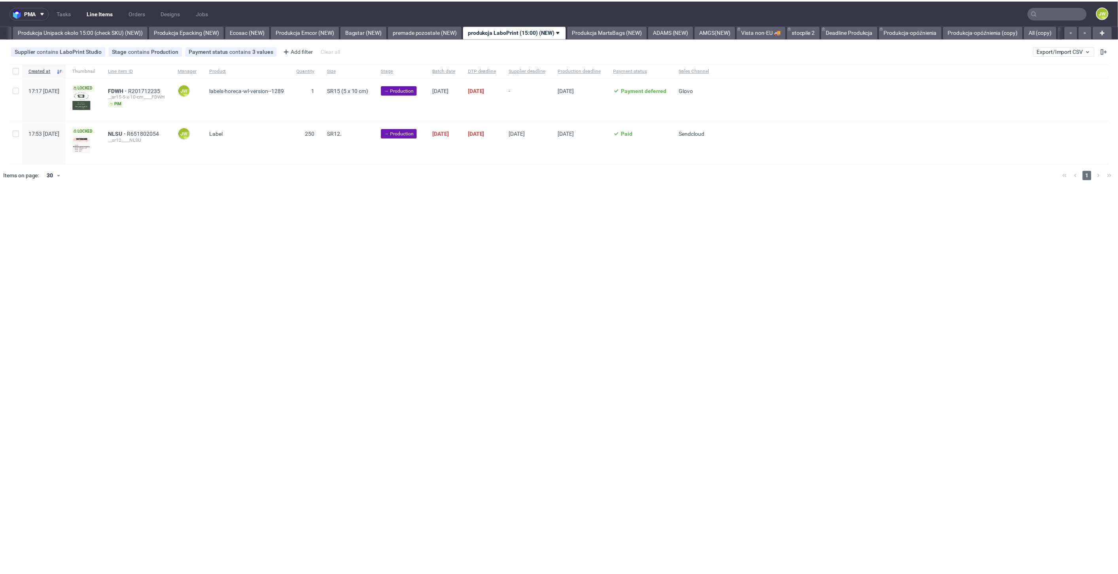
scroll to position [0, 1451]
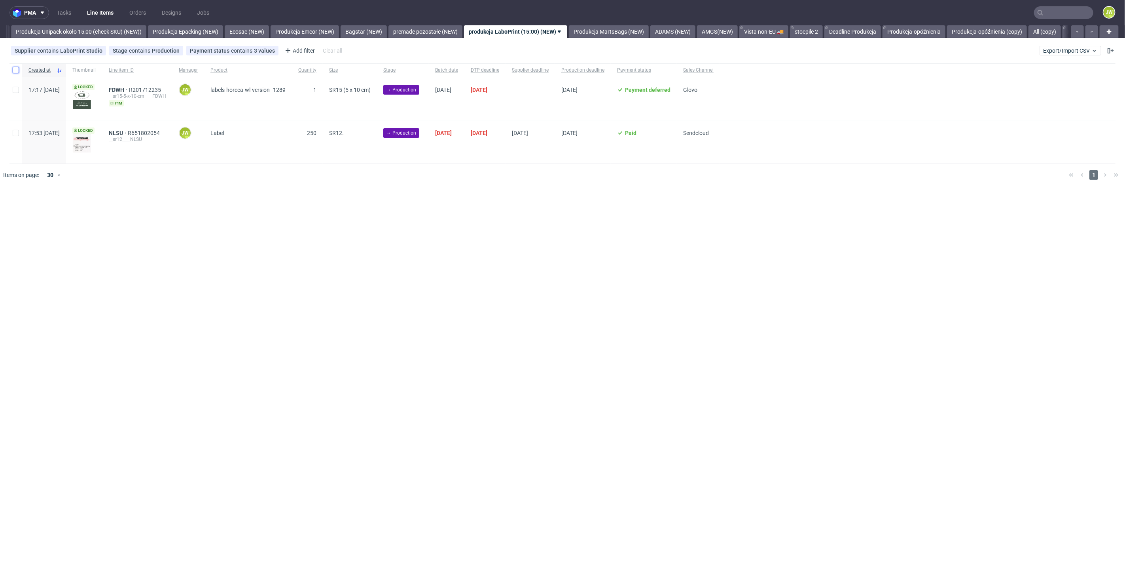
click at [16, 67] on input "checkbox" at bounding box center [16, 70] width 6 height 6
checkbox input "true"
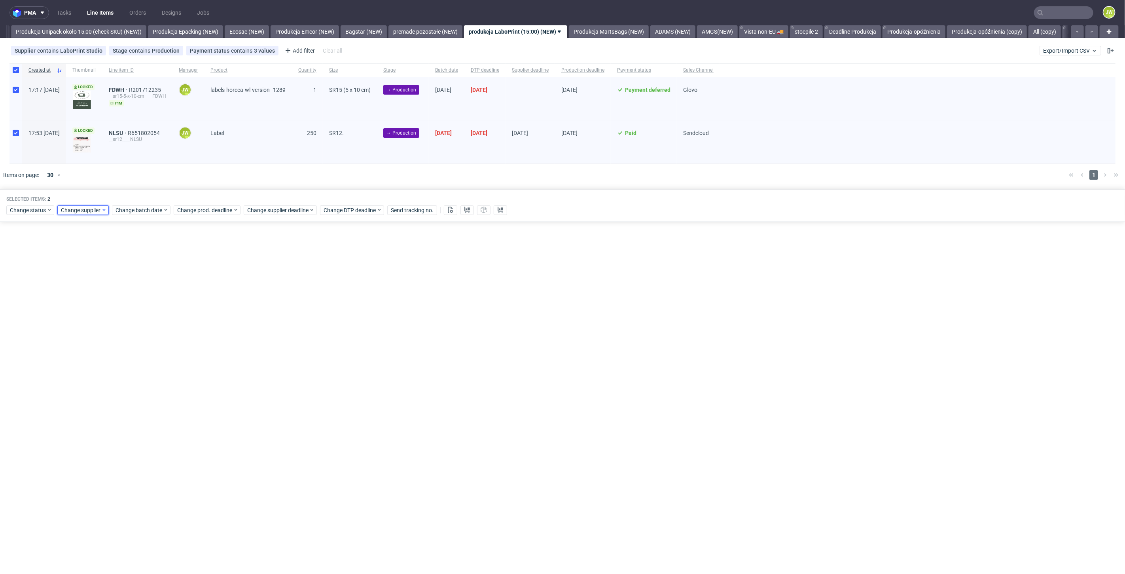
click at [79, 210] on span "Change supplier" at bounding box center [81, 210] width 40 height 8
click at [143, 207] on span "Change batch date" at bounding box center [138, 210] width 47 height 8
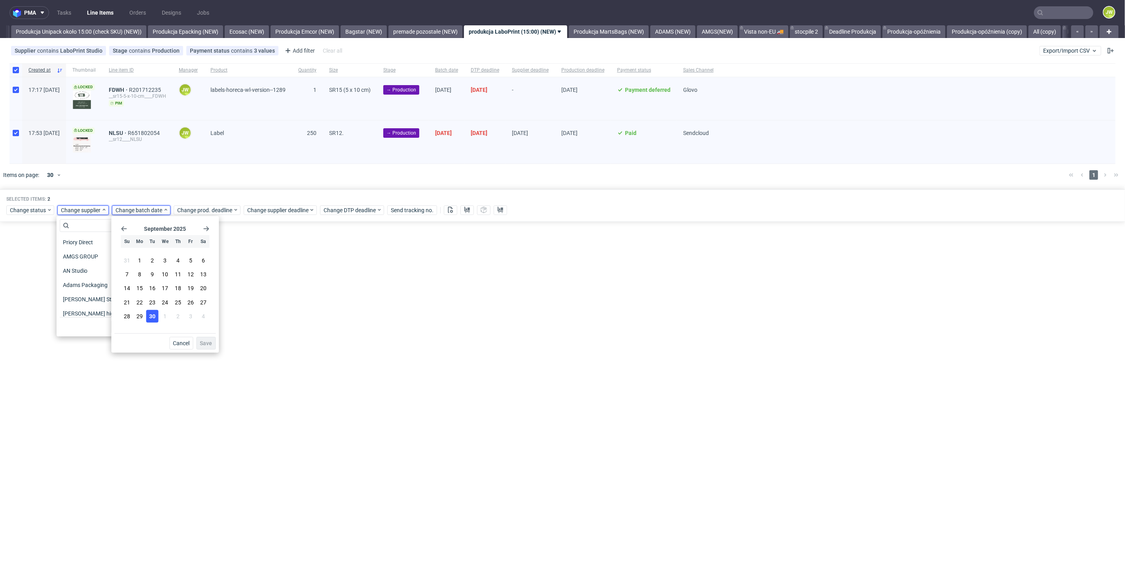
click at [153, 319] on span "30" at bounding box center [152, 316] width 6 height 8
click at [199, 338] on button "Save" at bounding box center [205, 343] width 19 height 13
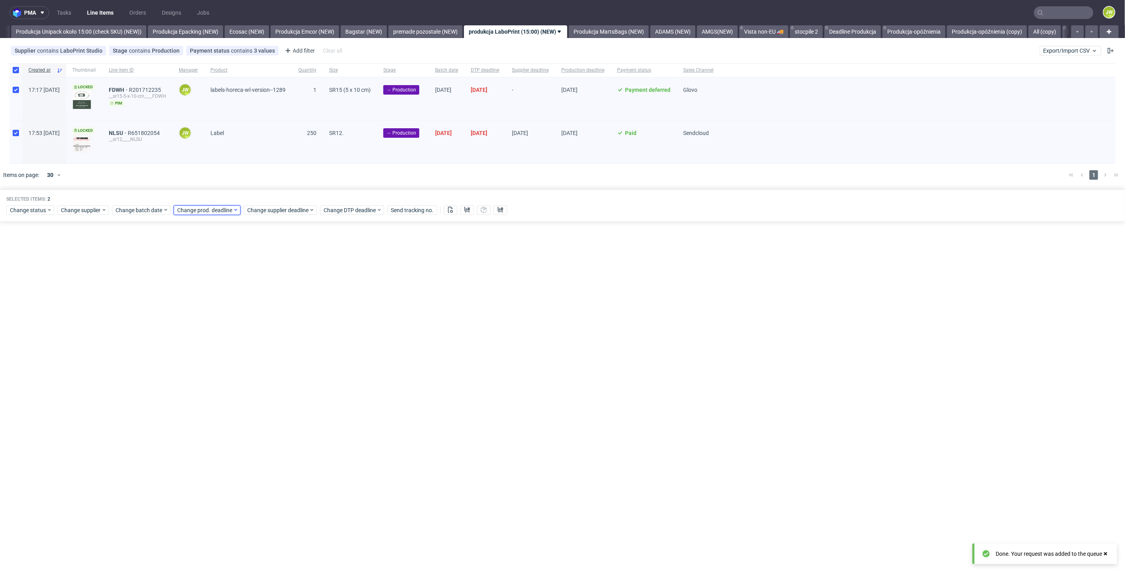
click at [182, 213] on span "Change prod. deadline" at bounding box center [205, 210] width 56 height 8
click at [225, 314] on span "1" at bounding box center [226, 316] width 3 height 8
click at [269, 224] on div "September 2025 Su Mo Tu We Th Fr Sa 31 1 2 3 4 5 6 7 8 9 10 11 12 13 14 15 16 1…" at bounding box center [226, 276] width 101 height 114
click at [268, 227] on use "Go forward 1 month" at bounding box center [268, 228] width 6 height 5
click at [214, 273] on span "7" at bounding box center [213, 274] width 3 height 8
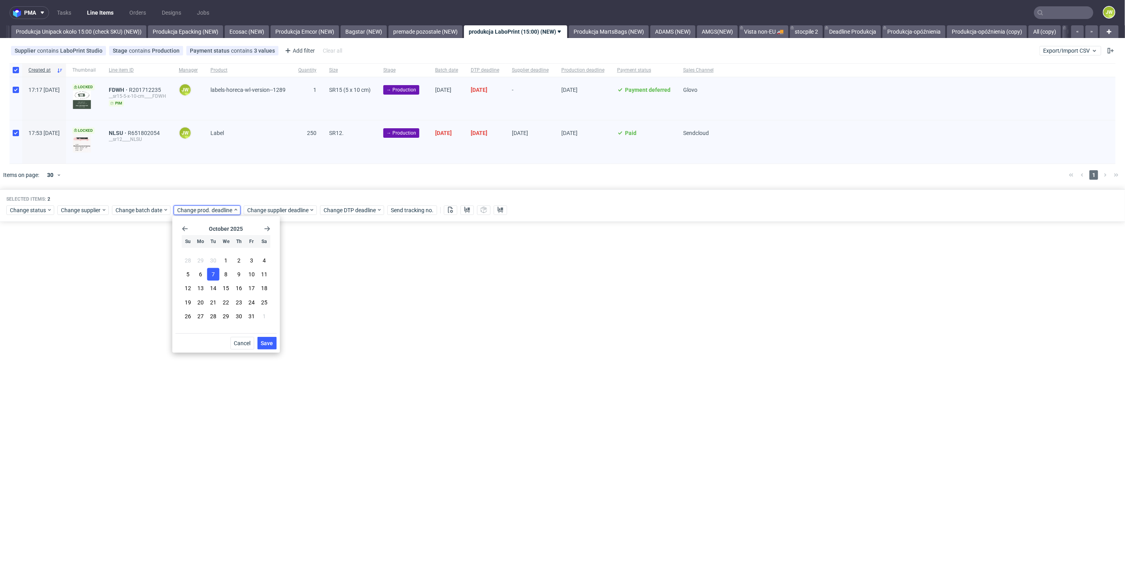
drag, startPoint x: 263, startPoint y: 344, endPoint x: 271, endPoint y: 248, distance: 96.9
click at [263, 344] on span "Save" at bounding box center [267, 343] width 12 height 6
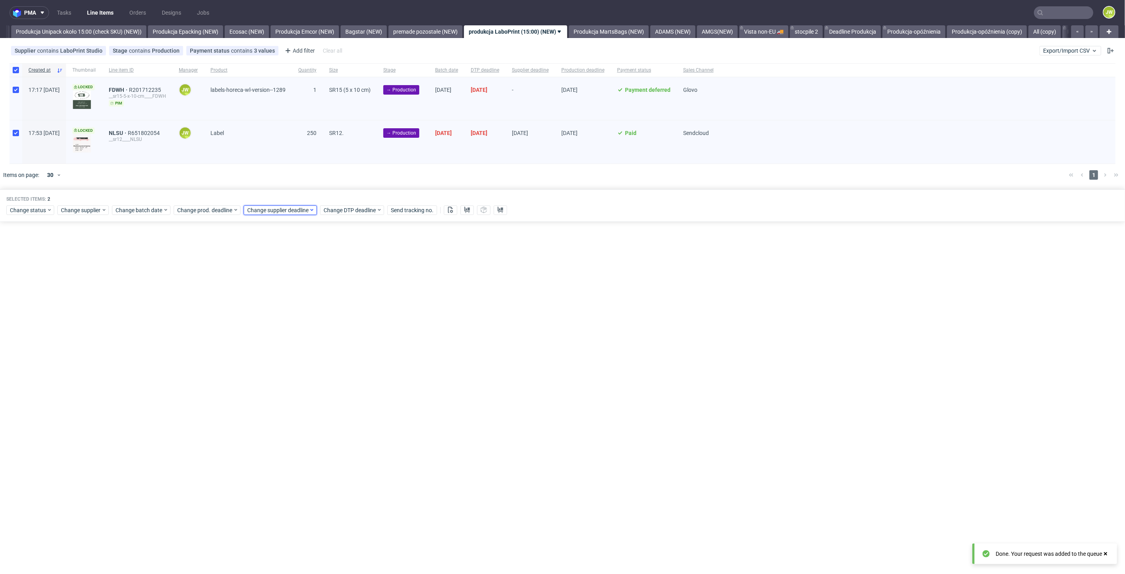
click at [268, 212] on span "Change supplier deadline" at bounding box center [278, 210] width 62 height 8
click at [336, 231] on icon "Go forward 1 month" at bounding box center [337, 228] width 6 height 6
click at [289, 278] on button "7" at bounding box center [283, 274] width 12 height 13
click at [332, 343] on span "Save" at bounding box center [337, 343] width 12 height 6
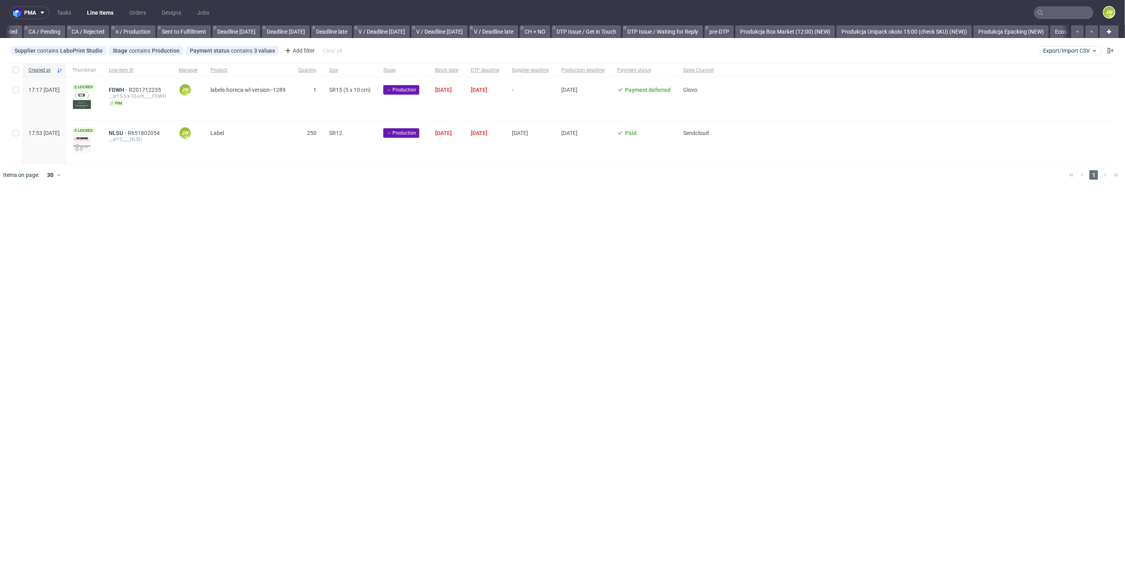
scroll to position [0, 929]
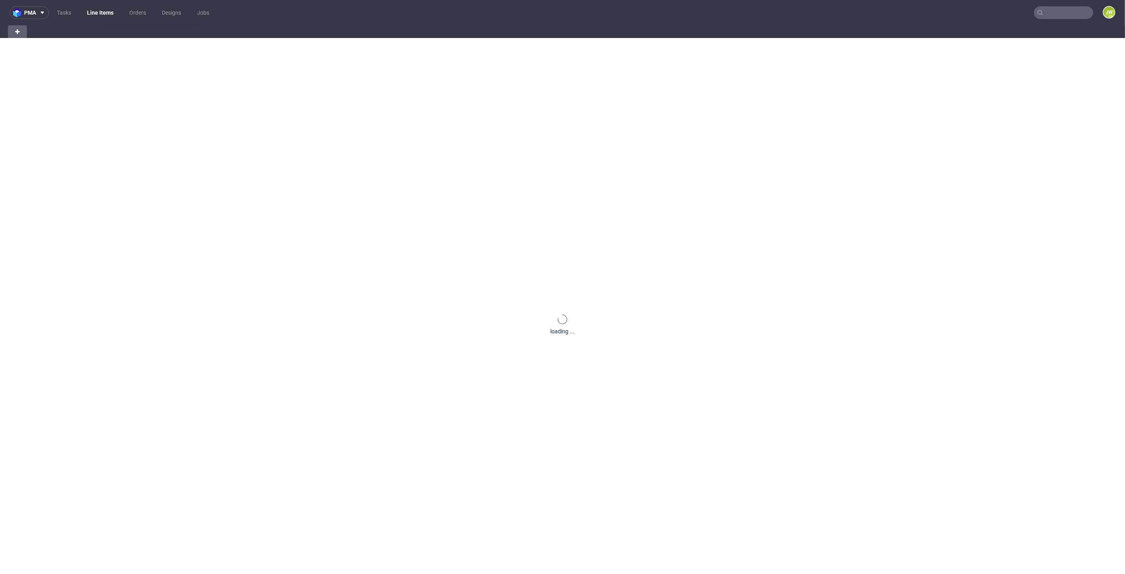
scroll to position [0, 21]
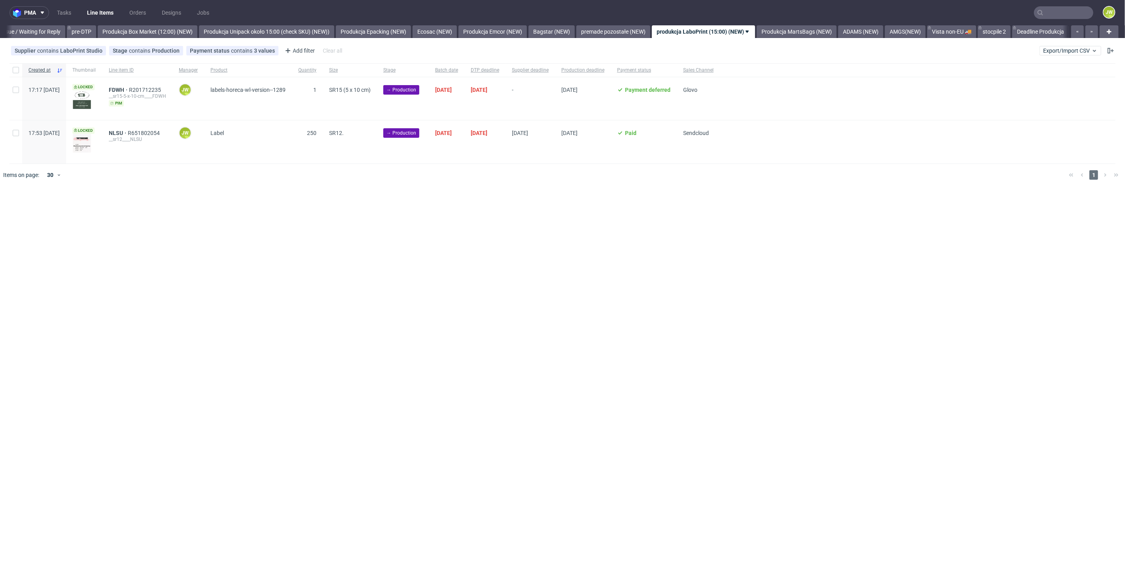
scroll to position [0, 1327]
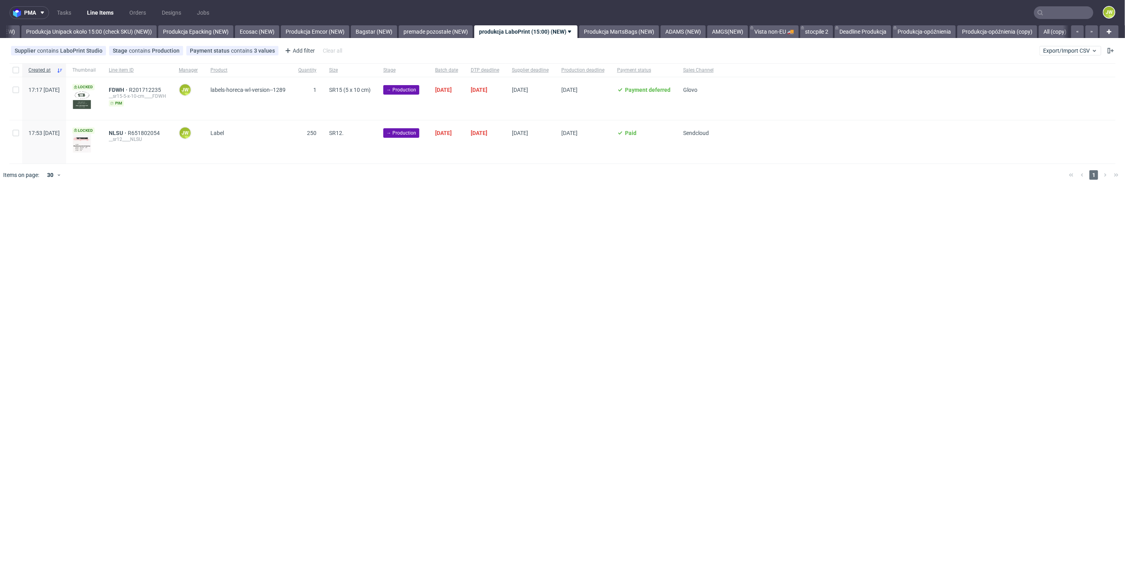
drag, startPoint x: 451, startPoint y: 203, endPoint x: 450, endPoint y: 193, distance: 10.0
click at [450, 202] on div "pma Tasks Line Items Orders Designs Jobs JW All DTP Late Shipped Shipments DTP …" at bounding box center [562, 287] width 1125 height 574
drag, startPoint x: 330, startPoint y: 238, endPoint x: 327, endPoint y: 234, distance: 5.3
click at [329, 238] on div "pma Tasks Line Items Orders Designs Jobs JW All DTP Late Shipped Shipments DTP …" at bounding box center [562, 287] width 1125 height 574
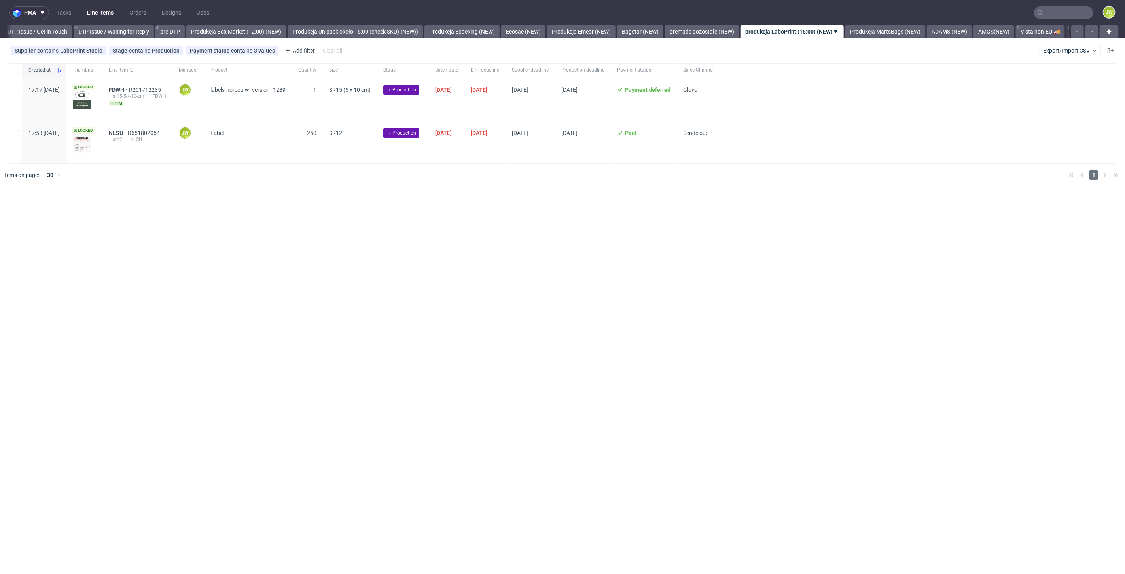
scroll to position [0, 1365]
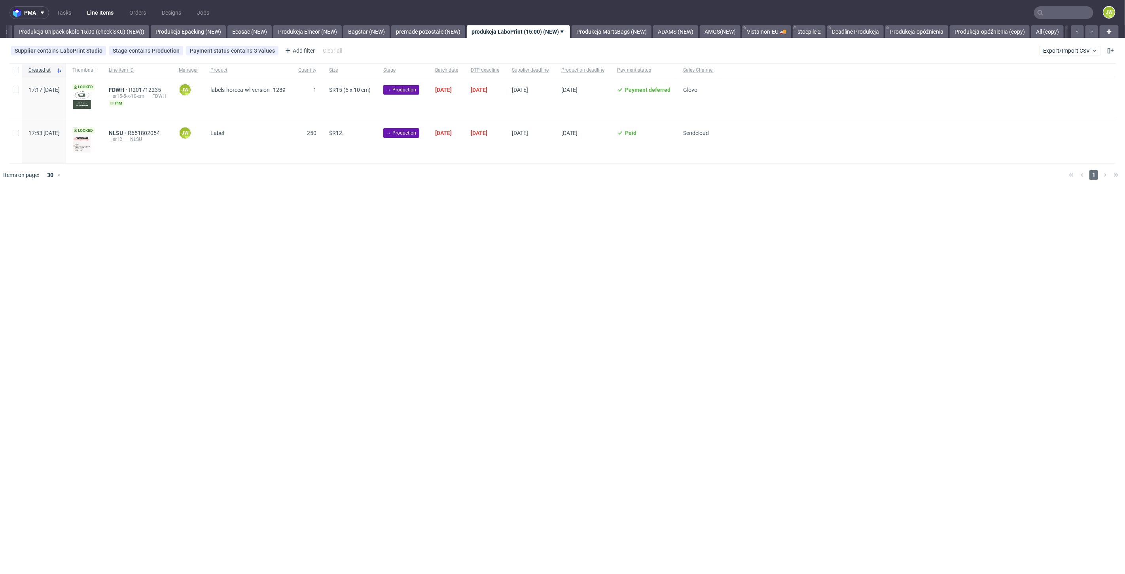
scroll to position [0, 1451]
click at [17, 72] on input "checkbox" at bounding box center [16, 70] width 6 height 6
checkbox input "true"
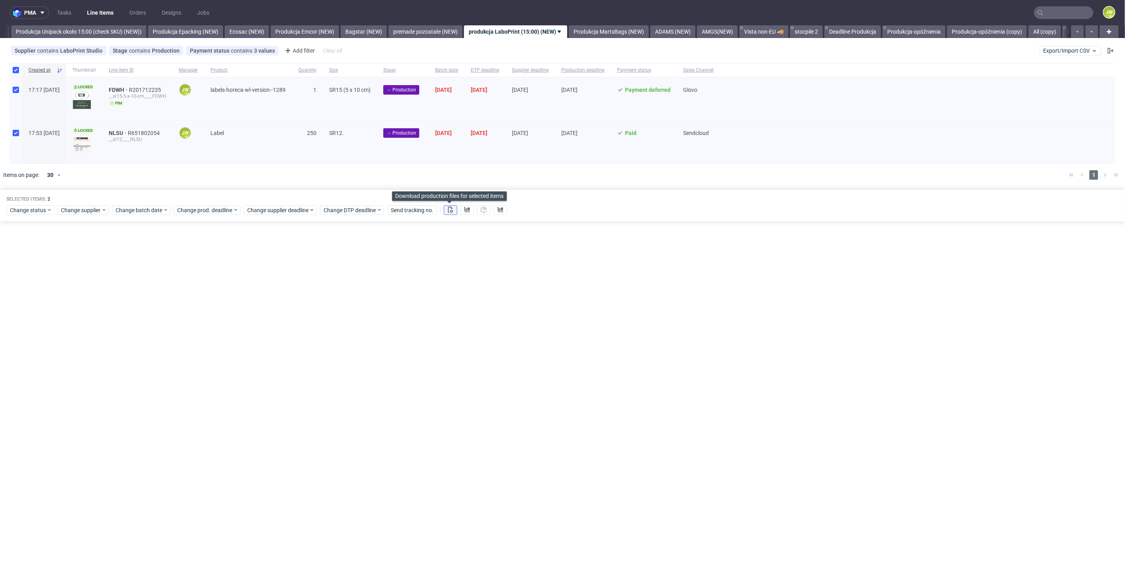
click at [453, 209] on button at bounding box center [450, 209] width 13 height 9
click at [466, 209] on use at bounding box center [467, 209] width 6 height 6
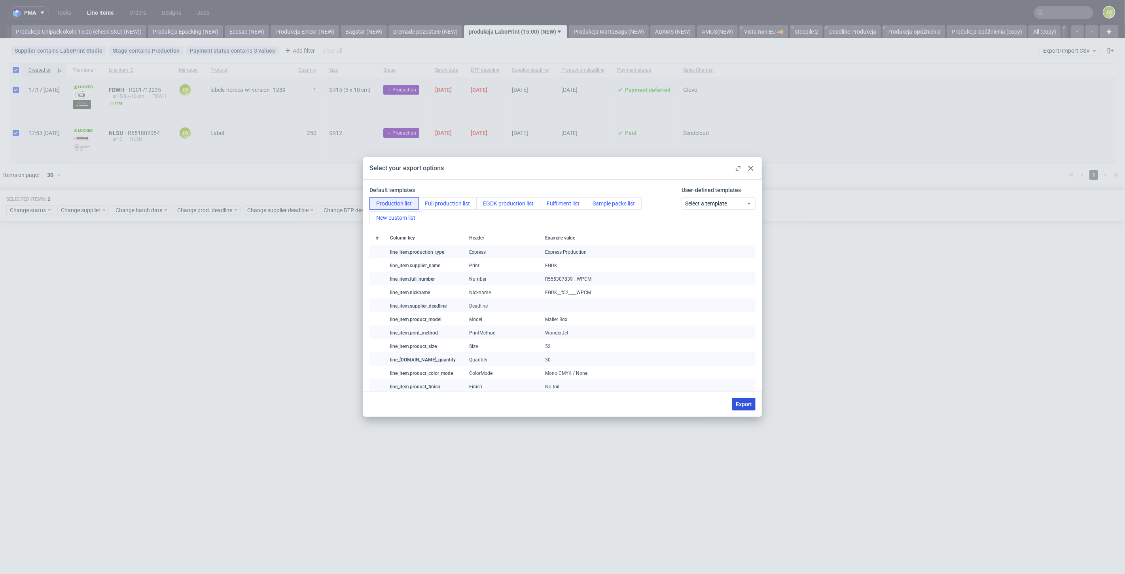
drag, startPoint x: 744, startPoint y: 407, endPoint x: 714, endPoint y: 452, distance: 53.3
click at [744, 407] on button "Export" at bounding box center [743, 403] width 23 height 13
checkbox input "false"
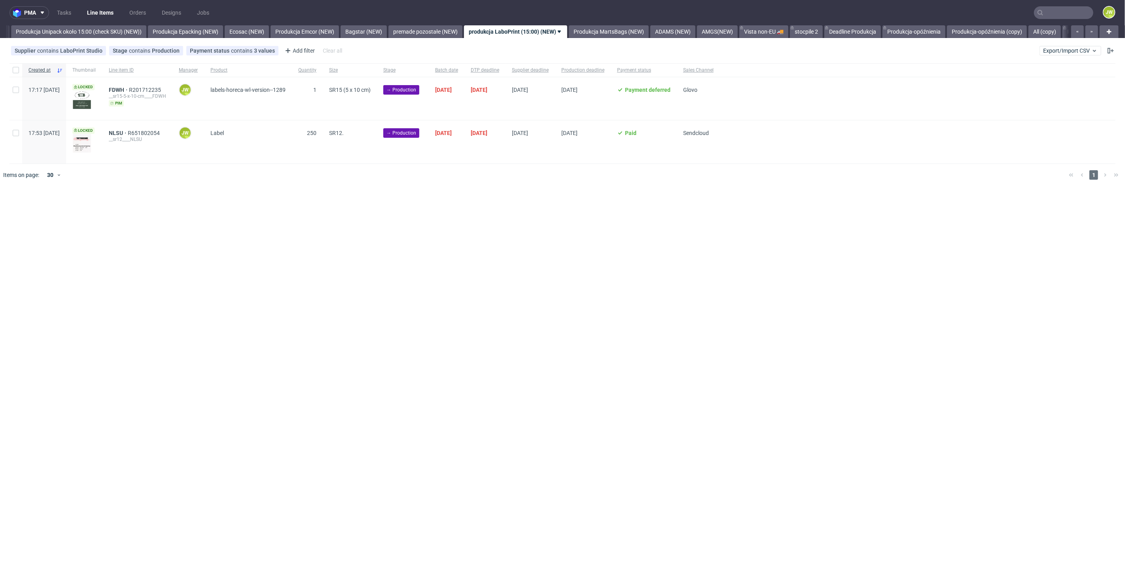
drag, startPoint x: 409, startPoint y: 291, endPoint x: 332, endPoint y: 233, distance: 96.7
click at [409, 291] on div "pma Tasks Line Items Orders Designs Jobs JW All DTP Late Shipped Shipments DTP …" at bounding box center [562, 287] width 1125 height 574
click at [16, 72] on input "checkbox" at bounding box center [16, 70] width 6 height 6
checkbox input "true"
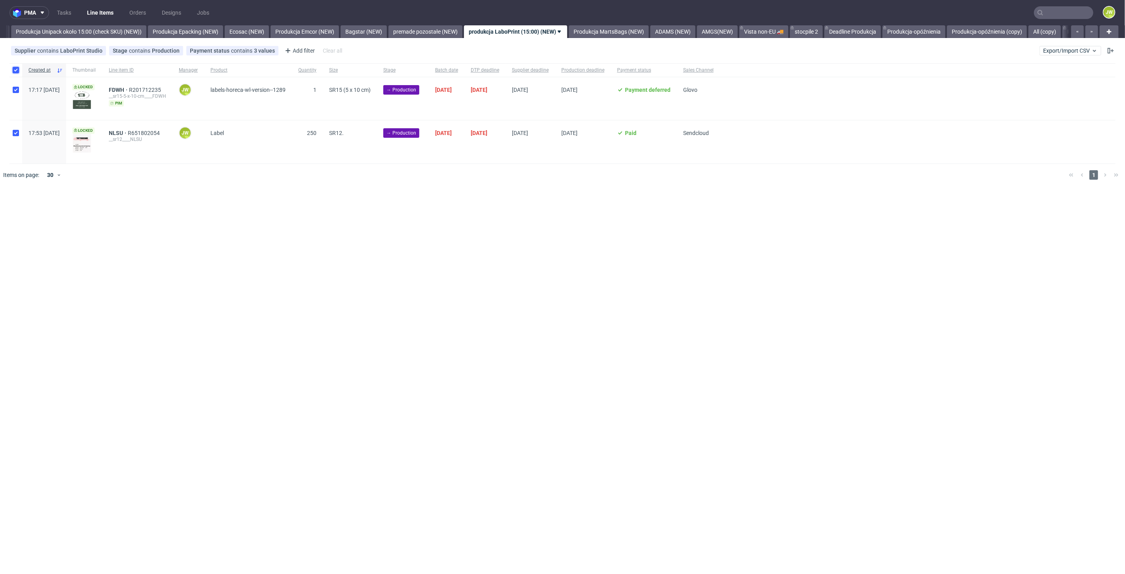
checkbox input "true"
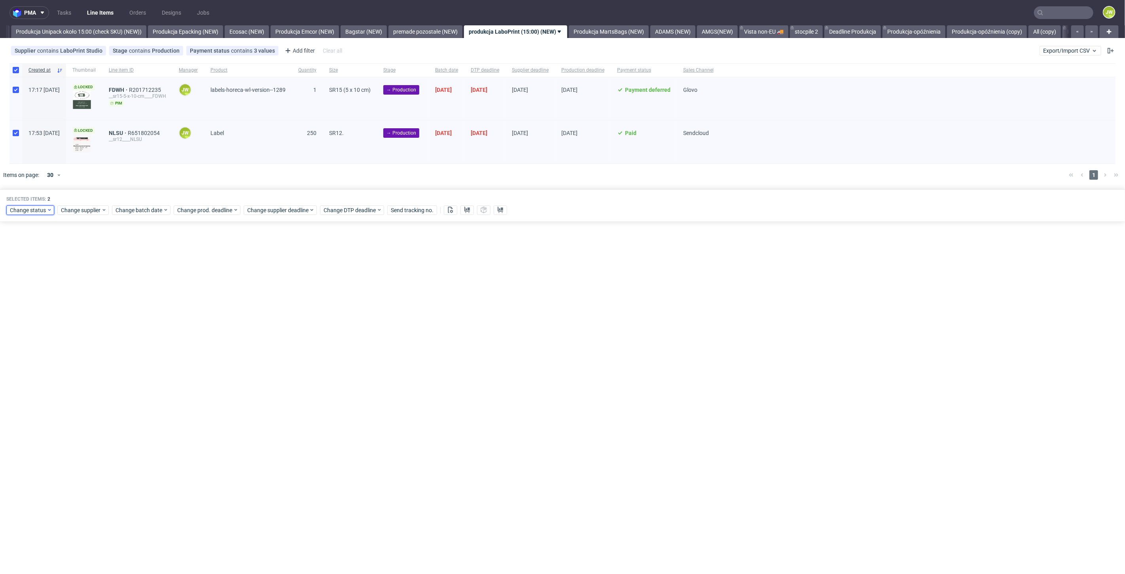
click at [26, 206] on span "Change status" at bounding box center [28, 210] width 37 height 8
click at [17, 271] on span "In Production" at bounding box center [29, 268] width 40 height 11
click at [85, 322] on button "Save" at bounding box center [90, 326] width 19 height 13
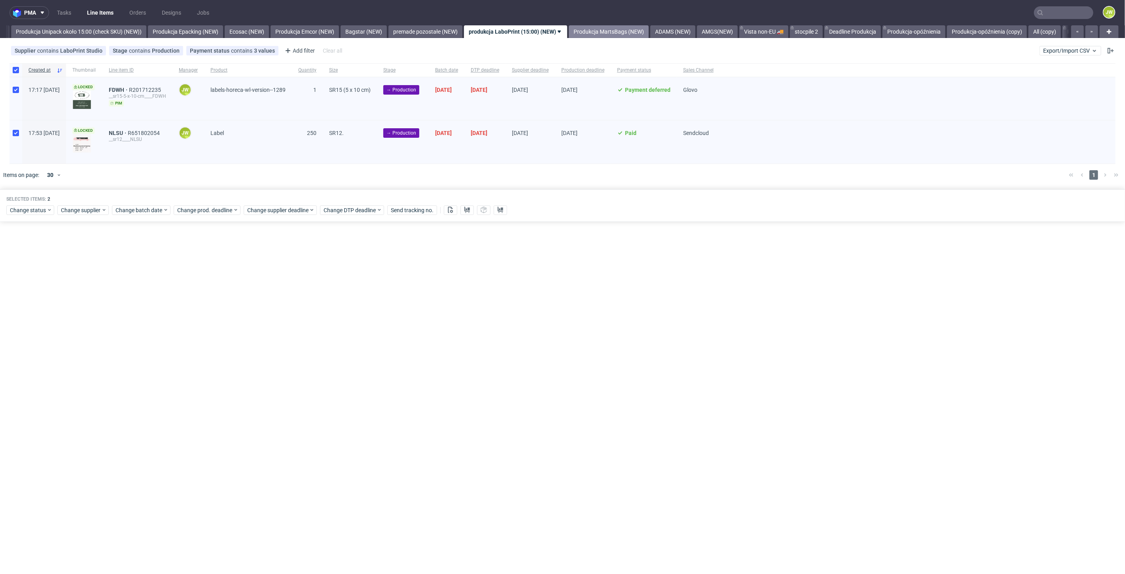
click at [645, 30] on link "Produkcja MartsBags (NEW)" at bounding box center [609, 31] width 80 height 13
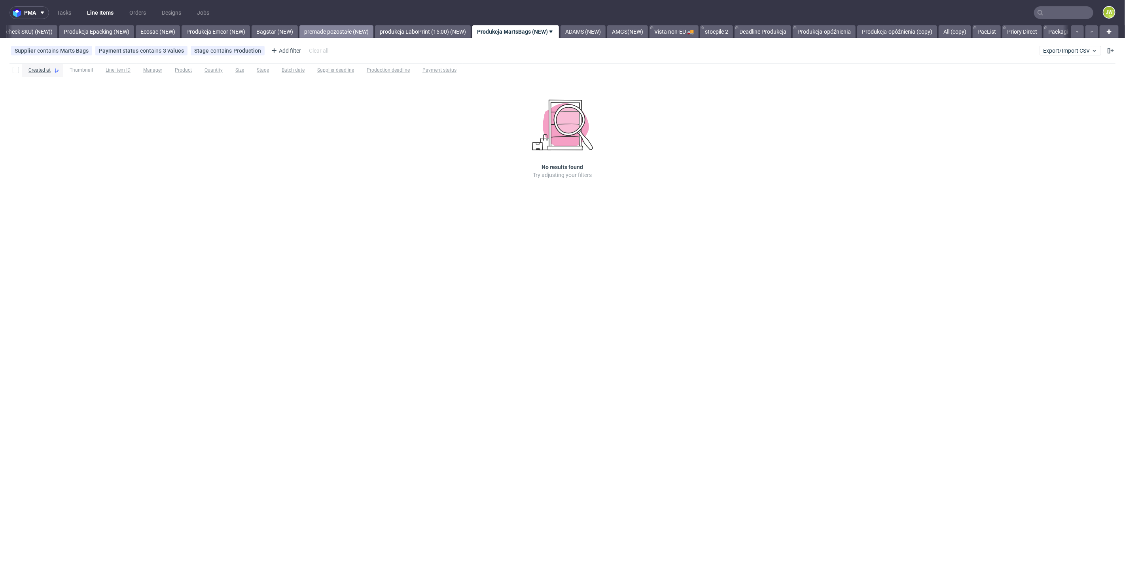
click at [365, 30] on link "premade pozostałe (NEW)" at bounding box center [336, 31] width 74 height 13
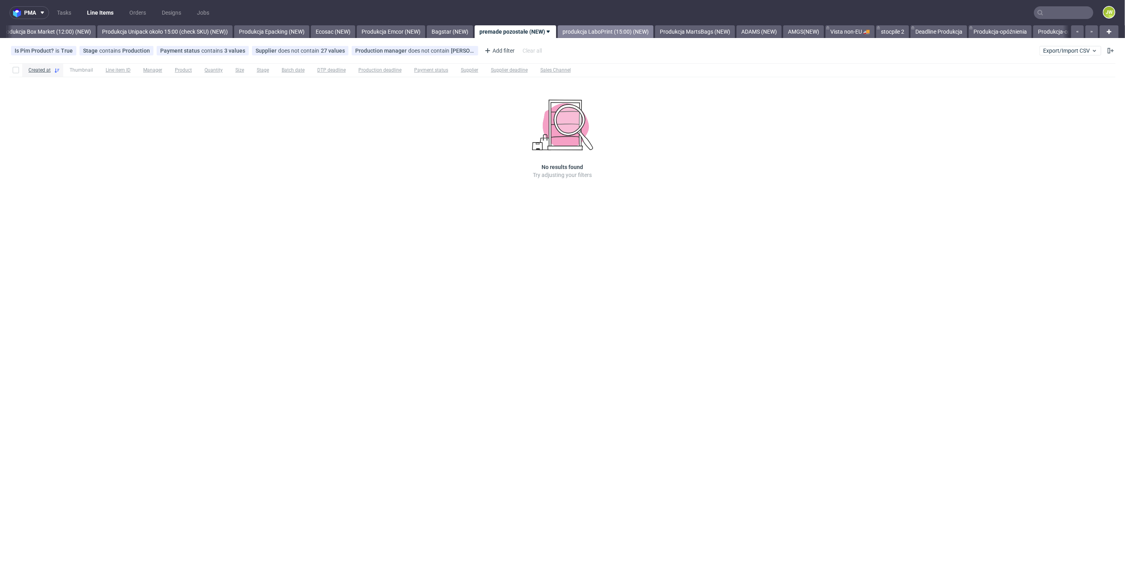
click at [609, 34] on link "produkcja LaboPrint (15:00) (NEW)" at bounding box center [606, 31] width 96 height 13
click at [602, 31] on link "Produkcja MartsBags (NEW)" at bounding box center [609, 31] width 80 height 13
click at [591, 32] on link "ADAMS (NEW)" at bounding box center [582, 31] width 45 height 13
click at [583, 31] on link "AMGS(NEW)" at bounding box center [563, 31] width 41 height 13
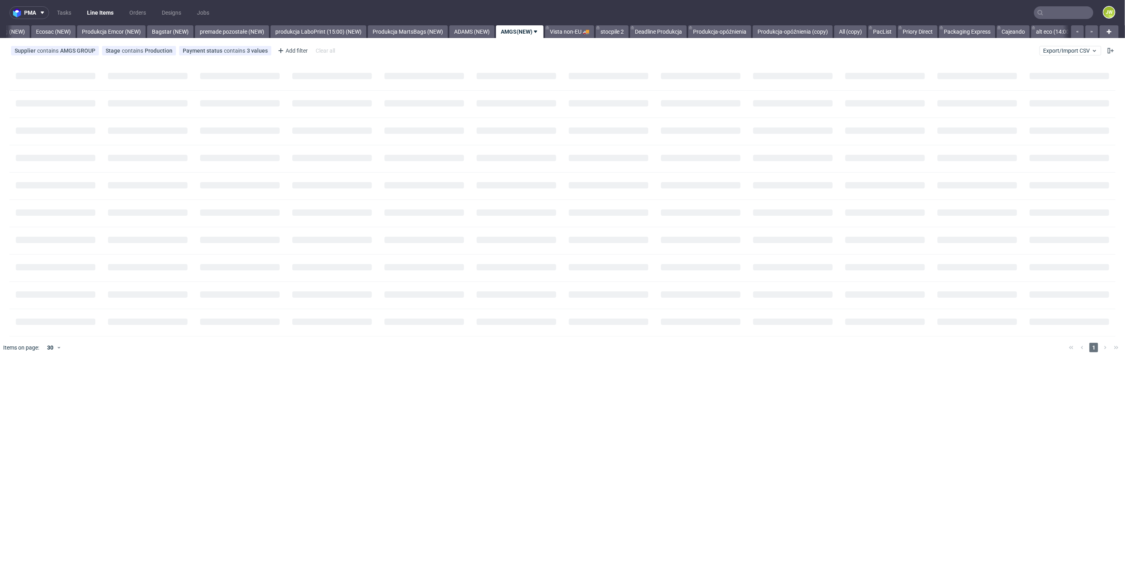
scroll to position [0, 1649]
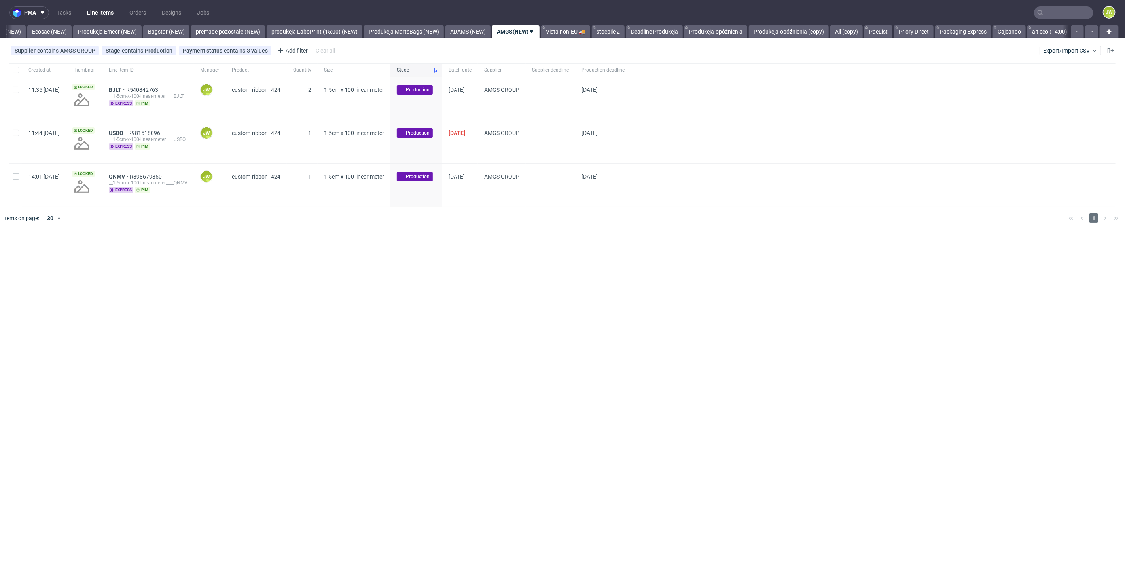
drag, startPoint x: 268, startPoint y: 329, endPoint x: 102, endPoint y: 235, distance: 190.4
click at [263, 325] on div "pma Tasks Line Items Orders Designs Jobs JW All DTP Late Shipped Shipments DTP …" at bounding box center [562, 287] width 1125 height 574
click at [17, 70] on input "checkbox" at bounding box center [16, 70] width 6 height 6
checkbox input "true"
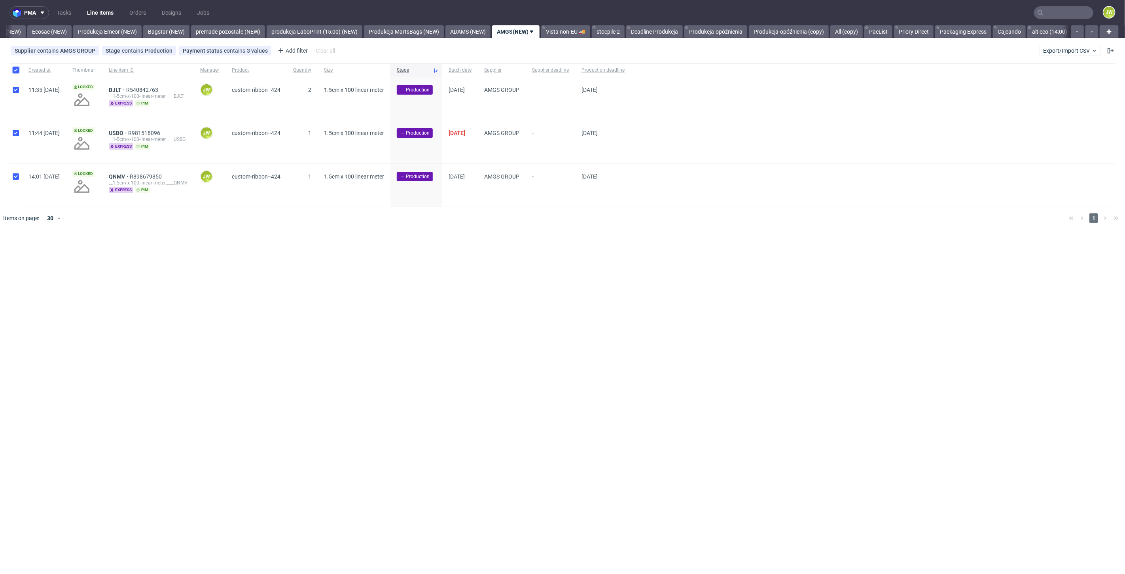
checkbox input "true"
click at [124, 254] on span "Change batch date" at bounding box center [138, 253] width 47 height 8
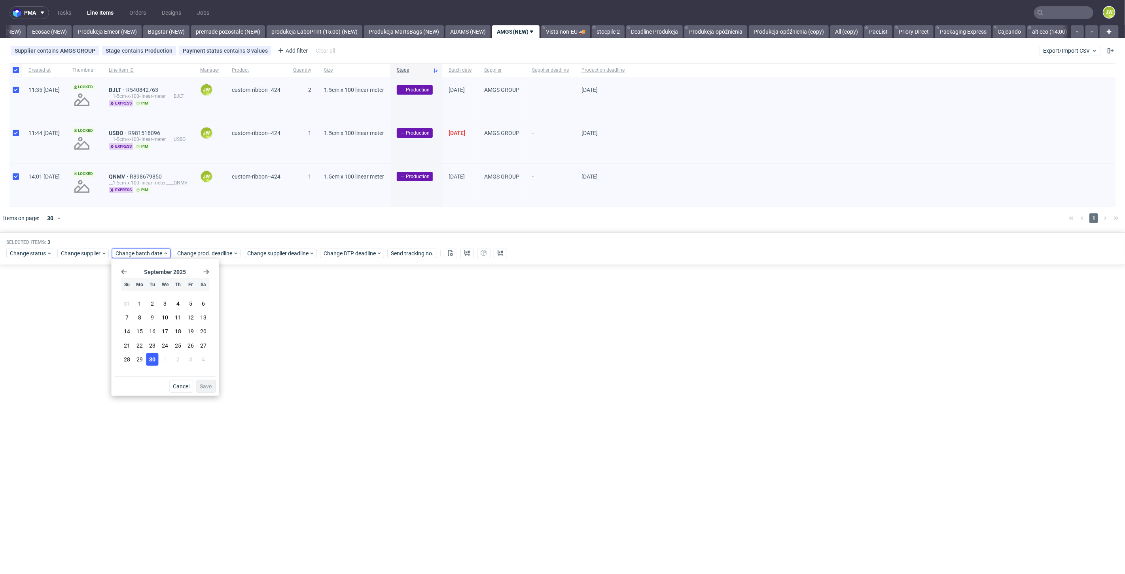
click at [152, 355] on span "30" at bounding box center [152, 359] width 6 height 8
click at [198, 382] on button "Save" at bounding box center [205, 386] width 19 height 13
click at [201, 254] on span "Change prod. deadline" at bounding box center [205, 253] width 56 height 8
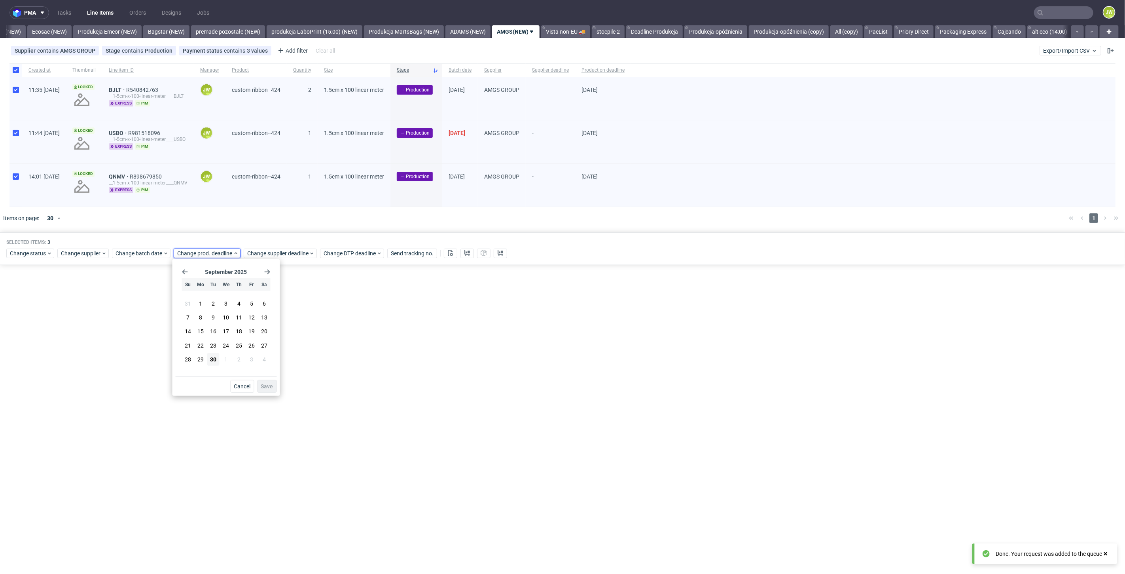
click at [270, 265] on div "September 2025 Su Mo Tu We Th Fr Sa 31 1 2 3 4 5 6 7 8 9 10 11 12 13 14 15 16 1…" at bounding box center [226, 319] width 101 height 114
click at [266, 274] on icon "Go forward 1 month" at bounding box center [267, 272] width 6 height 6
click at [212, 314] on span "7" at bounding box center [213, 317] width 3 height 8
drag, startPoint x: 270, startPoint y: 387, endPoint x: 274, endPoint y: 316, distance: 70.5
click at [270, 386] on span "Save" at bounding box center [267, 386] width 12 height 6
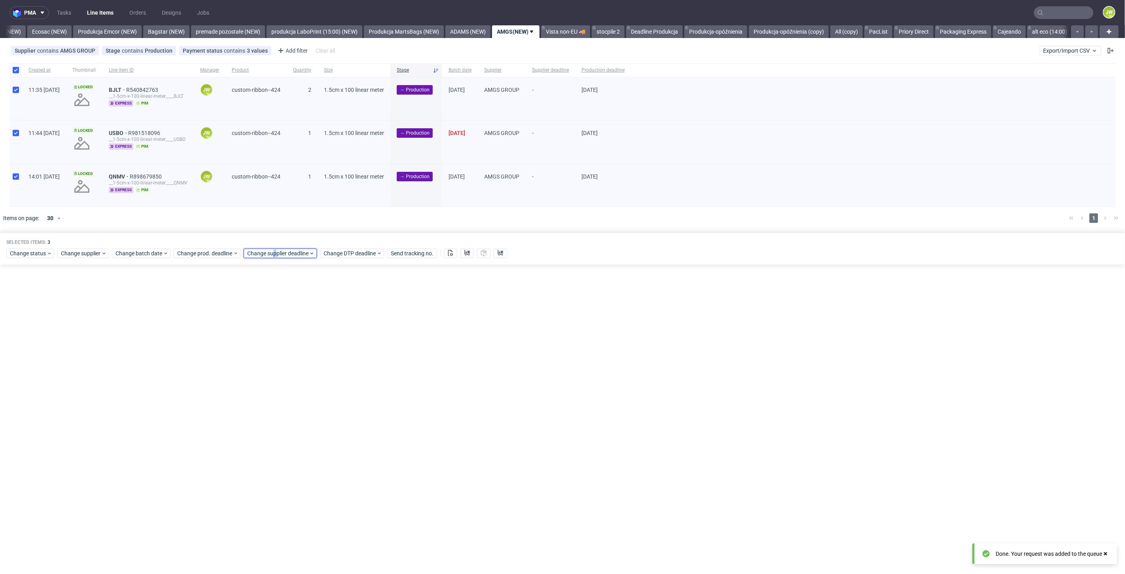
click at [273, 255] on span "Change supplier deadline" at bounding box center [278, 253] width 62 height 8
click at [335, 272] on icon "Go forward 1 month" at bounding box center [337, 272] width 6 height 6
click at [285, 317] on button "7" at bounding box center [283, 317] width 12 height 13
click at [333, 386] on span "Save" at bounding box center [337, 386] width 12 height 6
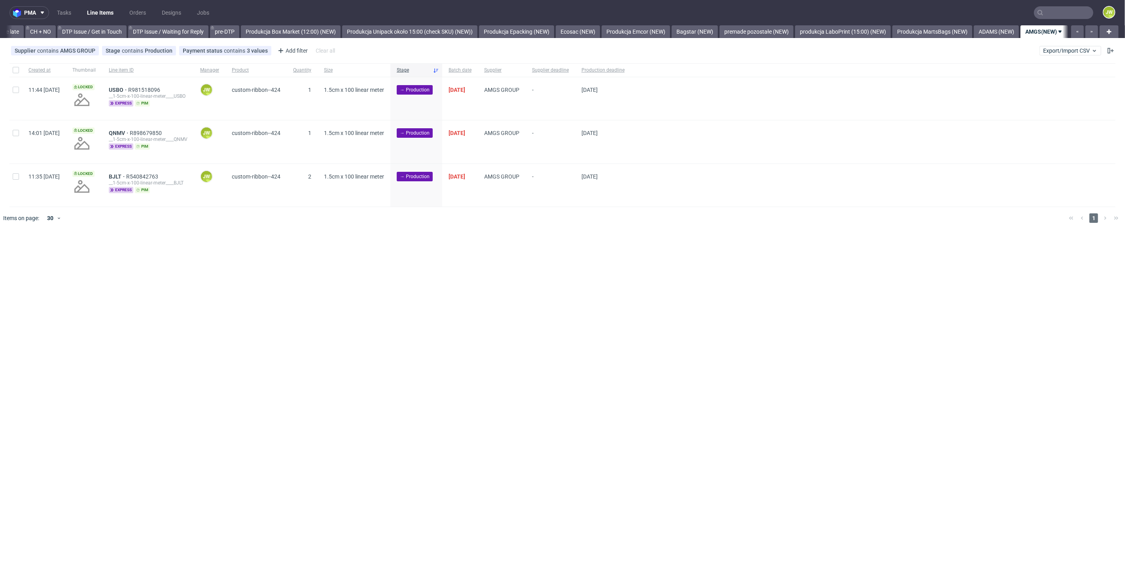
scroll to position [0, 1333]
click at [17, 71] on input "checkbox" at bounding box center [16, 70] width 6 height 6
checkbox input "true"
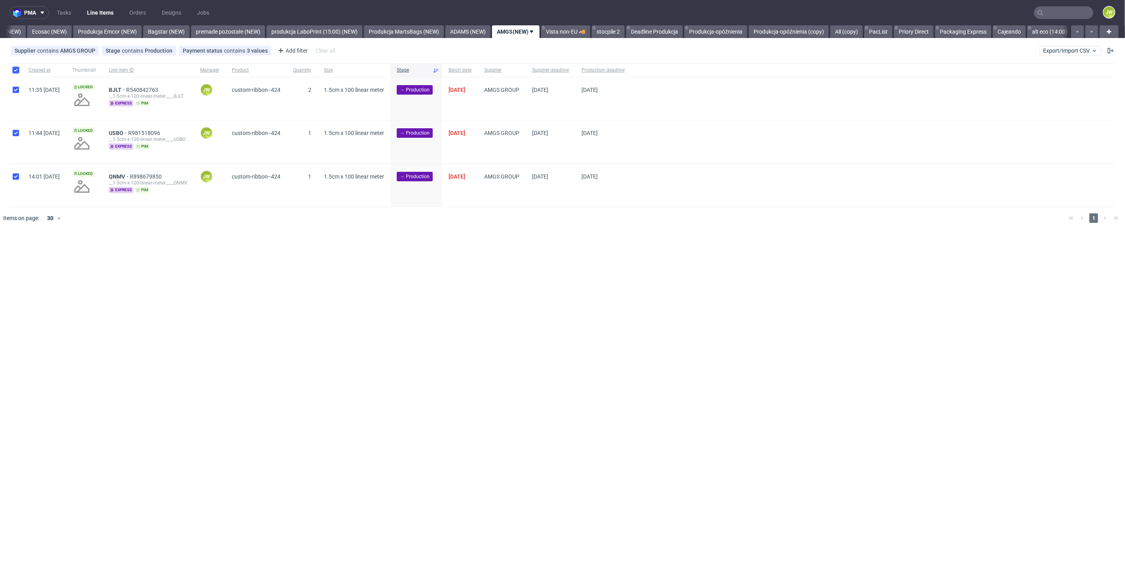
checkbox input "true"
click at [450, 255] on use at bounding box center [450, 253] width 5 height 6
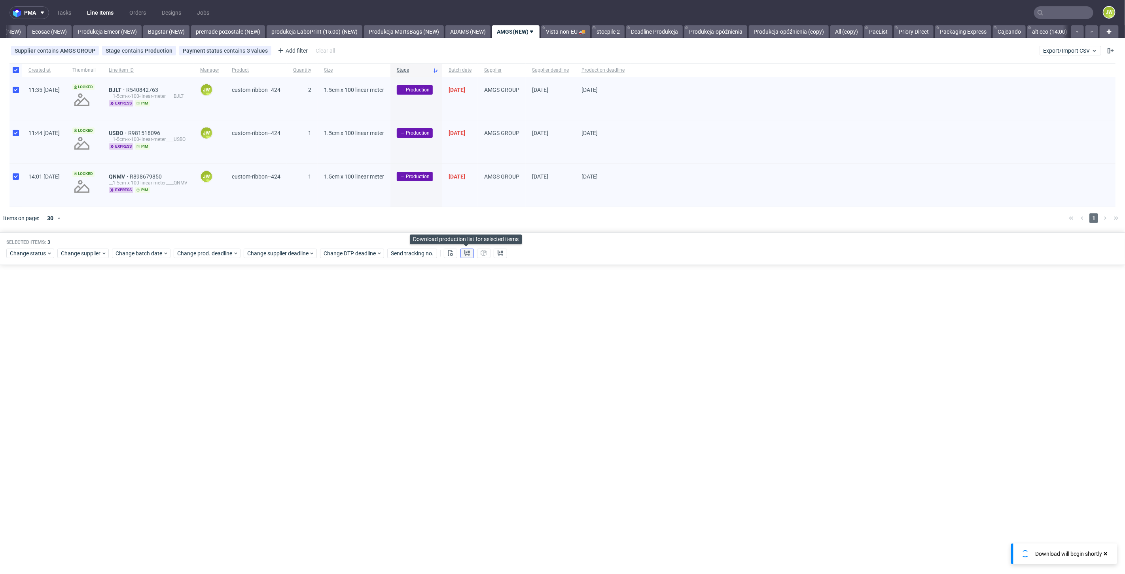
click at [462, 252] on button at bounding box center [466, 252] width 13 height 9
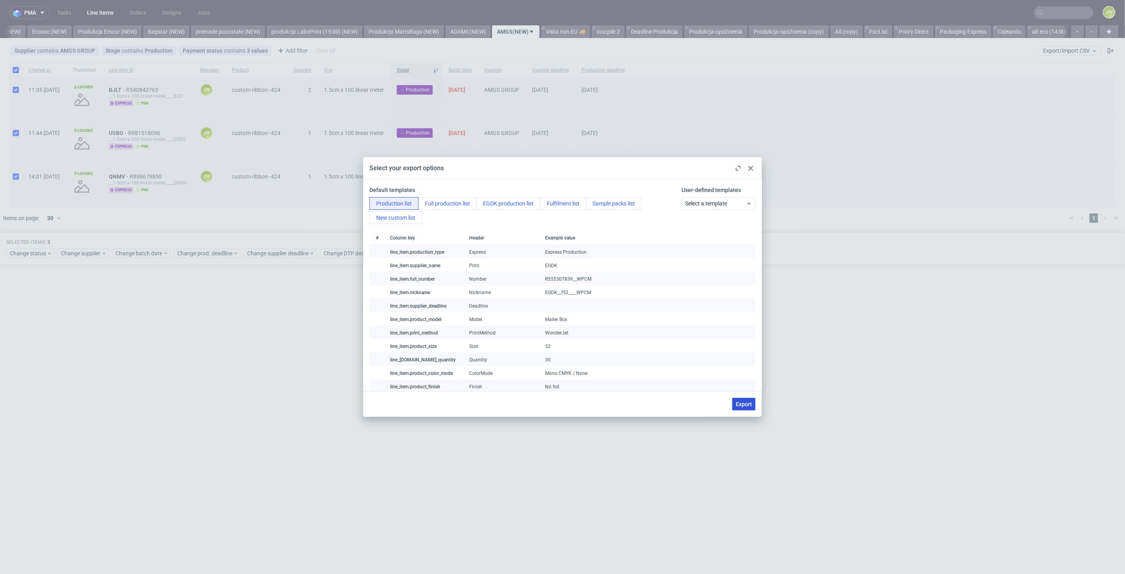
click at [750, 405] on span "Export" at bounding box center [744, 404] width 16 height 6
checkbox input "false"
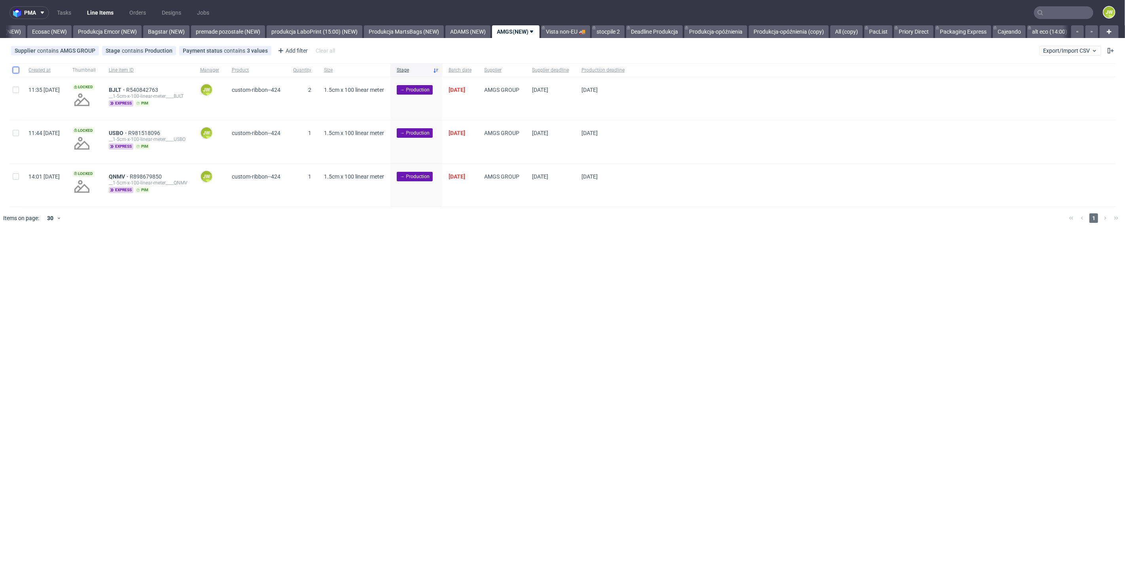
click at [13, 72] on input "checkbox" at bounding box center [16, 70] width 6 height 6
checkbox input "true"
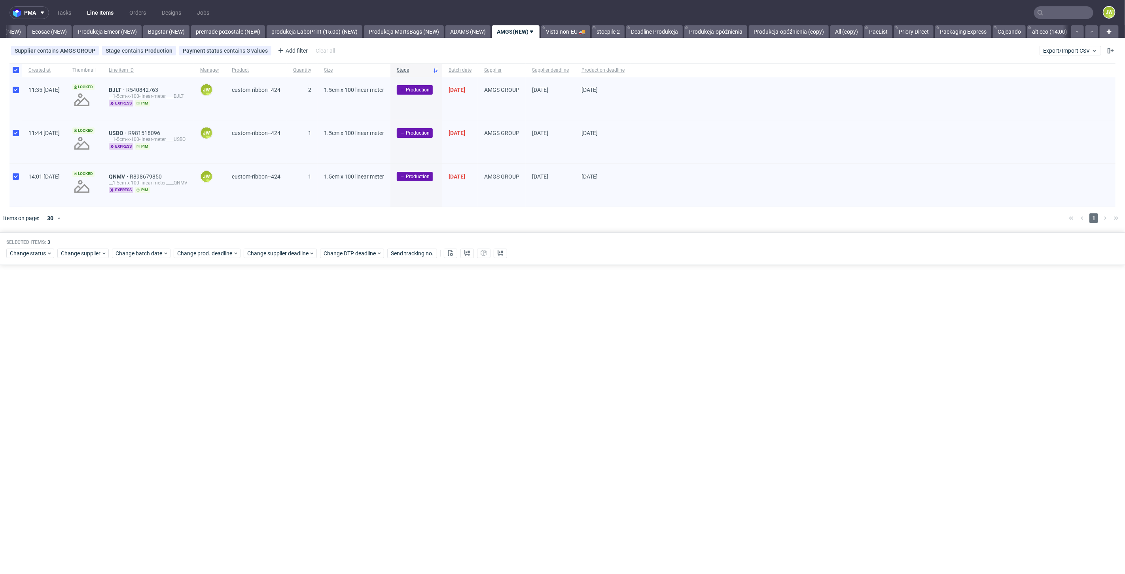
click at [40, 259] on div "Selected items: 3 Change status Change supplier Change batch date Change prod. …" at bounding box center [562, 248] width 1125 height 33
click at [33, 251] on span "Change status" at bounding box center [28, 253] width 37 height 8
click at [25, 313] on span "In Production" at bounding box center [29, 311] width 40 height 11
drag, startPoint x: 89, startPoint y: 374, endPoint x: 91, endPoint y: 365, distance: 8.9
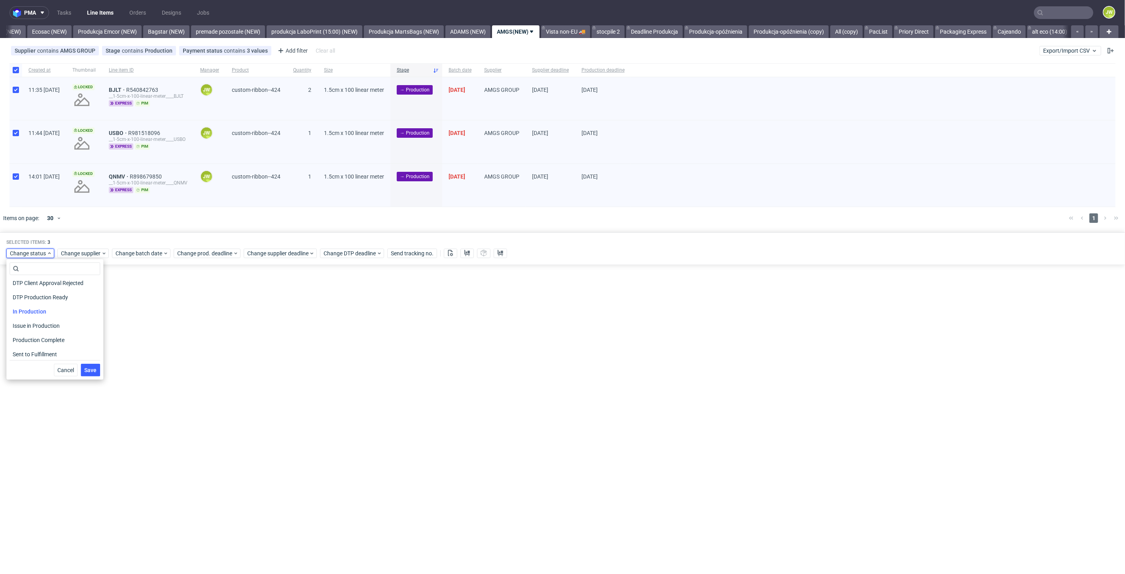
click at [91, 368] on button "Save" at bounding box center [90, 369] width 19 height 13
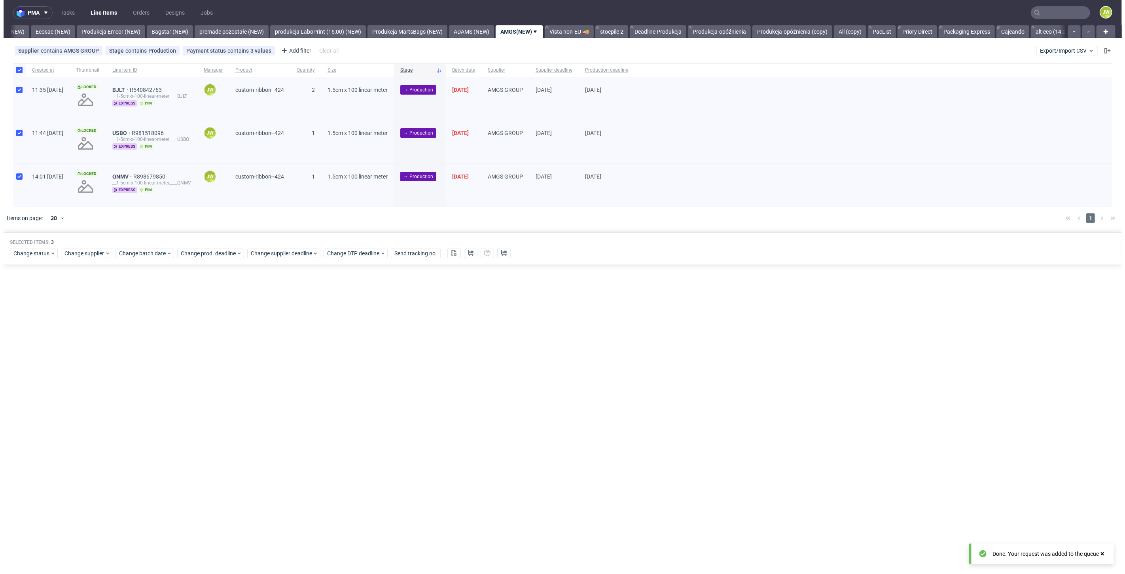
scroll to position [0, 1649]
click at [892, 33] on link "PacList" at bounding box center [878, 31] width 28 height 13
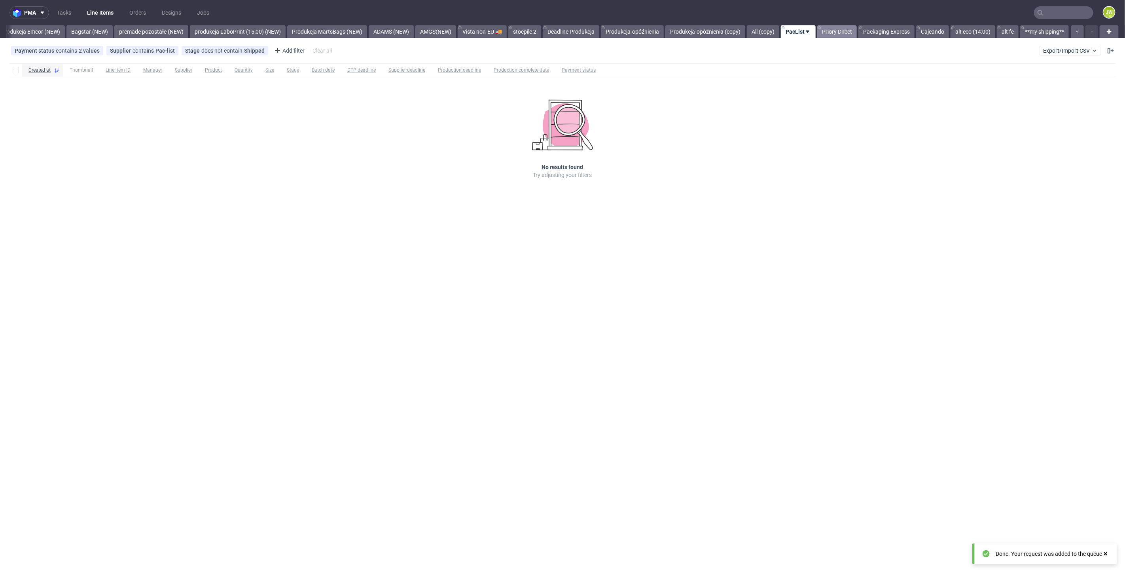
click at [837, 29] on link "Priory Direct" at bounding box center [837, 31] width 40 height 13
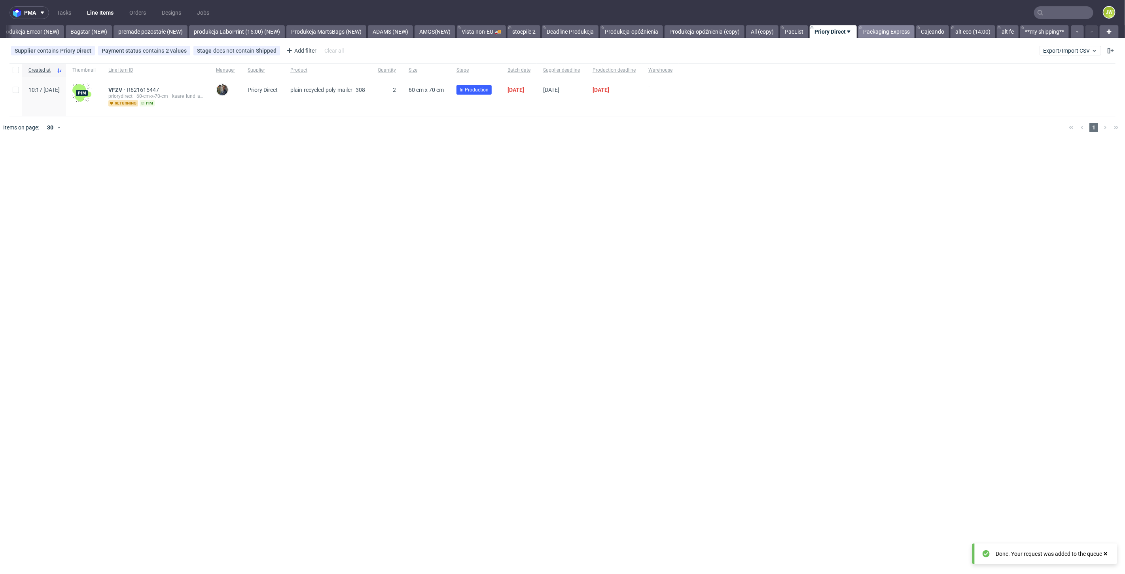
click at [875, 34] on link "Packaging Express" at bounding box center [886, 31] width 56 height 13
click at [933, 33] on link "Cajeando" at bounding box center [932, 31] width 33 height 13
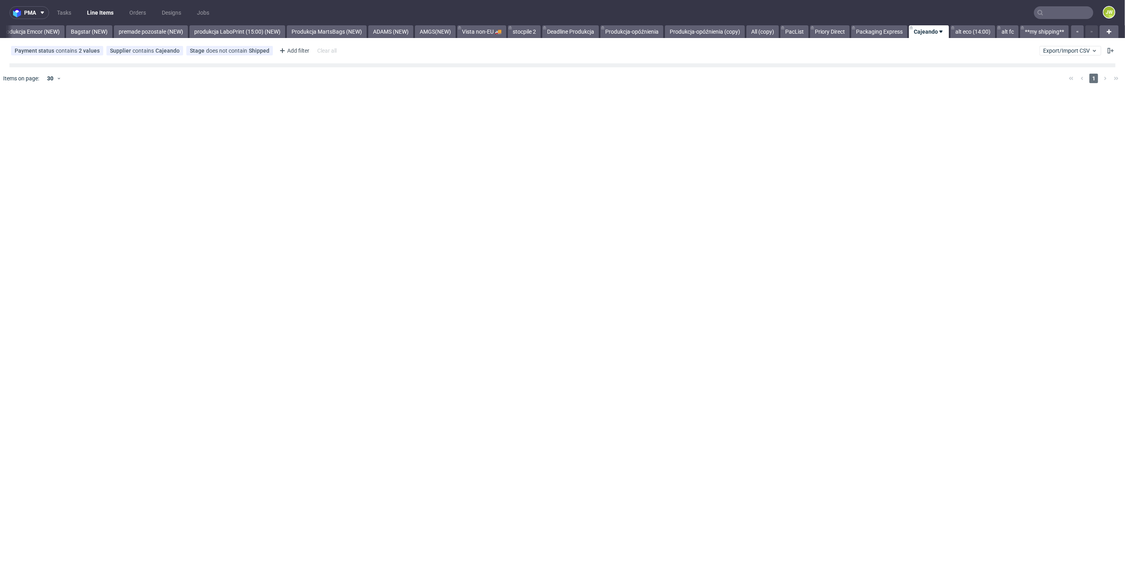
scroll to position [0, 1749]
click at [152, 27] on link "premade pozostałe (NEW)" at bounding box center [151, 31] width 74 height 13
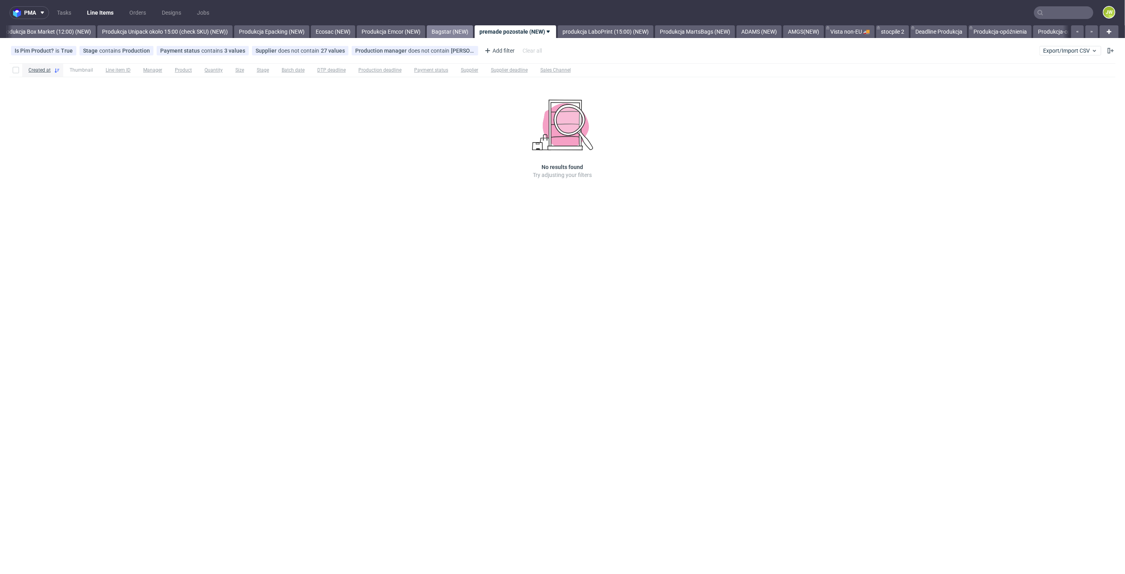
click at [473, 29] on link "Bagstar (NEW)" at bounding box center [450, 31] width 46 height 13
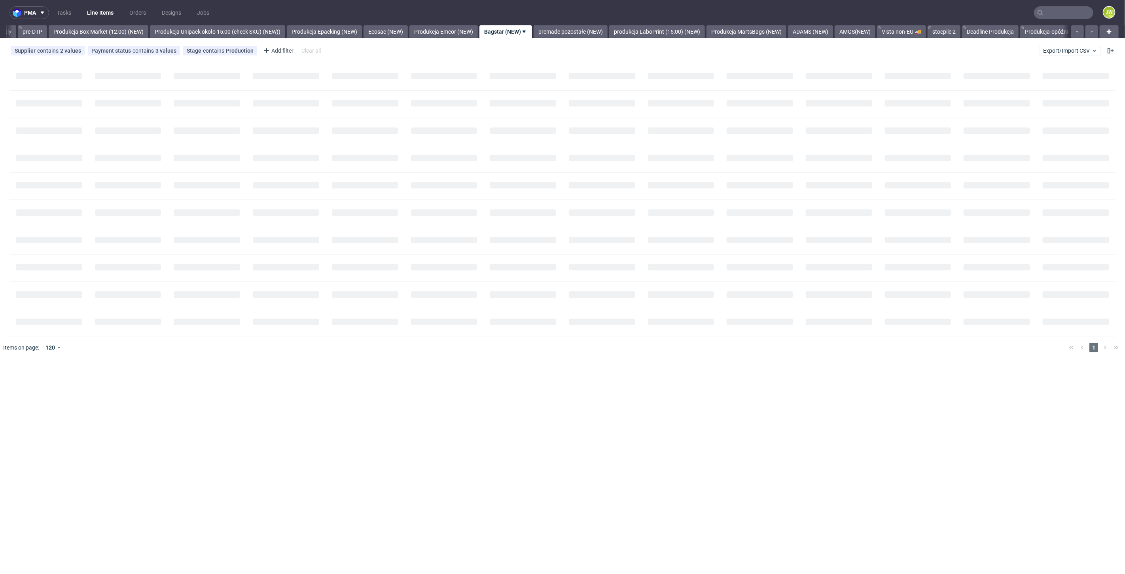
scroll to position [0, 1303]
click at [1047, 51] on span "Export/Import CSV" at bounding box center [1070, 50] width 55 height 6
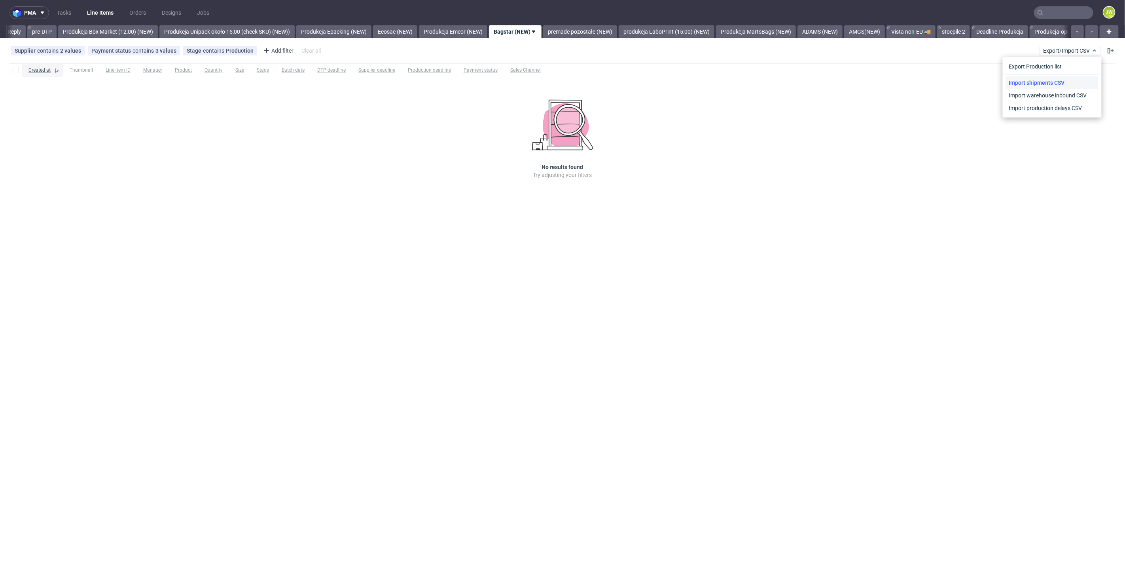
click at [1040, 79] on link "Import shipments CSV" at bounding box center [1052, 82] width 93 height 13
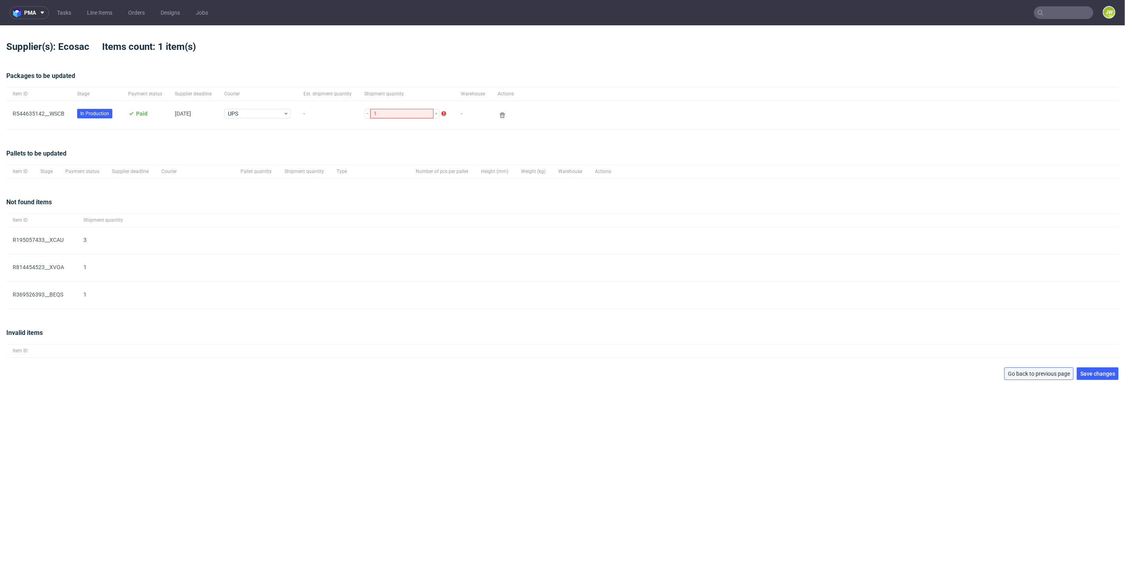
click at [1019, 378] on button "Go back to previous page" at bounding box center [1038, 373] width 69 height 13
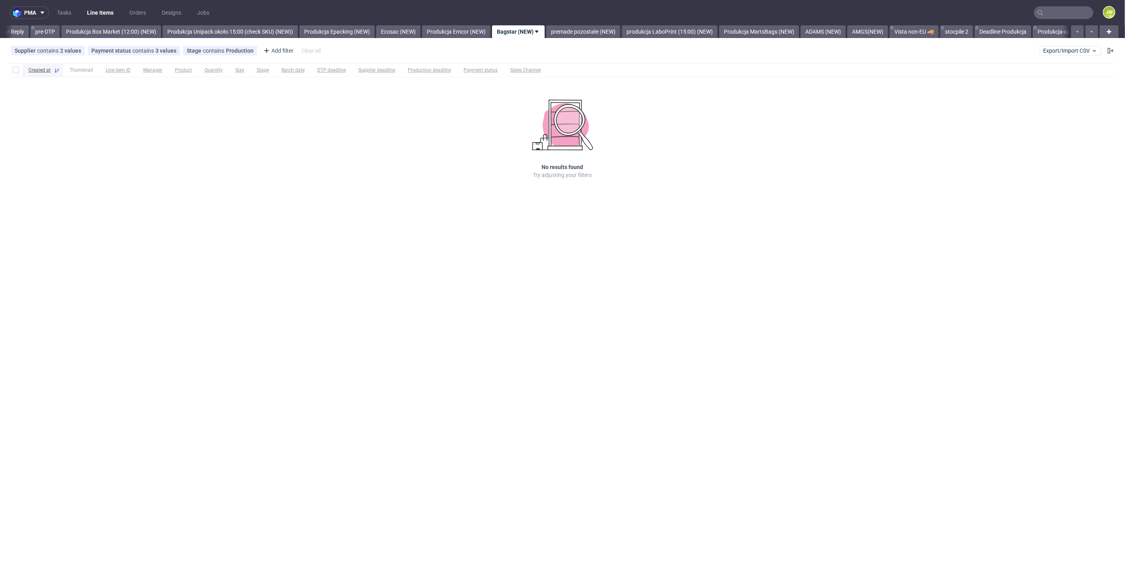
scroll to position [0, 1303]
click at [503, 265] on div "pma Tasks Line Items Orders Designs Jobs JW All DTP Late Shipped Shipments DTP …" at bounding box center [562, 287] width 1125 height 574
click at [1046, 48] on span "Export/Import CSV" at bounding box center [1070, 50] width 55 height 6
click at [1008, 82] on link "Import shipments CSV" at bounding box center [1052, 82] width 93 height 13
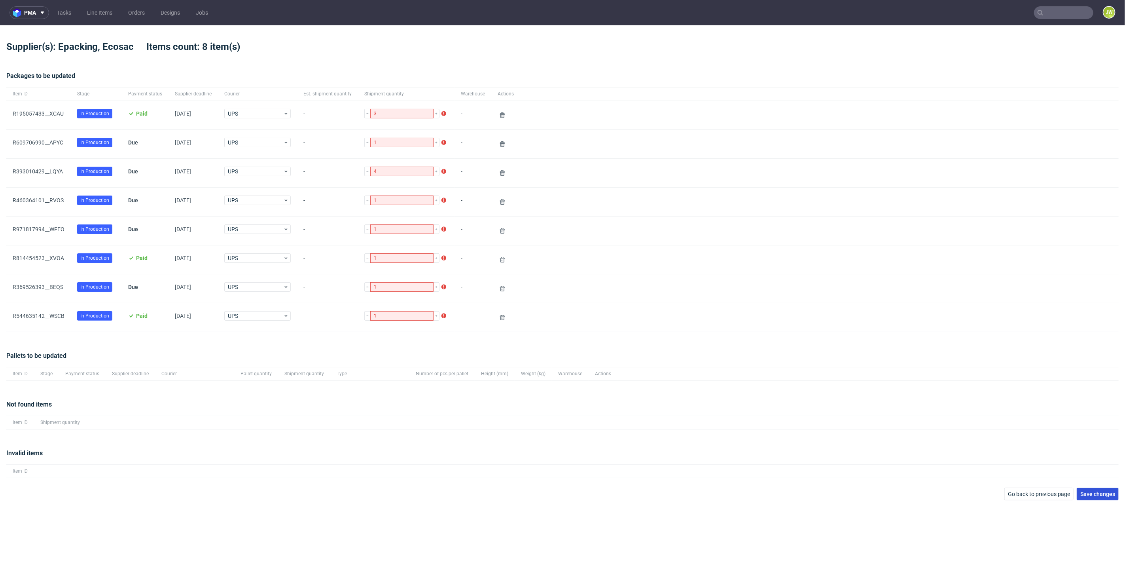
click at [1098, 491] on span "Save changes" at bounding box center [1097, 494] width 35 height 6
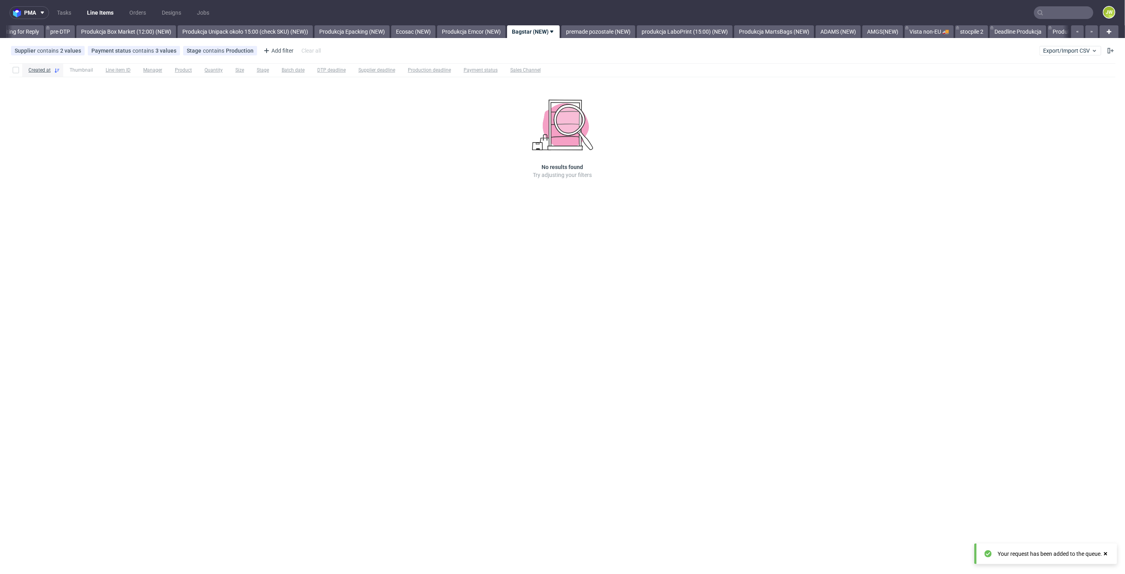
scroll to position [0, 1303]
click at [1063, 15] on input "text" at bounding box center [1063, 12] width 59 height 13
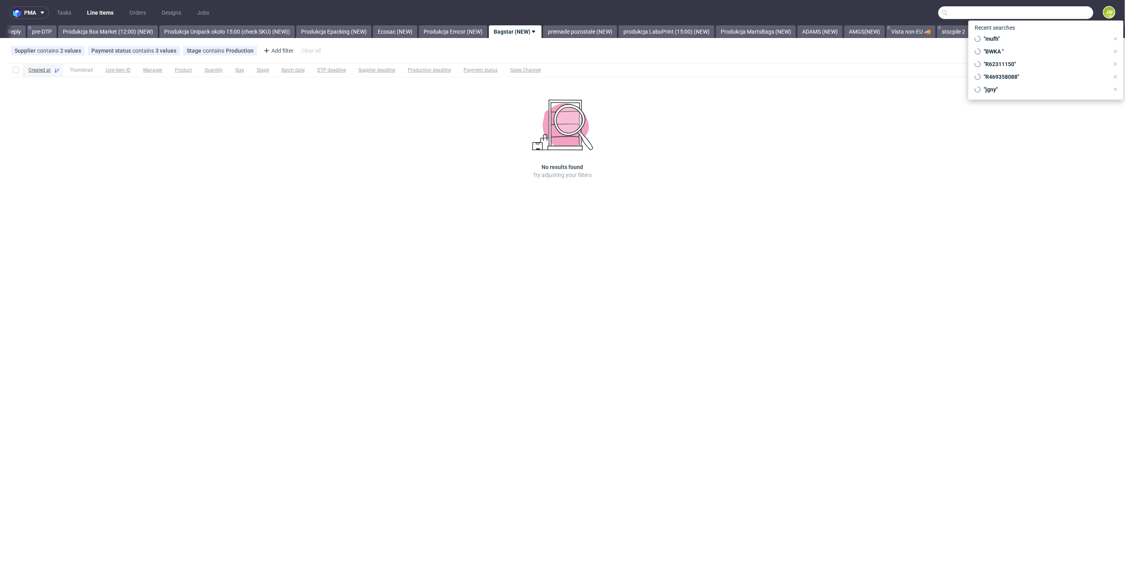
paste input "AKWT"
type input "AKWT"
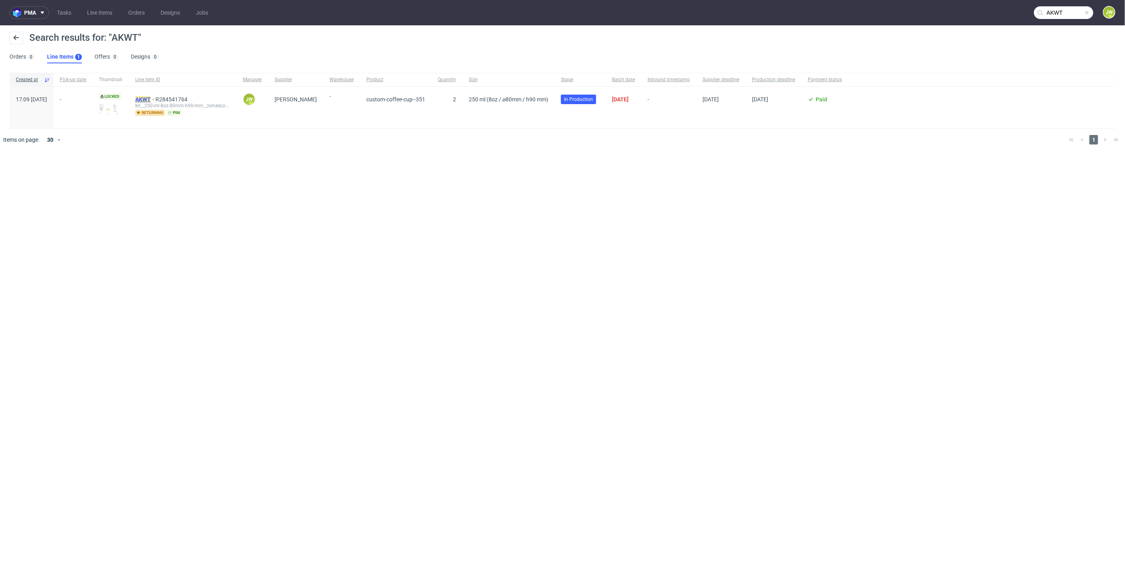
click at [151, 100] on mark "AKWT" at bounding box center [142, 99] width 15 height 6
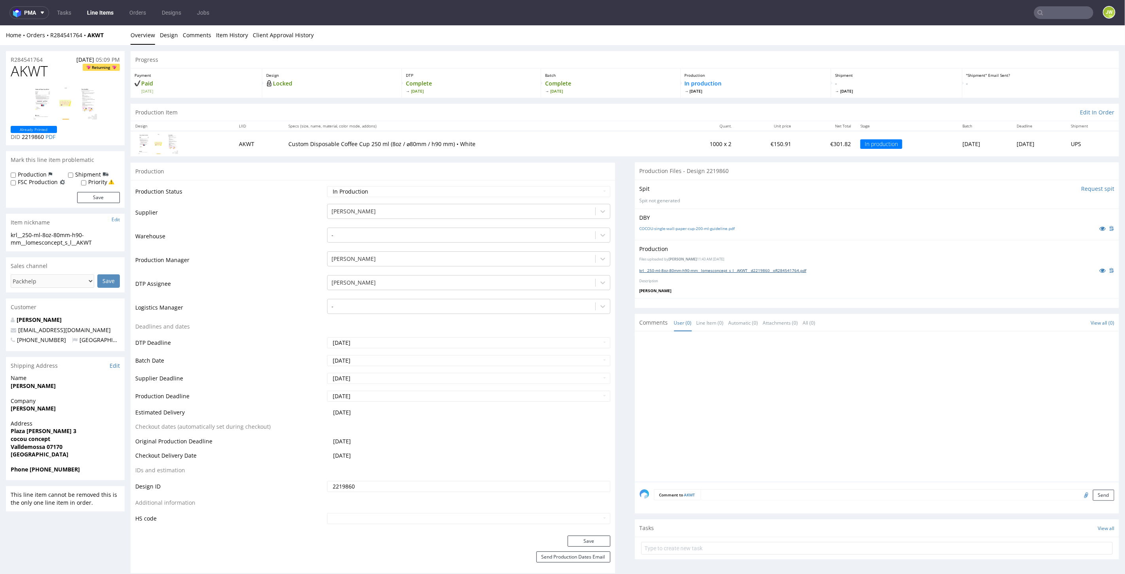
click at [671, 268] on link "krl__250-ml-8oz-80mm-h90-mm__lomesconcept_s_l__AKWT__d2219860__oR284541764.pdf" at bounding box center [723, 270] width 167 height 6
click at [1050, 12] on input "text" at bounding box center [1063, 12] width 59 height 13
paste input "ZXCA"
type input "ZXCA"
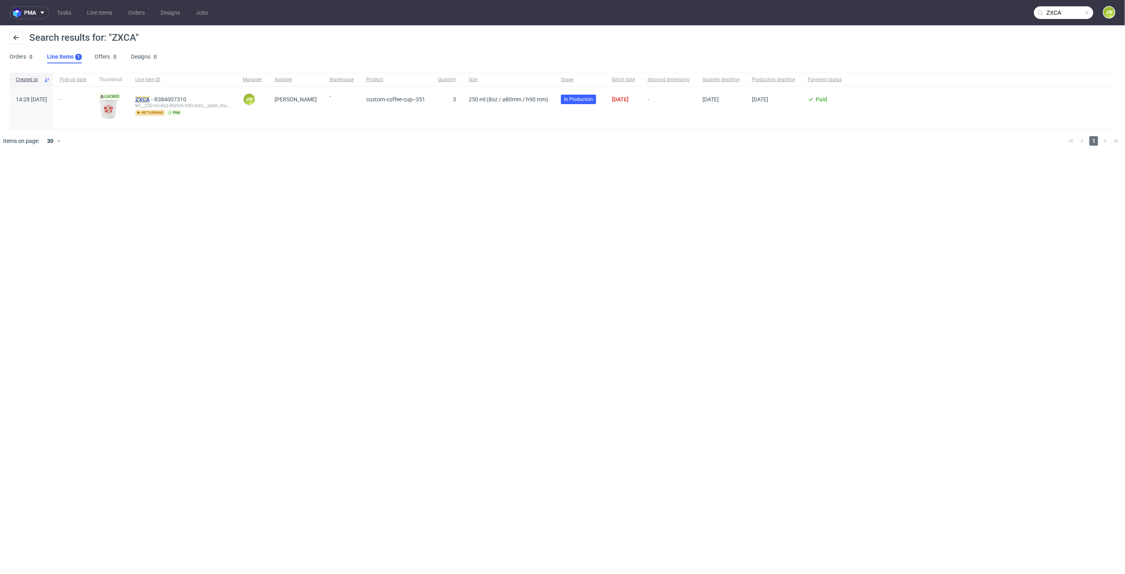
click at [150, 97] on mark "ZXCA" at bounding box center [142, 99] width 14 height 6
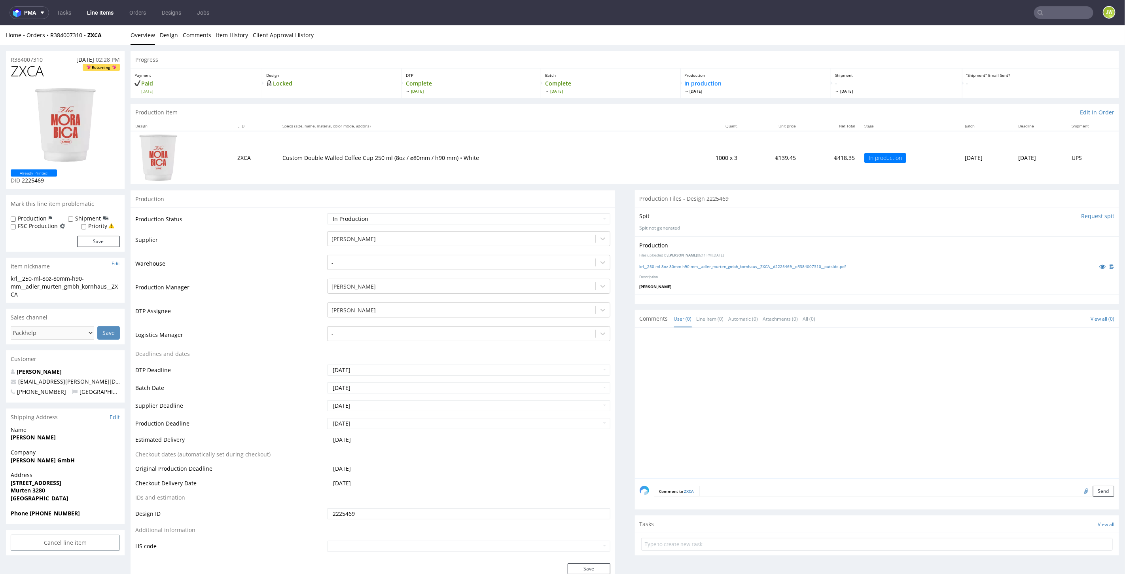
click at [673, 271] on div "Production Files uploaded by Elżbieta Jelińska 06:11 PM September 26th, 2025 kr…" at bounding box center [877, 265] width 485 height 58
click at [664, 268] on div "krl__250-ml-8oz-80mm-h90-mm__adler_murten_gmbh_kornhaus__ZXCA__d2225469__oR3840…" at bounding box center [877, 265] width 475 height 9
click at [660, 265] on link "krl__250-ml-8oz-80mm-h90-mm__adler_murten_gmbh_kornhaus__ZXCA__d2225469__oR3840…" at bounding box center [743, 266] width 206 height 6
click at [1071, 6] on input "text" at bounding box center [1063, 12] width 59 height 13
paste input "OKKU"
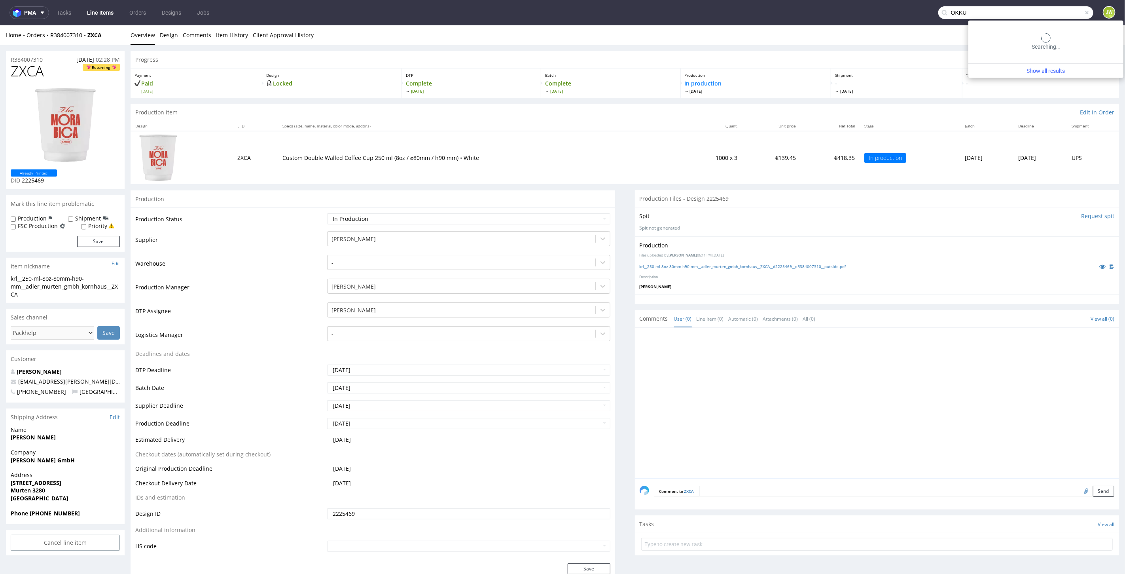
type input "OKKU"
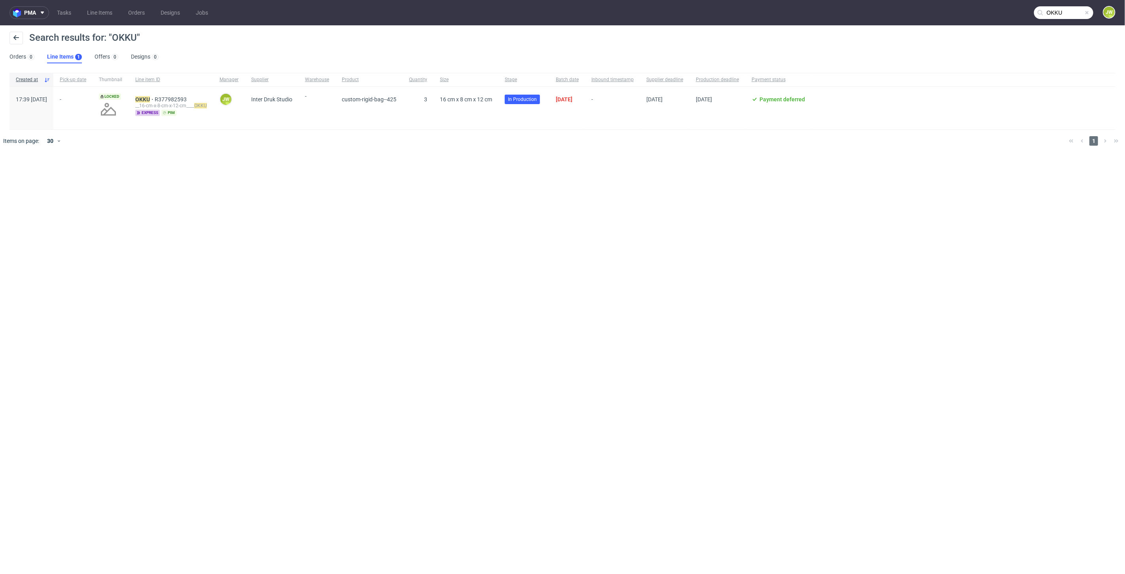
click at [155, 95] on div "OKKU R377982593 __16-cm-x-8-cm-x-12-cm____ OKKU express pim" at bounding box center [171, 108] width 84 height 43
click at [150, 97] on mark "OKKU" at bounding box center [142, 99] width 15 height 6
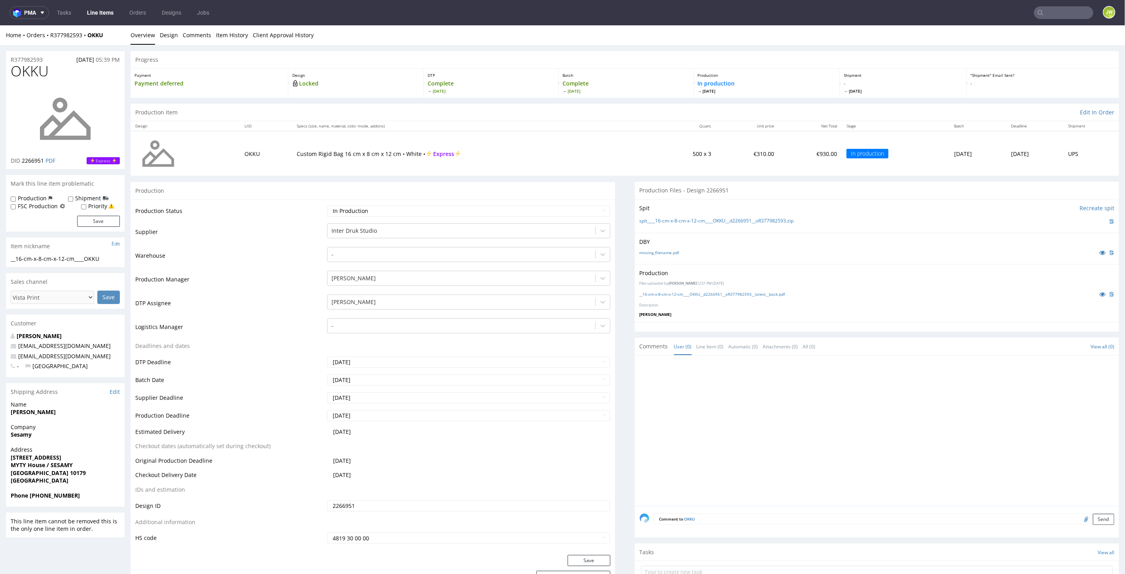
click at [1051, 8] on input "text" at bounding box center [1063, 12] width 59 height 13
paste input "OKKU"
type input "OKKU"
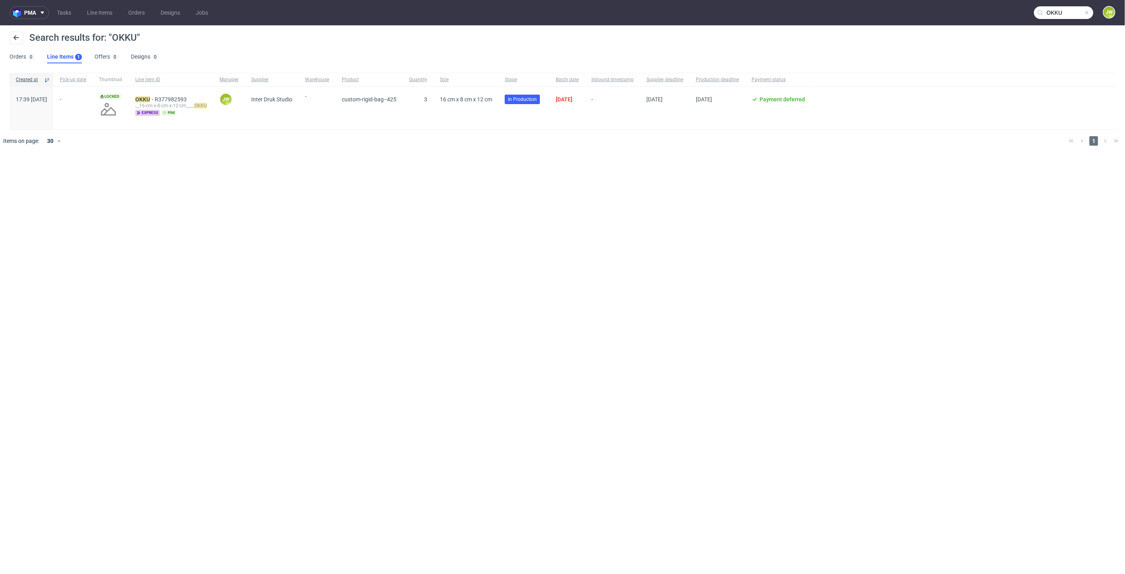
click at [151, 98] on div "OKKU R377982593 __16-cm-x-8-cm-x-12-cm____ OKKU express pim" at bounding box center [171, 108] width 84 height 43
click at [150, 98] on mark "OKKU" at bounding box center [142, 99] width 15 height 6
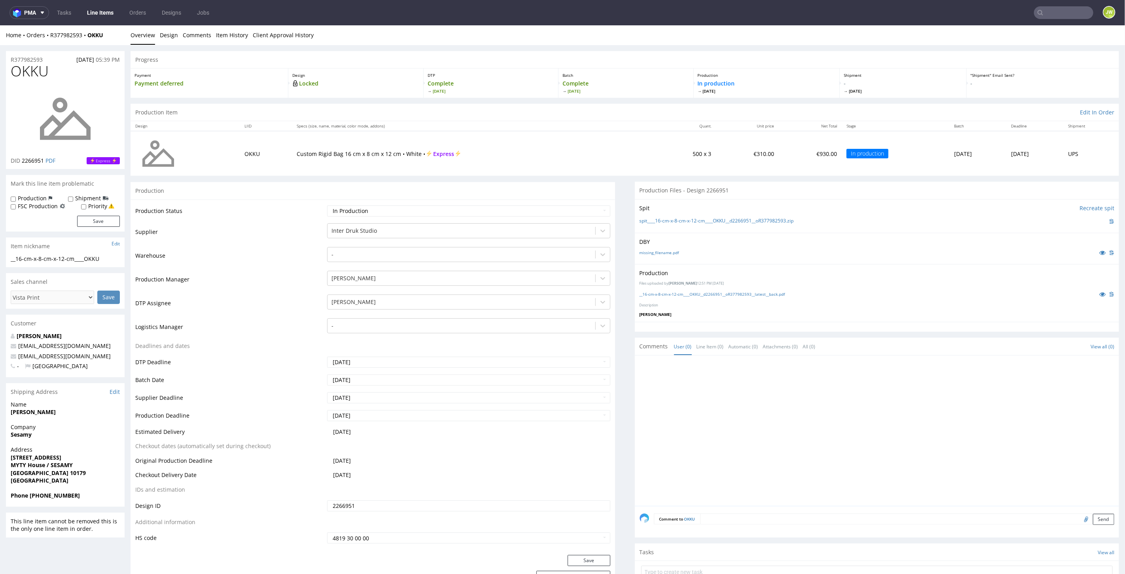
click at [106, 10] on link "Line Items" at bounding box center [100, 12] width 36 height 13
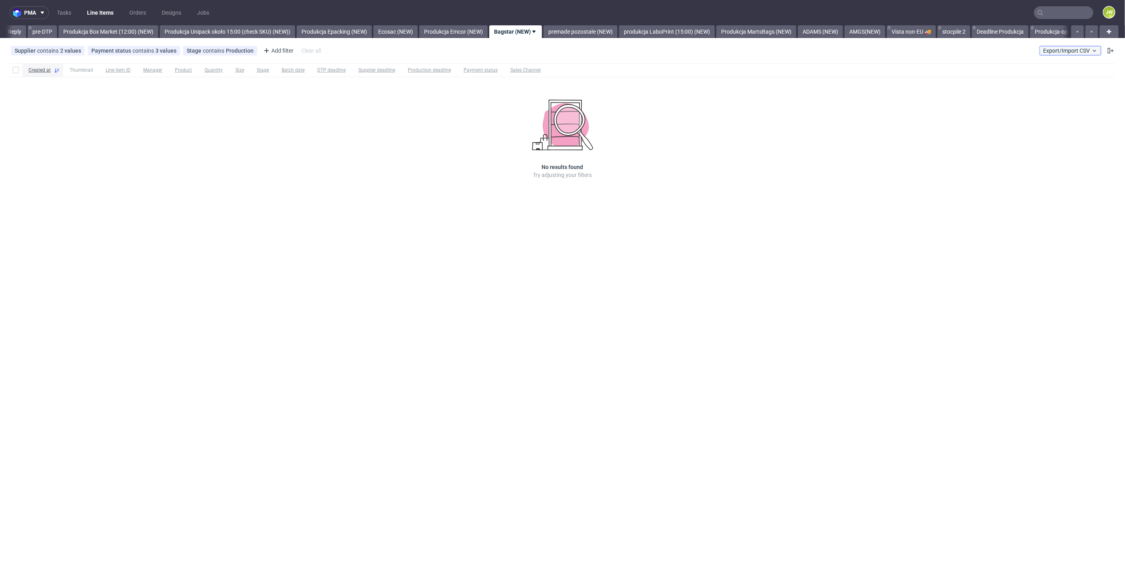
click at [1054, 49] on span "Export/Import CSV" at bounding box center [1070, 50] width 55 height 6
click at [1036, 88] on link "Import shipments CSV" at bounding box center [1052, 82] width 93 height 13
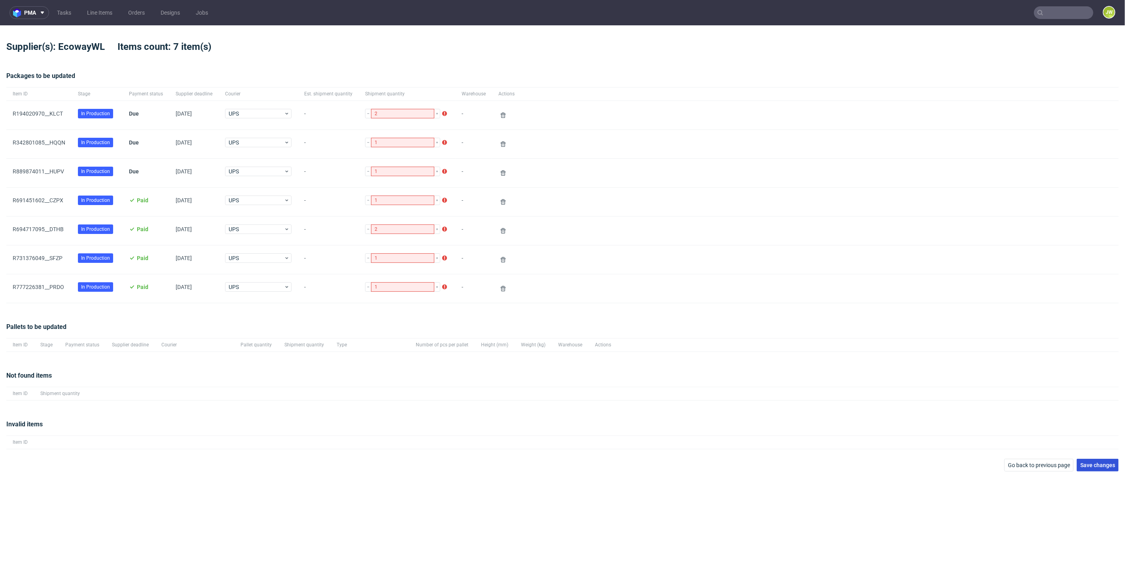
click at [1087, 458] on button "Save changes" at bounding box center [1098, 464] width 42 height 13
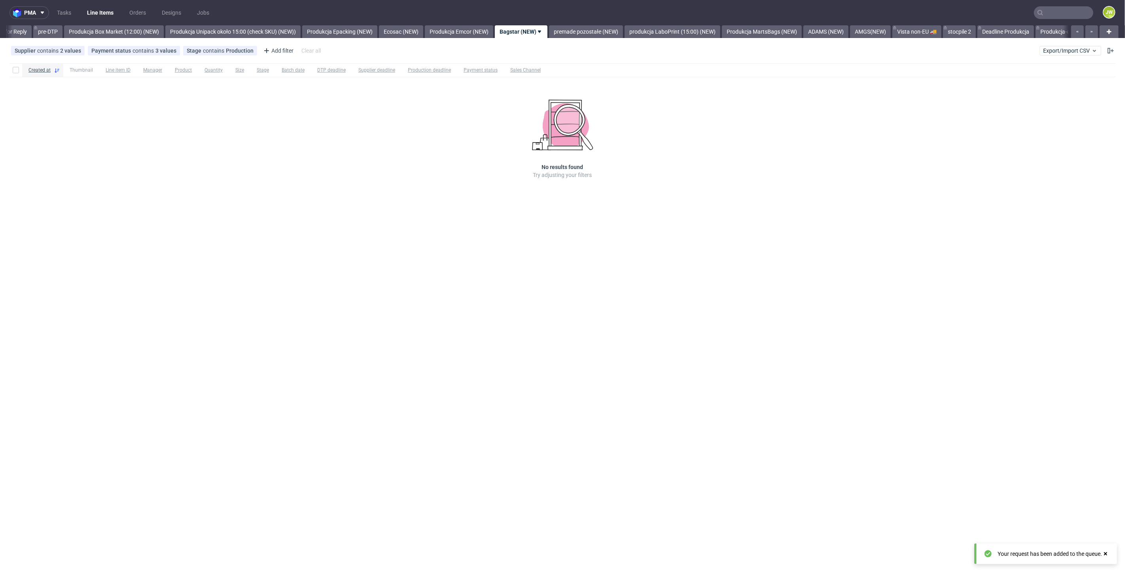
scroll to position [0, 1303]
click at [1056, 52] on span "Export/Import CSV" at bounding box center [1070, 50] width 55 height 6
click at [1029, 78] on link "Import shipments CSV" at bounding box center [1052, 82] width 93 height 13
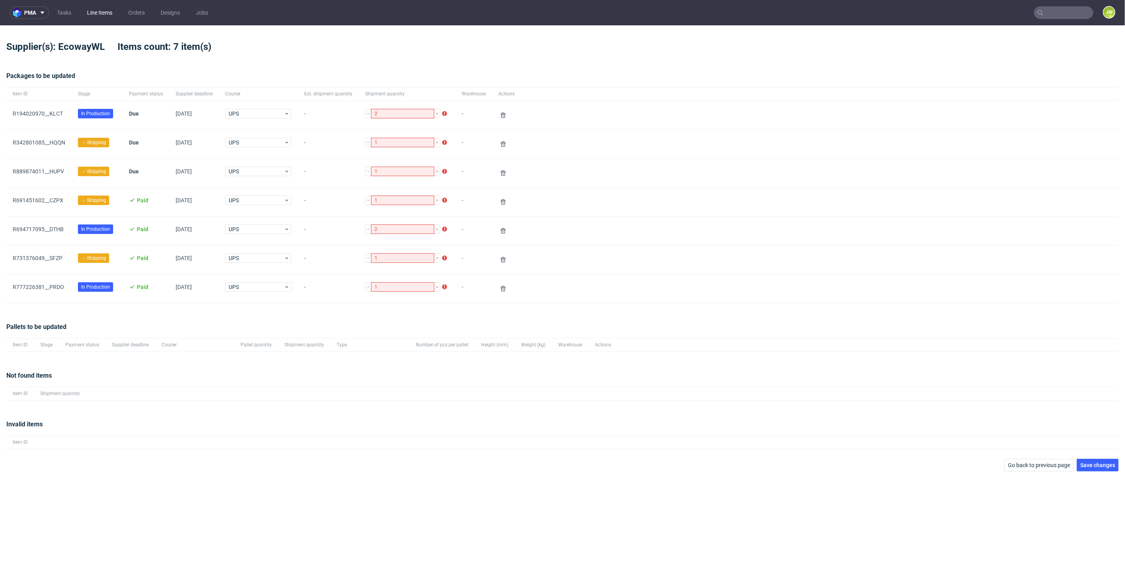
click at [98, 13] on link "Line Items" at bounding box center [99, 12] width 35 height 13
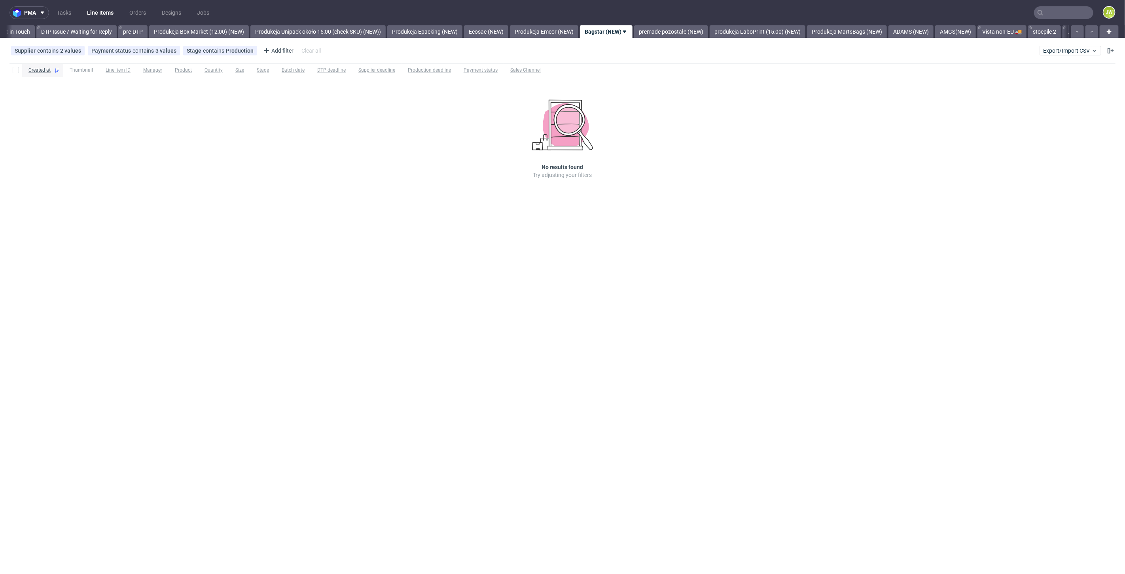
click at [318, 255] on div "pma Tasks Line Items Orders Designs Jobs JW All DTP Late Shipped Shipments DTP …" at bounding box center [562, 287] width 1125 height 574
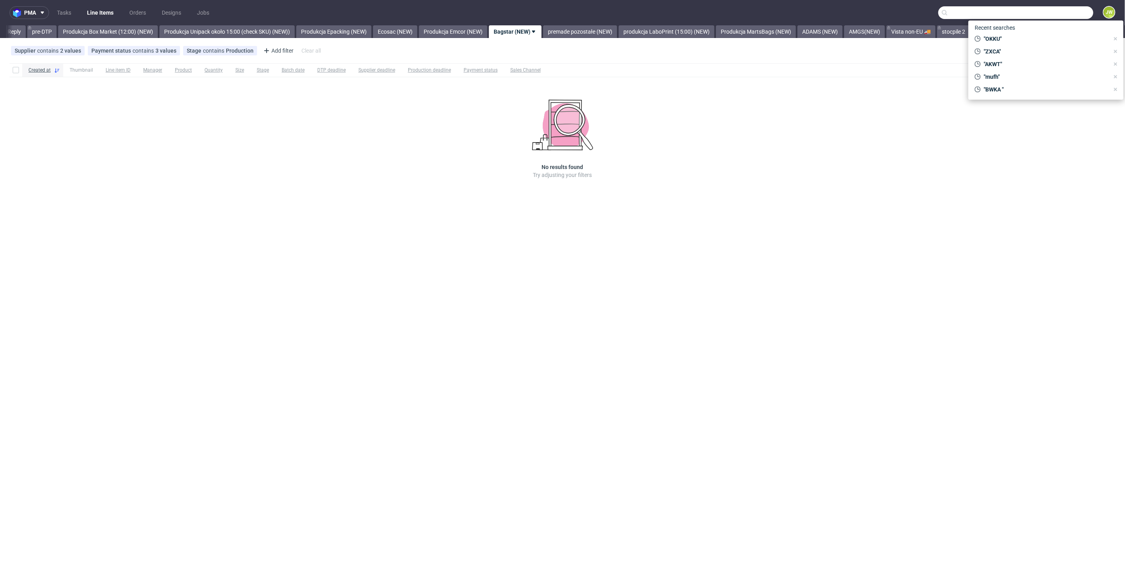
click at [1062, 7] on input "text" at bounding box center [1015, 12] width 155 height 13
type input "ugdy"
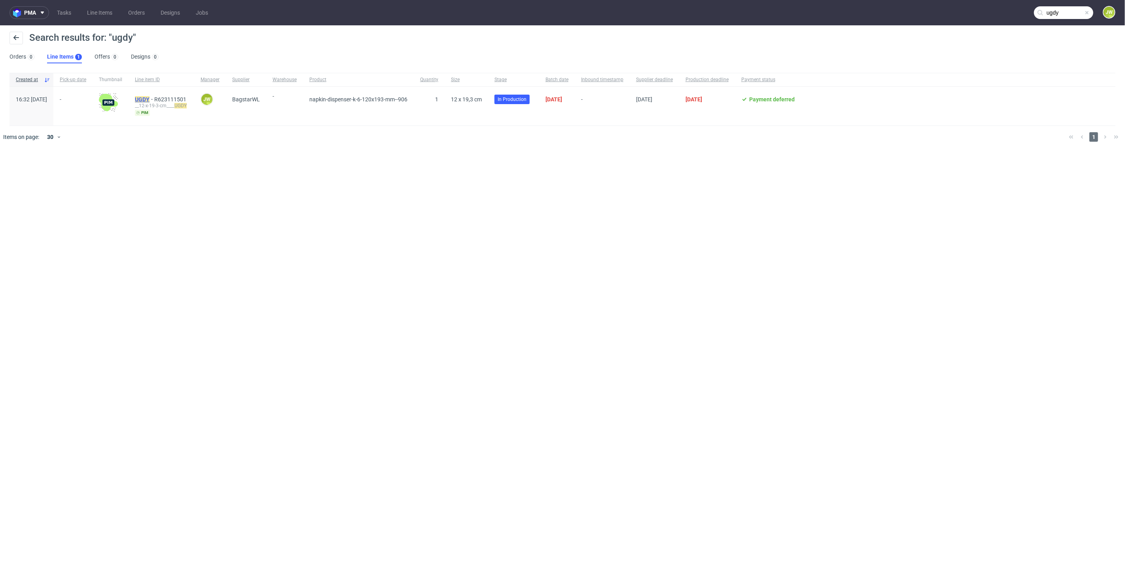
click at [150, 98] on mark "UGDY" at bounding box center [142, 99] width 15 height 6
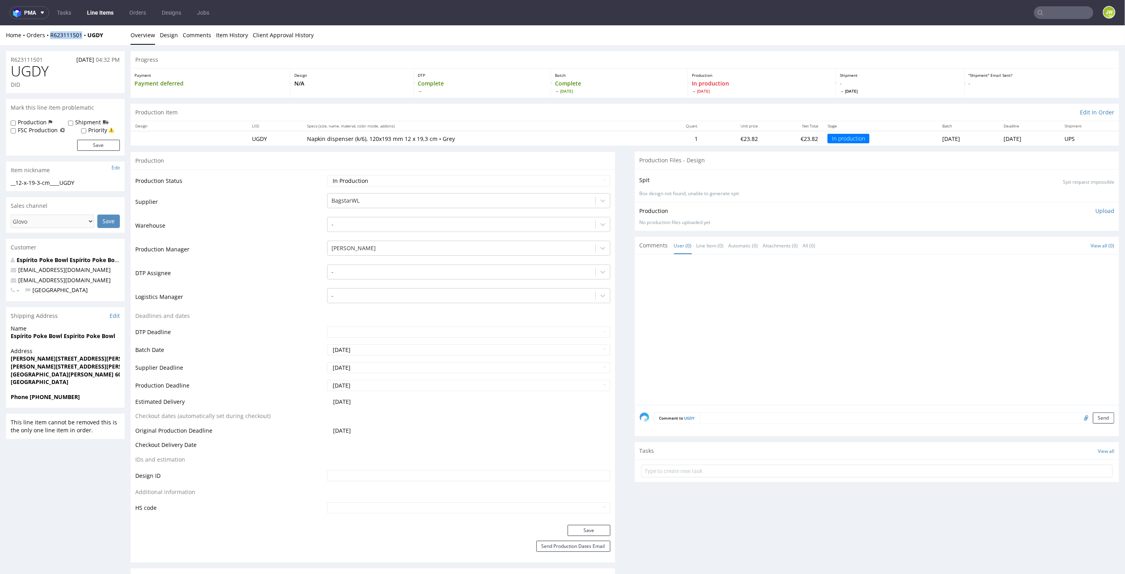
drag, startPoint x: 84, startPoint y: 42, endPoint x: 48, endPoint y: 45, distance: 35.8
click at [46, 42] on div "Home Orders R623111501 UGDY Overview Design Comments Item History Client Approv…" at bounding box center [562, 35] width 1125 height 20
copy link "R623111501"
click at [99, 15] on link "Line Items" at bounding box center [100, 12] width 36 height 13
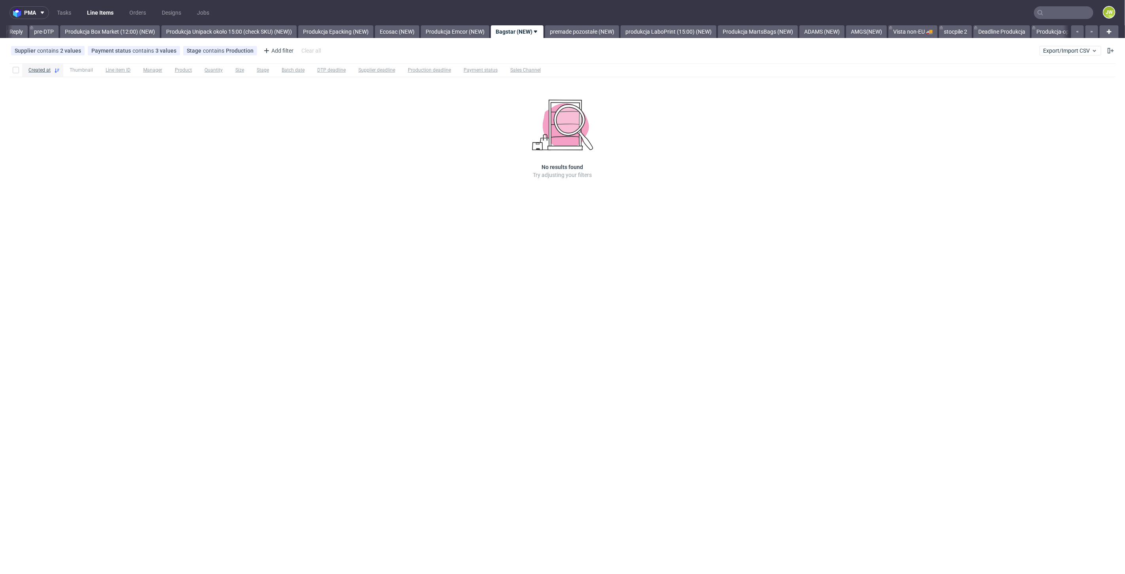
scroll to position [0, 1303]
drag, startPoint x: 436, startPoint y: 258, endPoint x: 462, endPoint y: 216, distance: 49.7
click at [436, 258] on div "pma Tasks Line Items Orders Designs Jobs JW All DTP Late Shipped Shipments DTP …" at bounding box center [562, 287] width 1125 height 574
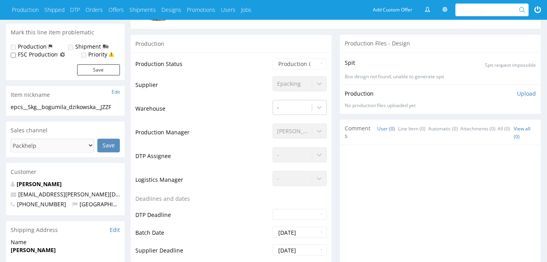
scroll to position [288, 0]
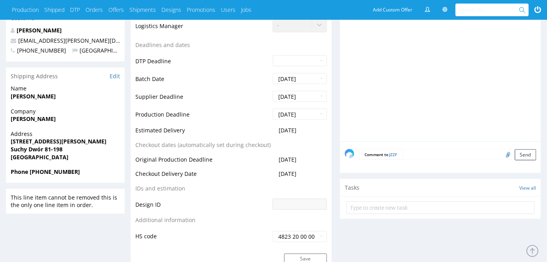
click at [415, 155] on textarea at bounding box center [469, 154] width 134 height 11
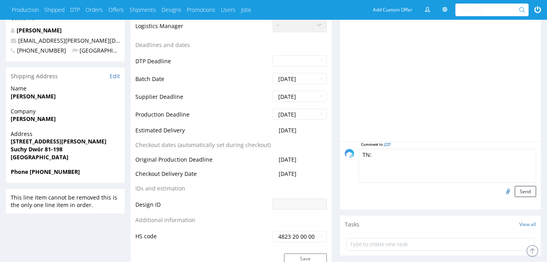
paste textarea "1Z5A15806898476467 1Z5A15806896068072 1Z5A15806896451086"
click at [362, 156] on textarea "TN: 1Z5A15806898476467 1Z5A15806896068072 1Z5A15806896451086" at bounding box center [447, 166] width 177 height 34
drag, startPoint x: 195, startPoint y: 61, endPoint x: 244, endPoint y: 72, distance: 50.1
click at [195, 61] on td "DTP Deadline" at bounding box center [202, 64] width 135 height 18
click at [368, 155] on textarea "TN: 1Z5A15806898476467 1Z5A15806896068072 1Z5A15806896451086" at bounding box center [447, 166] width 177 height 34
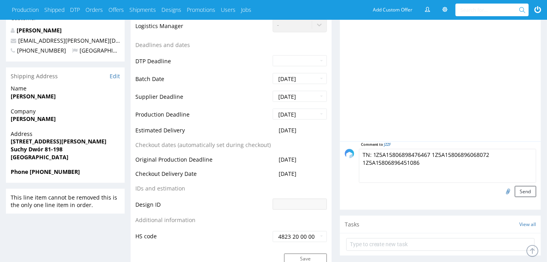
paste textarea "ID: R873179689__JZZF_reshipping"
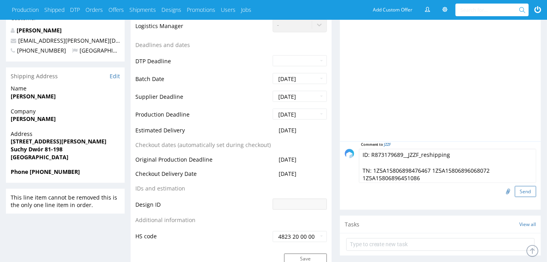
type textarea "ID: R873179689__JZZF_reshipping TN: 1Z5A15806898476467 1Z5A15806896068072 1Z5A1…"
click at [520, 191] on button "Send" at bounding box center [525, 191] width 21 height 11
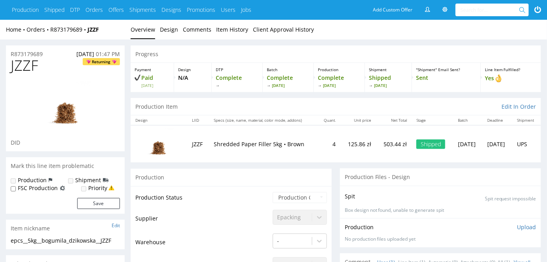
click at [136, 142] on td at bounding box center [159, 143] width 57 height 37
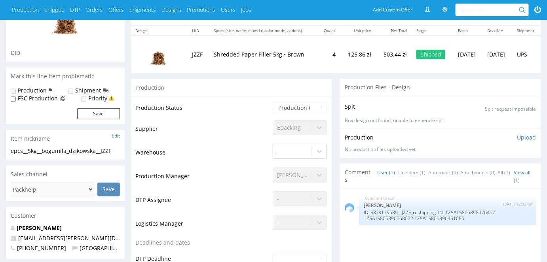
scroll to position [180, 0]
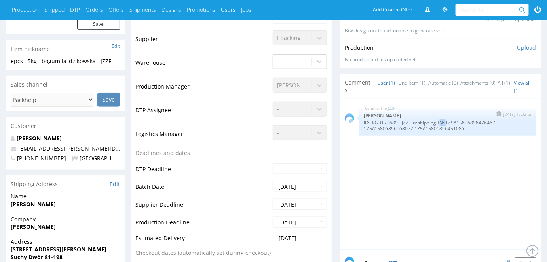
drag, startPoint x: 439, startPoint y: 121, endPoint x: 443, endPoint y: 123, distance: 4.5
click at [445, 124] on p "ID: R873179689__JZZF_reshipping TN: 1Z5A15806898476467 1Z5A15806896068072 1Z5A1…" at bounding box center [447, 126] width 168 height 12
drag, startPoint x: 436, startPoint y: 120, endPoint x: 473, endPoint y: 130, distance: 37.6
click at [473, 130] on p "ID: R873179689__JZZF_reshipping TN: 1Z5A15806898476467 1Z5A15806896068072 1Z5A1…" at bounding box center [447, 126] width 168 height 12
copy p "TN: 1Z5A15806898476467 1Z5A15806896068072 1Z5A15806896451086"
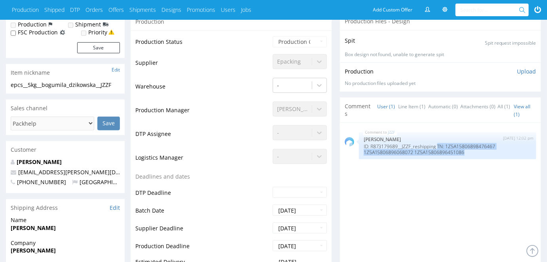
scroll to position [144, 0]
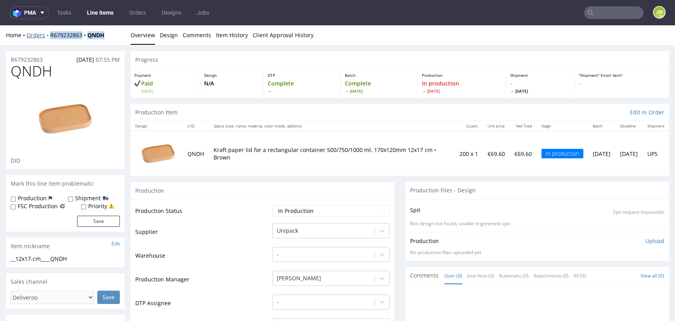
drag, startPoint x: 108, startPoint y: 37, endPoint x: 48, endPoint y: 38, distance: 60.1
click at [48, 38] on div "Home Orders R679232863 QNDH" at bounding box center [65, 35] width 119 height 8
copy div "R679232863 QNDH"
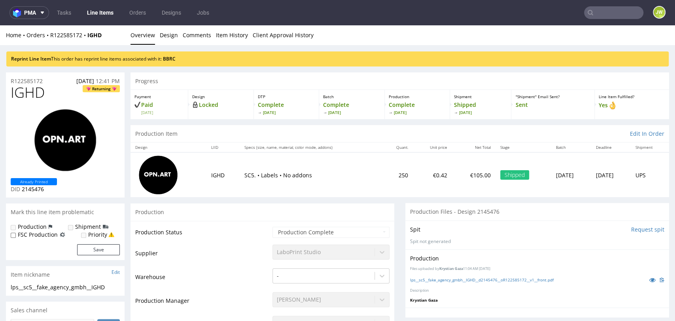
click at [170, 55] on div "Reprint Line Item This order has reprint line items associated with it: BBRC" at bounding box center [337, 58] width 662 height 15
click at [174, 58] on link "BBRC" at bounding box center [169, 58] width 13 height 7
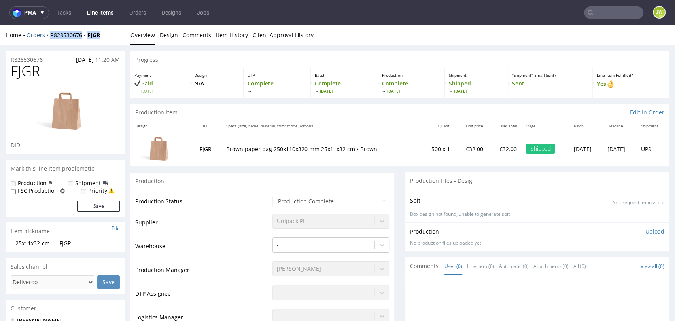
drag, startPoint x: 100, startPoint y: 36, endPoint x: 47, endPoint y: 37, distance: 53.0
click at [47, 37] on div "Home Orders R828530676 FJGR" at bounding box center [65, 35] width 119 height 8
copy div "R828530676 FJGR"
